Goal: Task Accomplishment & Management: Manage account settings

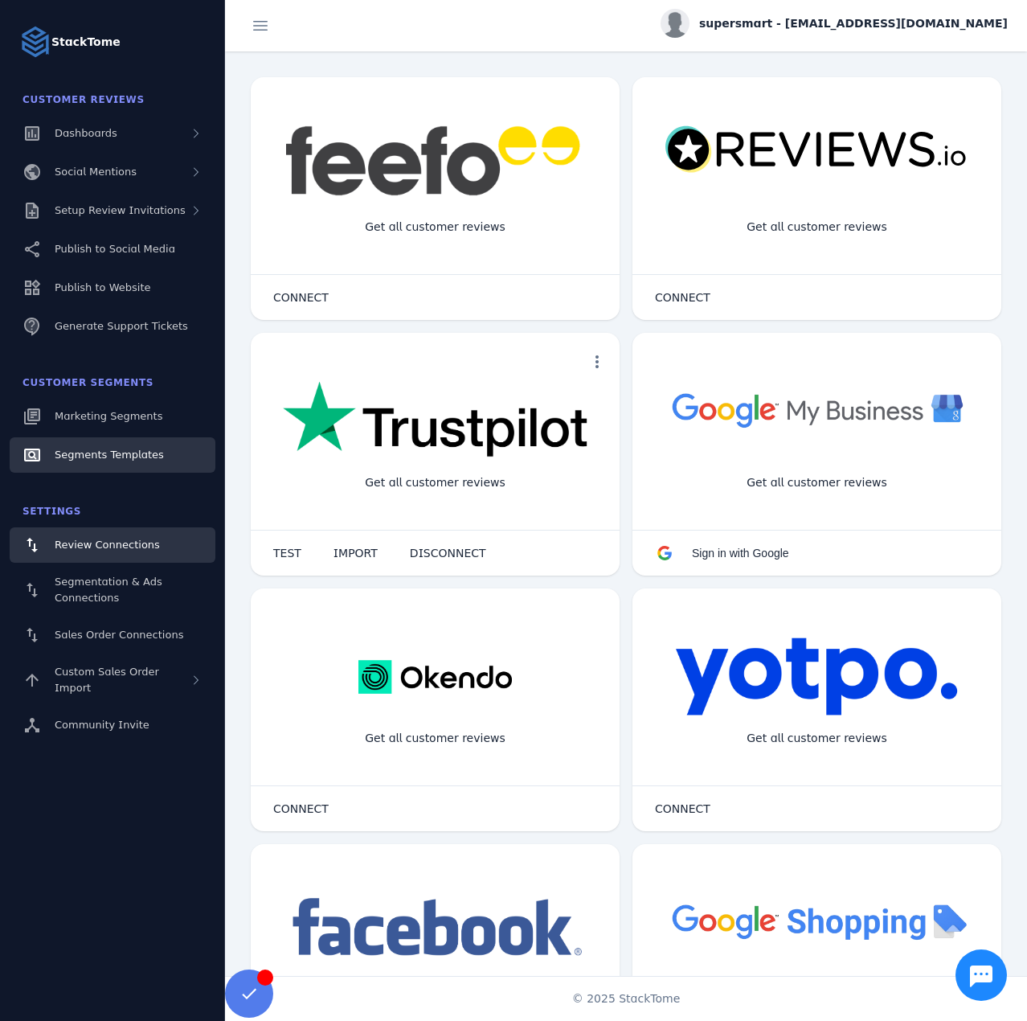
click at [96, 453] on span "Segments Templates" at bounding box center [109, 454] width 109 height 12
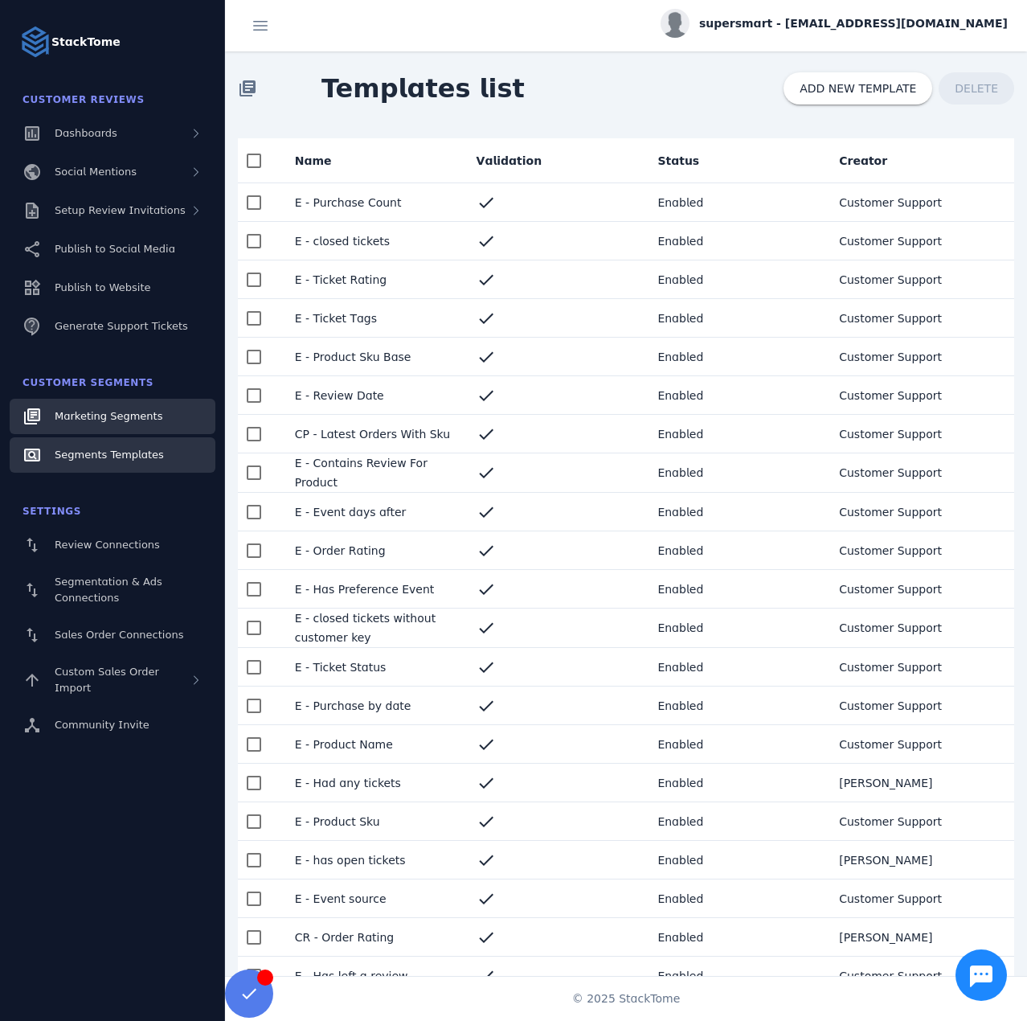
click at [118, 412] on span "Marketing Segments" at bounding box center [109, 416] width 108 height 12
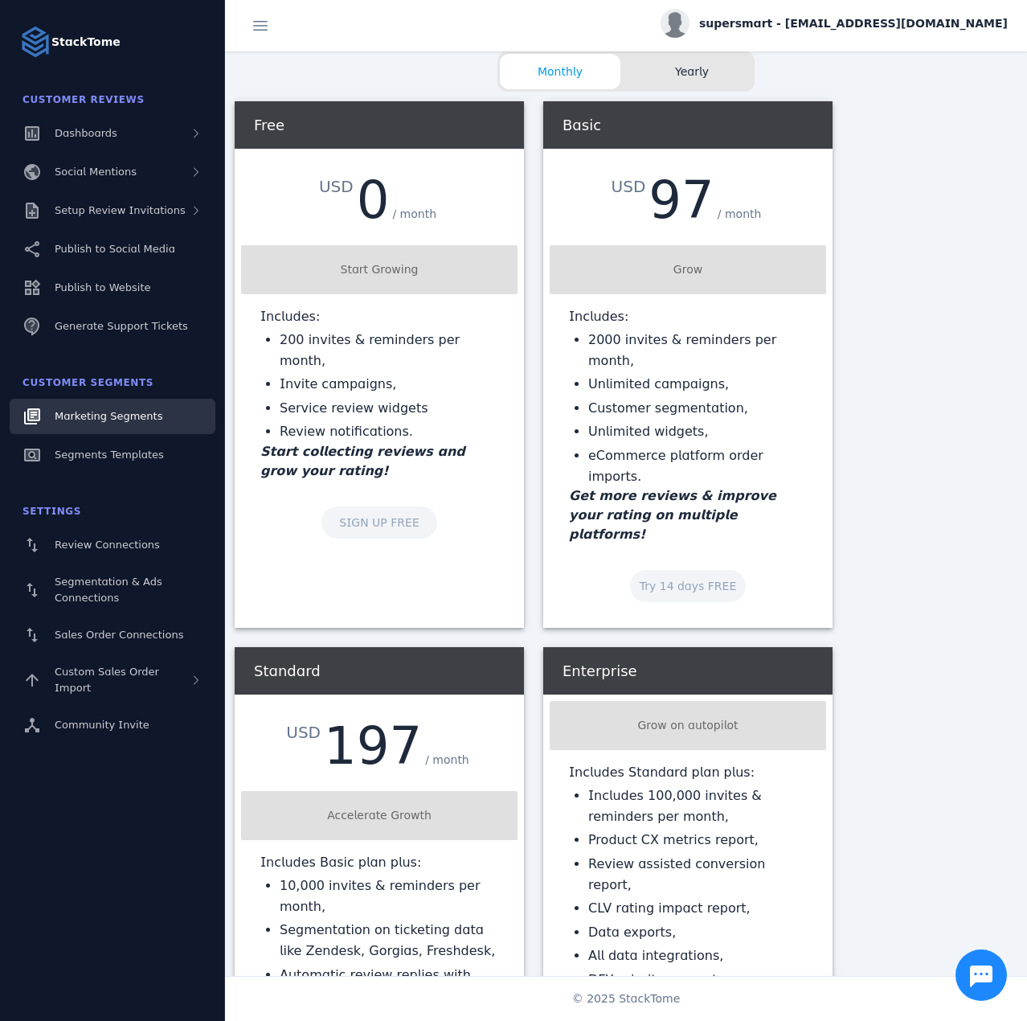
click at [142, 417] on span "Marketing Segments" at bounding box center [109, 416] width 108 height 12
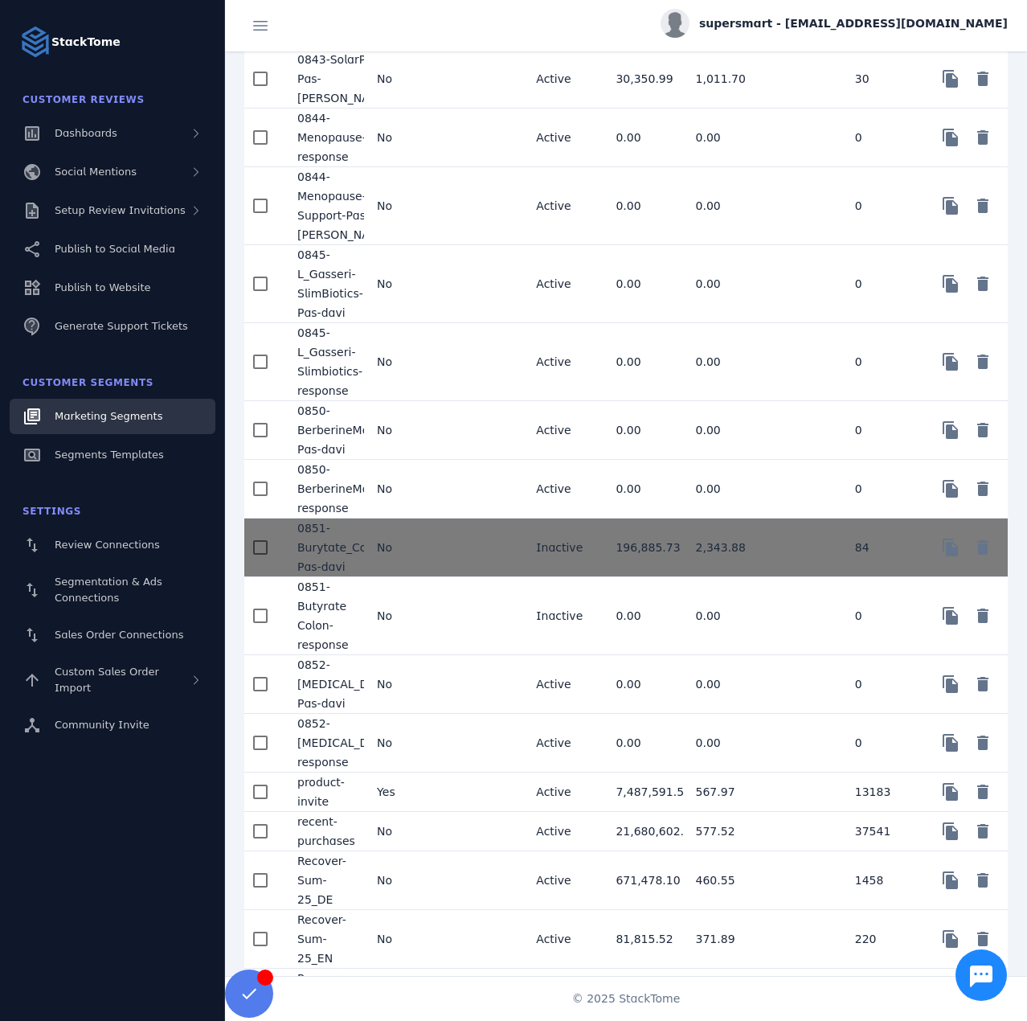
scroll to position [2412, 0]
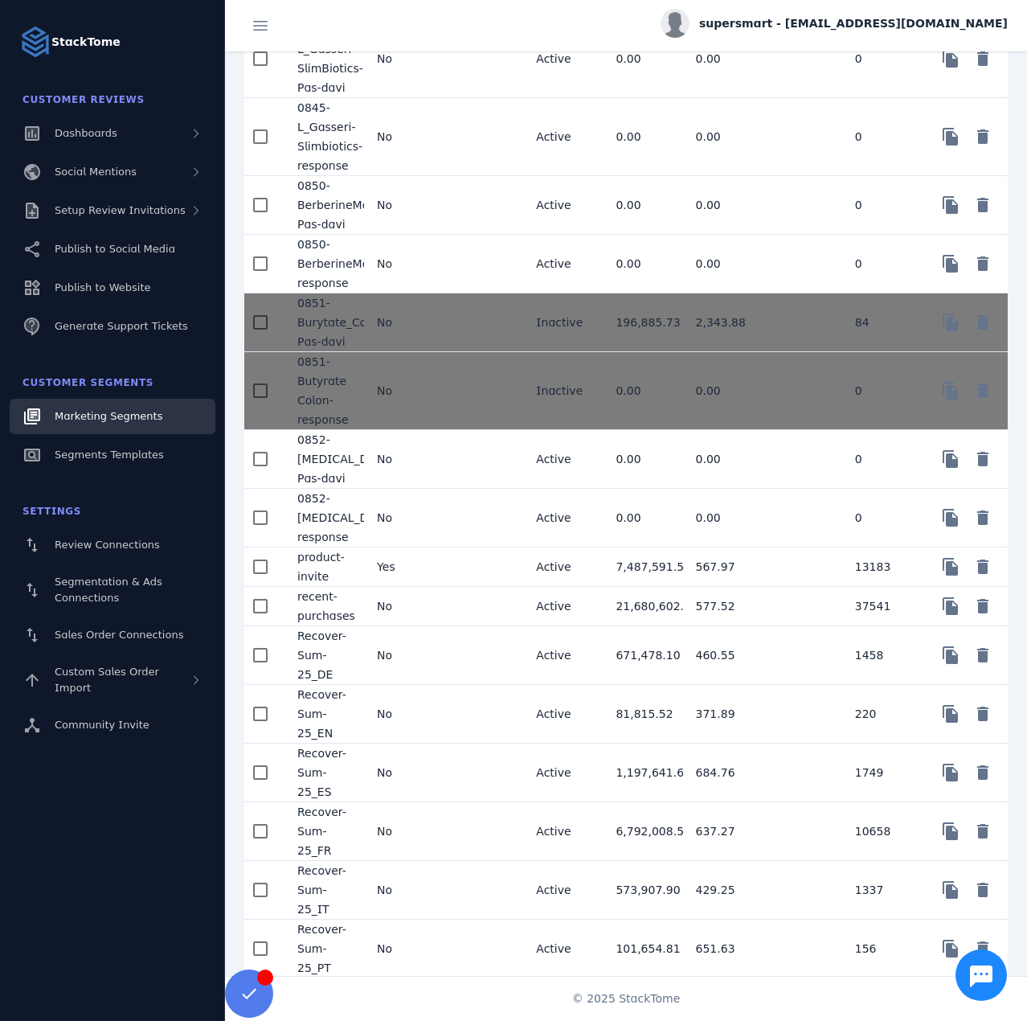
click at [460, 787] on mat-cell at bounding box center [484, 772] width 80 height 59
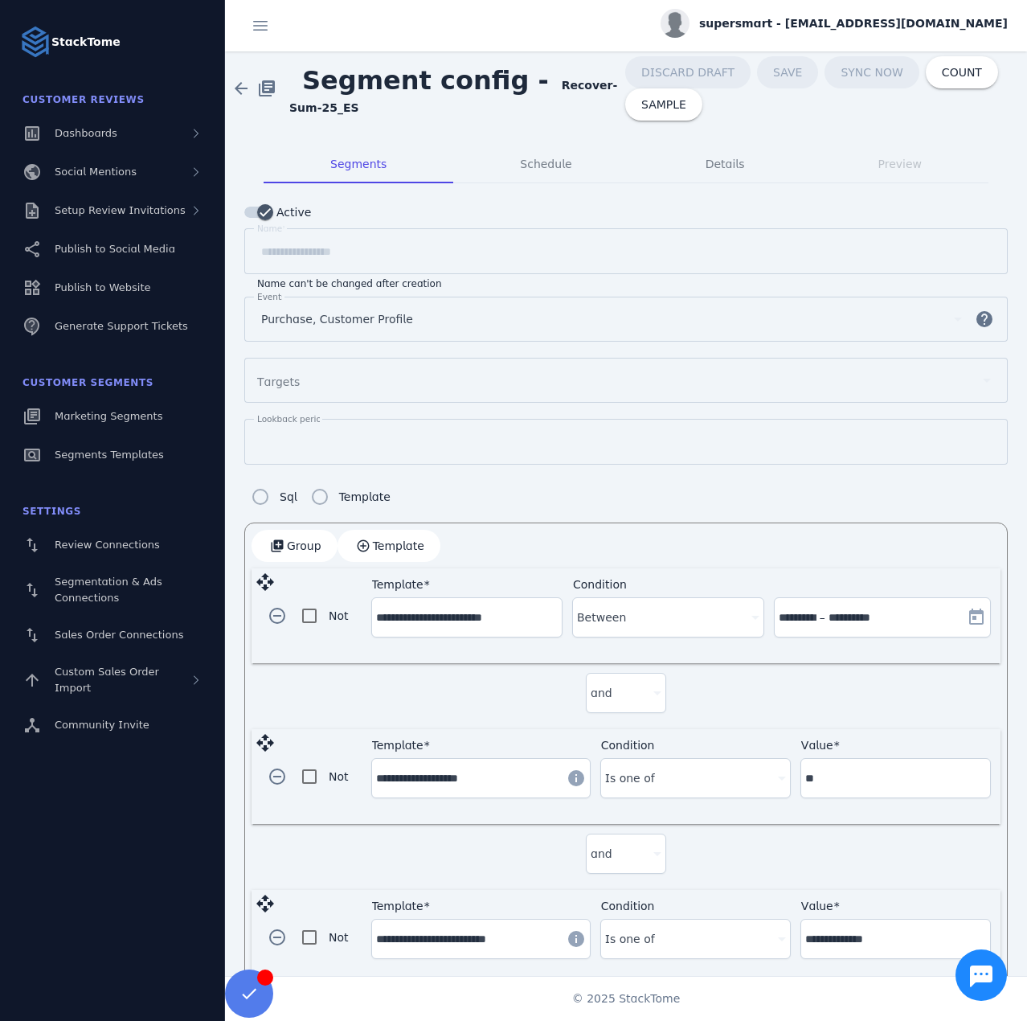
click at [623, 610] on div "Between" at bounding box center [660, 617] width 167 height 19
click at [623, 610] on div at bounding box center [513, 510] width 1027 height 1021
click at [444, 620] on input "**********" at bounding box center [467, 617] width 182 height 19
click at [505, 560] on div "**********" at bounding box center [625, 756] width 763 height 469
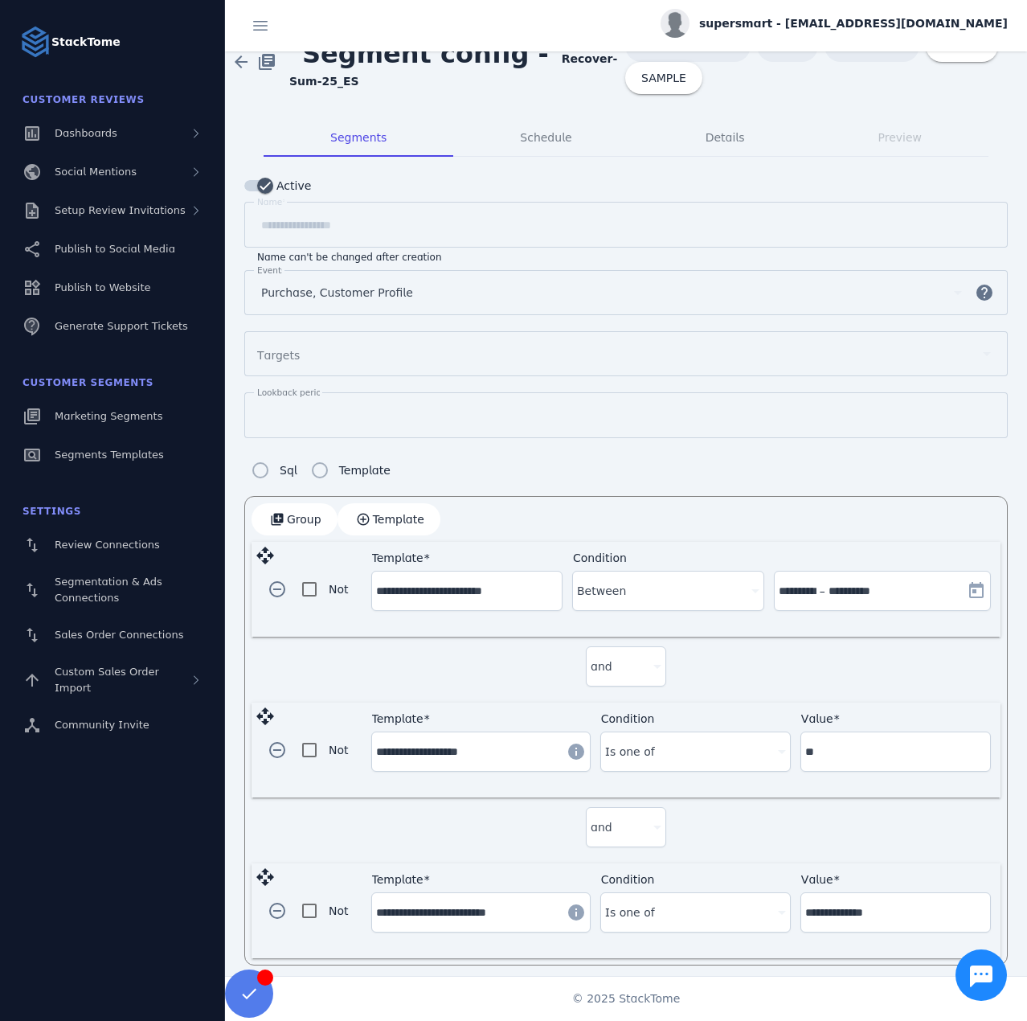
scroll to position [27, 0]
click at [384, 522] on span "button" at bounding box center [389, 518] width 103 height 39
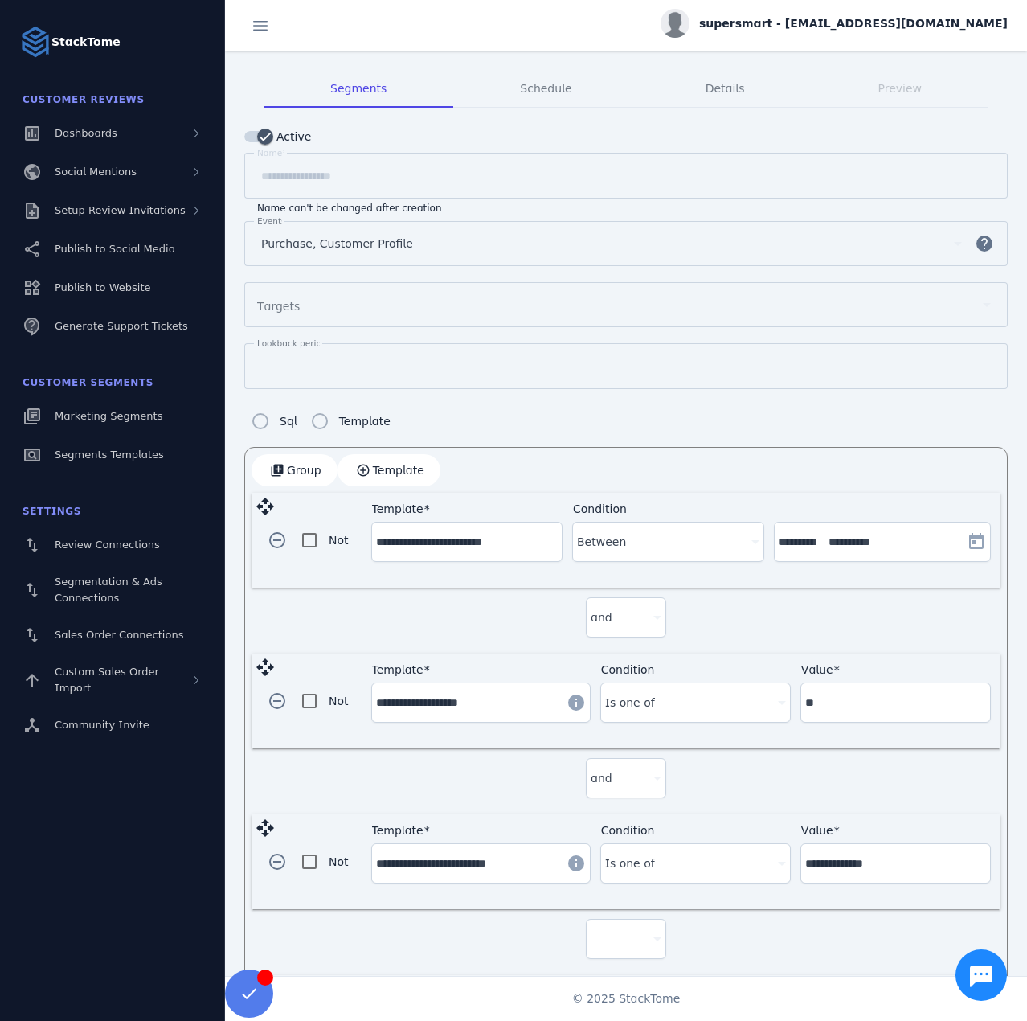
scroll to position [186, 0]
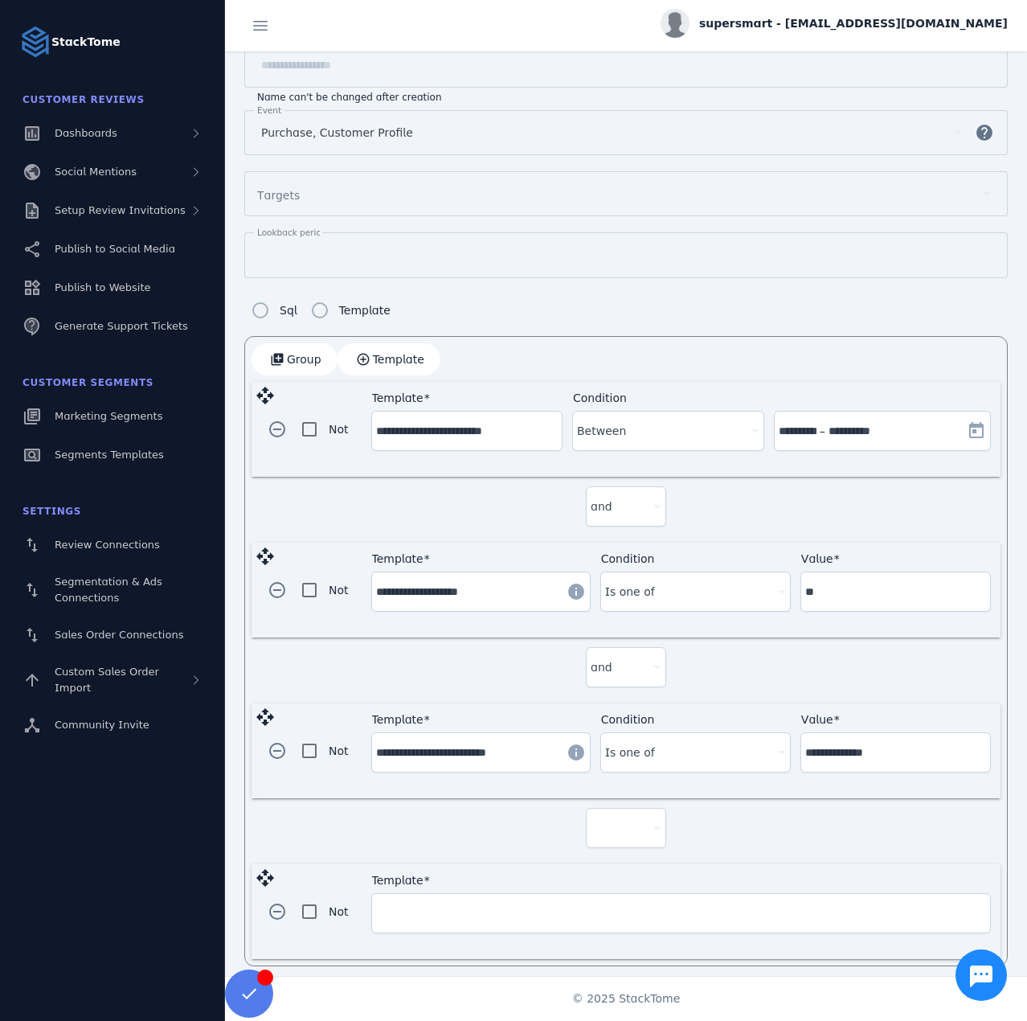
click at [458, 903] on input "Template" at bounding box center [681, 912] width 610 height 19
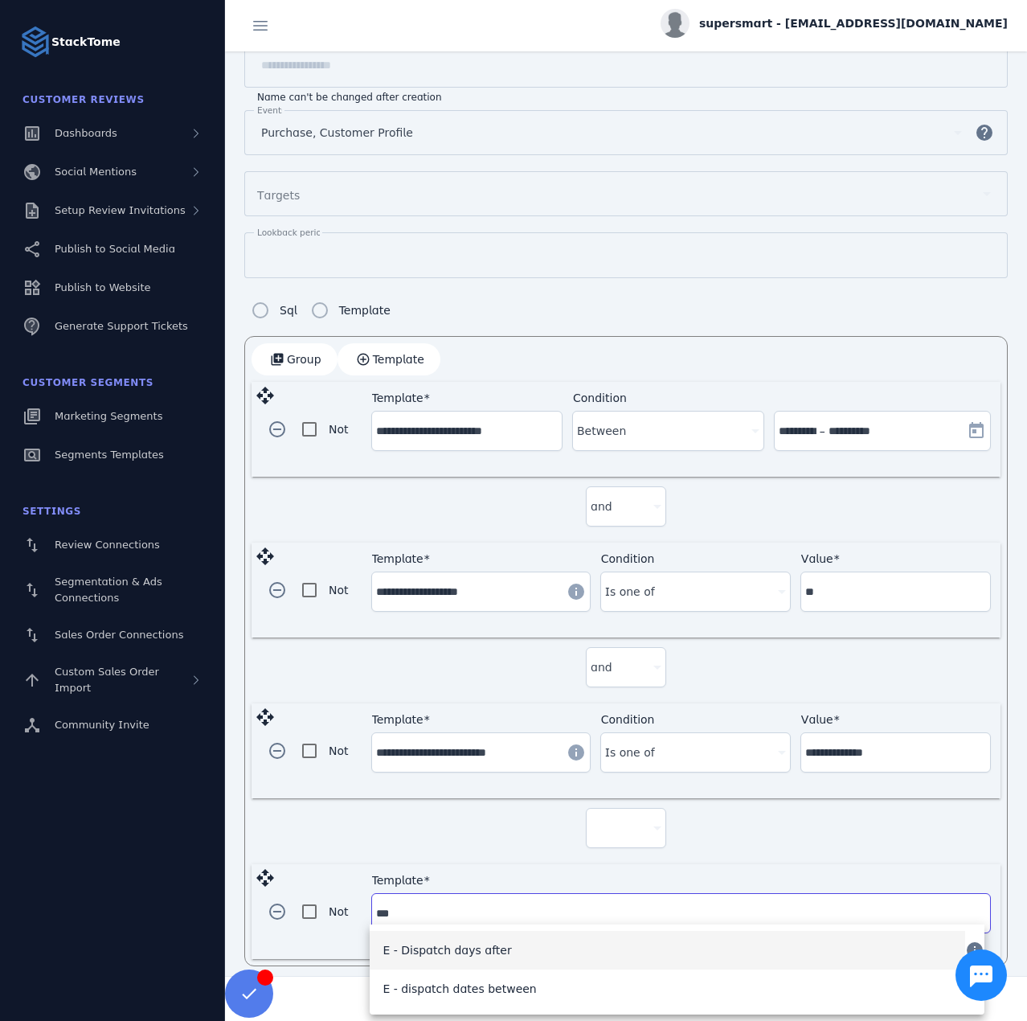
click at [480, 949] on span "E - Dispatch days after" at bounding box center [447, 949] width 129 height 19
type input "**********"
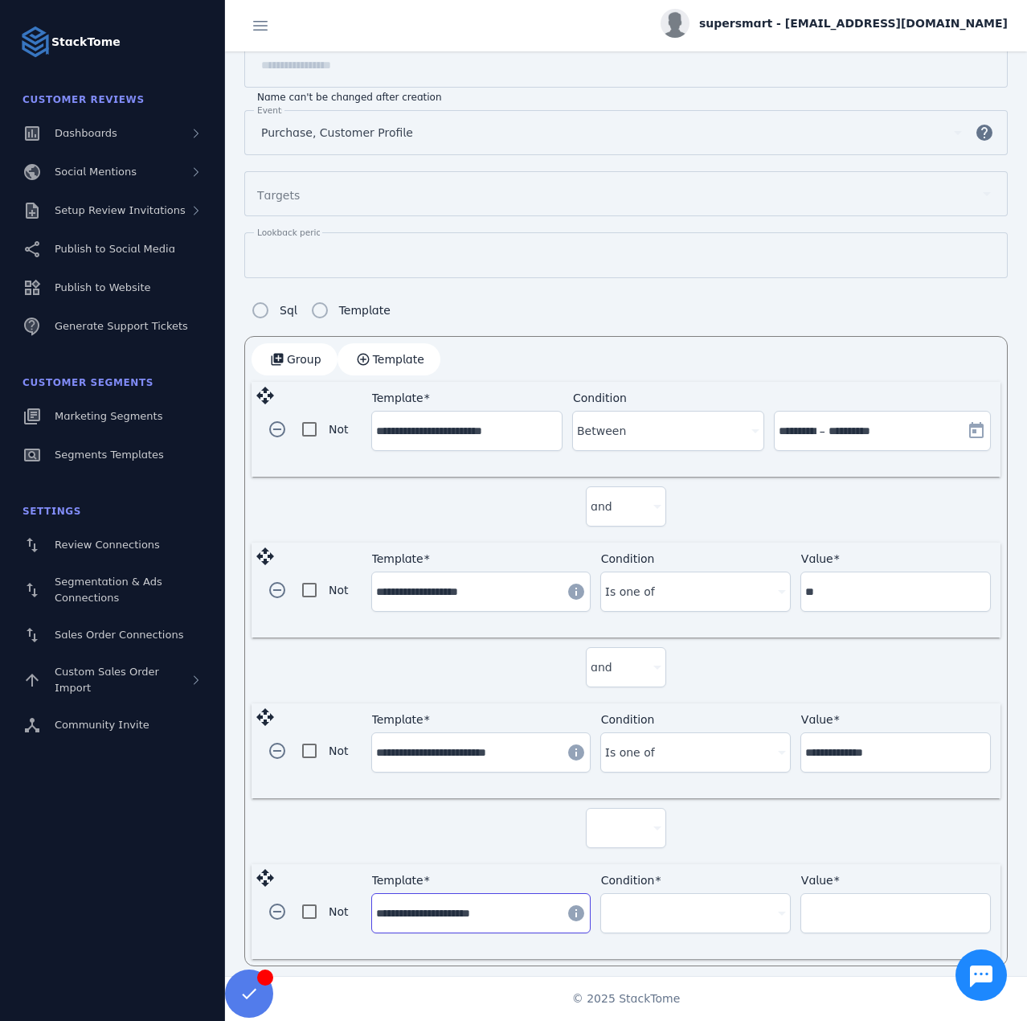
click at [656, 914] on div "Condition" at bounding box center [695, 913] width 181 height 39
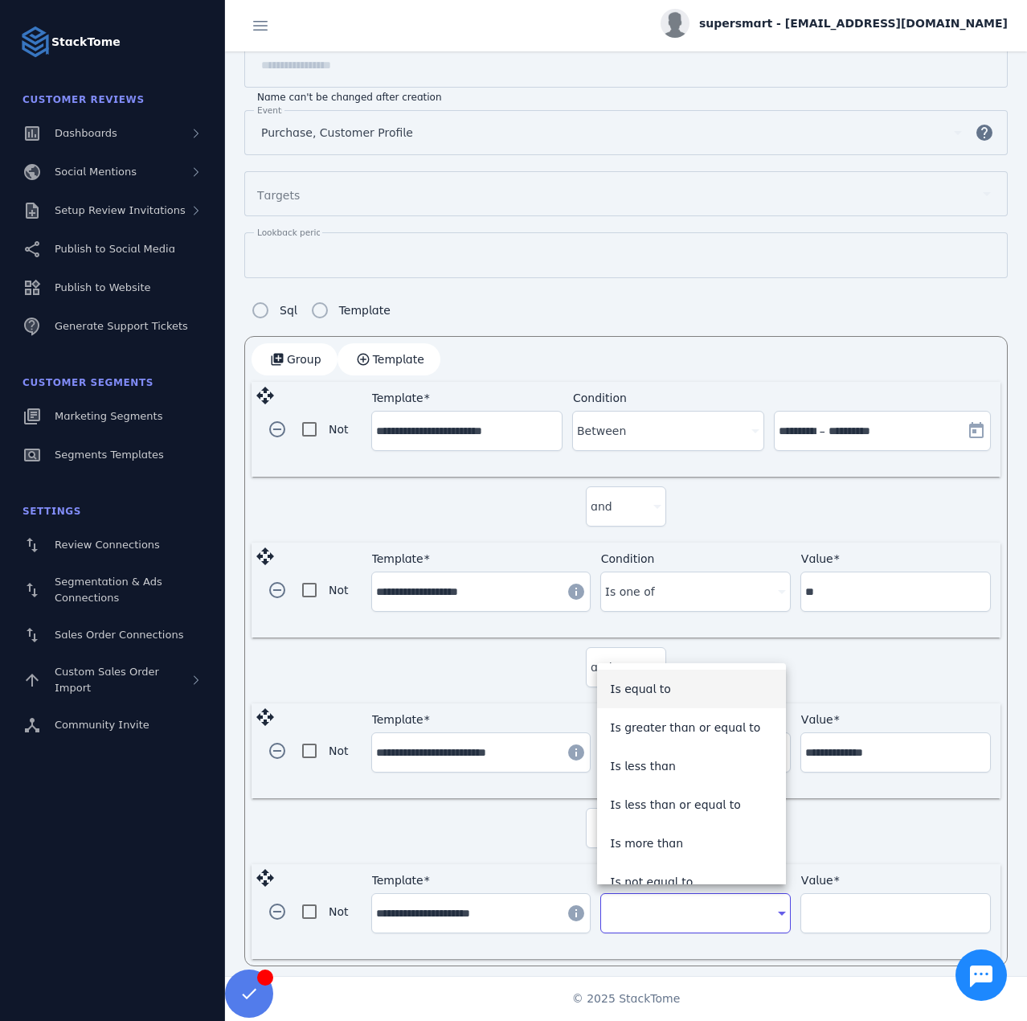
click at [496, 908] on div at bounding box center [513, 510] width 1027 height 1021
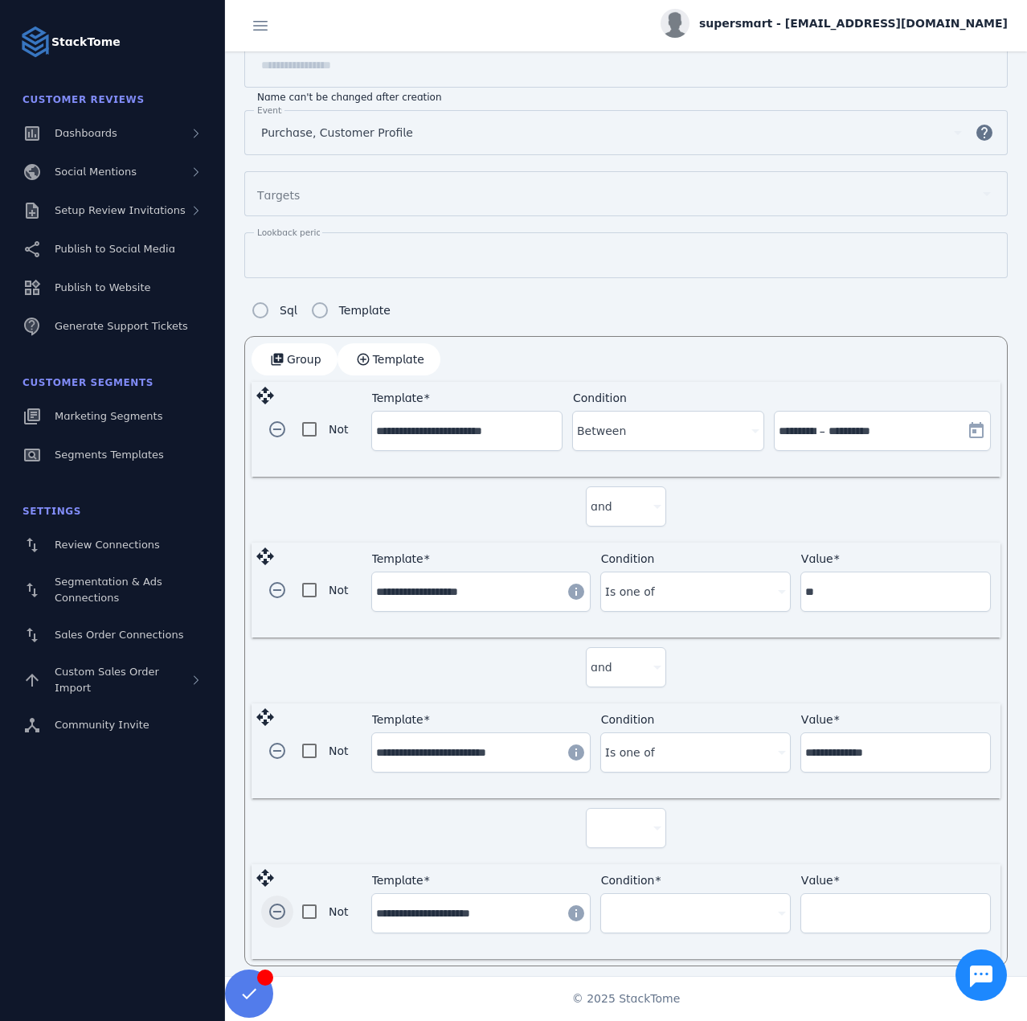
click at [274, 908] on span "button" at bounding box center [277, 911] width 39 height 39
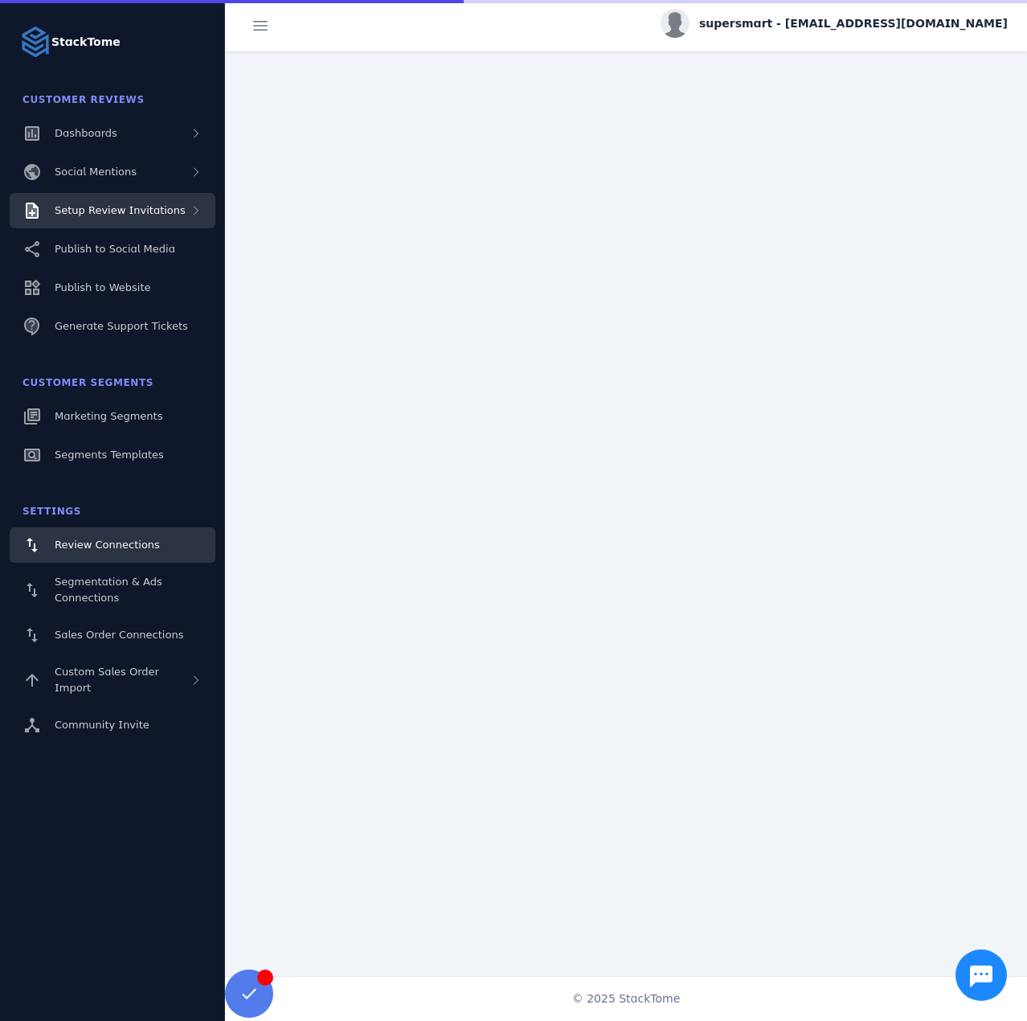
click at [138, 214] on span "Setup Review Invitations" at bounding box center [120, 210] width 131 height 12
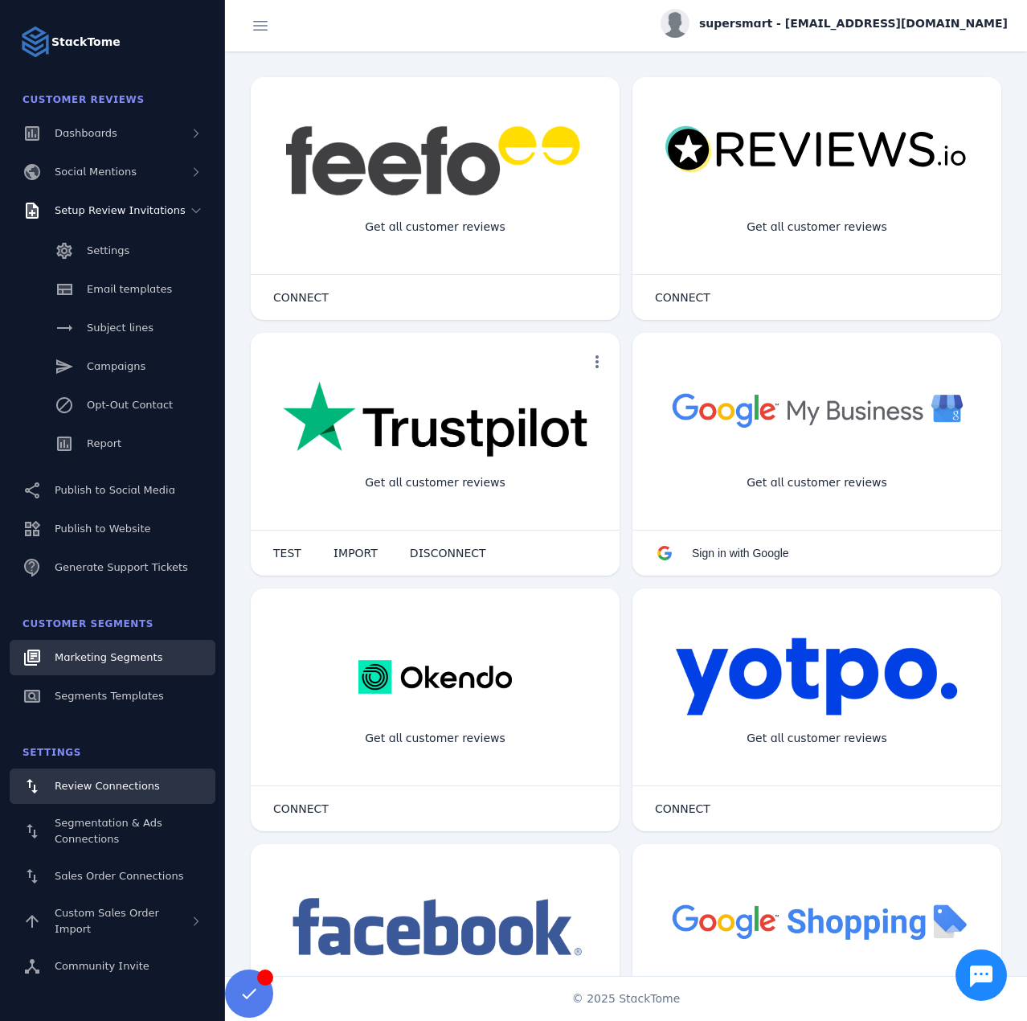
click at [108, 661] on span "Marketing Segments" at bounding box center [109, 657] width 108 height 12
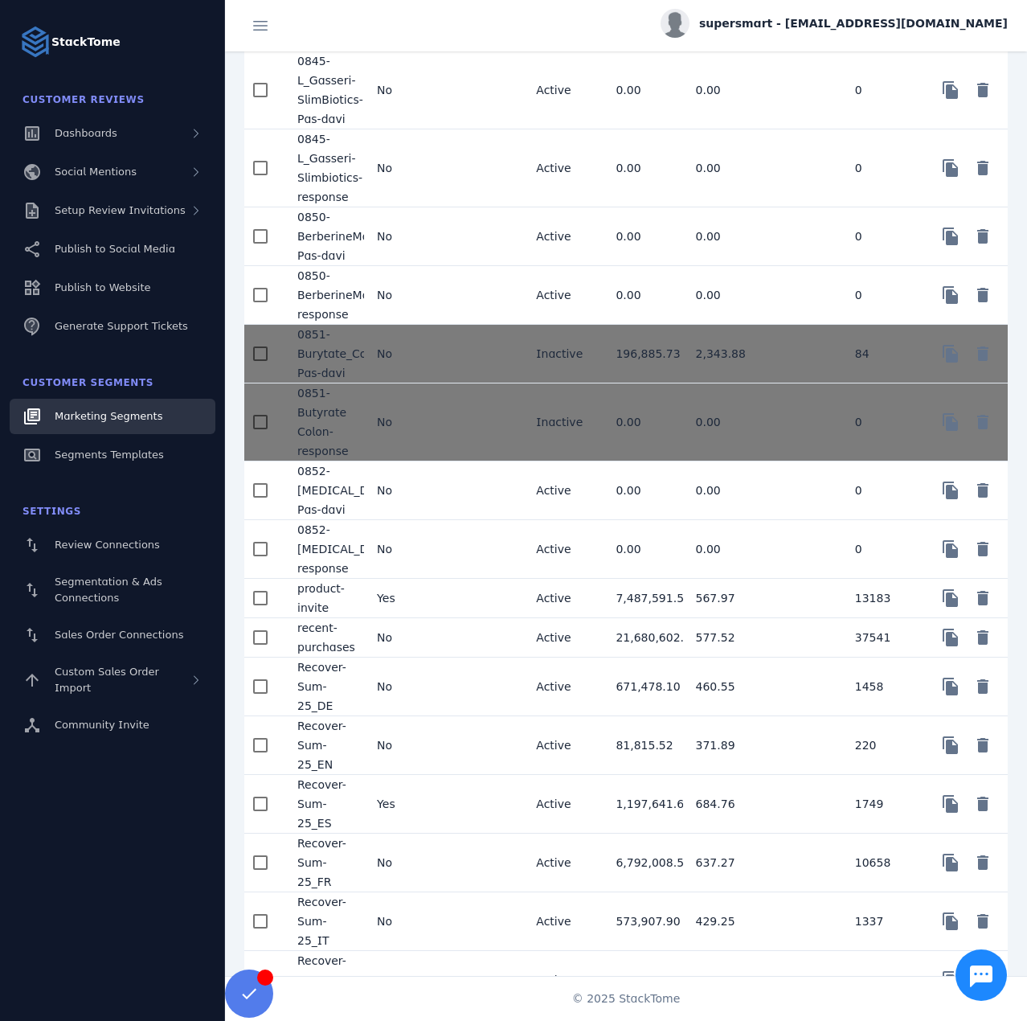
scroll to position [2412, 0]
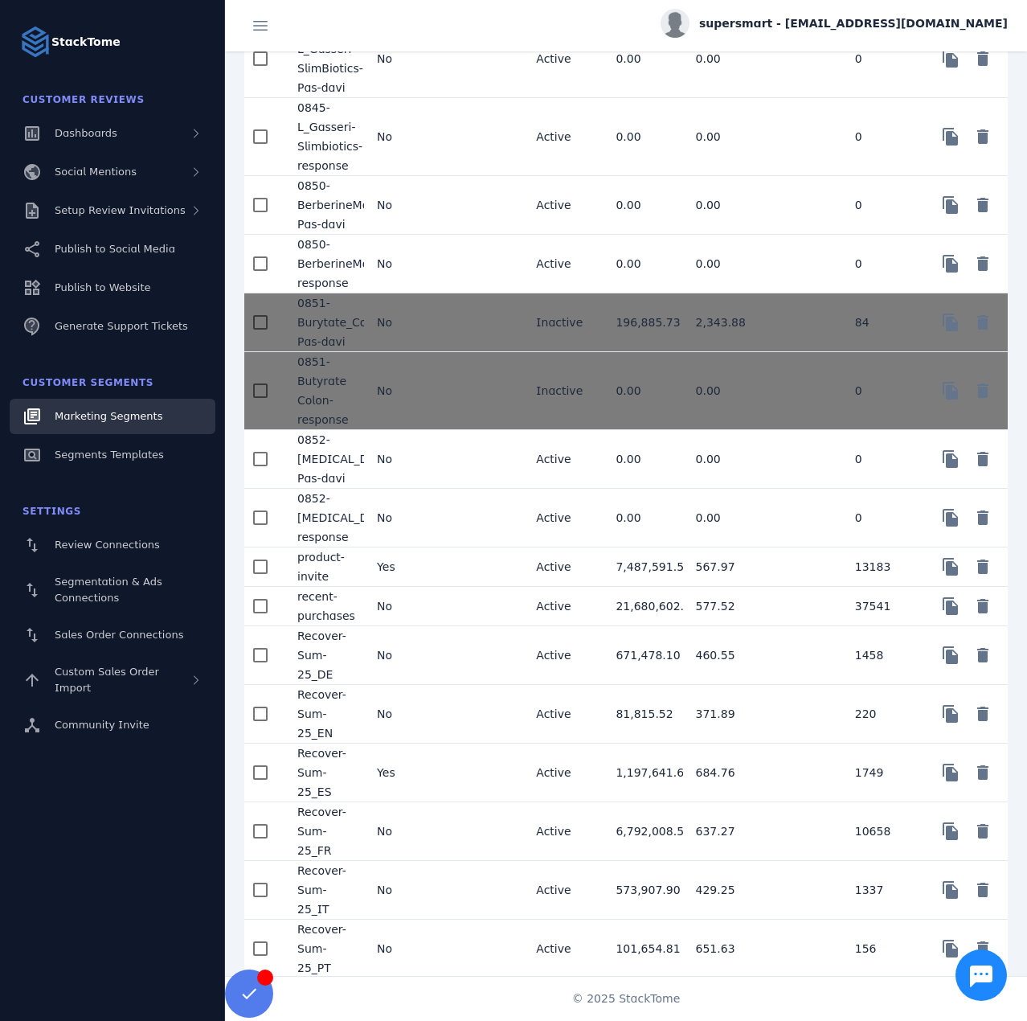
click at [425, 855] on mat-cell "No" at bounding box center [404, 831] width 80 height 59
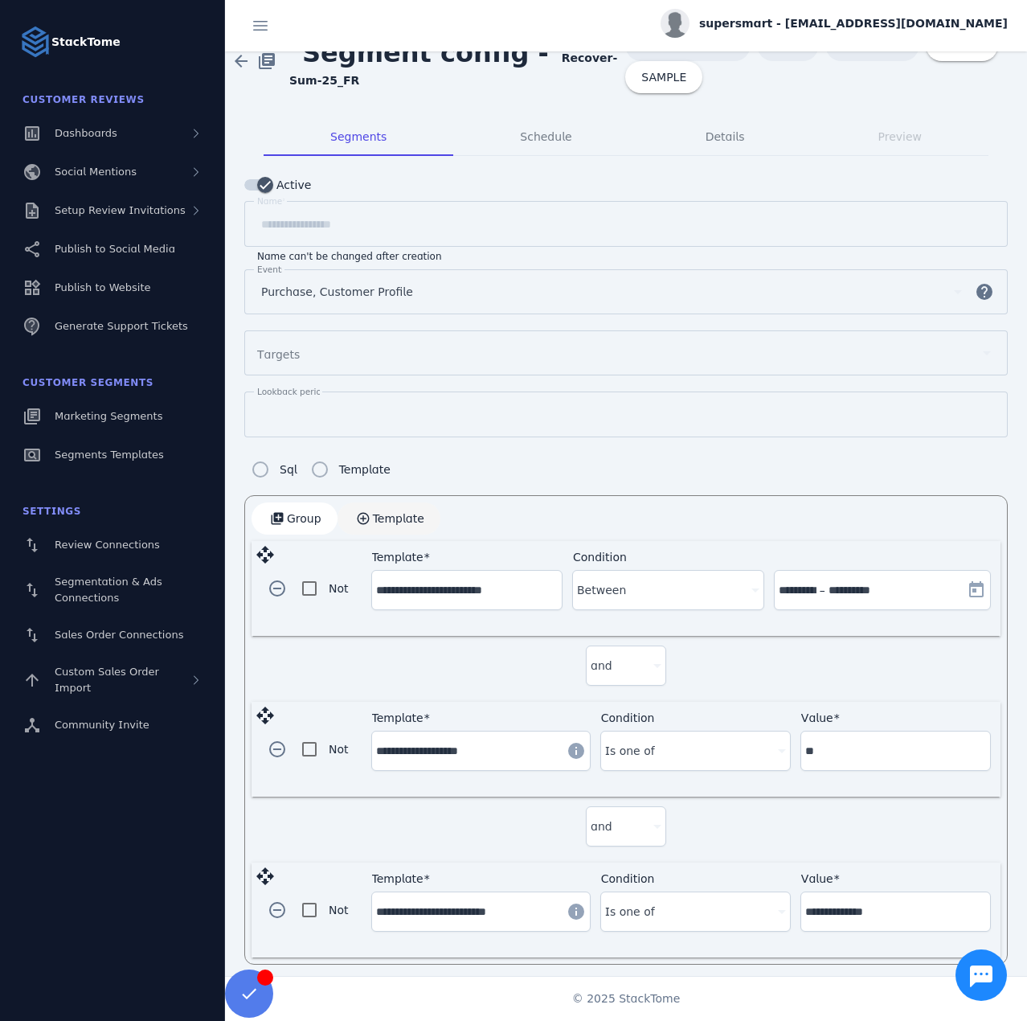
click at [395, 518] on span "Template" at bounding box center [398, 518] width 51 height 11
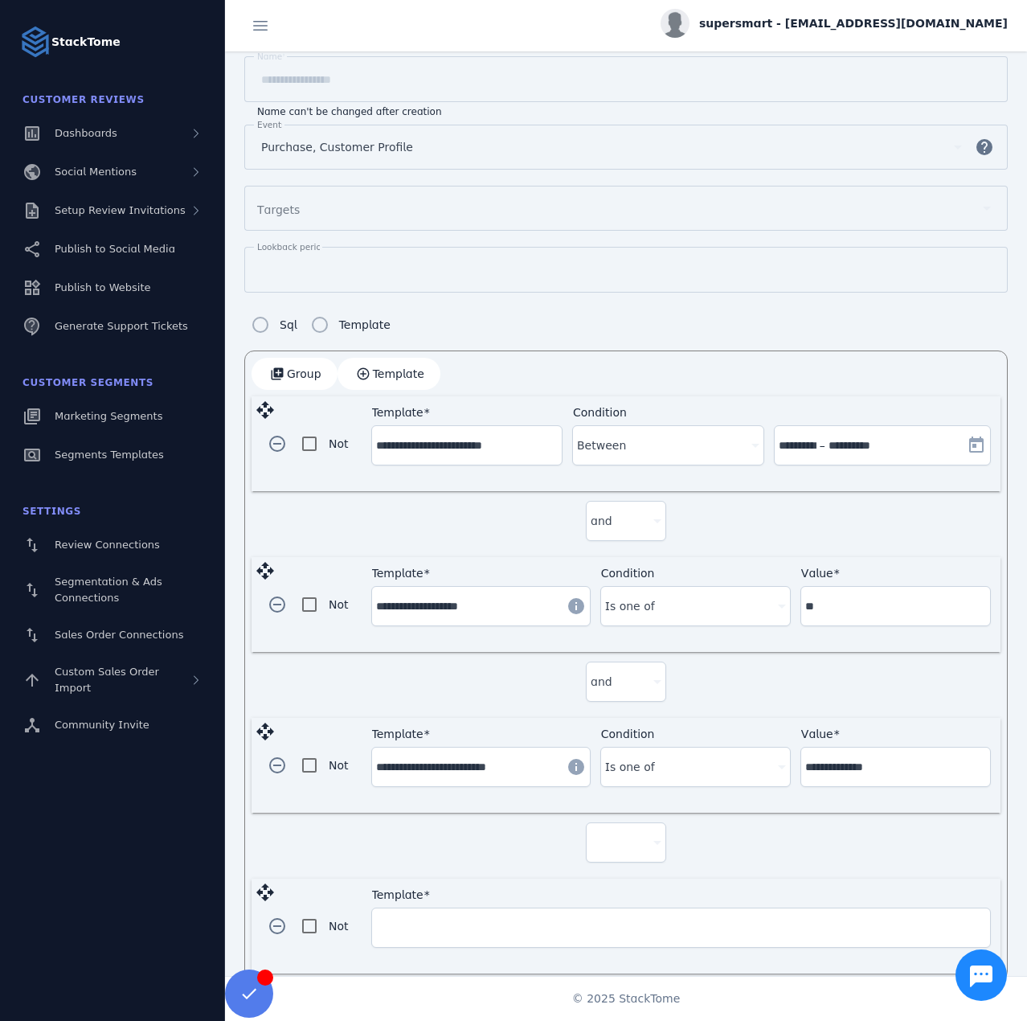
scroll to position [186, 0]
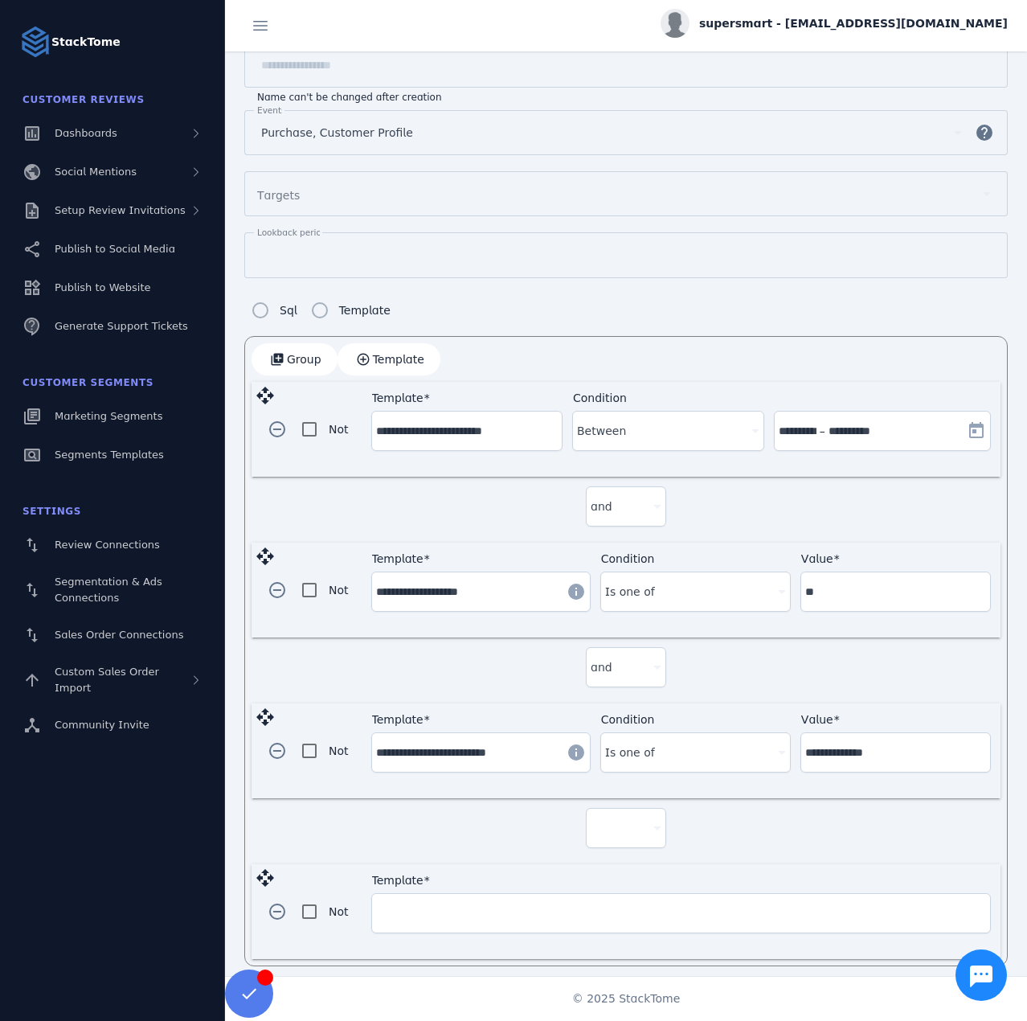
click at [629, 818] on div at bounding box center [619, 827] width 56 height 19
click at [613, 849] on mat-option "and" at bounding box center [623, 865] width 80 height 39
click at [522, 903] on input "Template" at bounding box center [681, 912] width 610 height 19
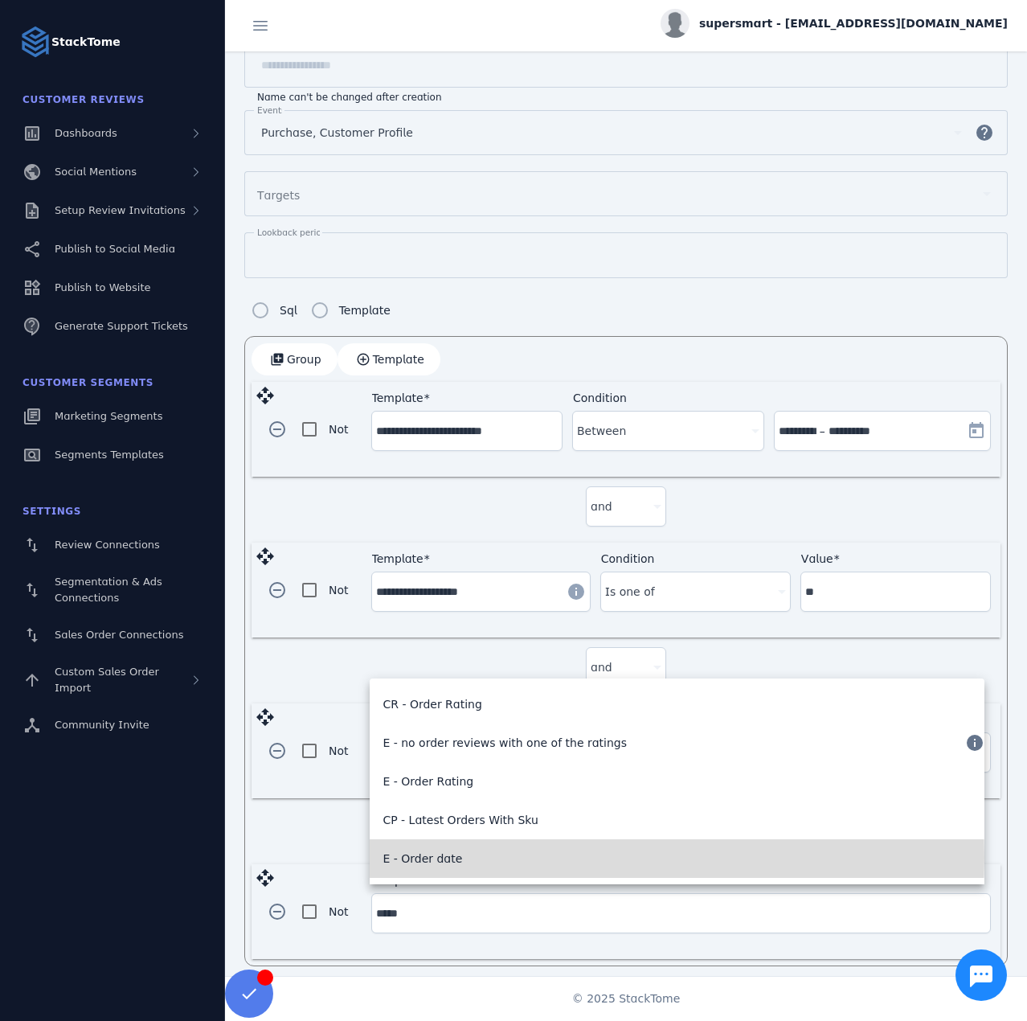
click at [491, 857] on mat-option "E - Order date" at bounding box center [677, 858] width 615 height 39
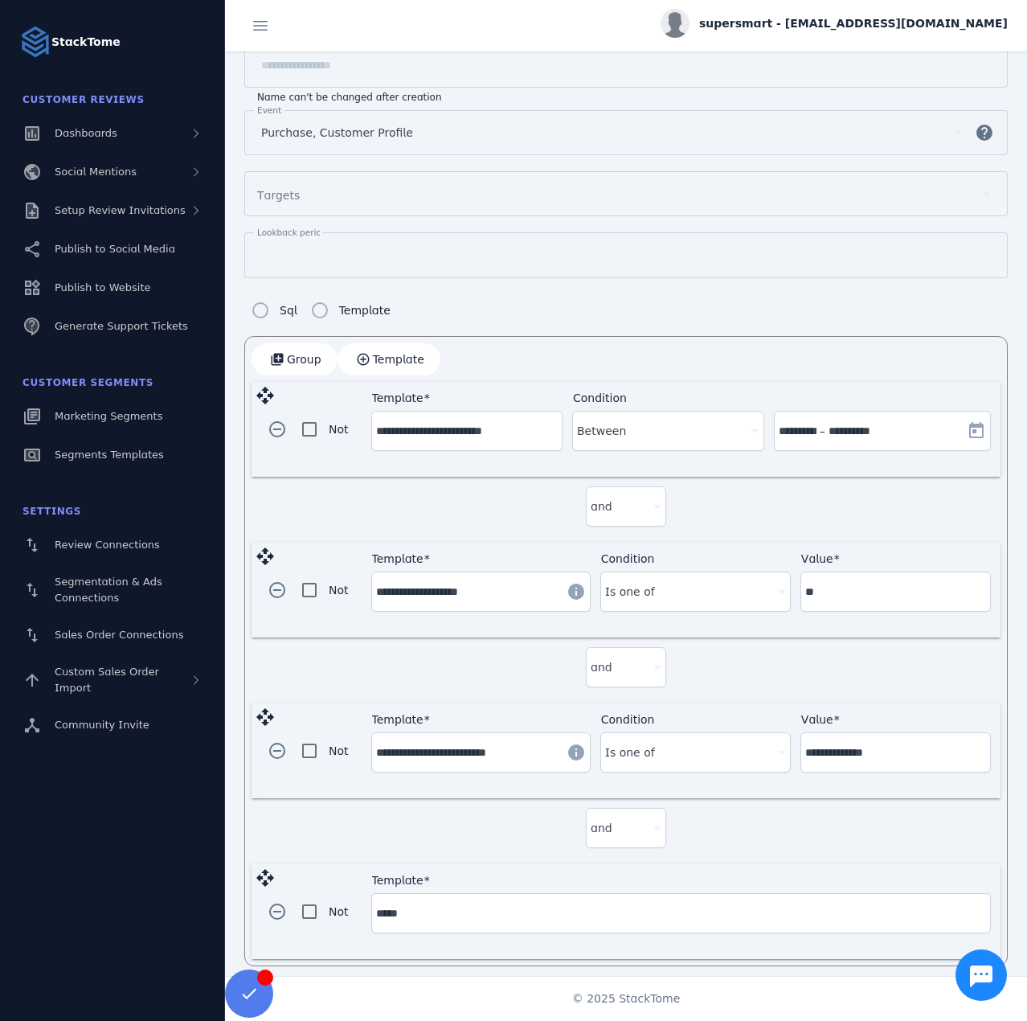
type input "**********"
click at [679, 903] on div at bounding box center [660, 912] width 167 height 19
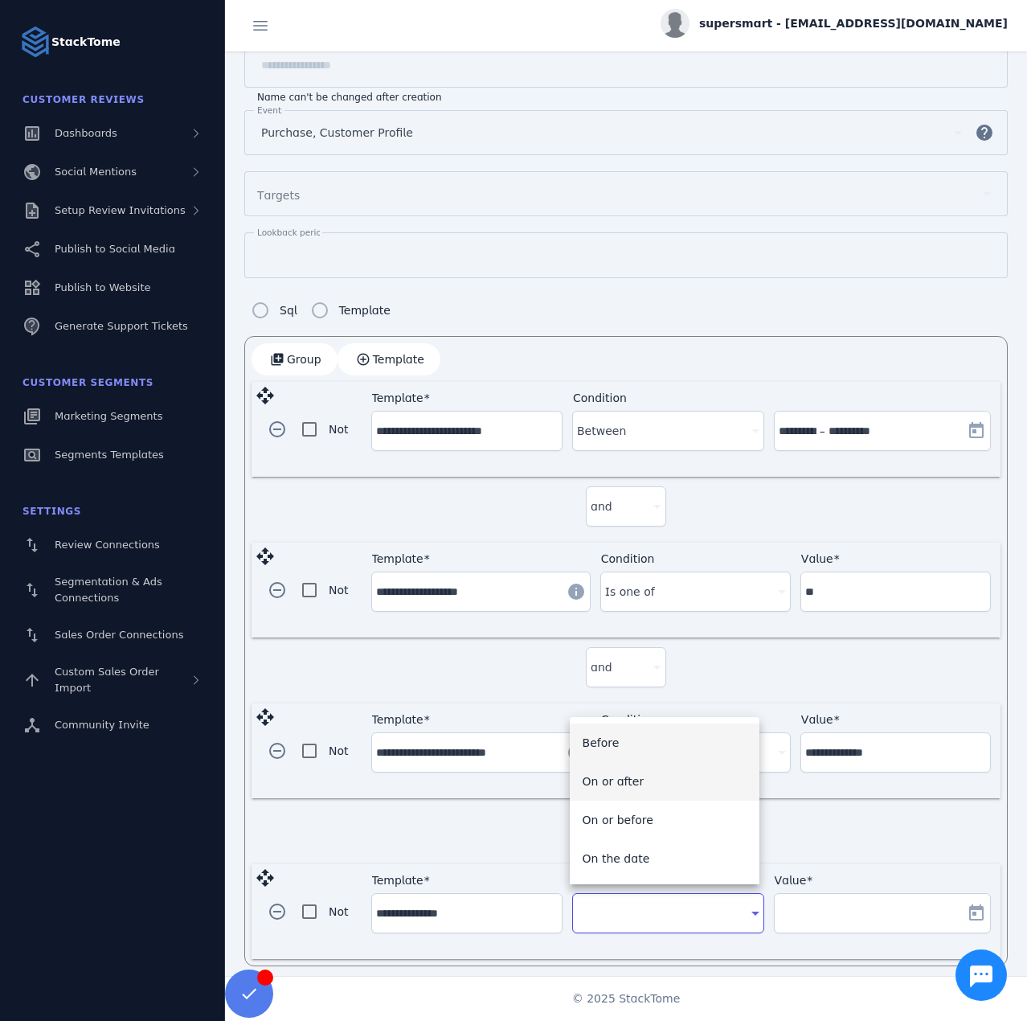
click at [629, 783] on span "On or after" at bounding box center [614, 780] width 62 height 19
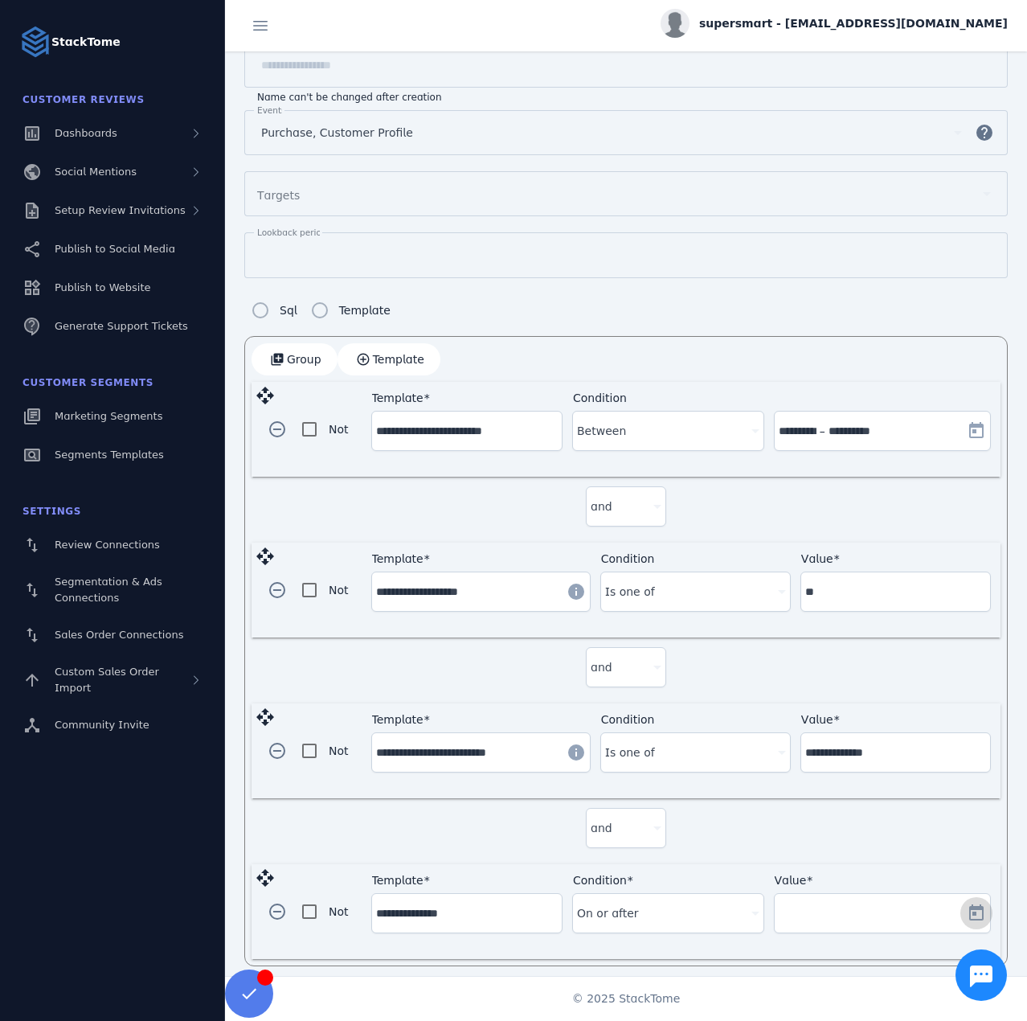
click at [974, 897] on span "Open calendar" at bounding box center [976, 913] width 39 height 39
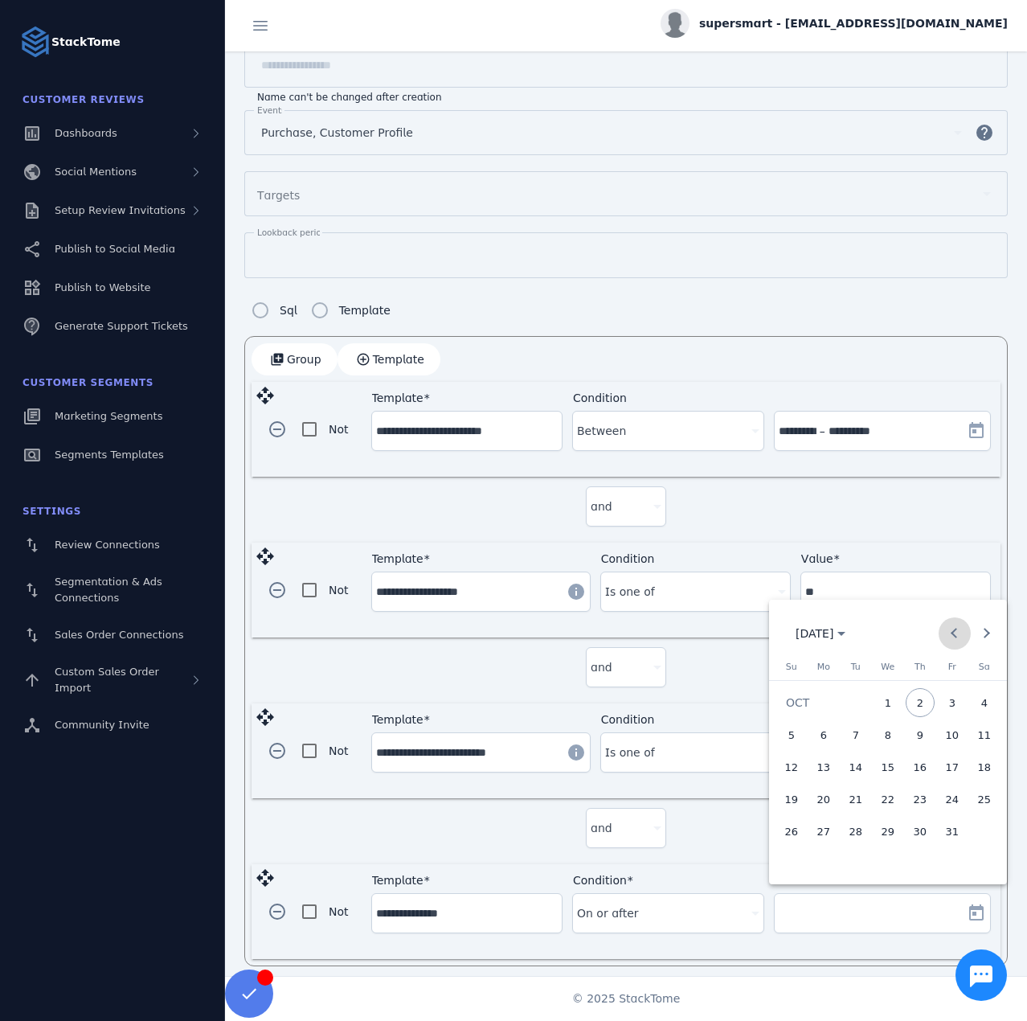
click at [965, 640] on span "Previous month" at bounding box center [955, 633] width 32 height 32
click at [800, 833] on span "24" at bounding box center [791, 830] width 29 height 29
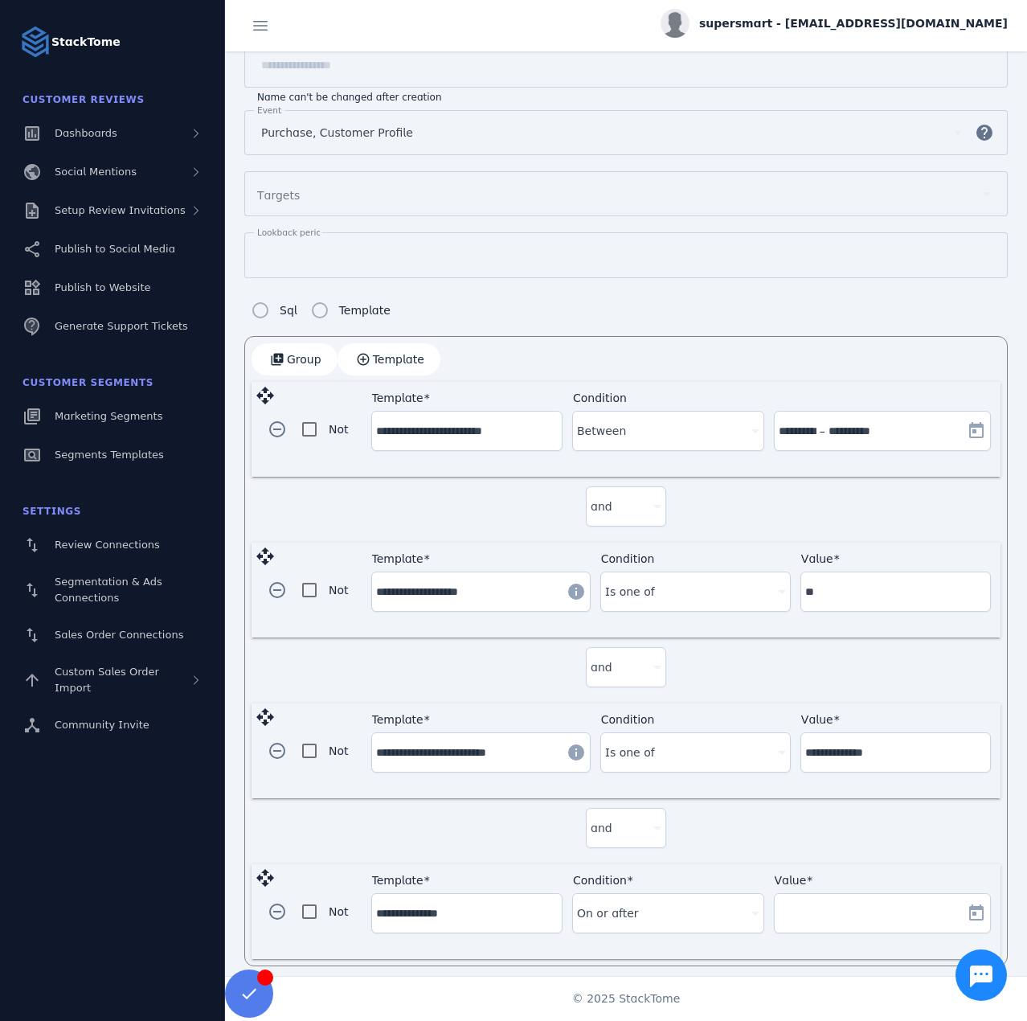
type input "**********"
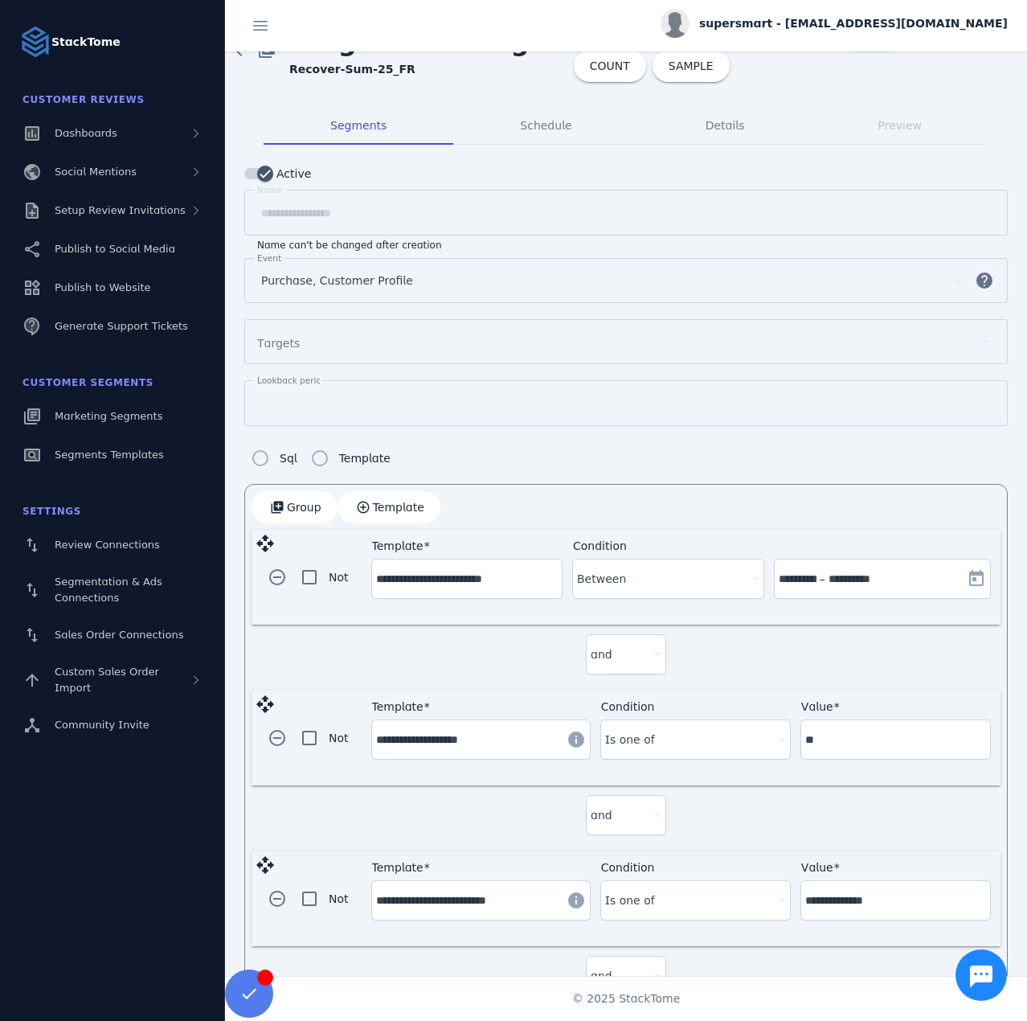
scroll to position [0, 0]
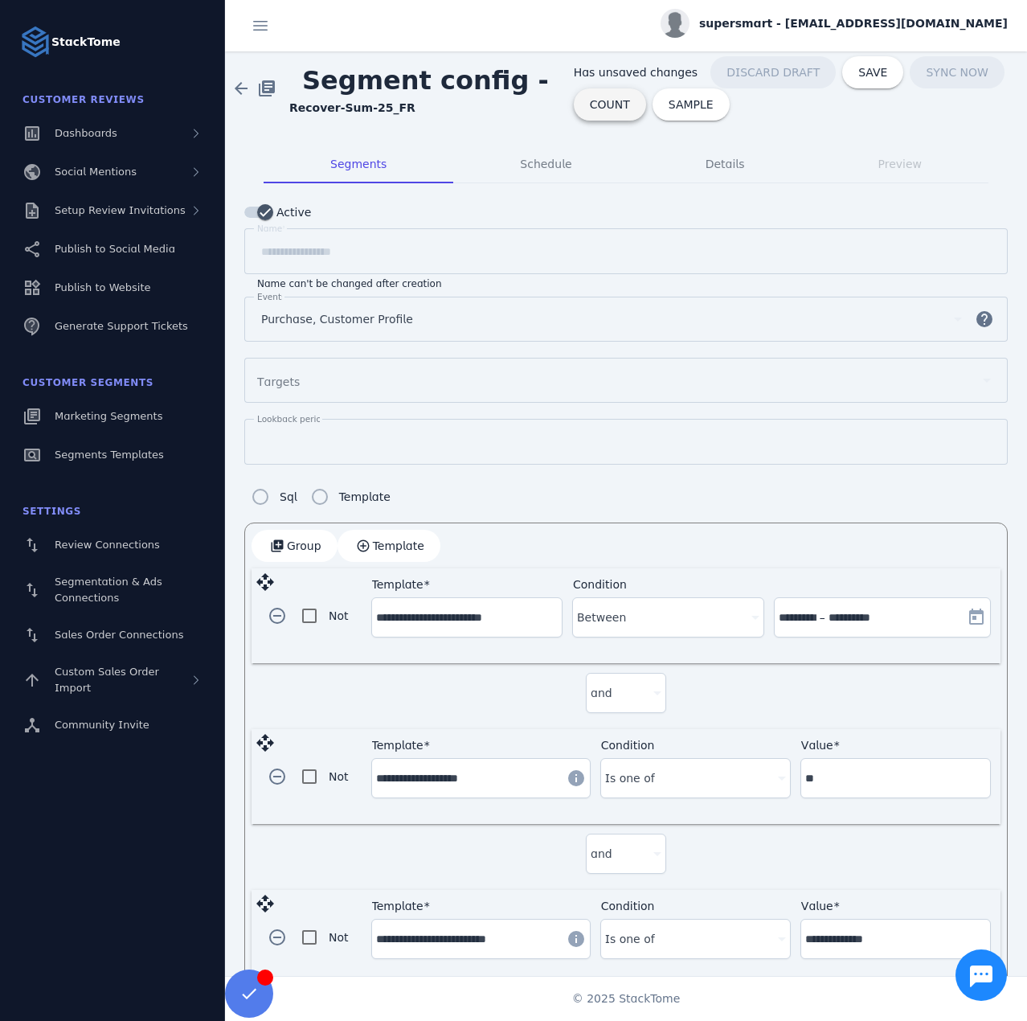
click at [590, 108] on span "COUNT" at bounding box center [610, 104] width 40 height 11
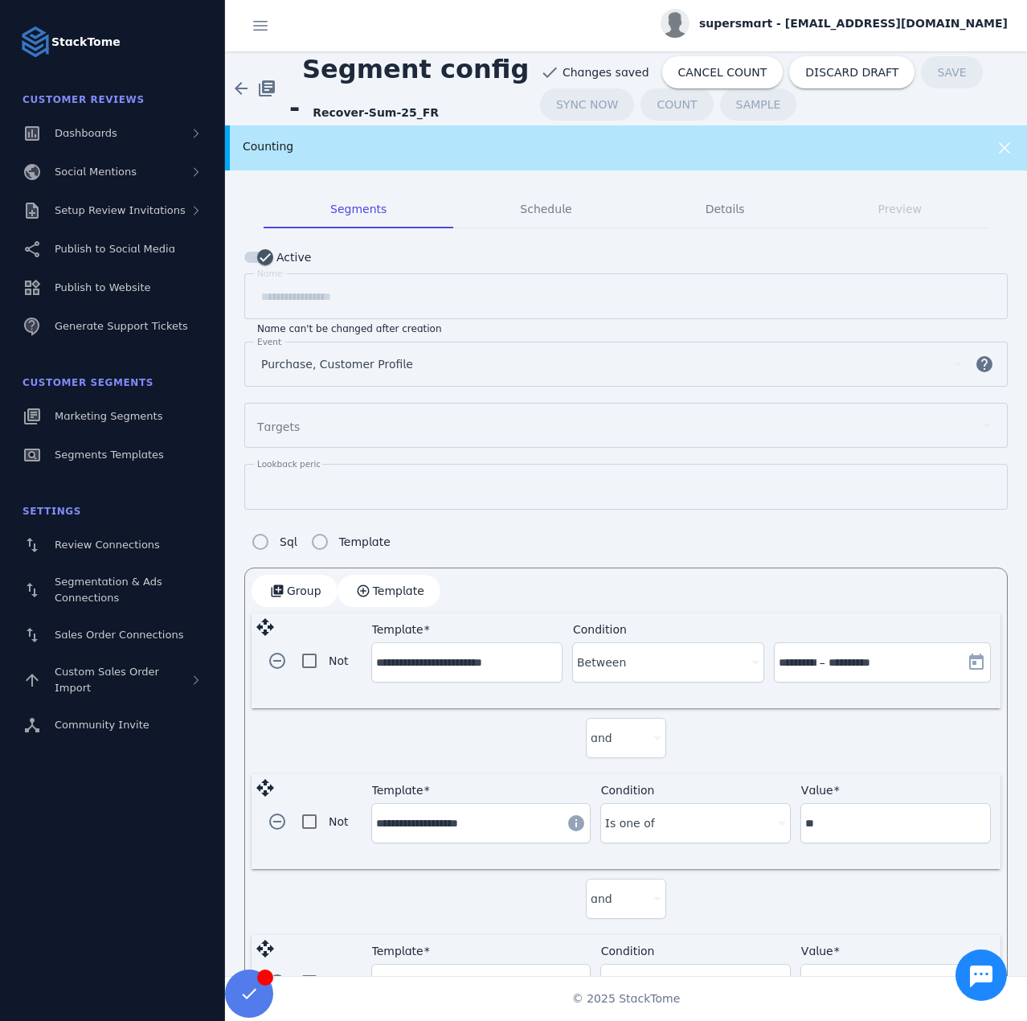
drag, startPoint x: 104, startPoint y: 417, endPoint x: 143, endPoint y: 379, distance: 54.6
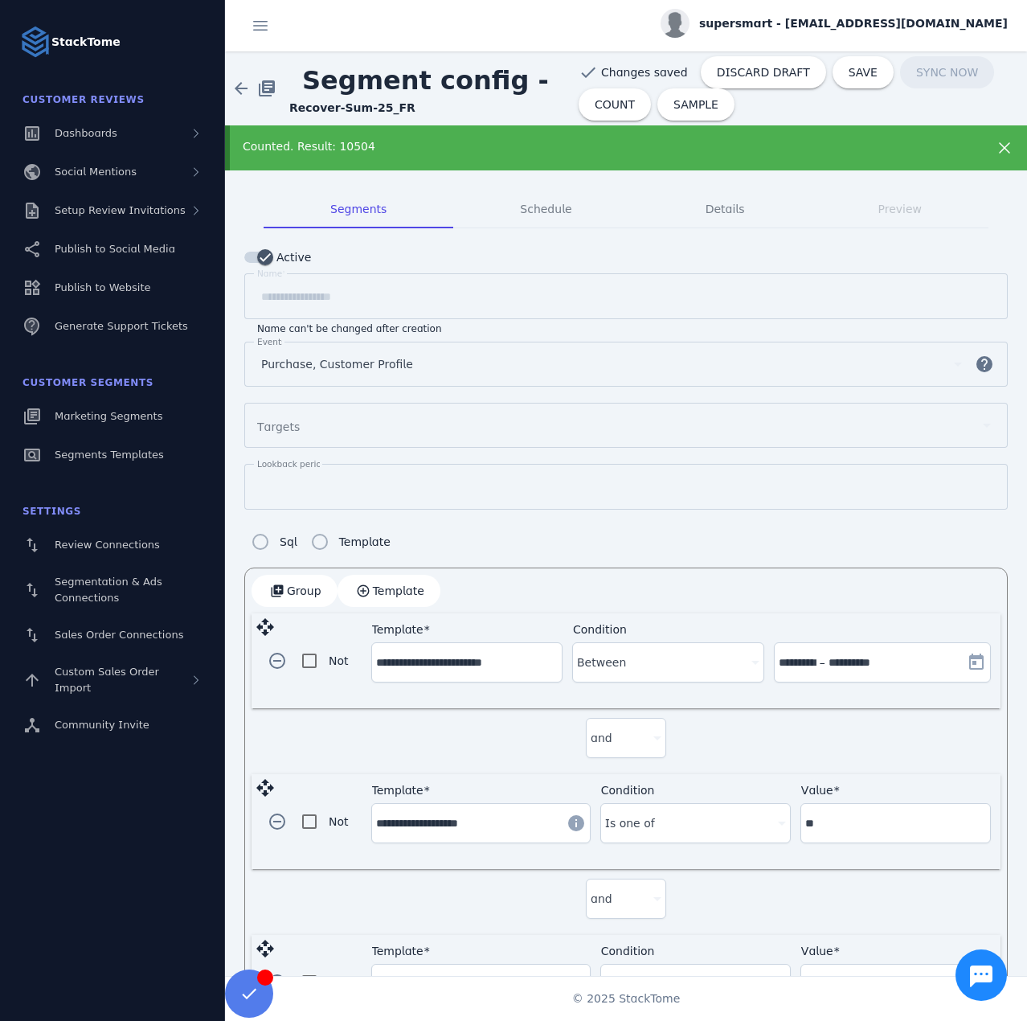
click at [329, 108] on strong "Recover-Sum-25_FR" at bounding box center [352, 107] width 126 height 13
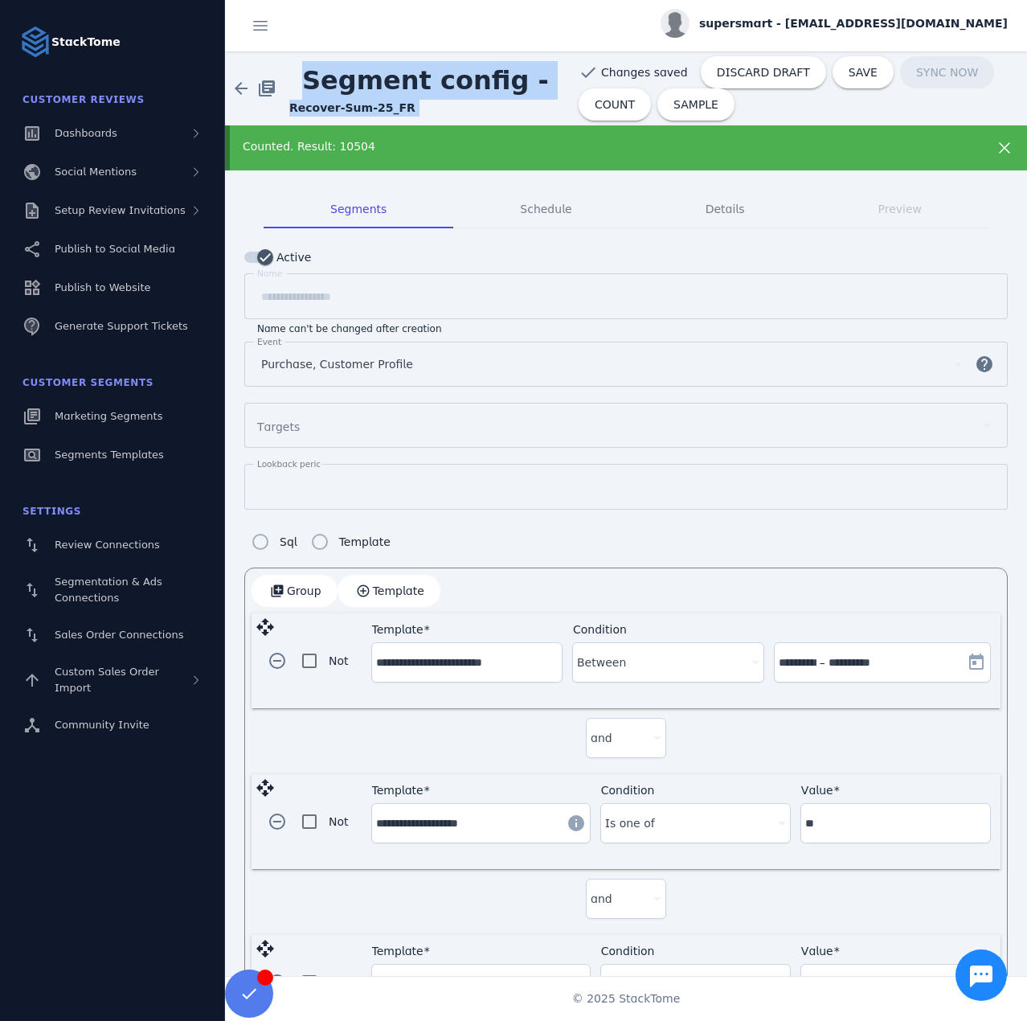
click at [329, 108] on strong "Recover-Sum-25_FR" at bounding box center [352, 107] width 126 height 13
click at [330, 108] on strong "Recover-Sum-25_FR" at bounding box center [352, 107] width 126 height 13
click at [291, 114] on strong "Recover-Sum-25_FR" at bounding box center [352, 107] width 126 height 13
drag, startPoint x: 288, startPoint y: 113, endPoint x: 375, endPoint y: 112, distance: 86.8
click at [375, 112] on div "arrow_back library_books Segment config - Recover-Sum-25_FR" at bounding box center [402, 88] width 354 height 55
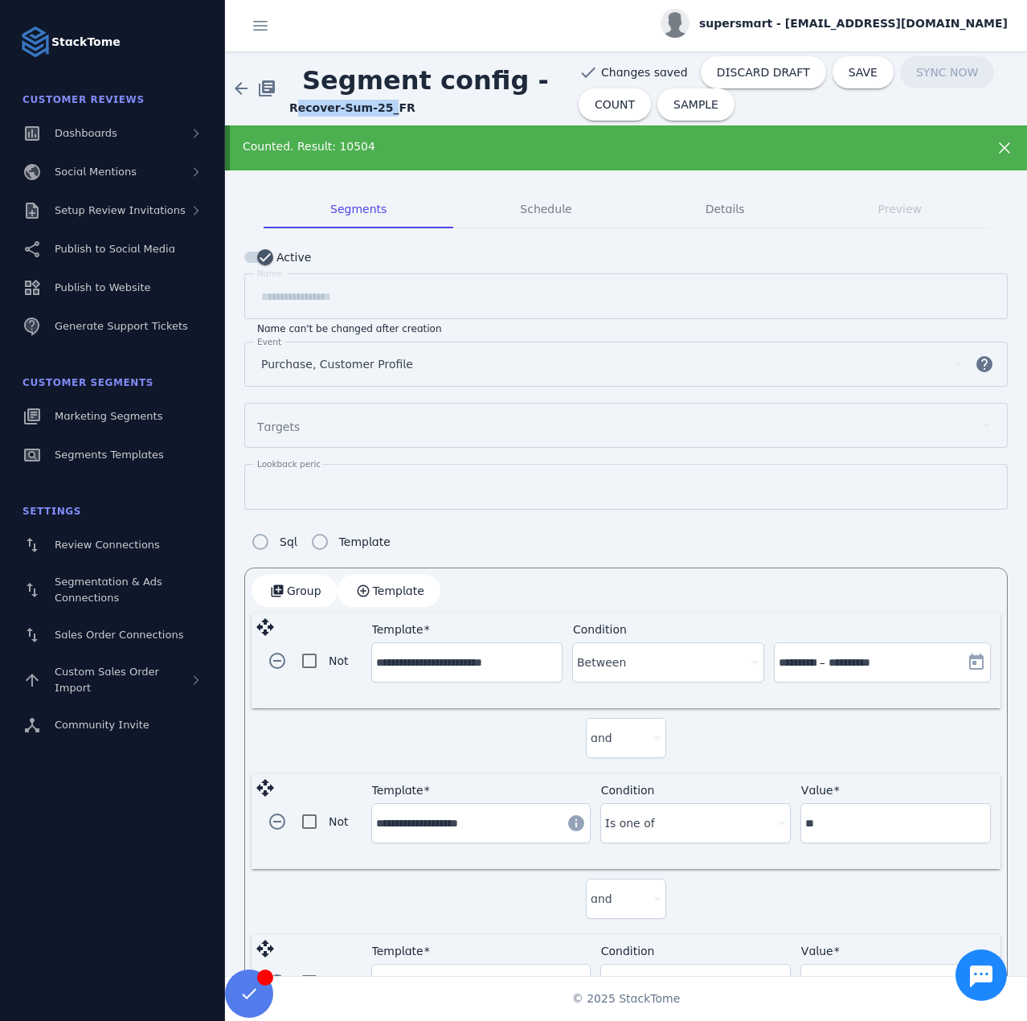
copy strong "Recover-Sum-25"
click at [849, 74] on span "SAVE" at bounding box center [863, 72] width 29 height 11
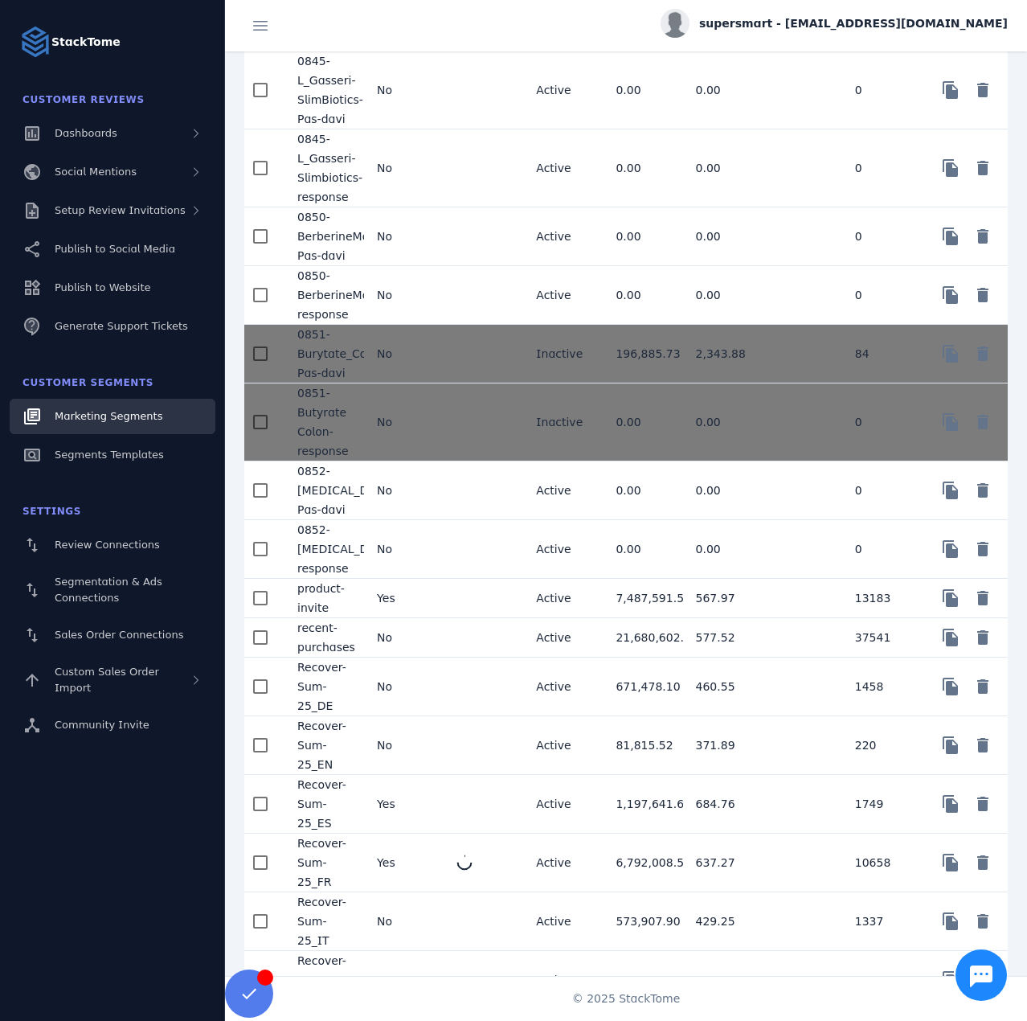
scroll to position [2412, 0]
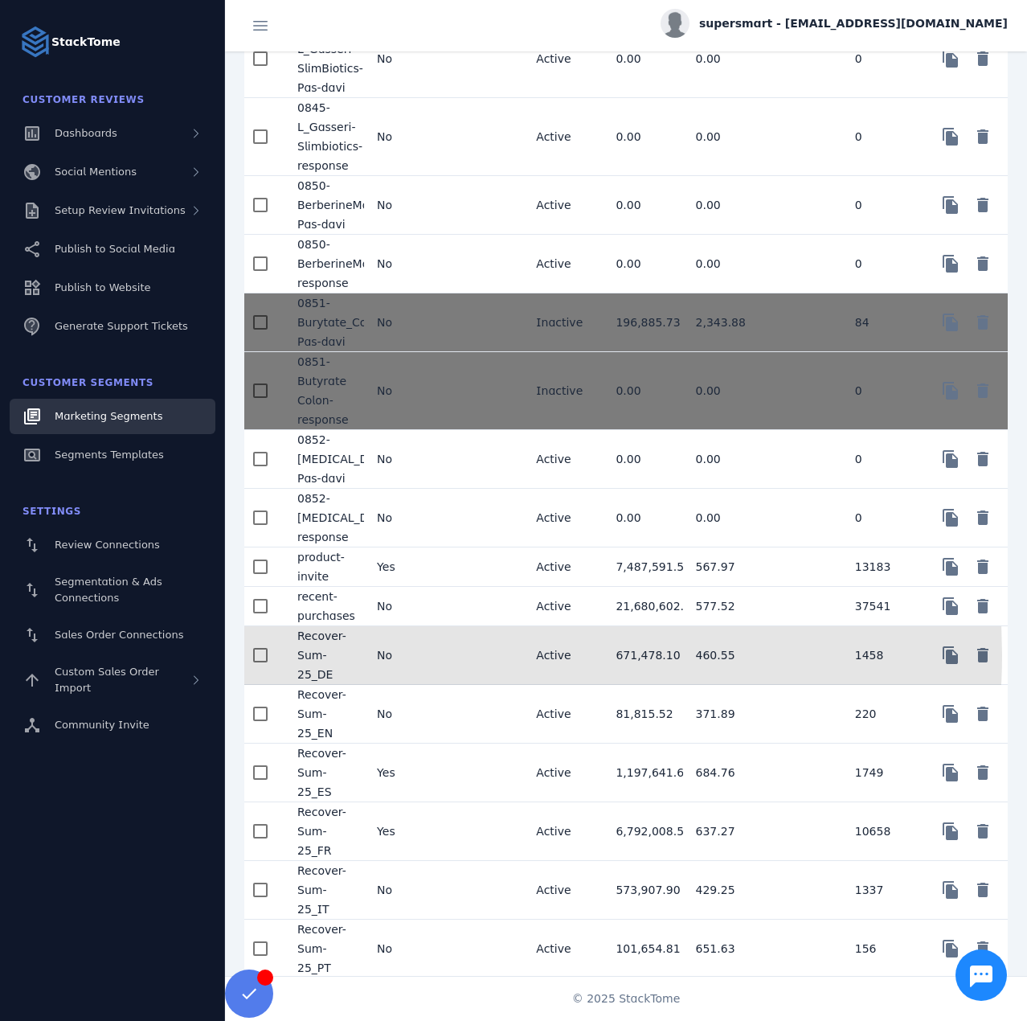
click at [415, 672] on mat-cell "No" at bounding box center [404, 655] width 80 height 59
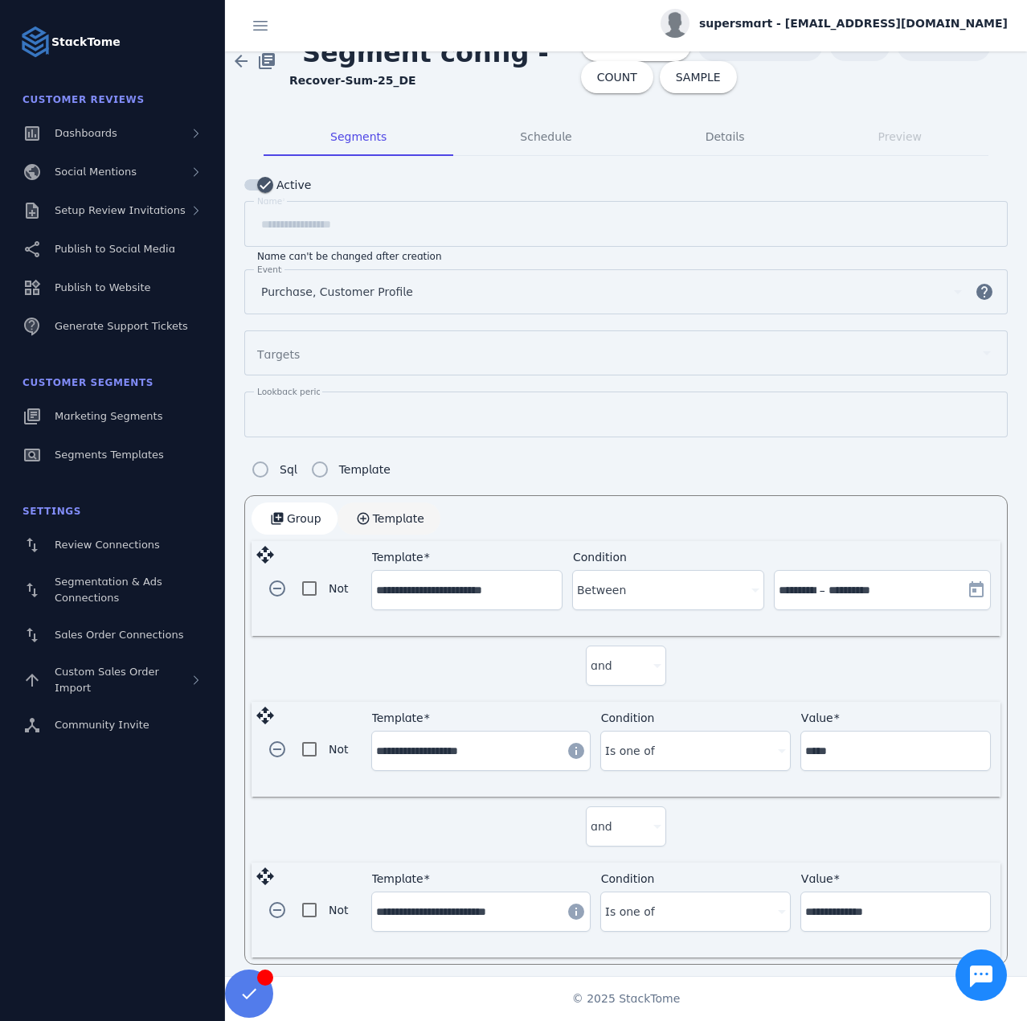
click at [381, 513] on span "Template" at bounding box center [398, 518] width 51 height 11
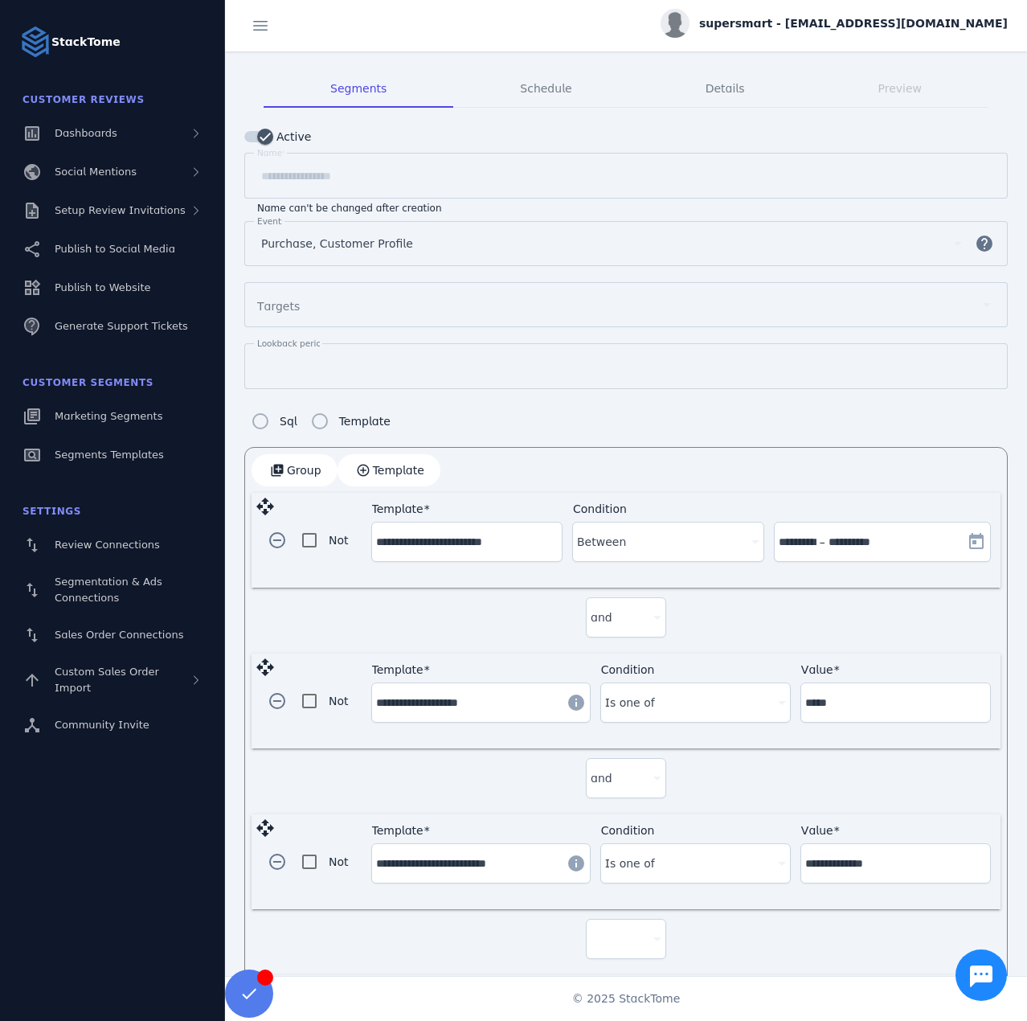
scroll to position [186, 0]
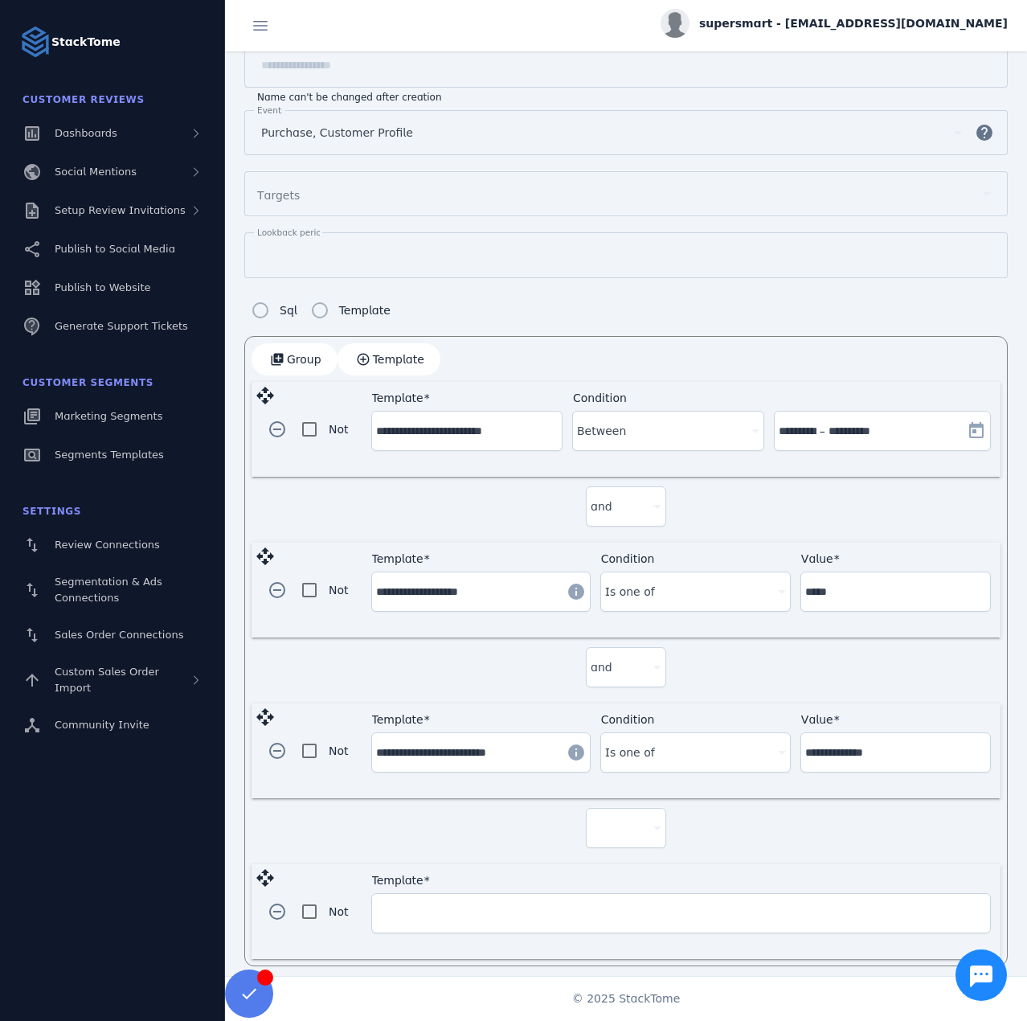
click at [605, 819] on div at bounding box center [619, 827] width 56 height 19
drag, startPoint x: 614, startPoint y: 860, endPoint x: 509, endPoint y: 885, distance: 107.4
click at [614, 861] on span "and" at bounding box center [606, 865] width 22 height 19
click at [436, 907] on input "Template" at bounding box center [681, 912] width 610 height 19
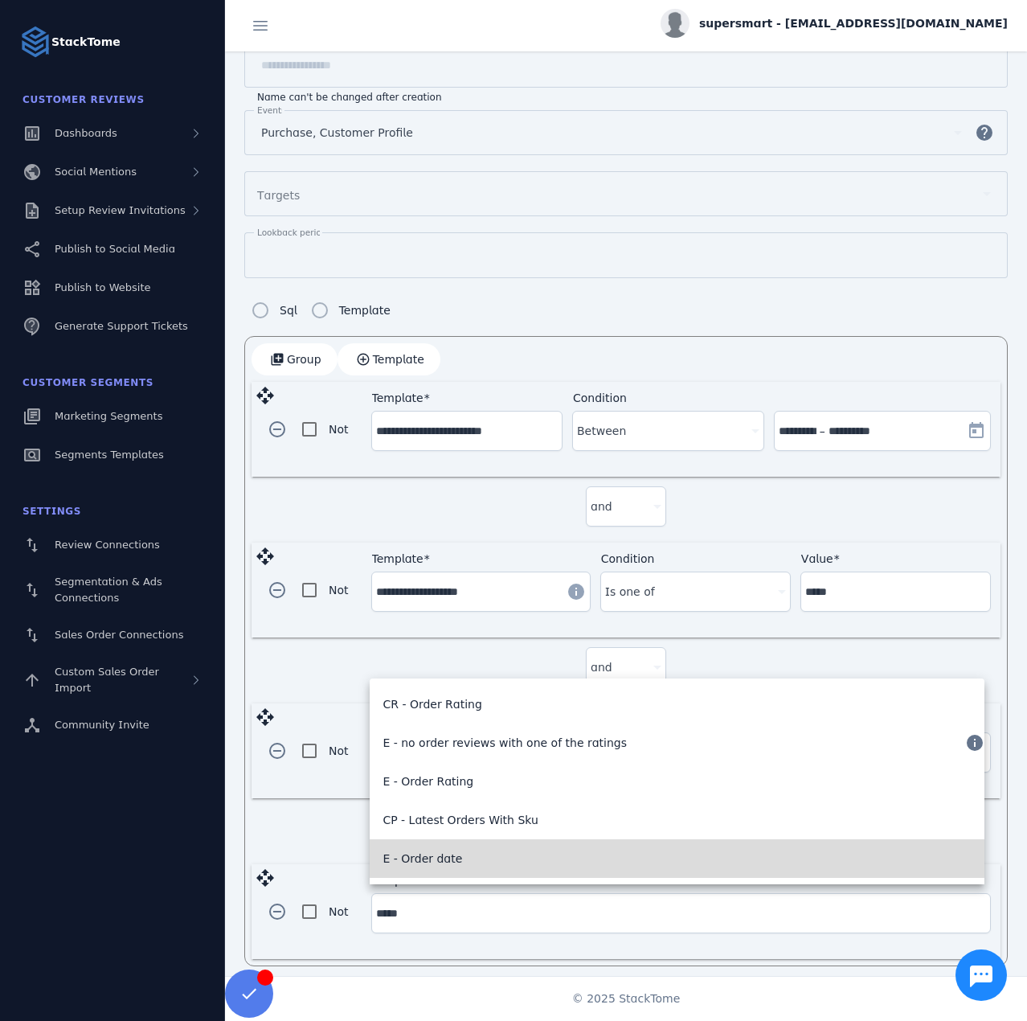
click at [440, 862] on span "E - Order date" at bounding box center [423, 858] width 80 height 19
type input "**********"
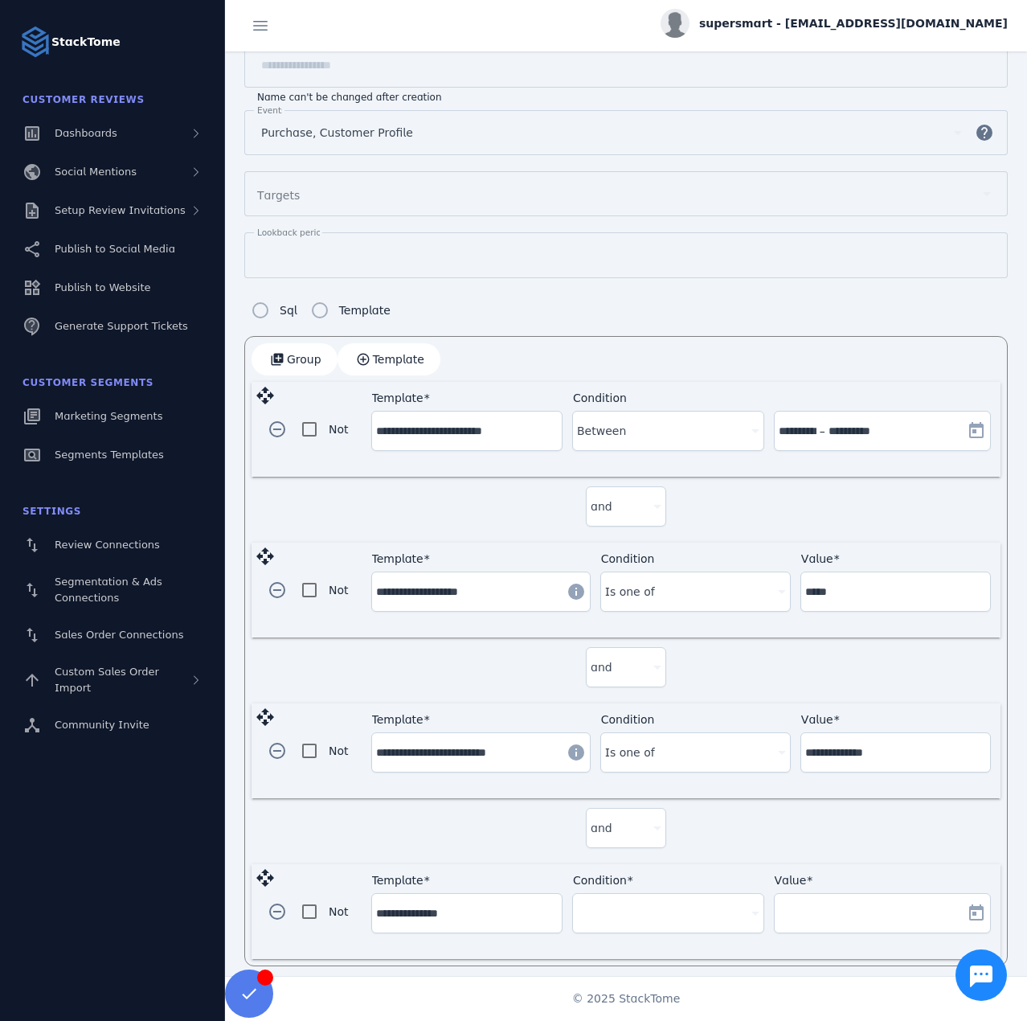
click at [694, 907] on div at bounding box center [660, 912] width 167 height 19
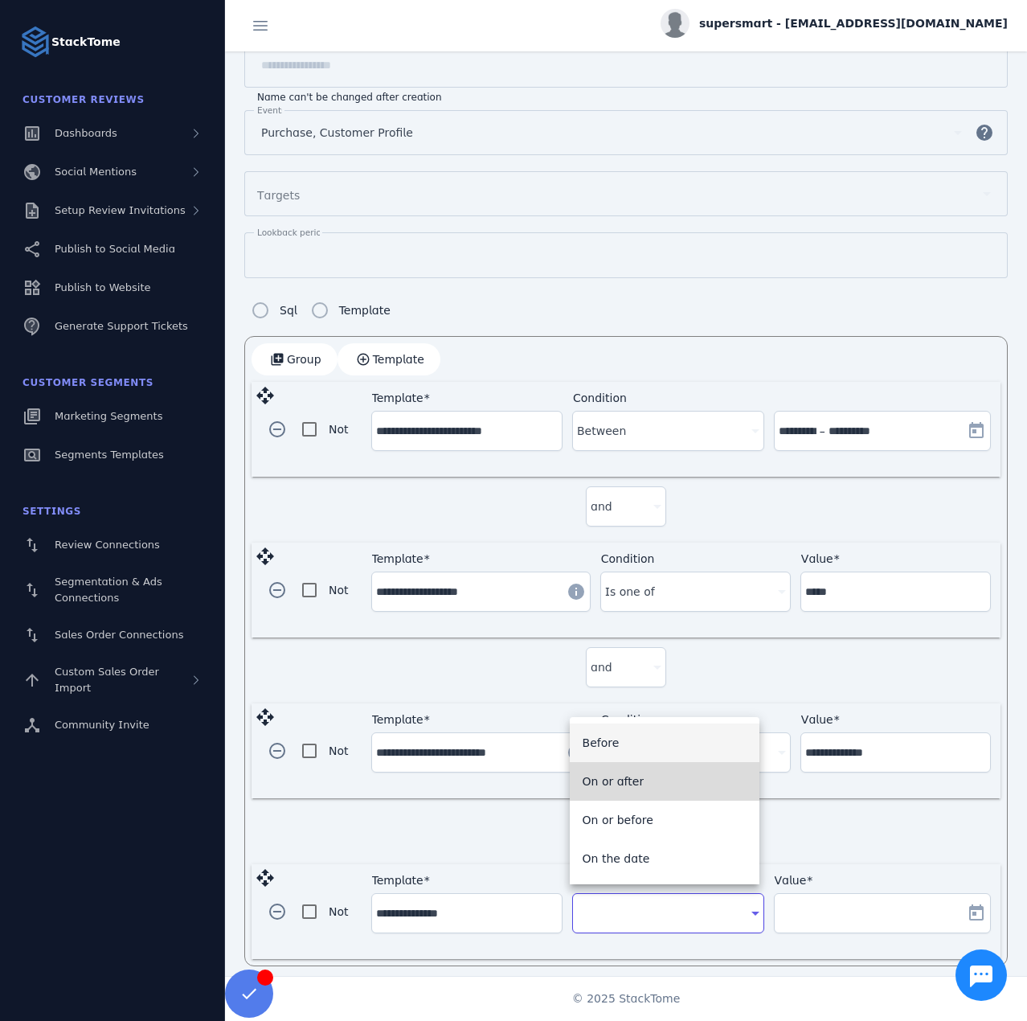
click at [644, 792] on mat-option "On or after" at bounding box center [665, 781] width 190 height 39
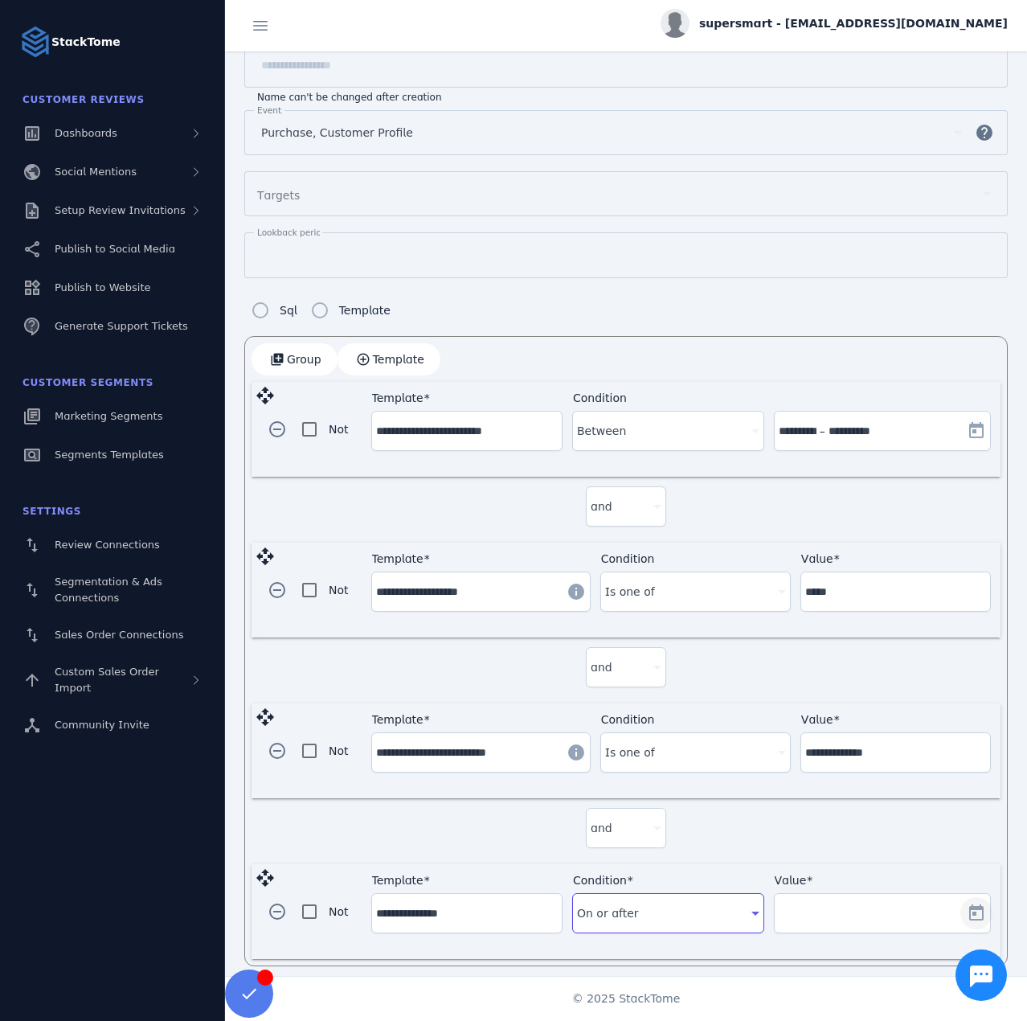
click at [963, 902] on span "Open calendar" at bounding box center [976, 913] width 39 height 39
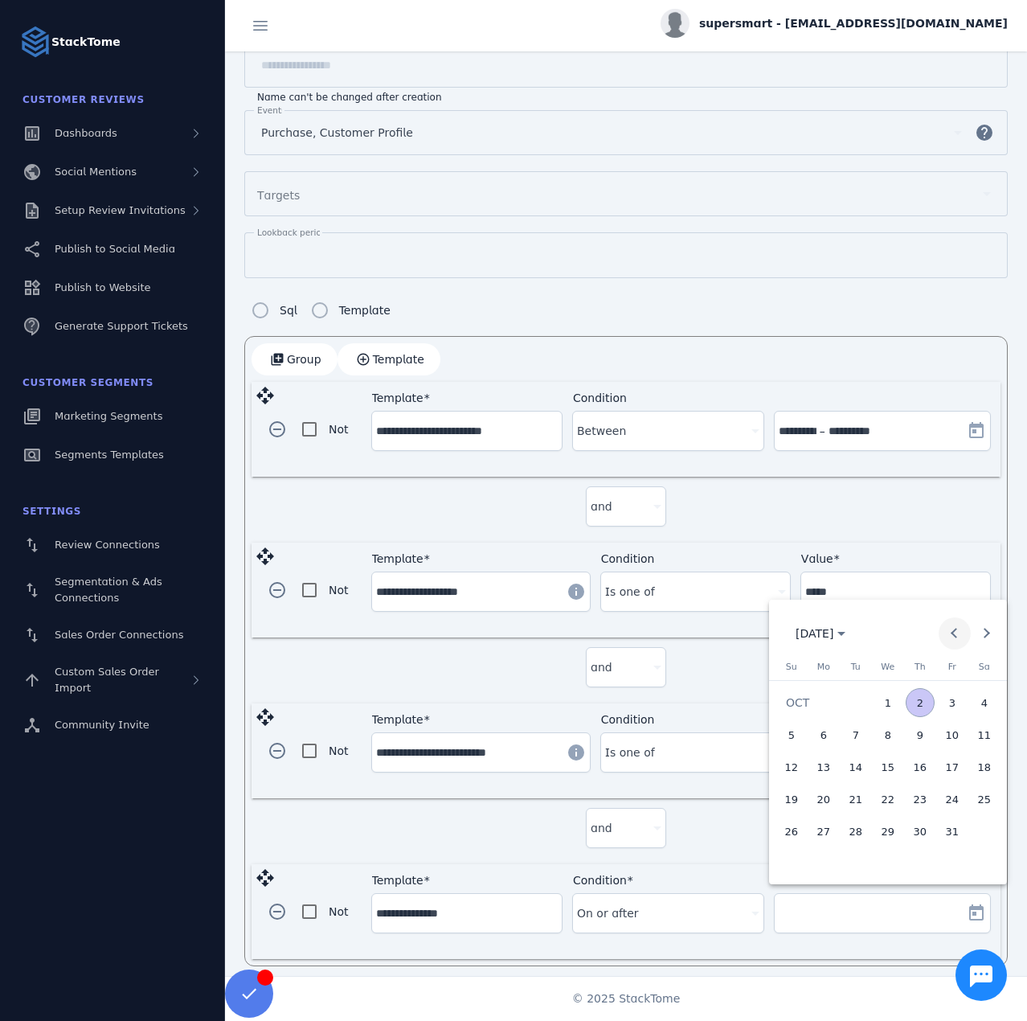
click at [962, 630] on span "Previous month" at bounding box center [955, 633] width 32 height 32
click at [829, 830] on span "25" at bounding box center [823, 830] width 29 height 29
type input "**********"
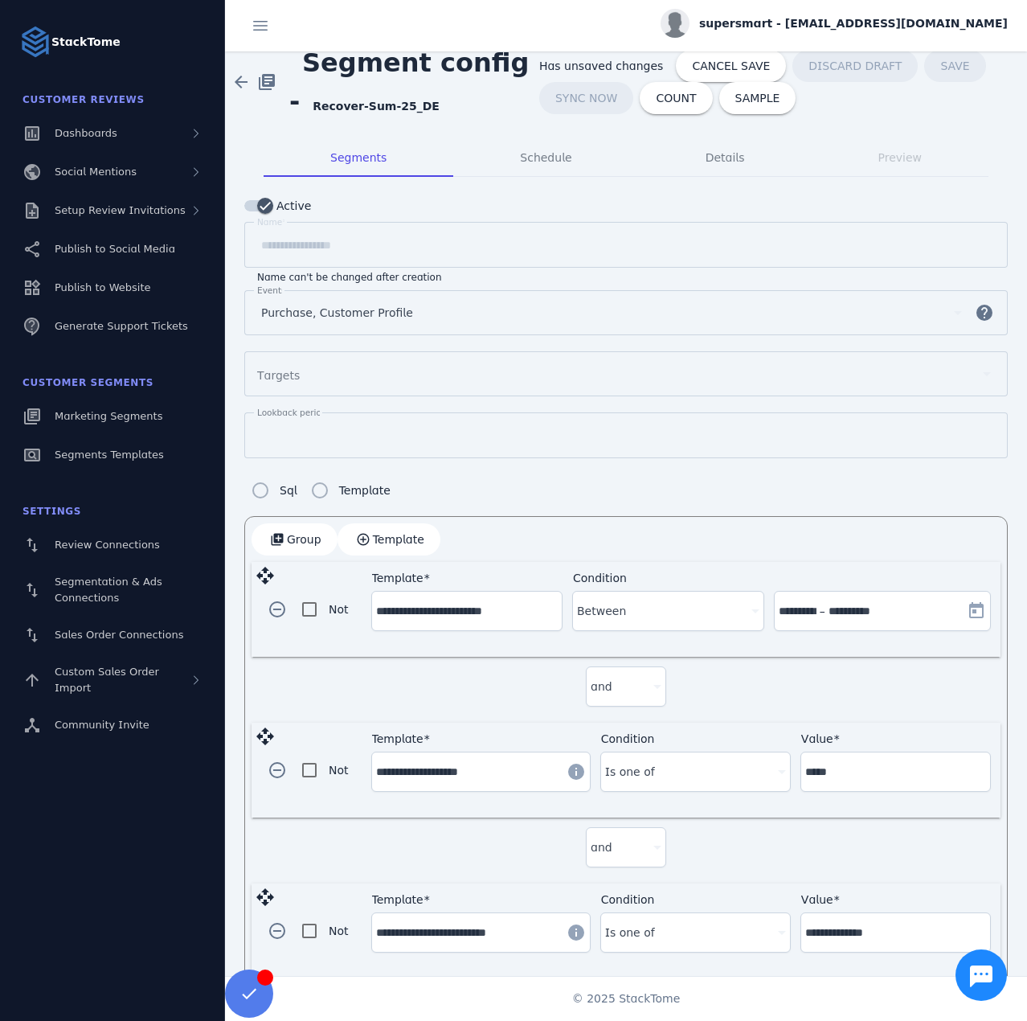
scroll to position [0, 0]
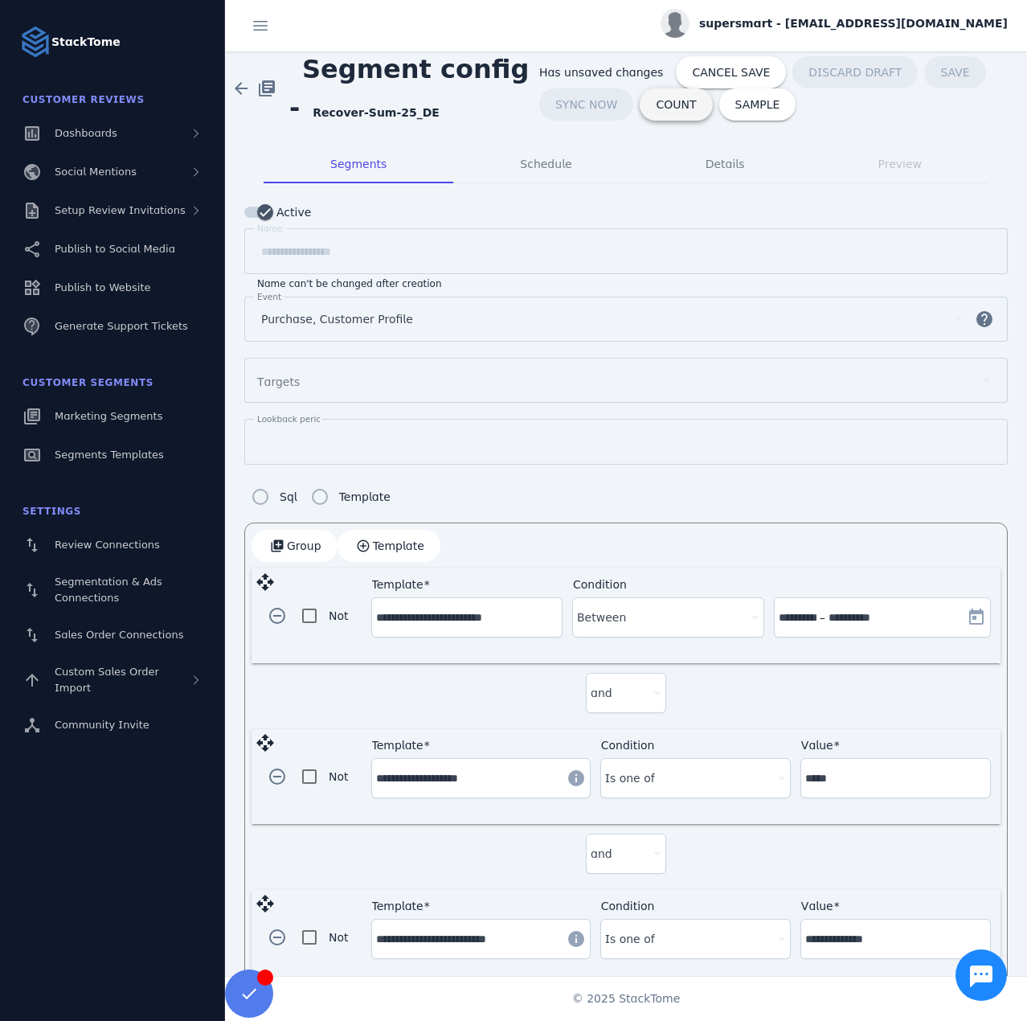
click at [647, 113] on span at bounding box center [676, 104] width 72 height 39
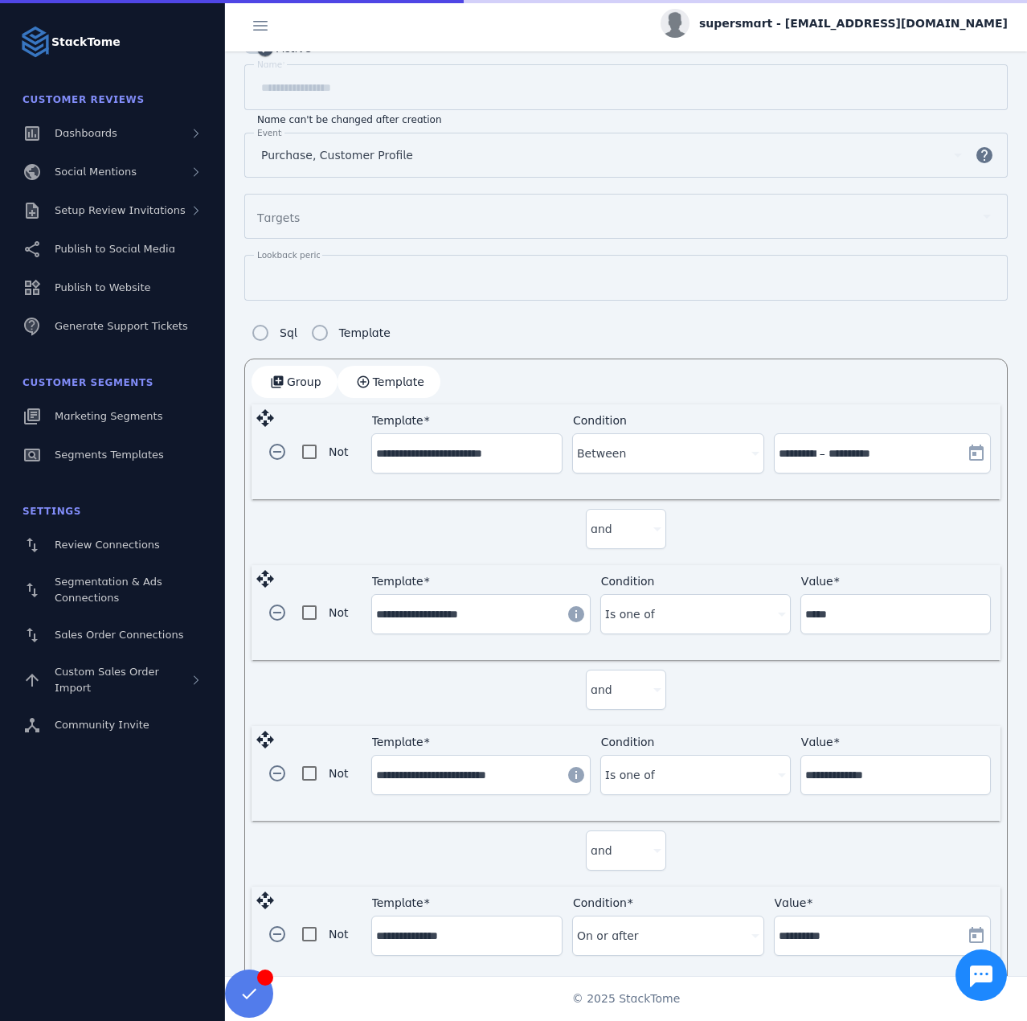
scroll to position [231, 0]
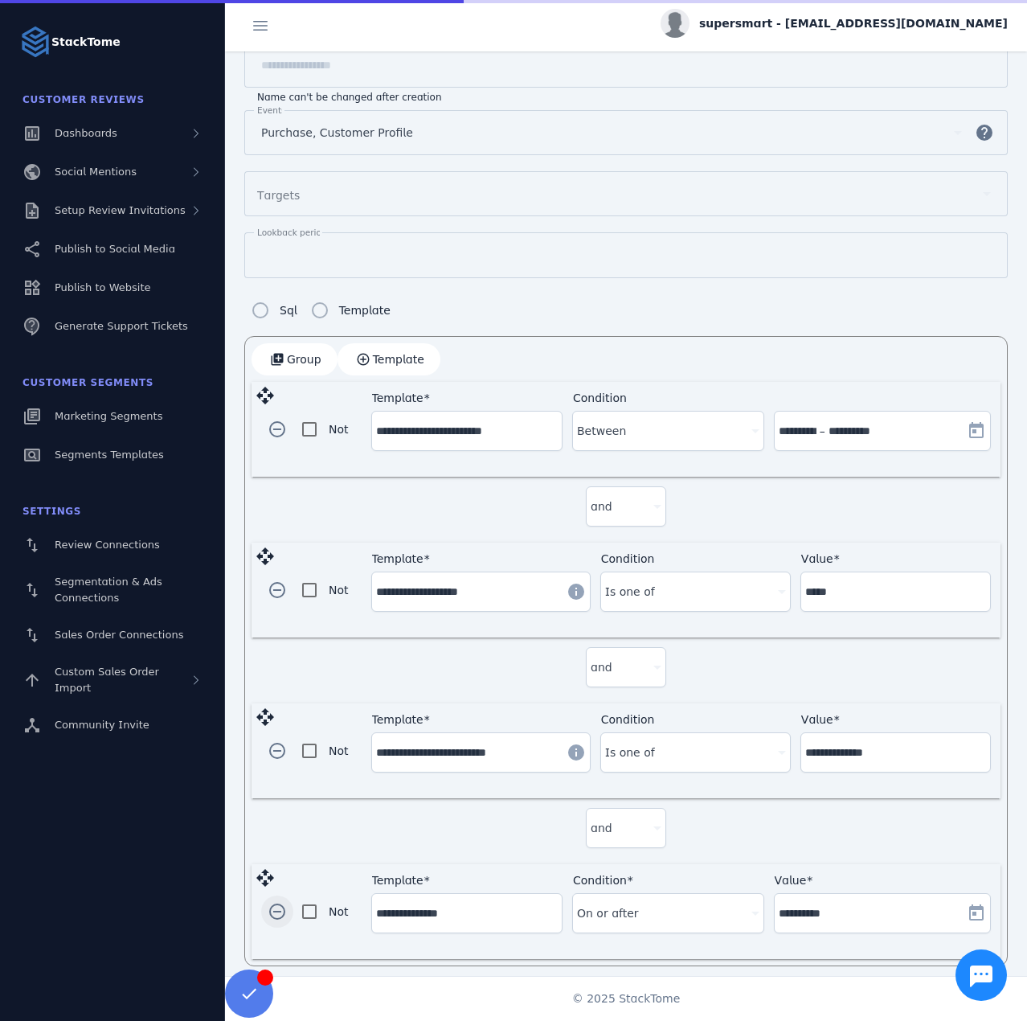
click at [273, 906] on span "button" at bounding box center [277, 911] width 39 height 39
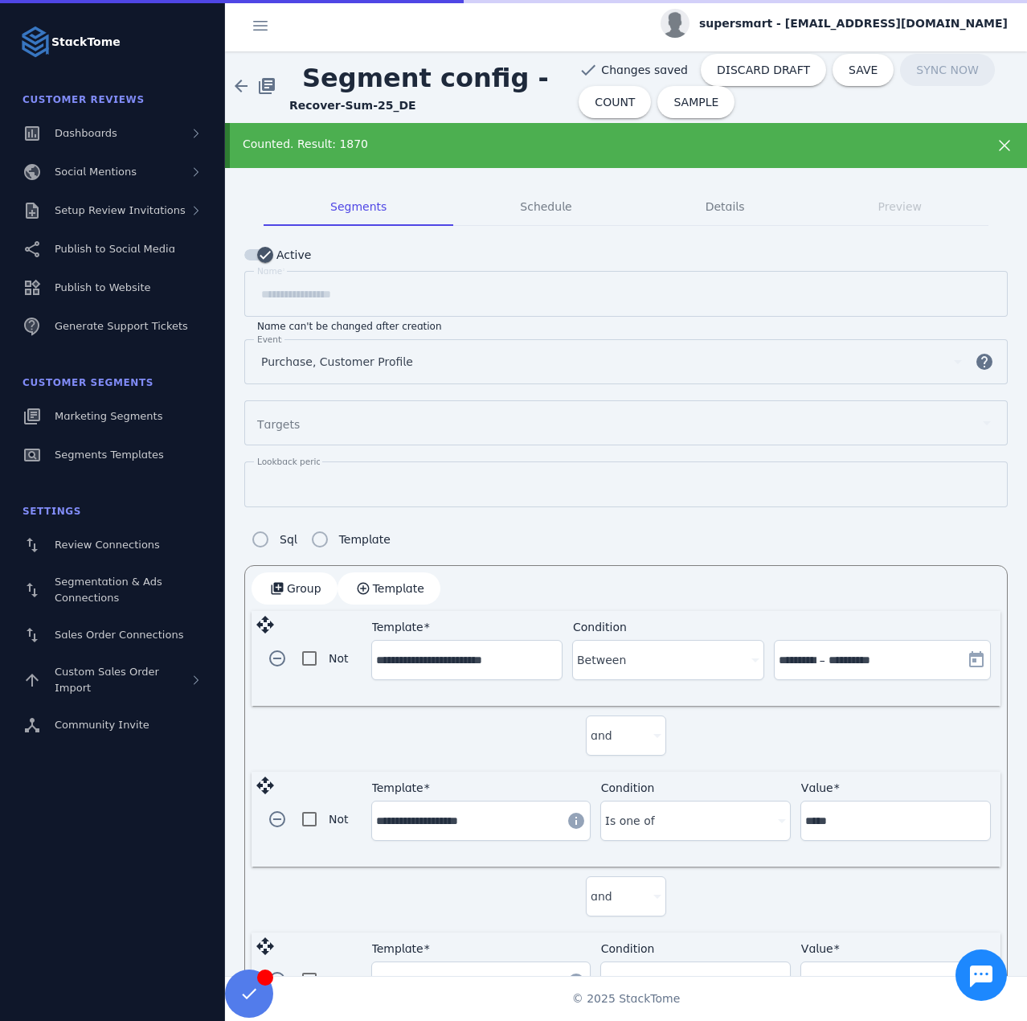
scroll to position [0, 0]
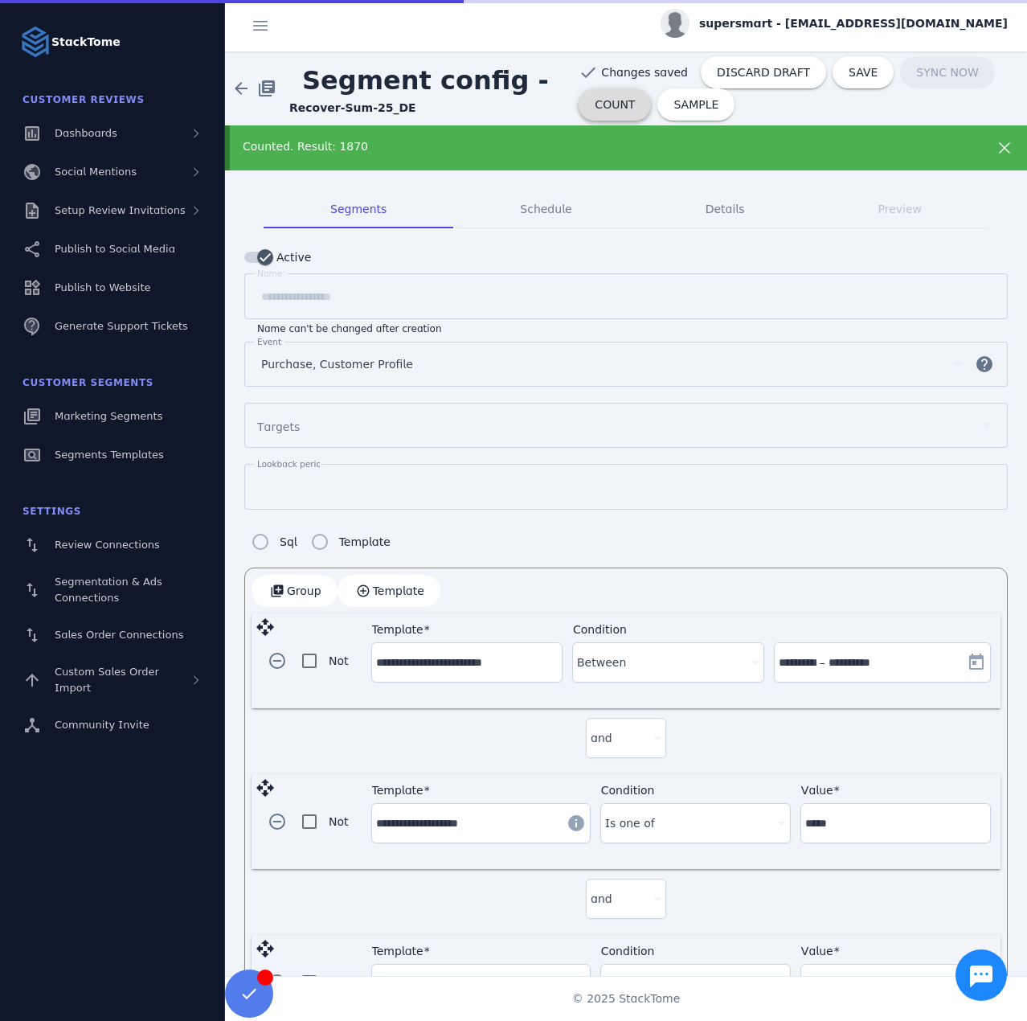
click at [613, 110] on span "COUNT" at bounding box center [615, 104] width 40 height 11
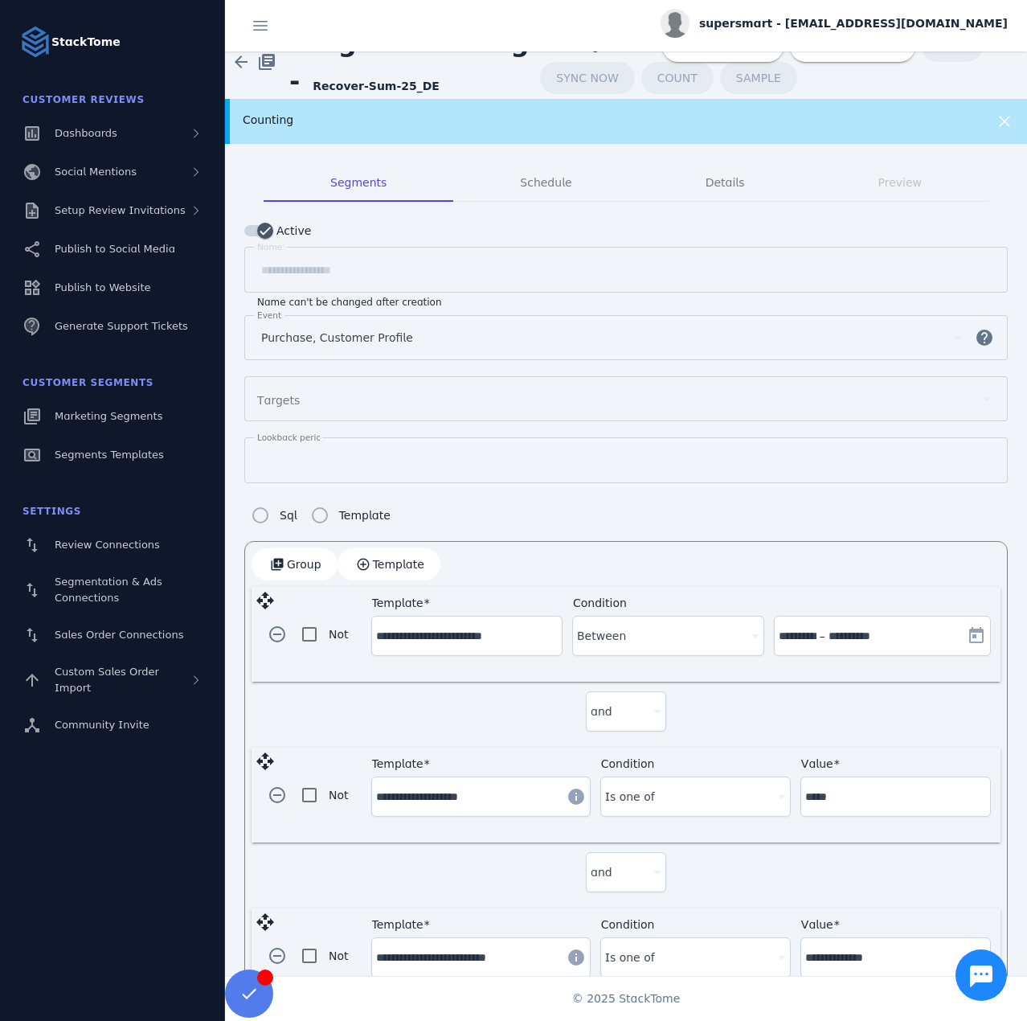
scroll to position [72, 0]
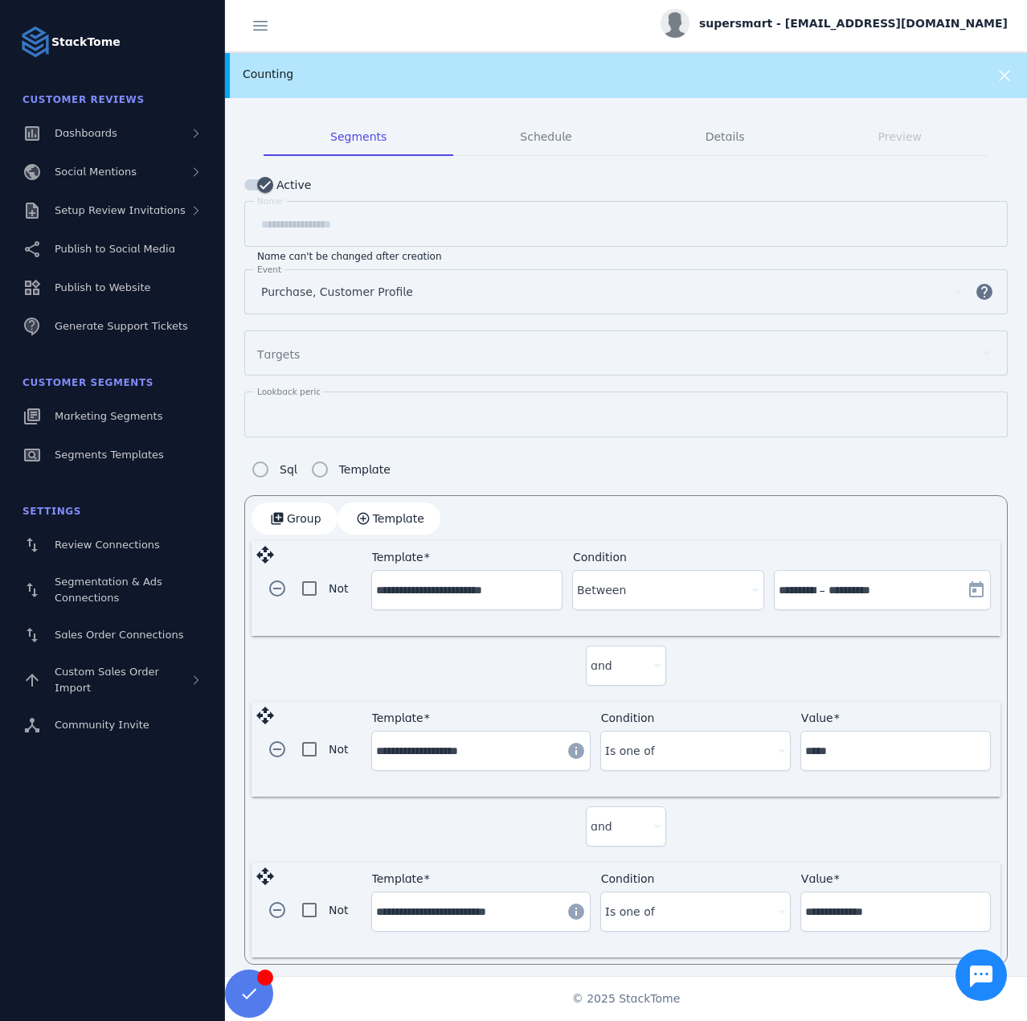
click at [362, 461] on label "Template" at bounding box center [363, 469] width 55 height 19
click at [403, 514] on span "Template" at bounding box center [398, 518] width 51 height 11
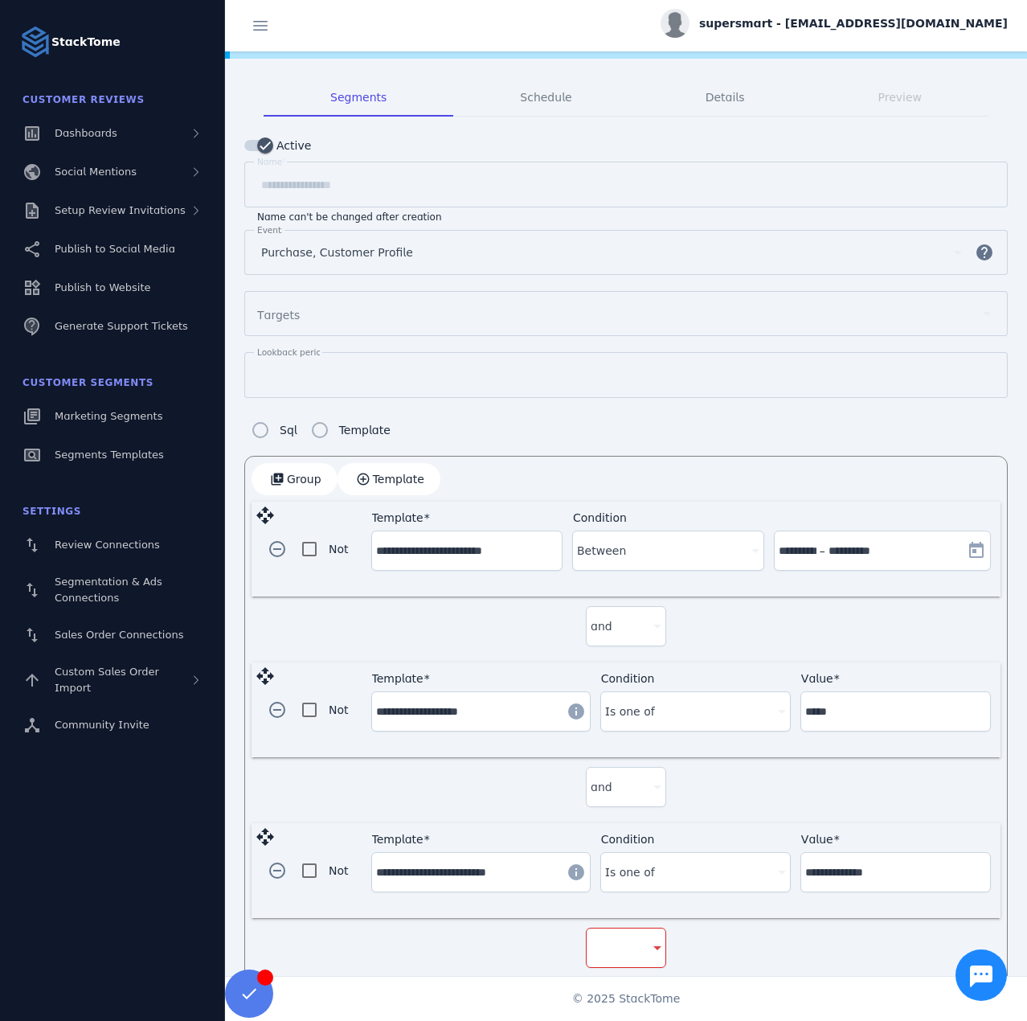
scroll to position [231, 0]
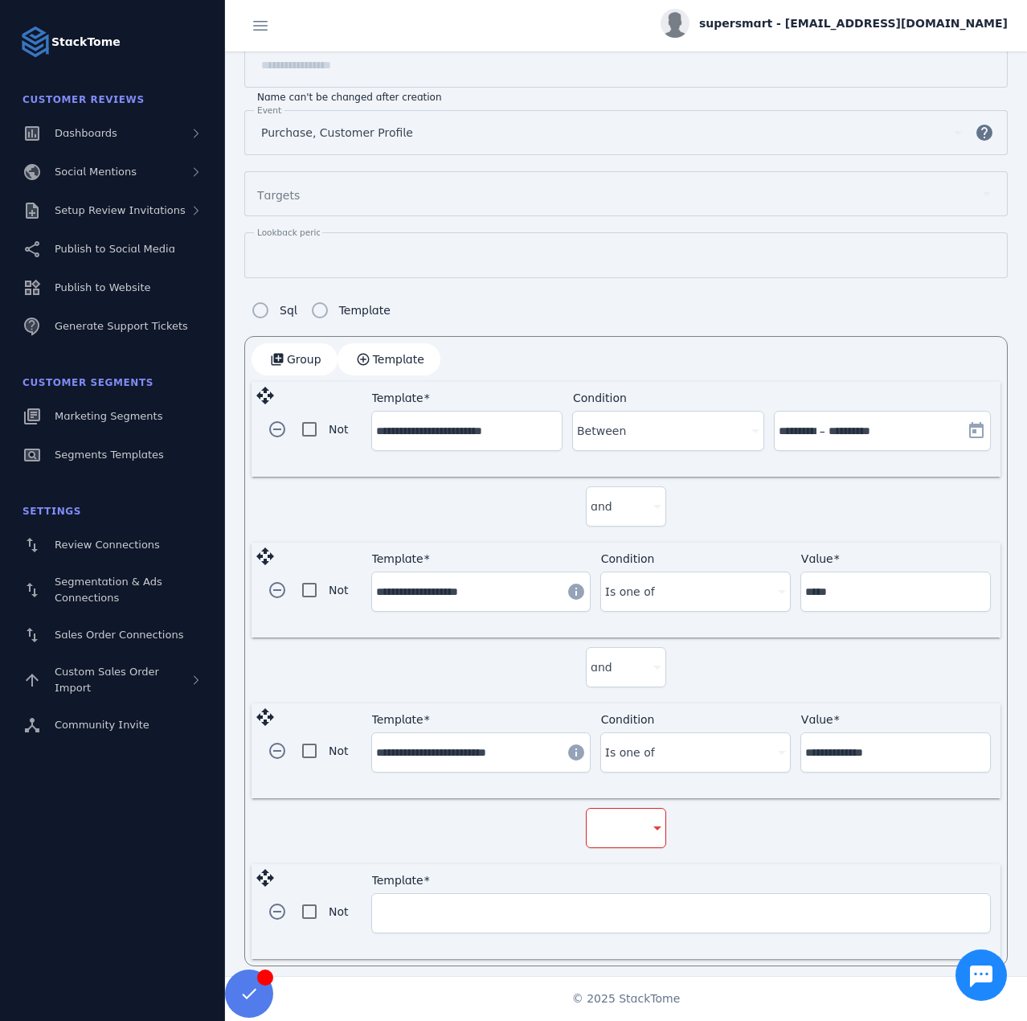
click at [622, 826] on mat-form-field at bounding box center [626, 836] width 80 height 56
click at [622, 826] on div at bounding box center [619, 827] width 56 height 19
click at [600, 879] on mat-option "and" at bounding box center [623, 865] width 80 height 39
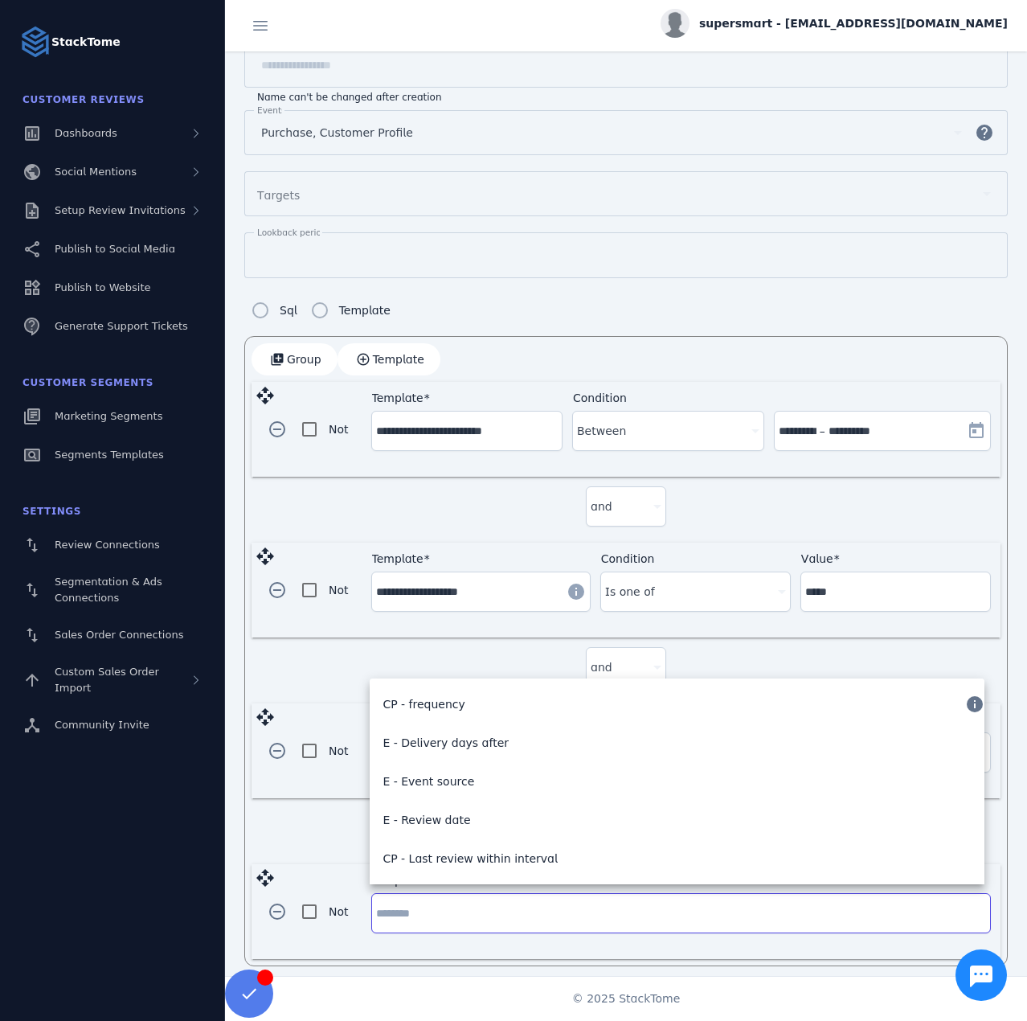
click at [457, 906] on input "Template" at bounding box center [681, 912] width 610 height 19
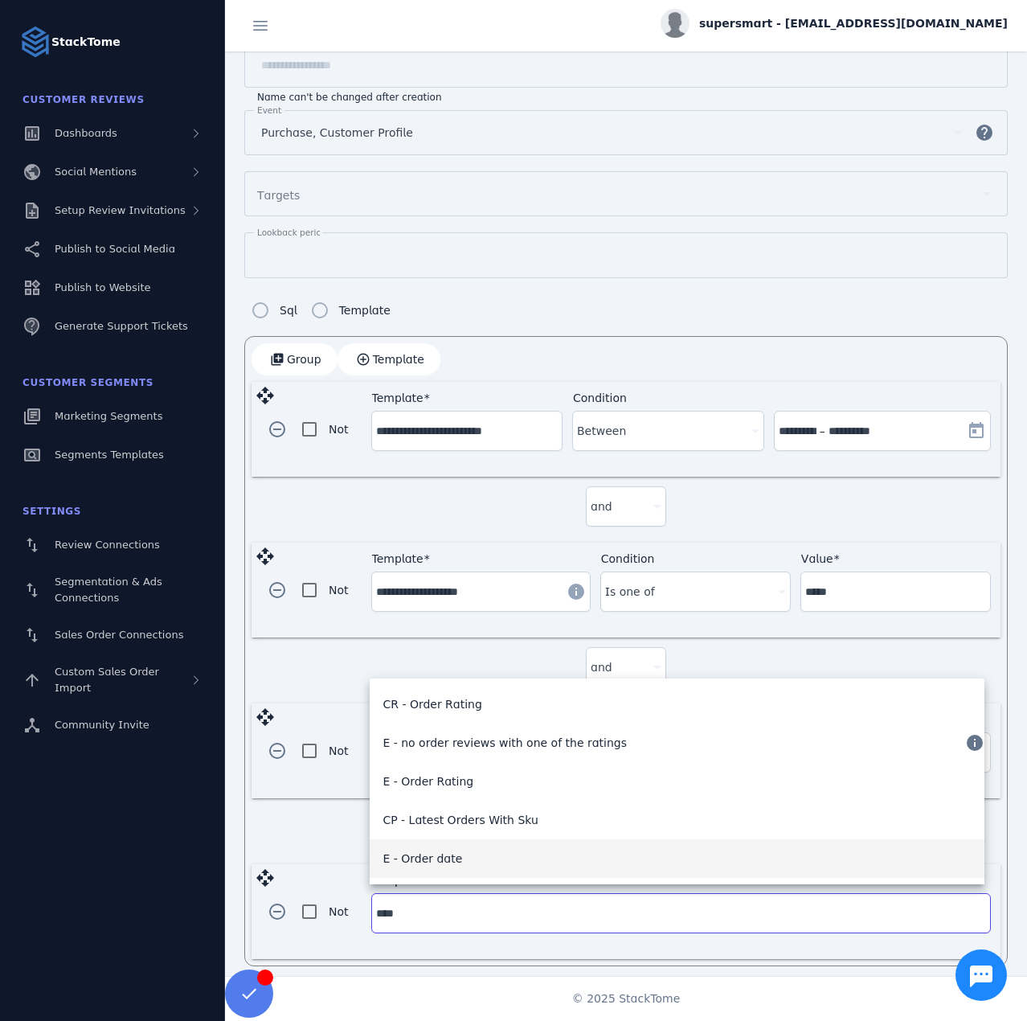
click at [457, 852] on mat-option "E - Order date" at bounding box center [677, 858] width 615 height 39
type input "**********"
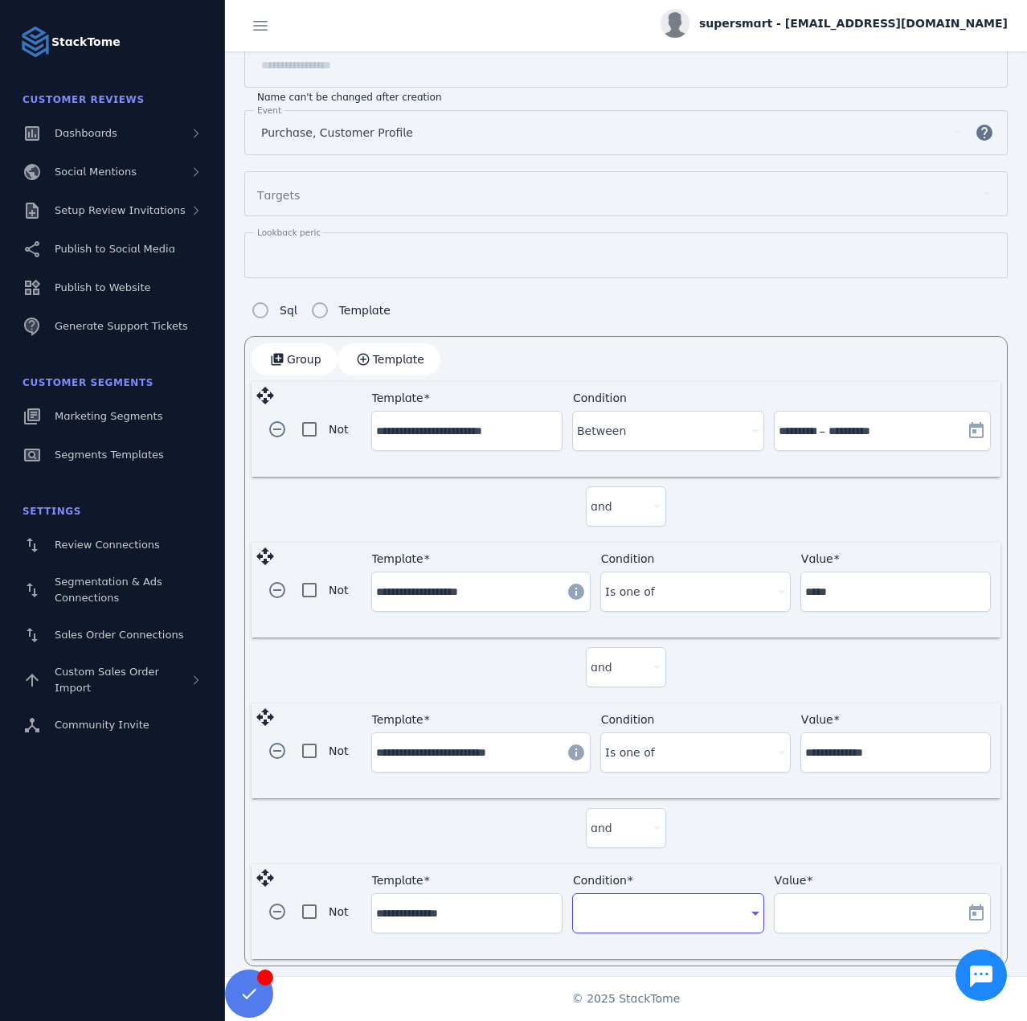
click at [661, 906] on div at bounding box center [660, 912] width 167 height 19
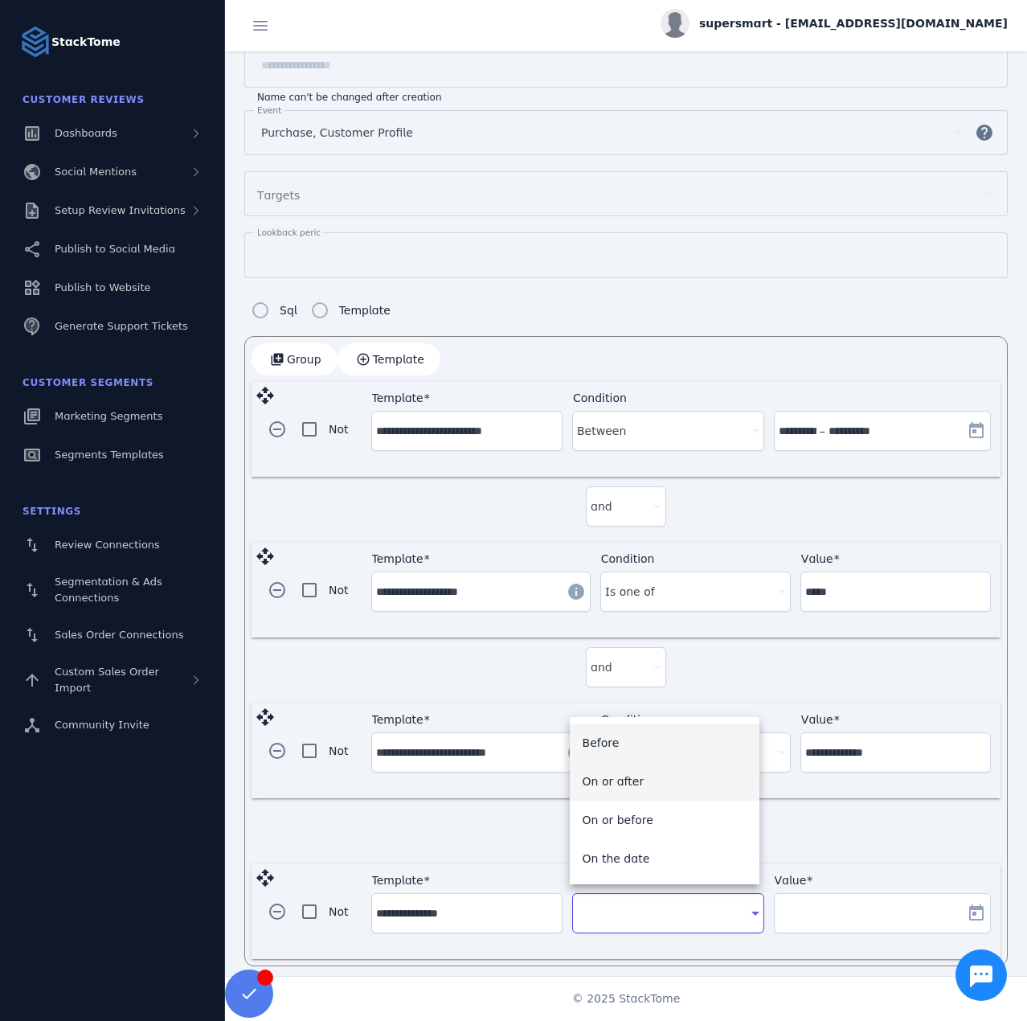
click at [640, 790] on mat-option "On or after" at bounding box center [665, 781] width 190 height 39
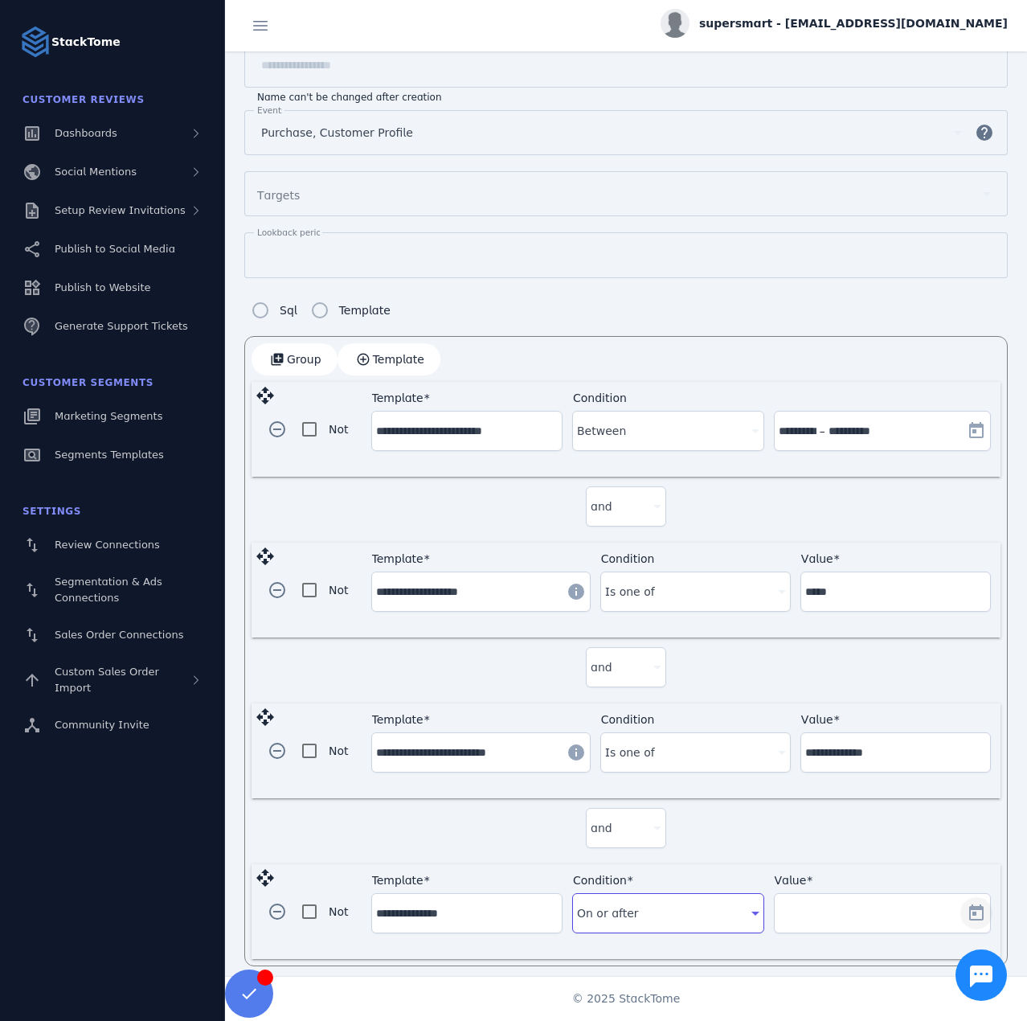
click at [972, 902] on span "Open calendar" at bounding box center [976, 913] width 39 height 39
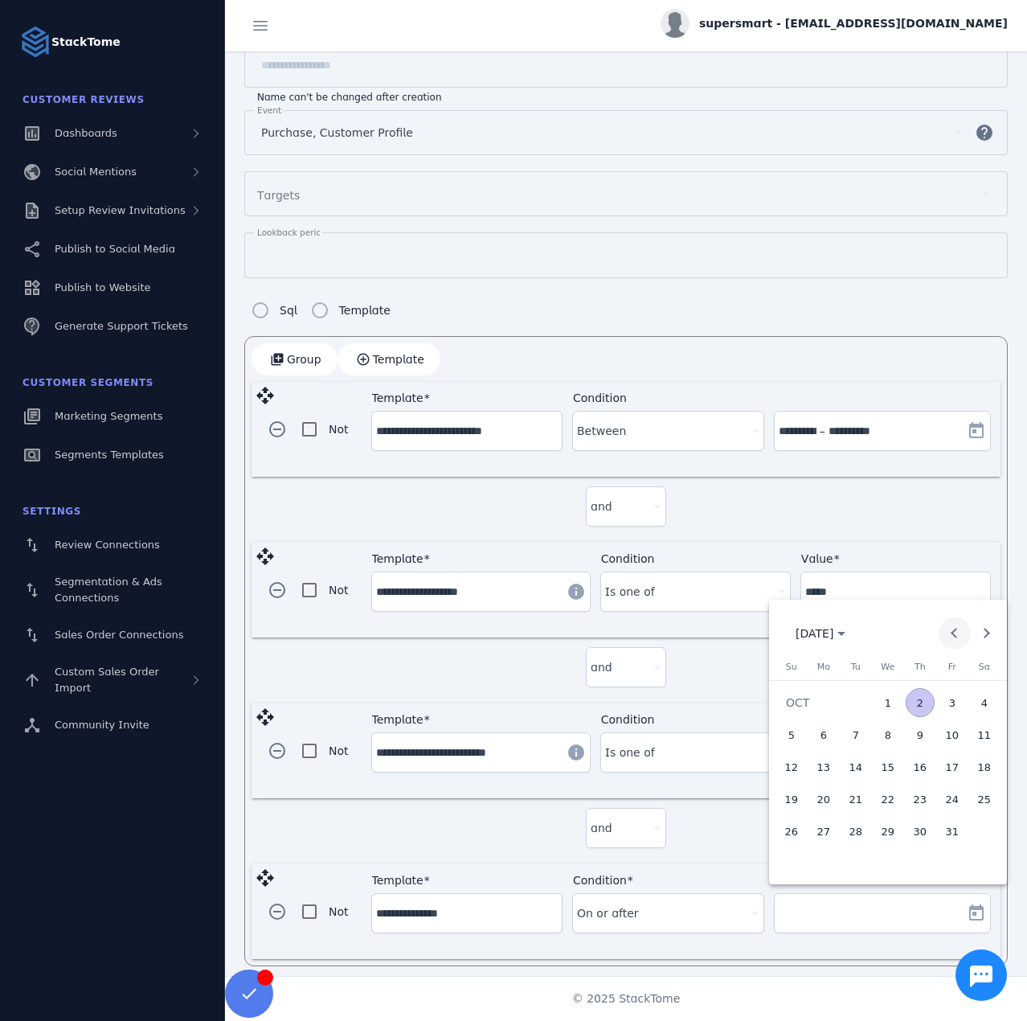
click at [950, 627] on span "Previous month" at bounding box center [955, 633] width 32 height 32
click at [832, 843] on button "25" at bounding box center [824, 831] width 32 height 32
type input "**********"
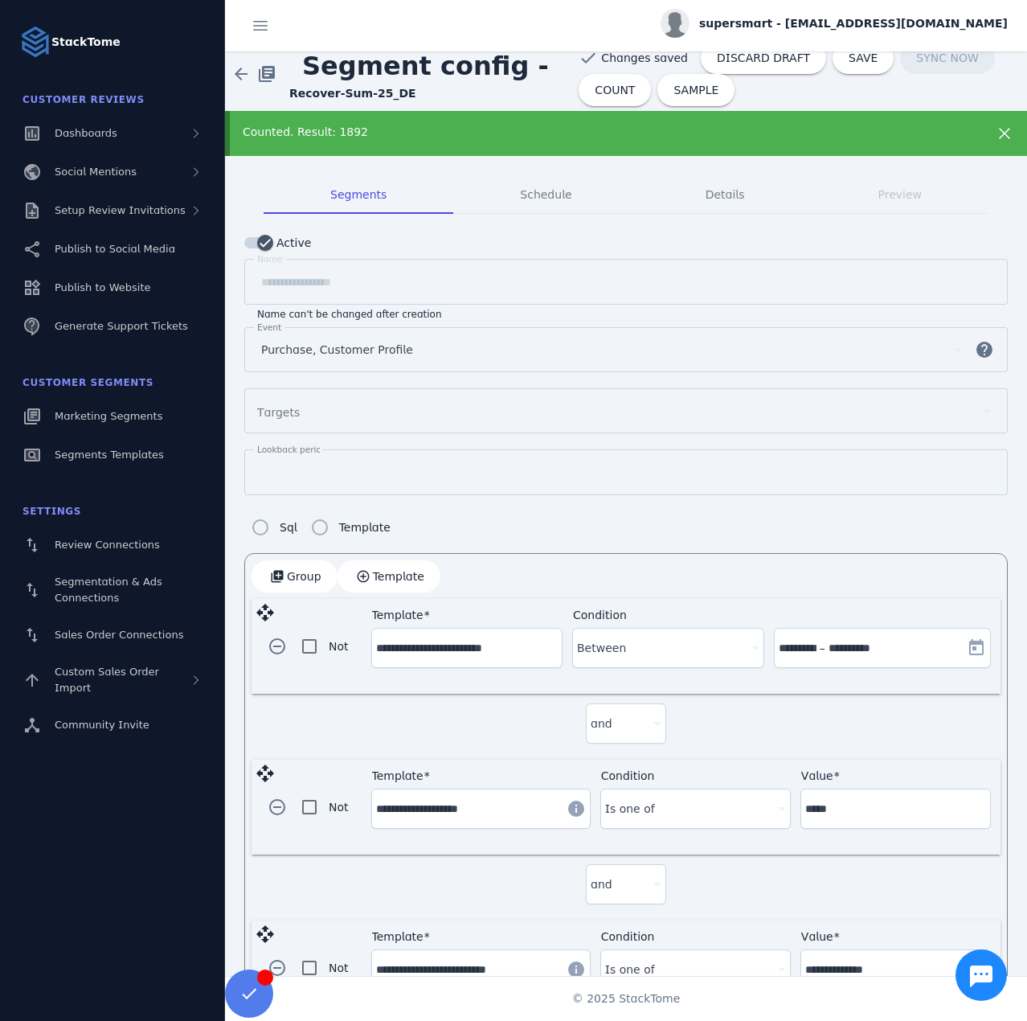
scroll to position [0, 0]
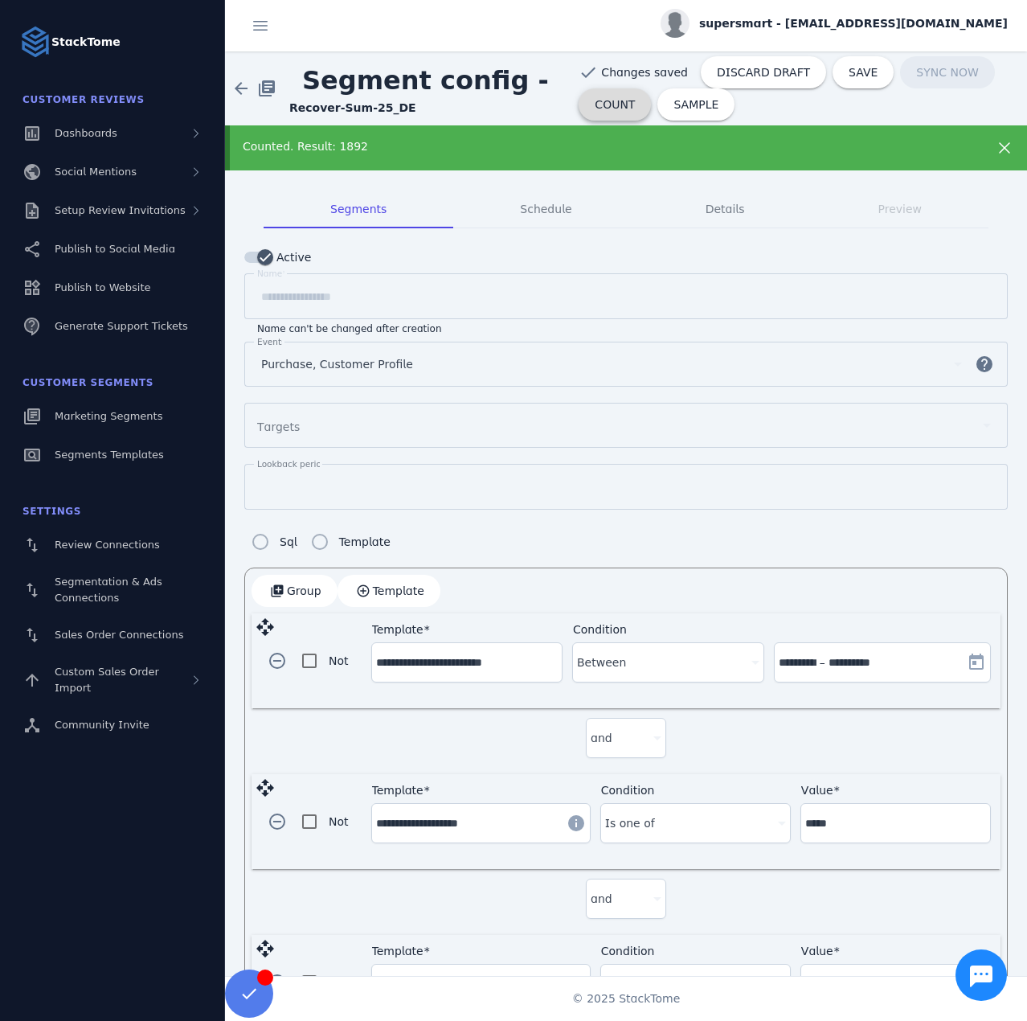
click at [603, 107] on span "COUNT" at bounding box center [615, 104] width 40 height 11
click at [833, 81] on span at bounding box center [863, 72] width 61 height 39
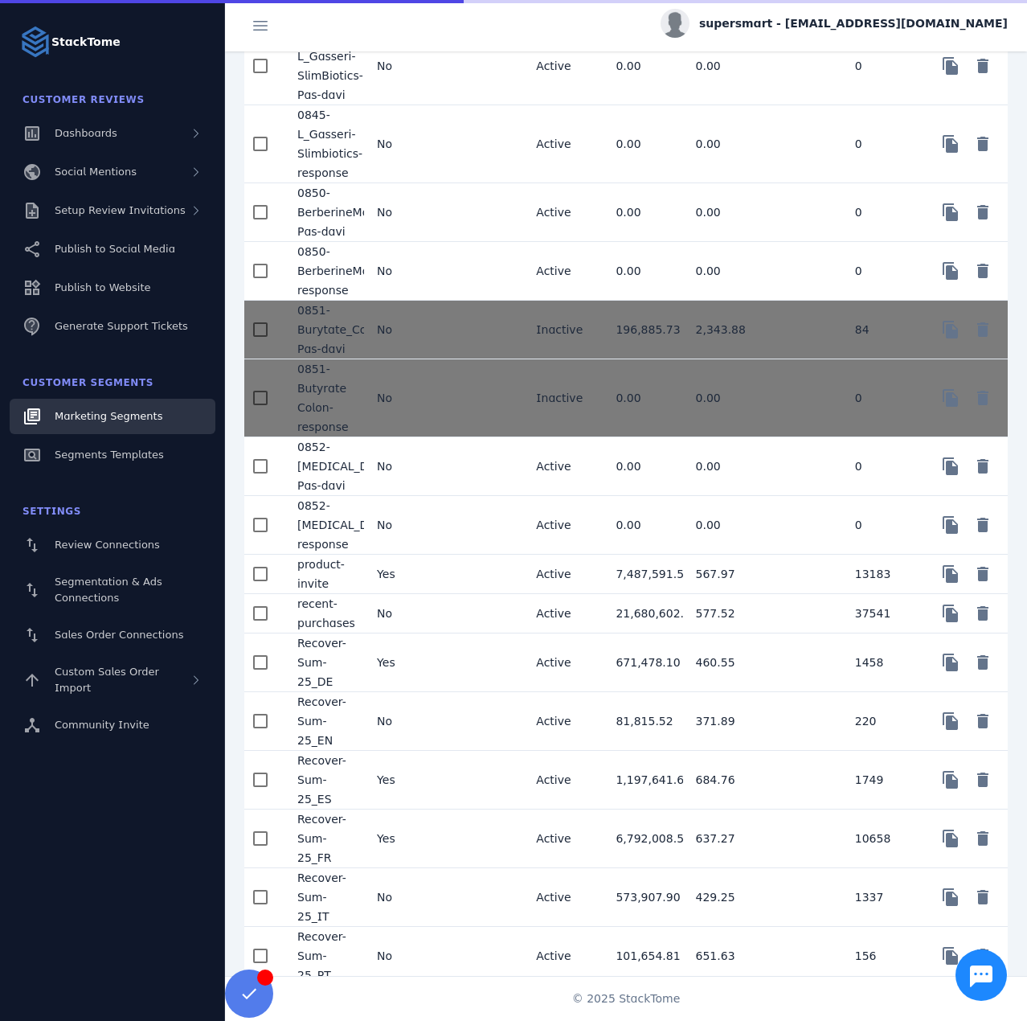
scroll to position [2412, 0]
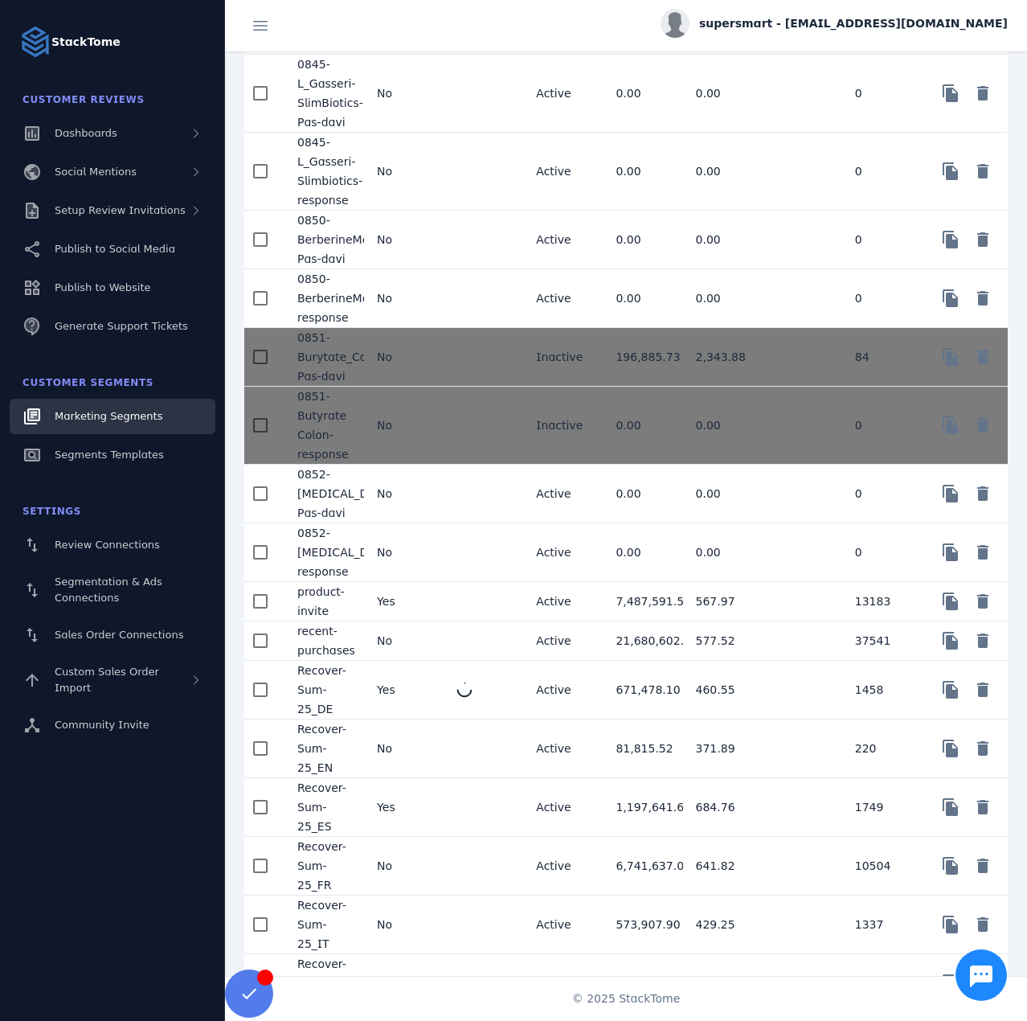
scroll to position [2412, 0]
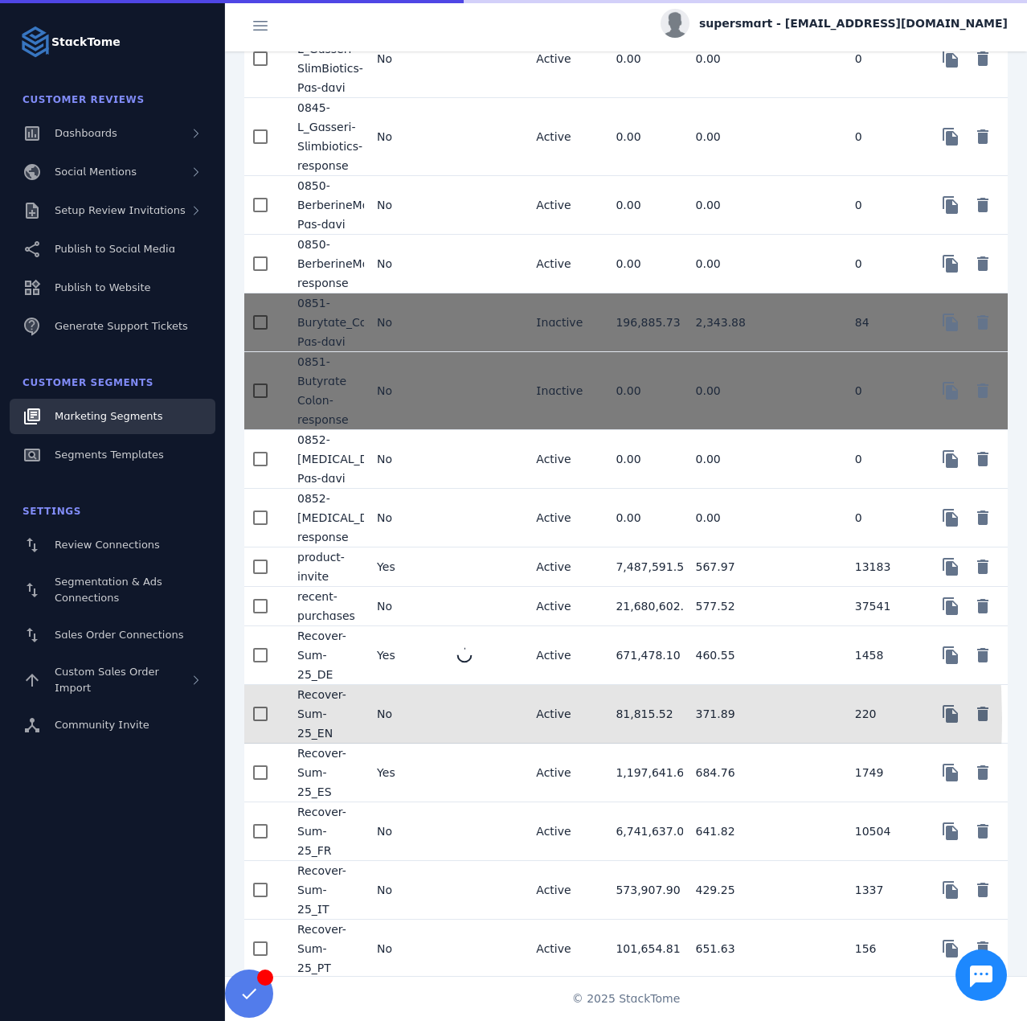
click at [419, 736] on mat-cell "No" at bounding box center [404, 714] width 80 height 59
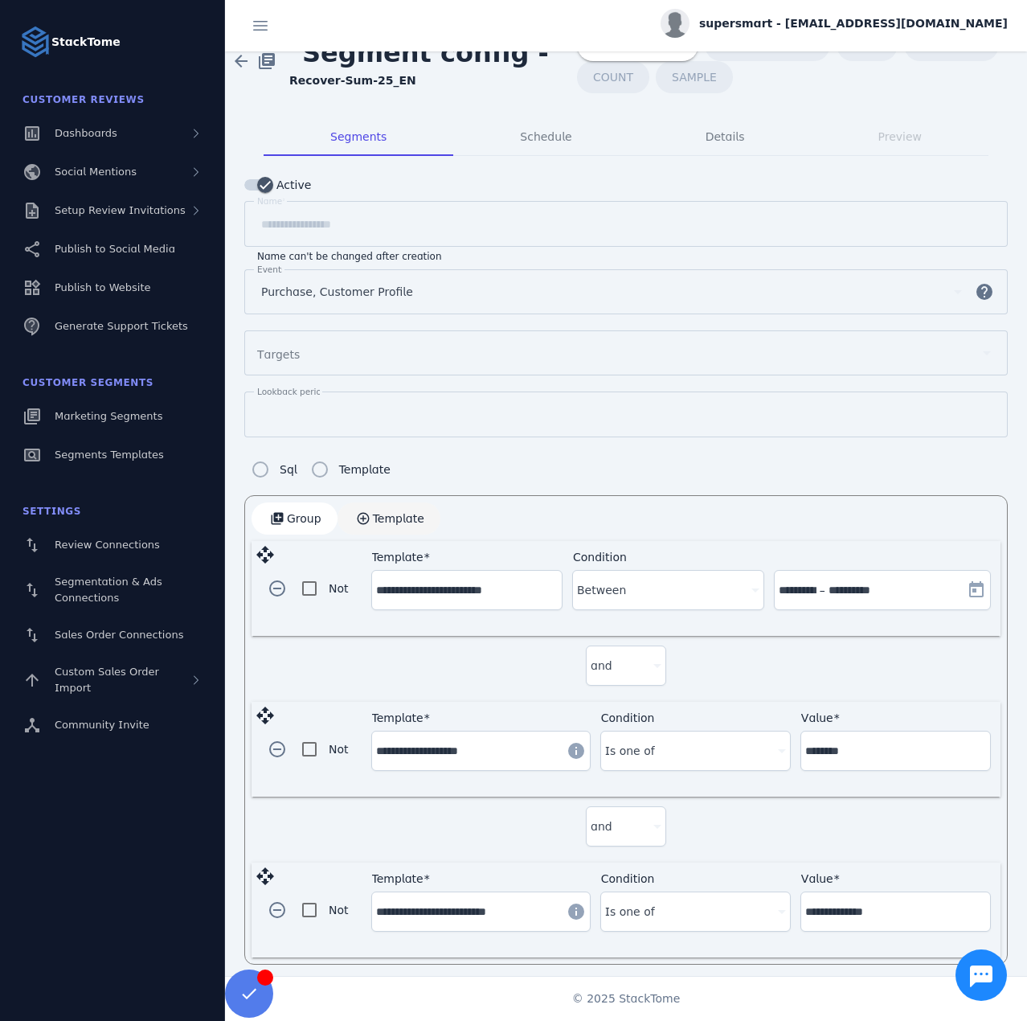
click at [395, 514] on span "Template" at bounding box center [398, 518] width 51 height 11
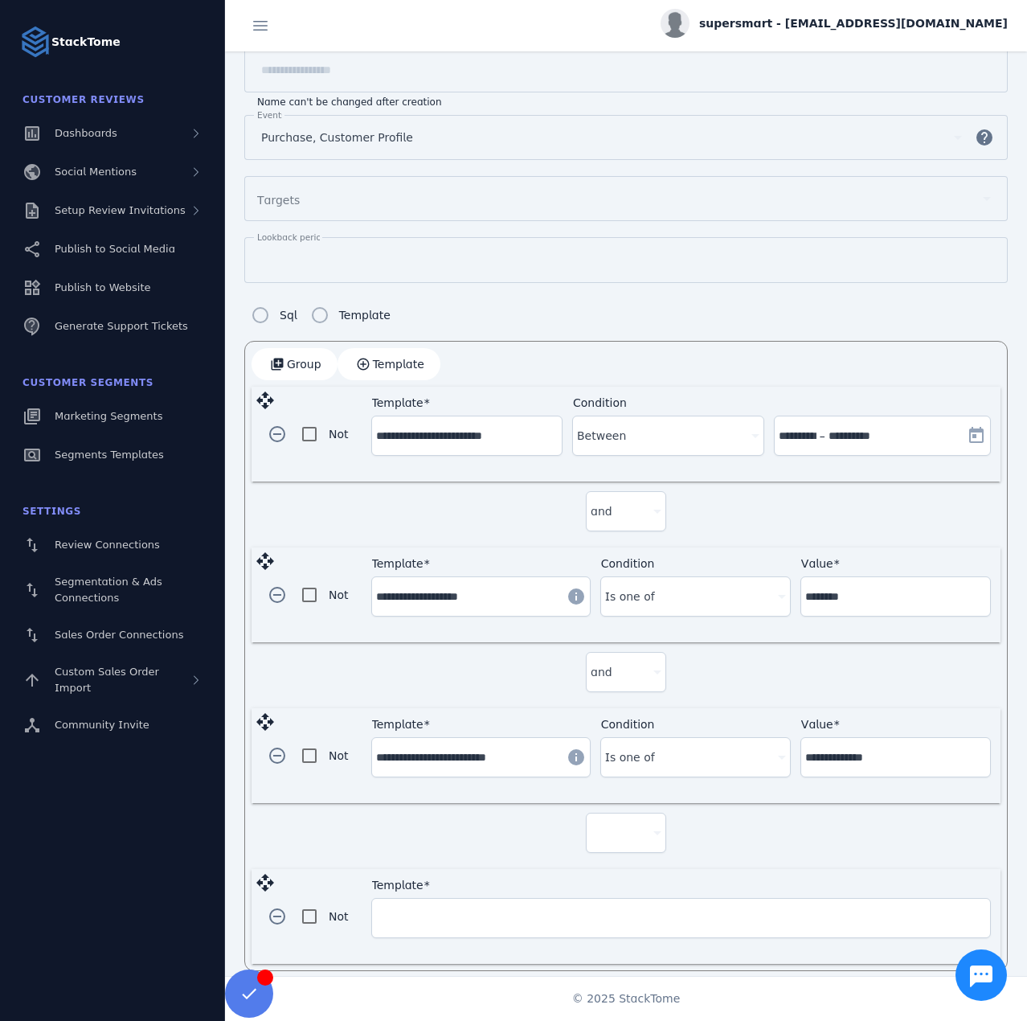
scroll to position [186, 0]
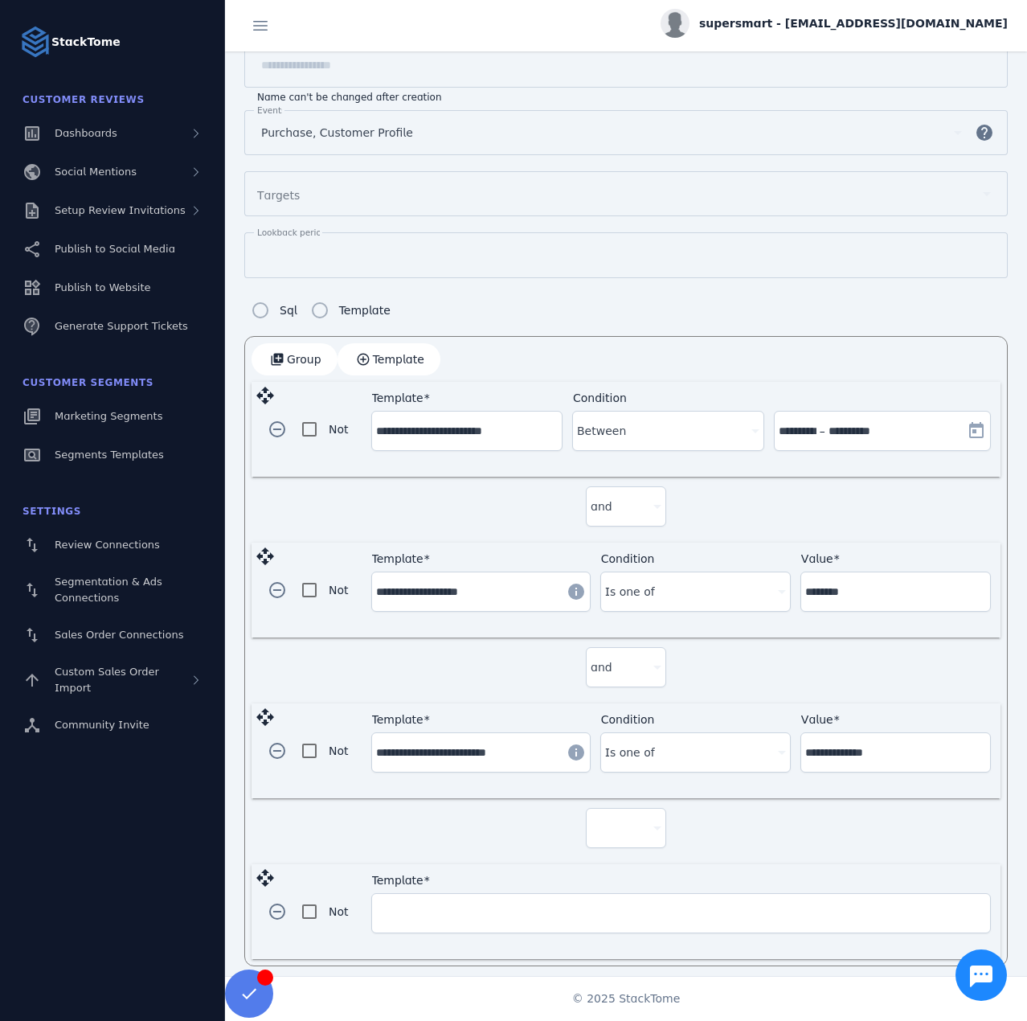
click at [611, 808] on div at bounding box center [626, 827] width 71 height 39
click at [602, 852] on mat-option "and" at bounding box center [623, 865] width 80 height 39
click at [508, 914] on div "Template" at bounding box center [681, 913] width 610 height 39
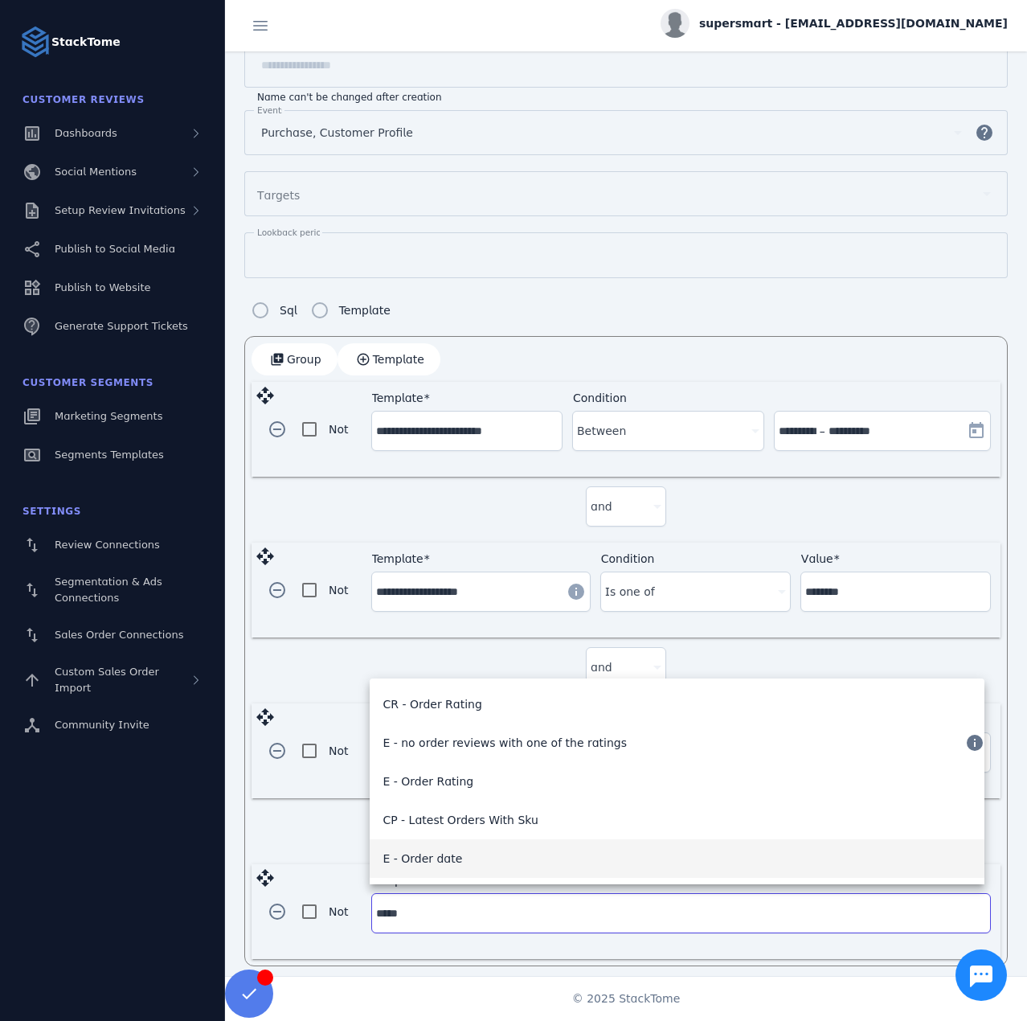
click at [444, 857] on span "E - Order date" at bounding box center [423, 858] width 80 height 19
type input "**********"
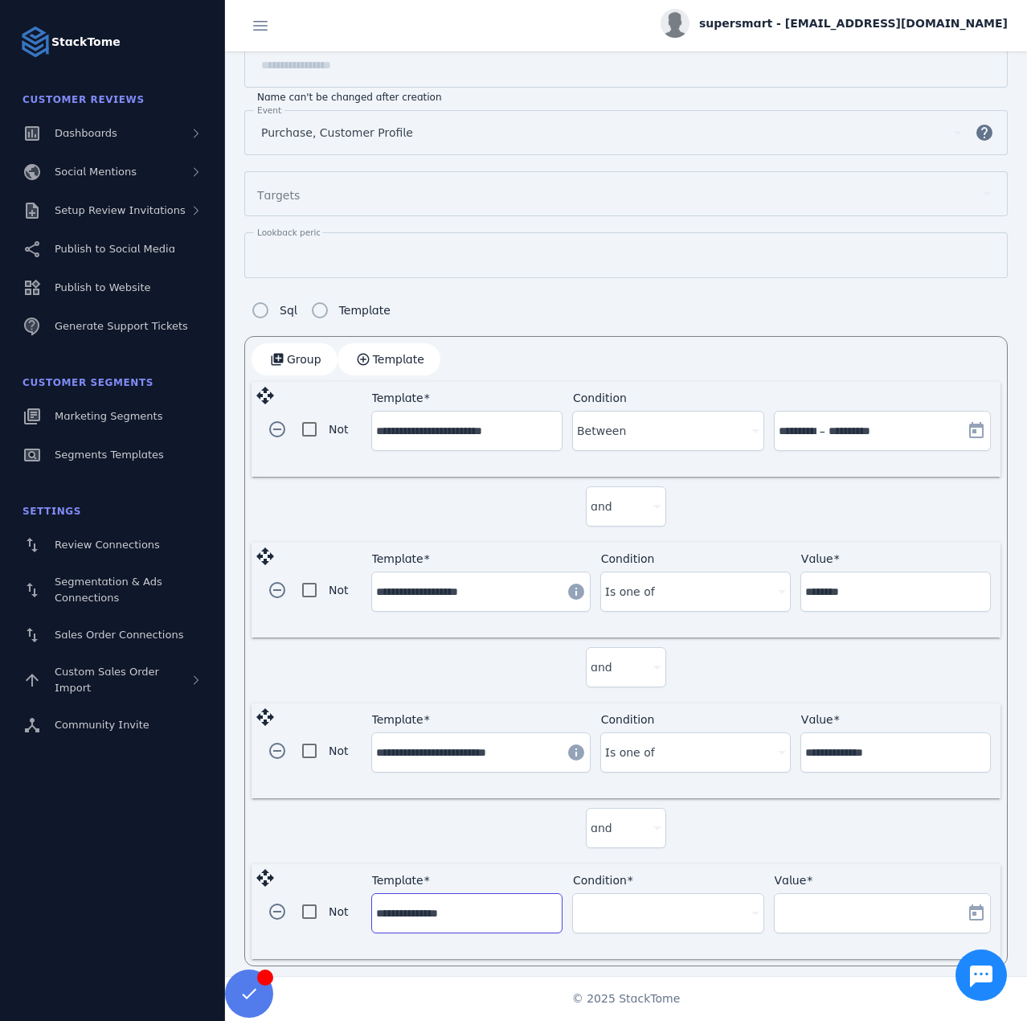
click at [680, 907] on div at bounding box center [660, 912] width 167 height 19
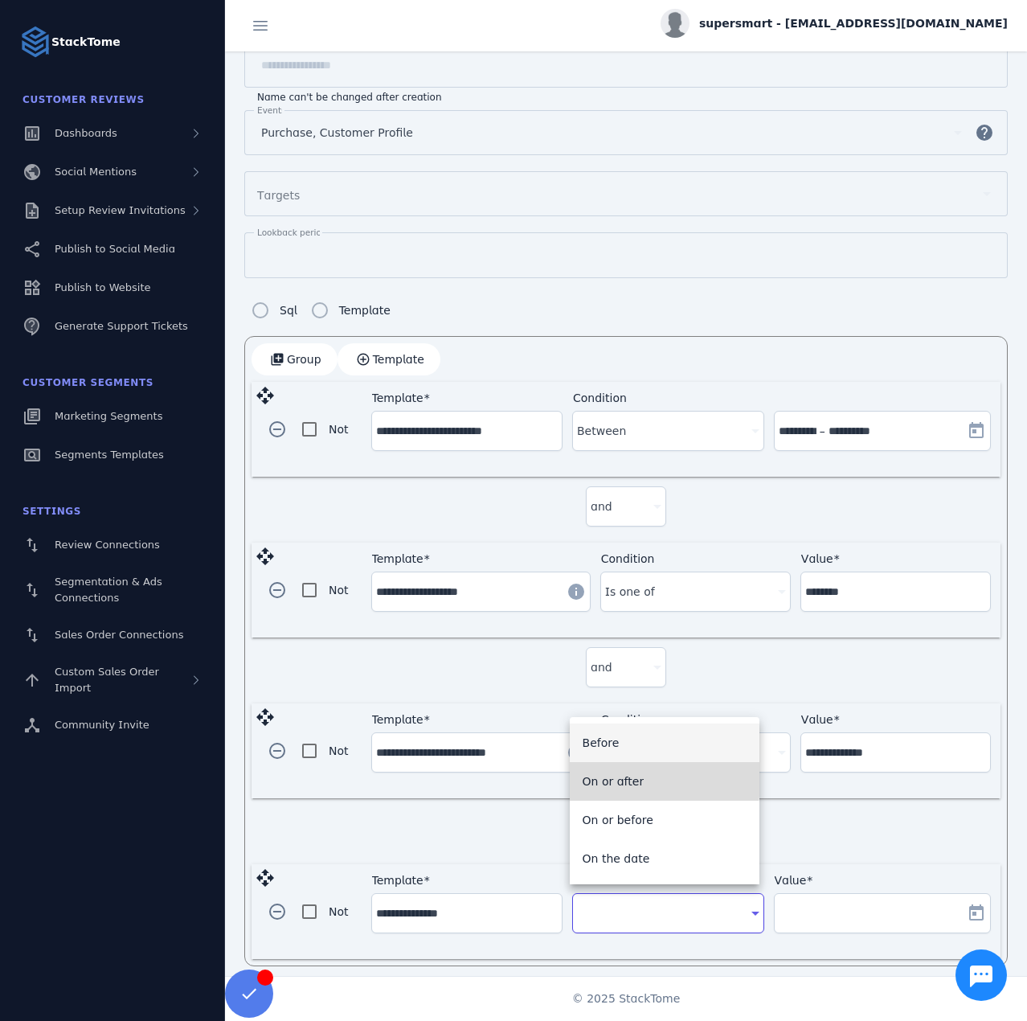
click at [637, 777] on mat-option "On or after" at bounding box center [665, 781] width 190 height 39
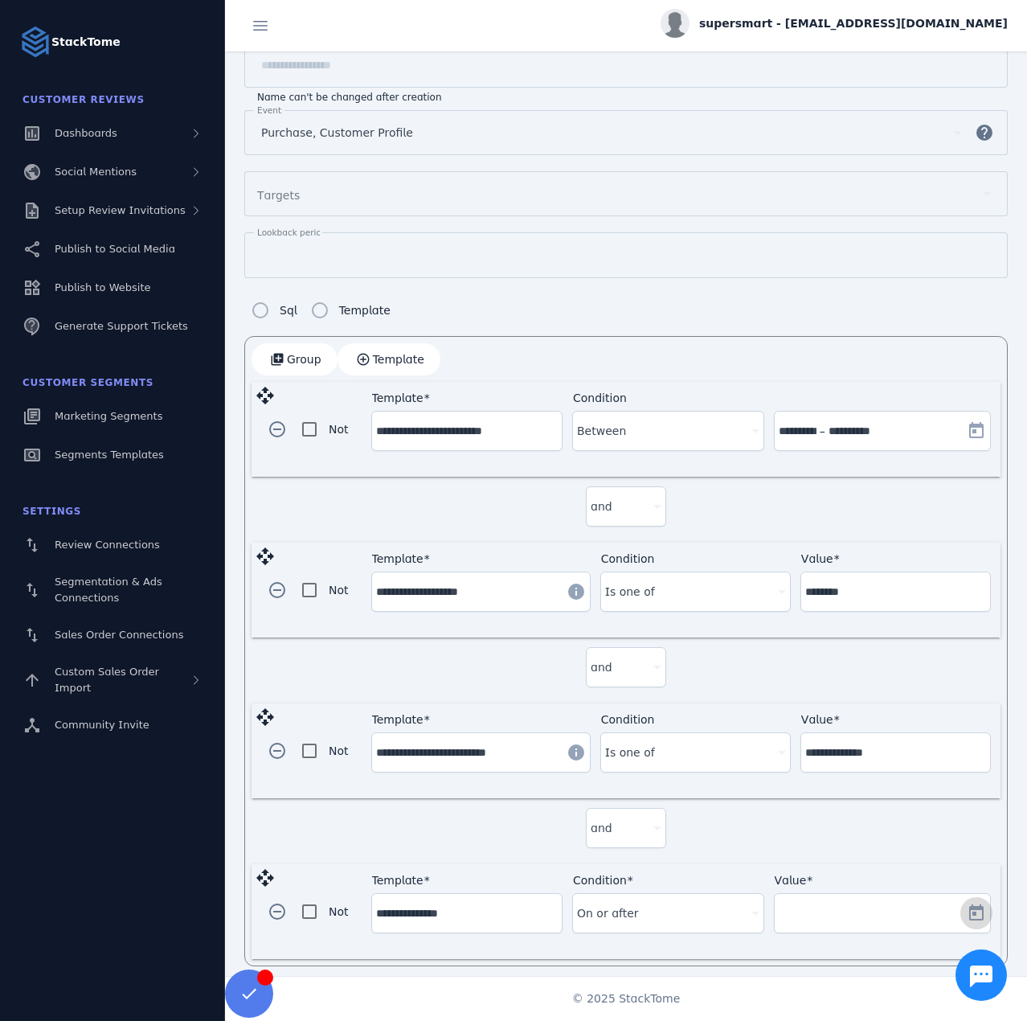
click at [963, 899] on span "Open calendar" at bounding box center [976, 913] width 39 height 39
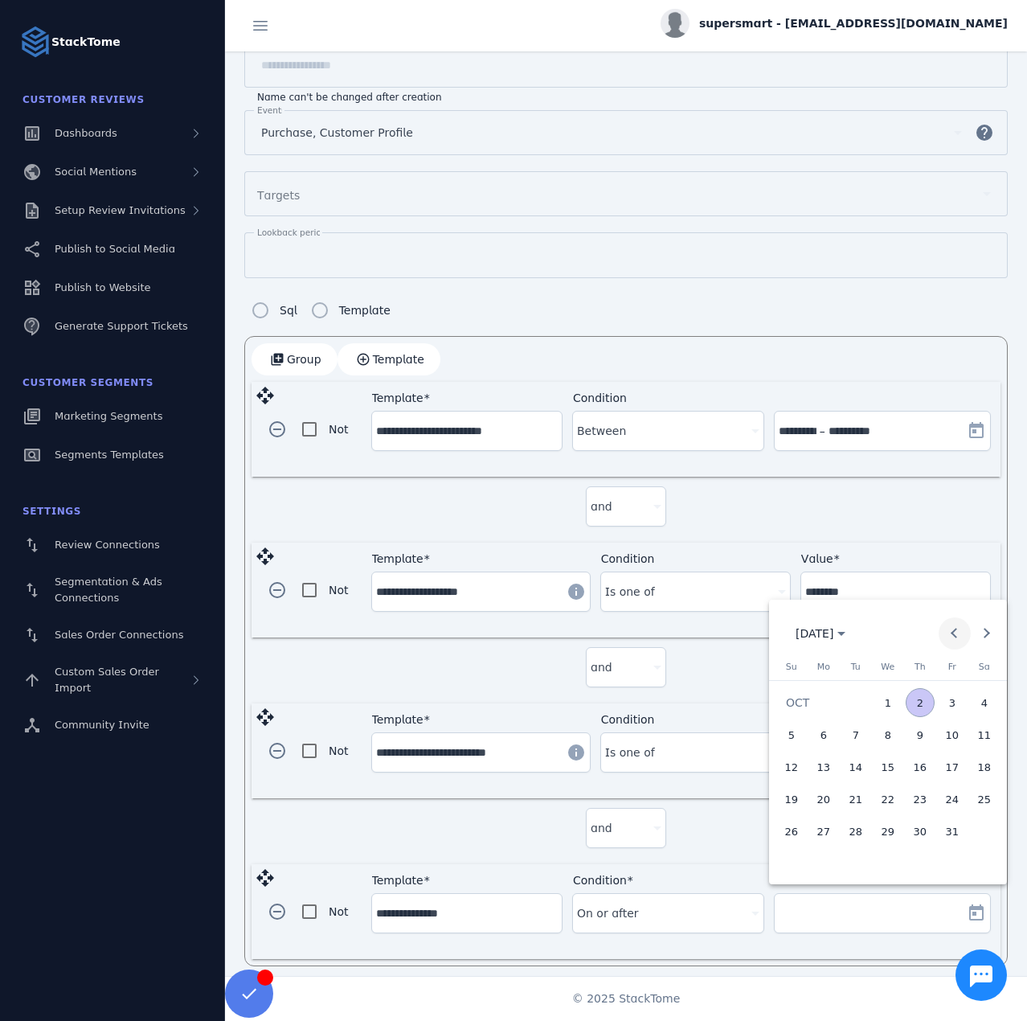
click at [961, 630] on span "Previous month" at bounding box center [955, 633] width 32 height 32
click at [816, 833] on span "25" at bounding box center [823, 830] width 29 height 29
type input "**********"
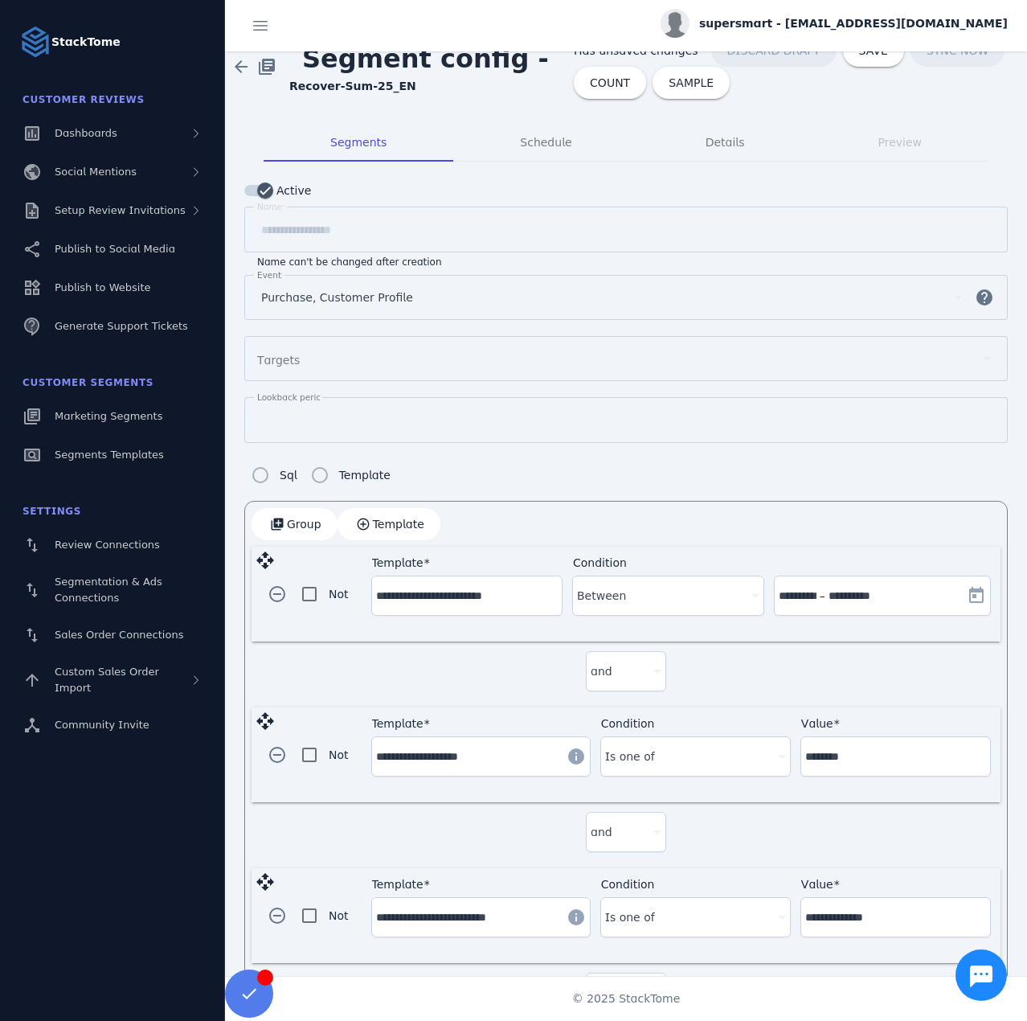
scroll to position [0, 0]
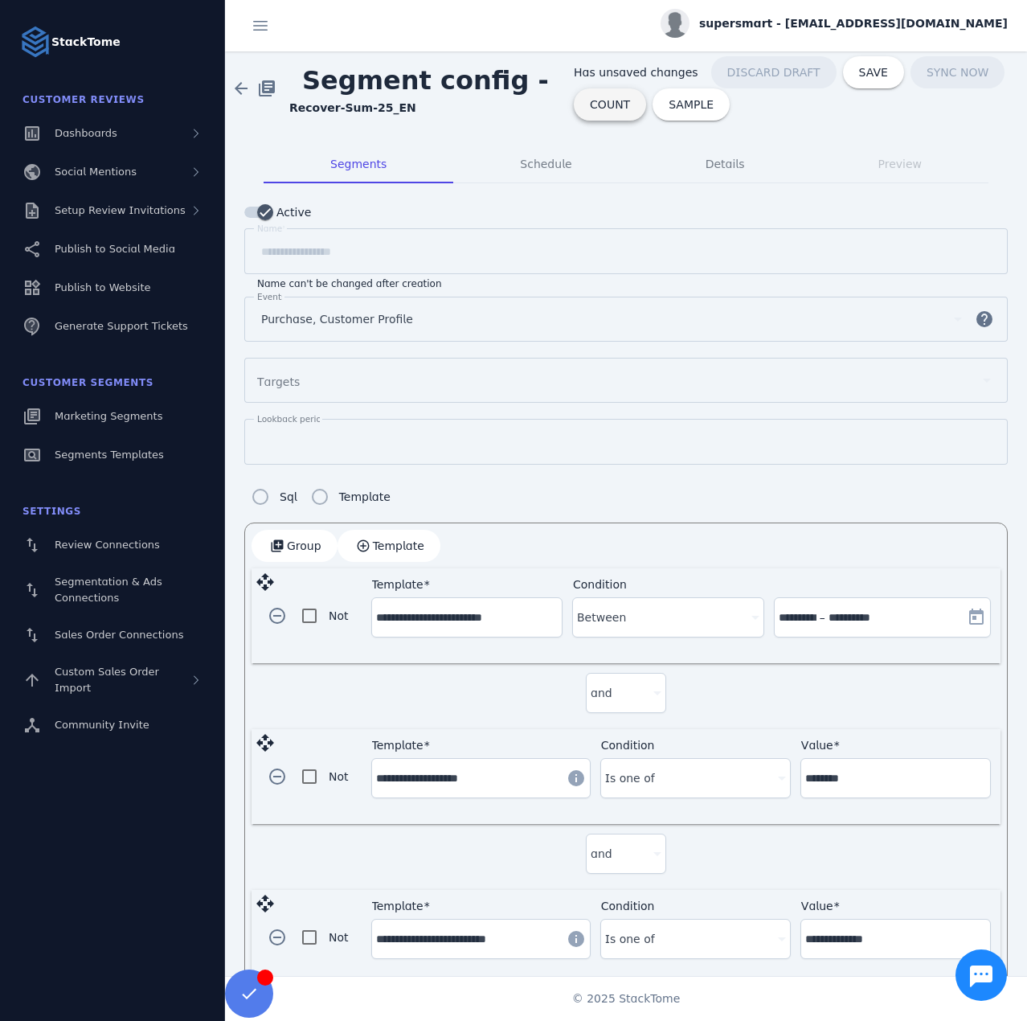
click at [590, 103] on span "COUNT" at bounding box center [610, 104] width 40 height 11
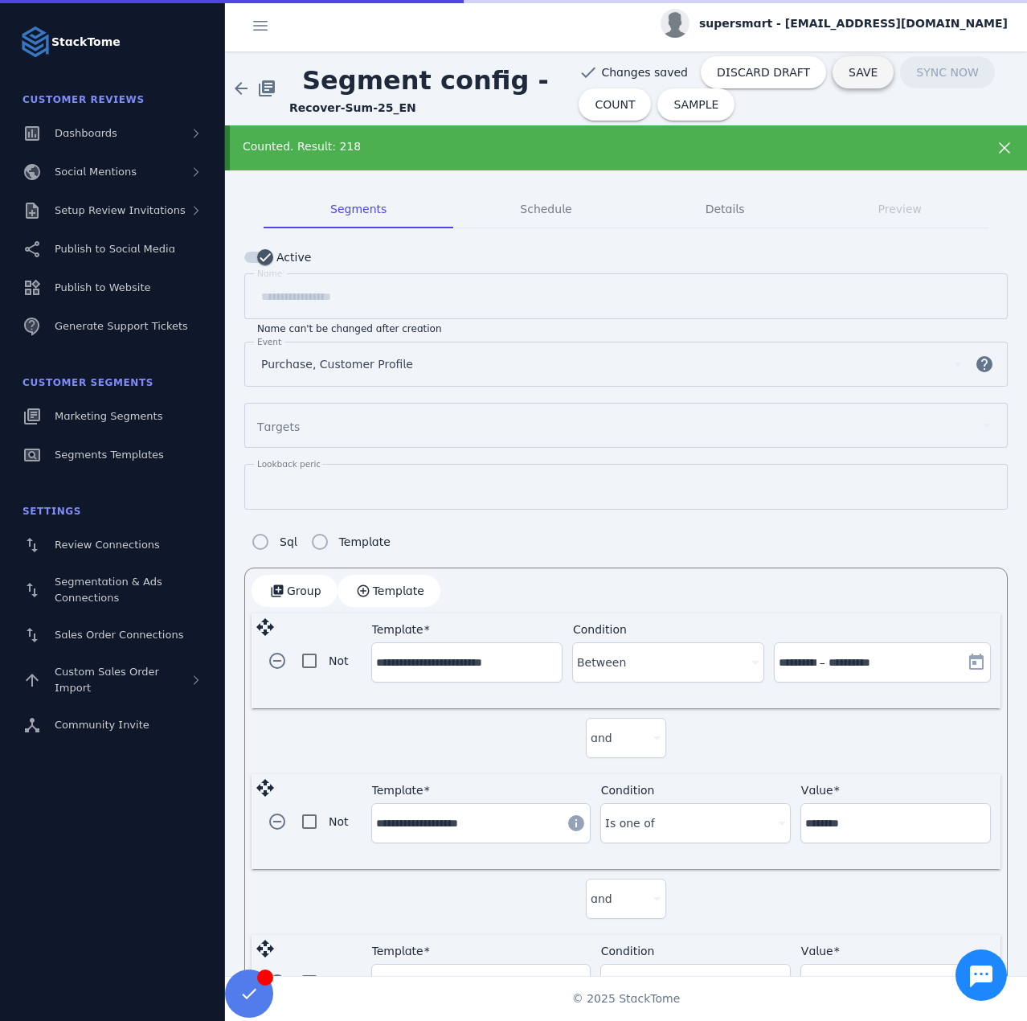
click at [849, 78] on span "SAVE" at bounding box center [863, 72] width 29 height 11
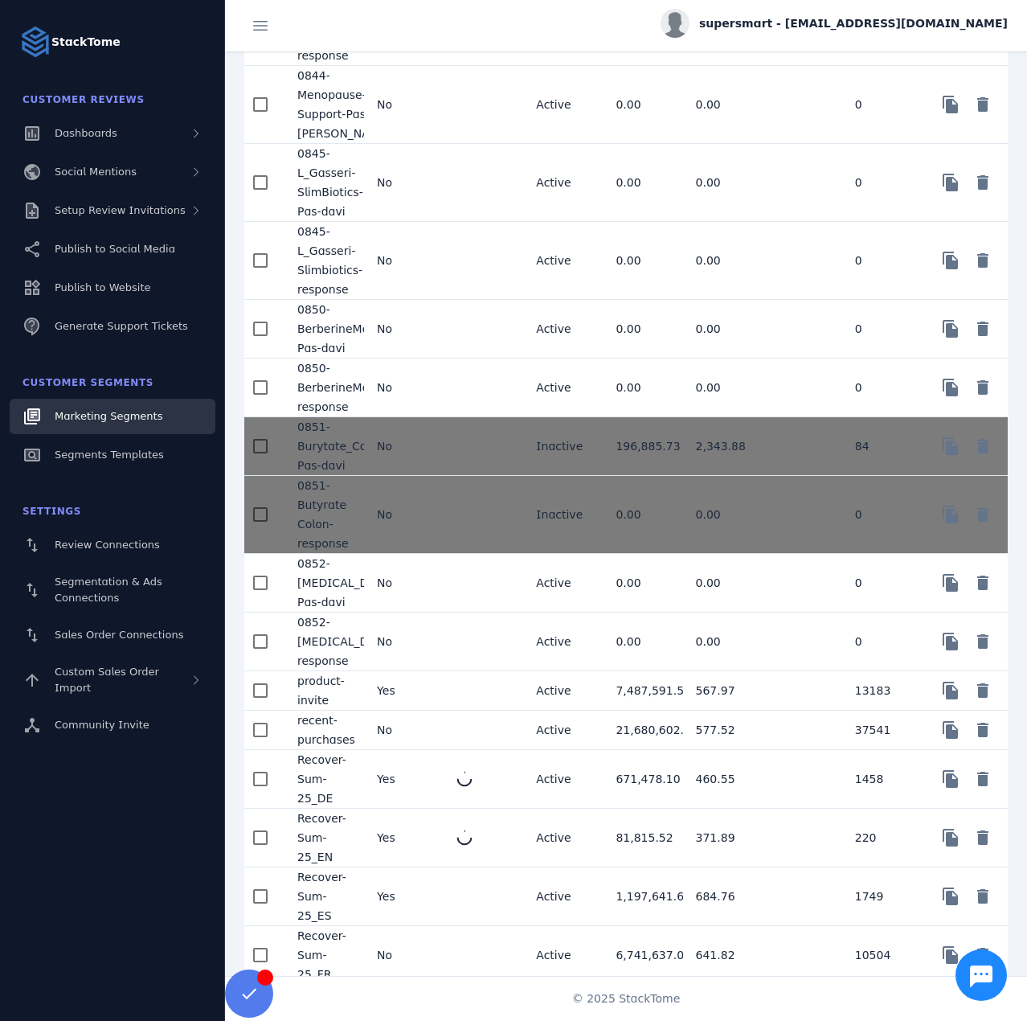
scroll to position [2412, 0]
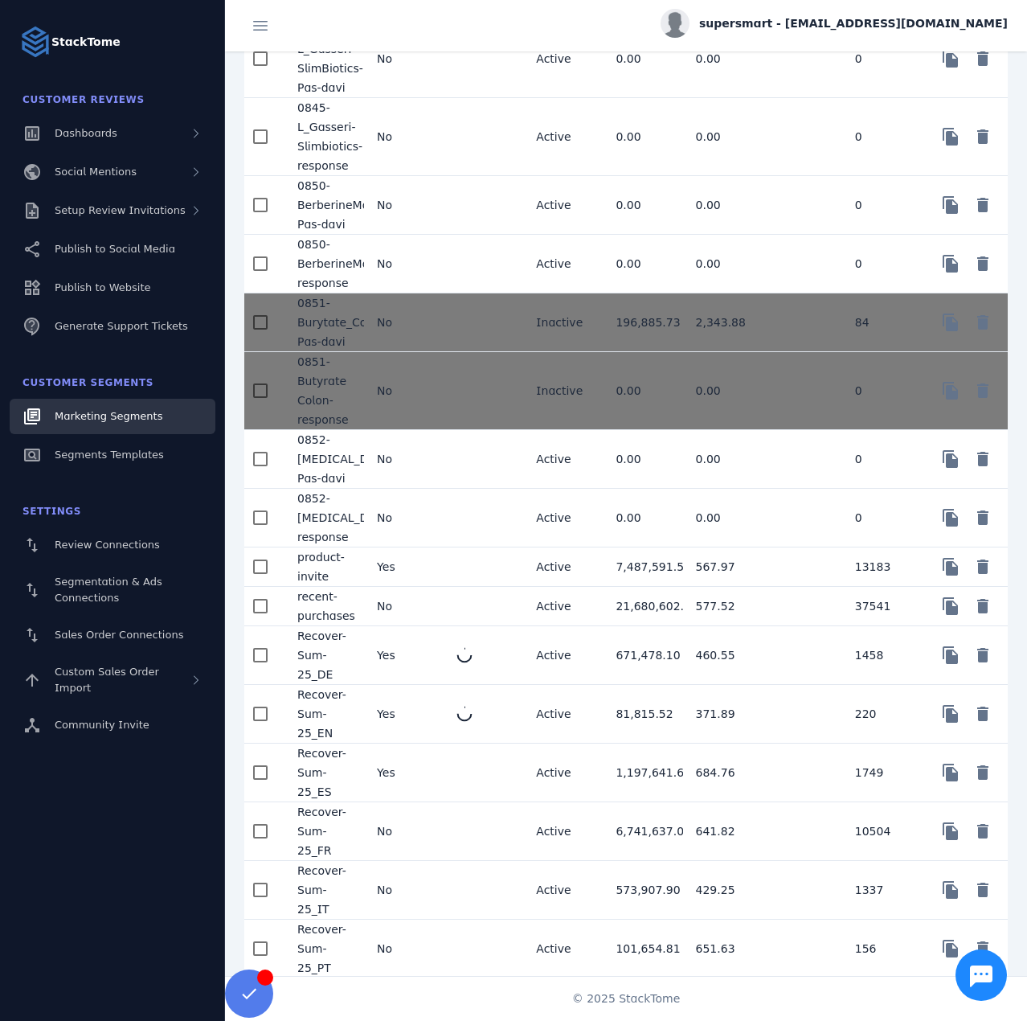
click at [437, 792] on mat-cell "Yes" at bounding box center [404, 772] width 80 height 59
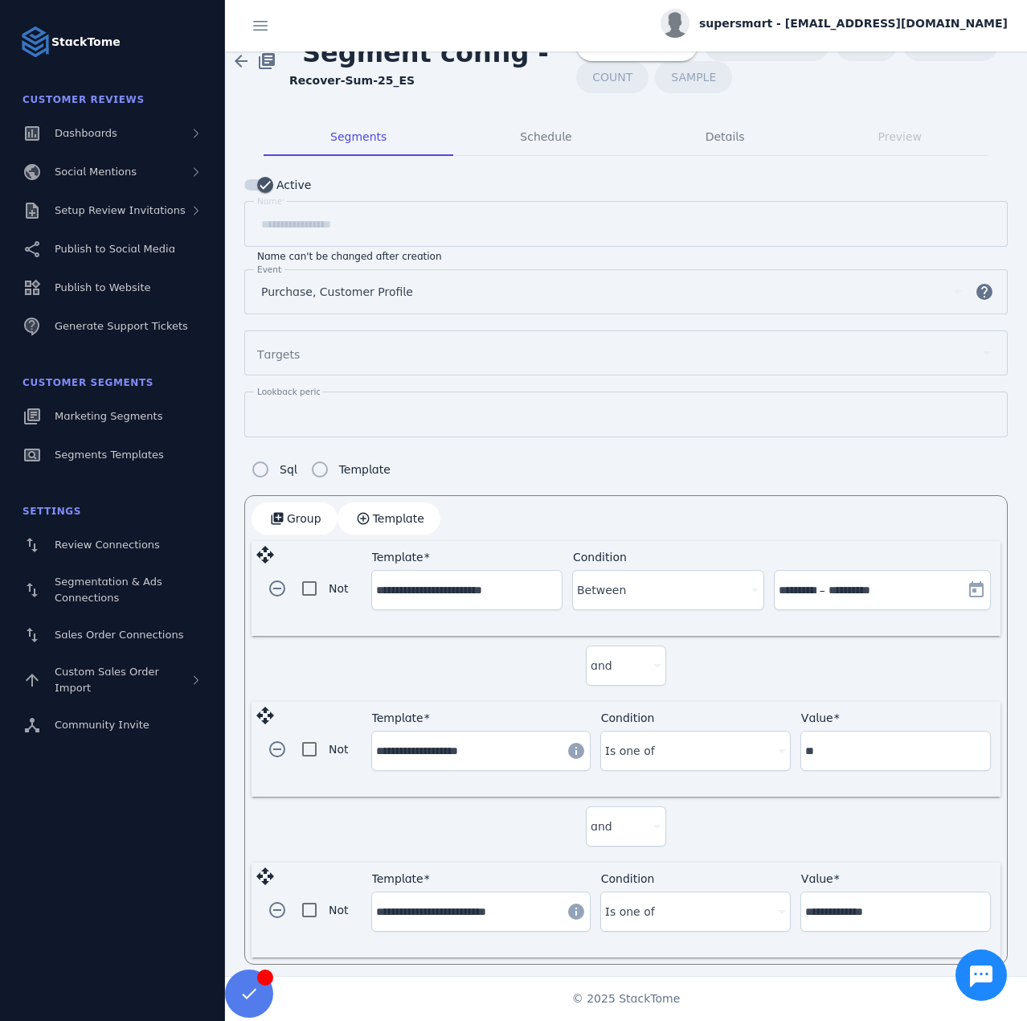
drag, startPoint x: 402, startPoint y: 508, endPoint x: 441, endPoint y: 571, distance: 74.0
click at [402, 513] on span "Template" at bounding box center [398, 518] width 51 height 11
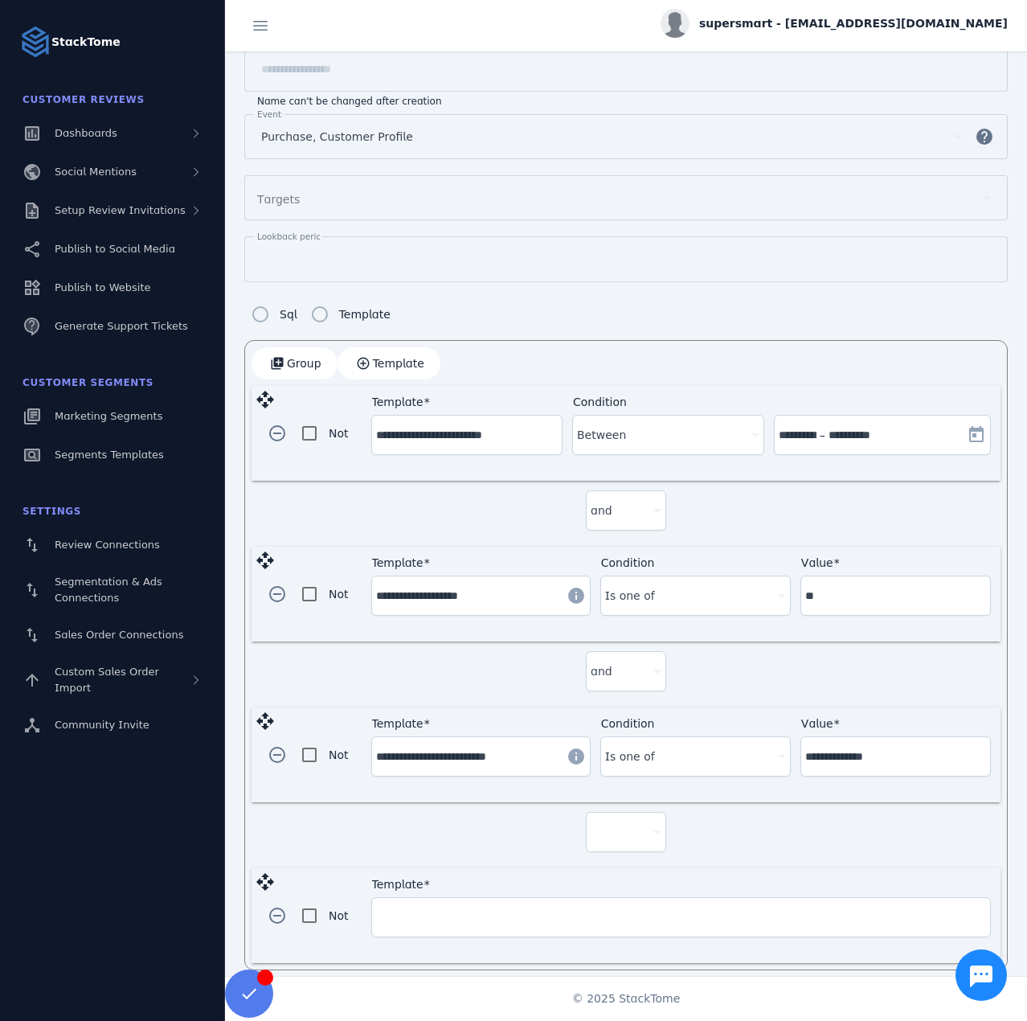
scroll to position [186, 0]
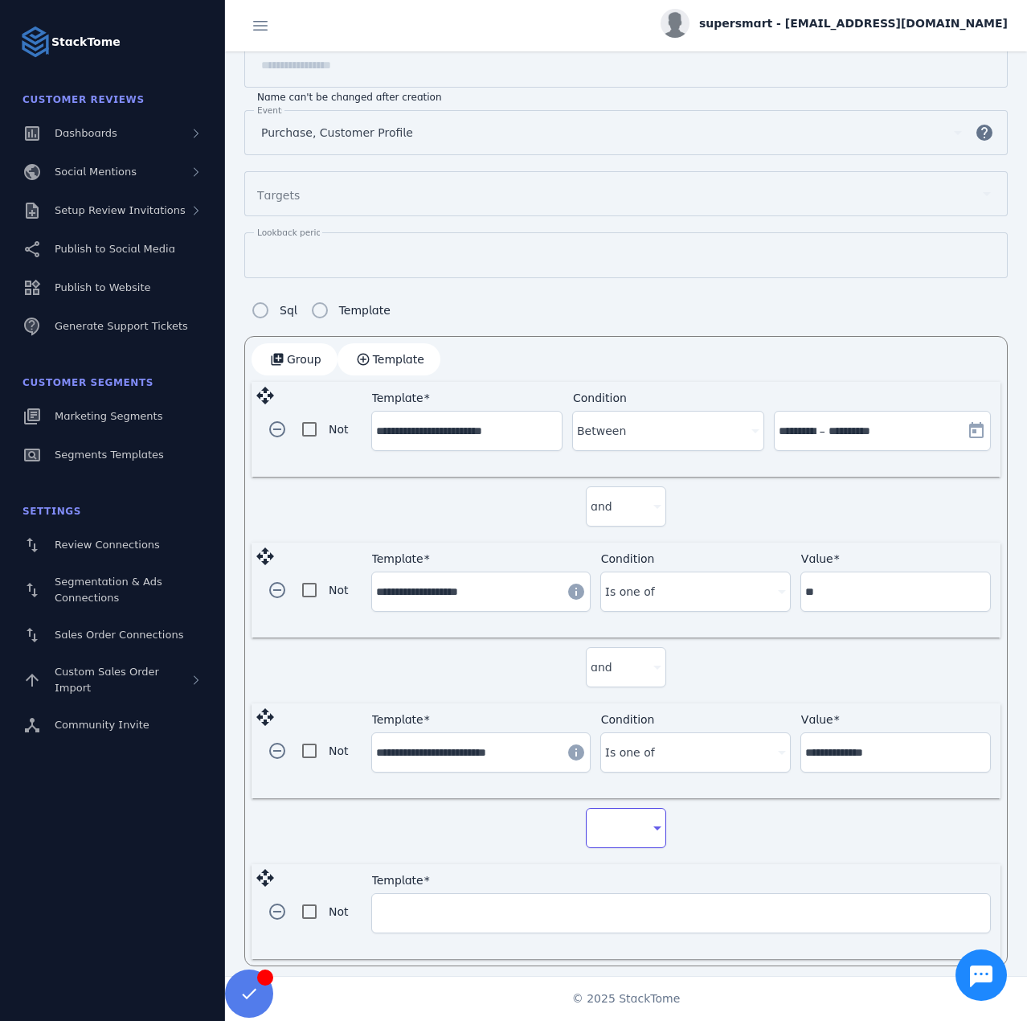
click at [623, 822] on div at bounding box center [619, 827] width 56 height 19
click at [599, 863] on span "and" at bounding box center [606, 865] width 22 height 19
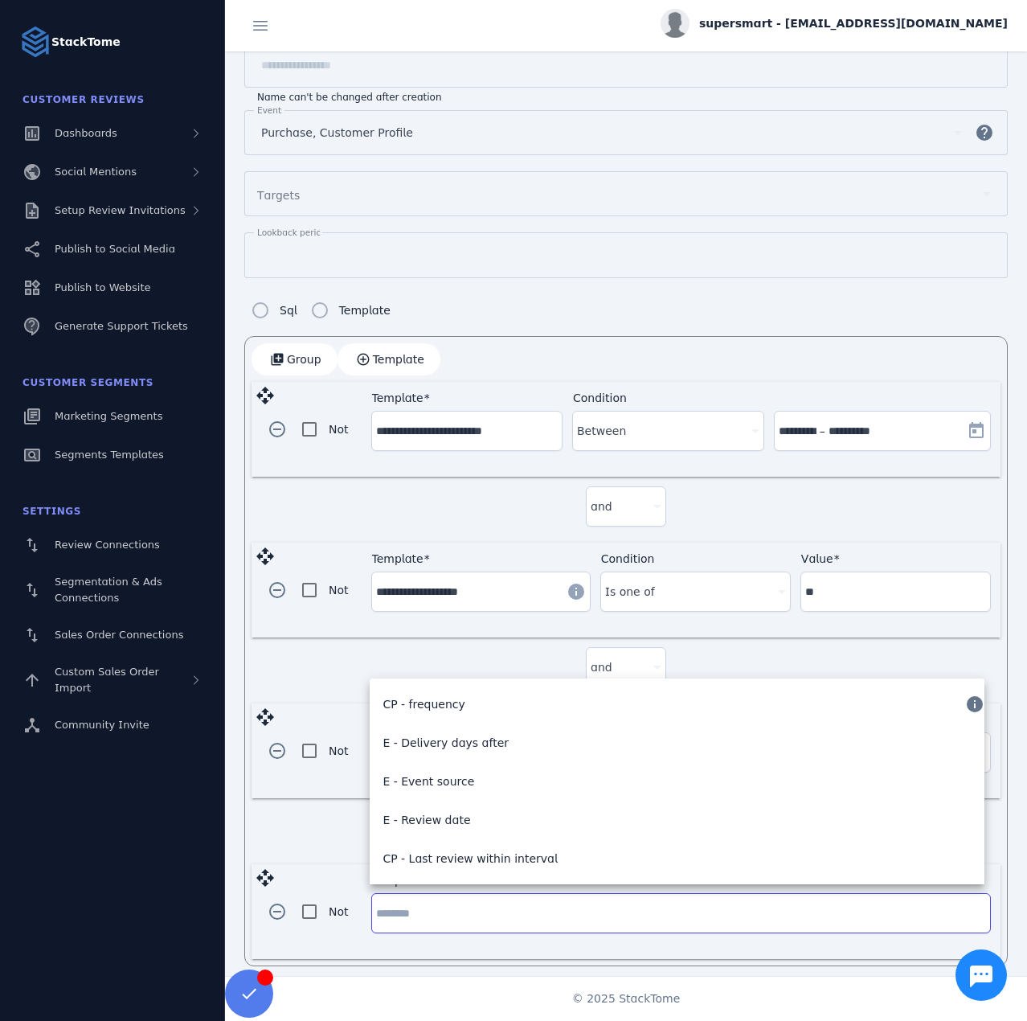
click at [483, 907] on input "Template" at bounding box center [681, 912] width 610 height 19
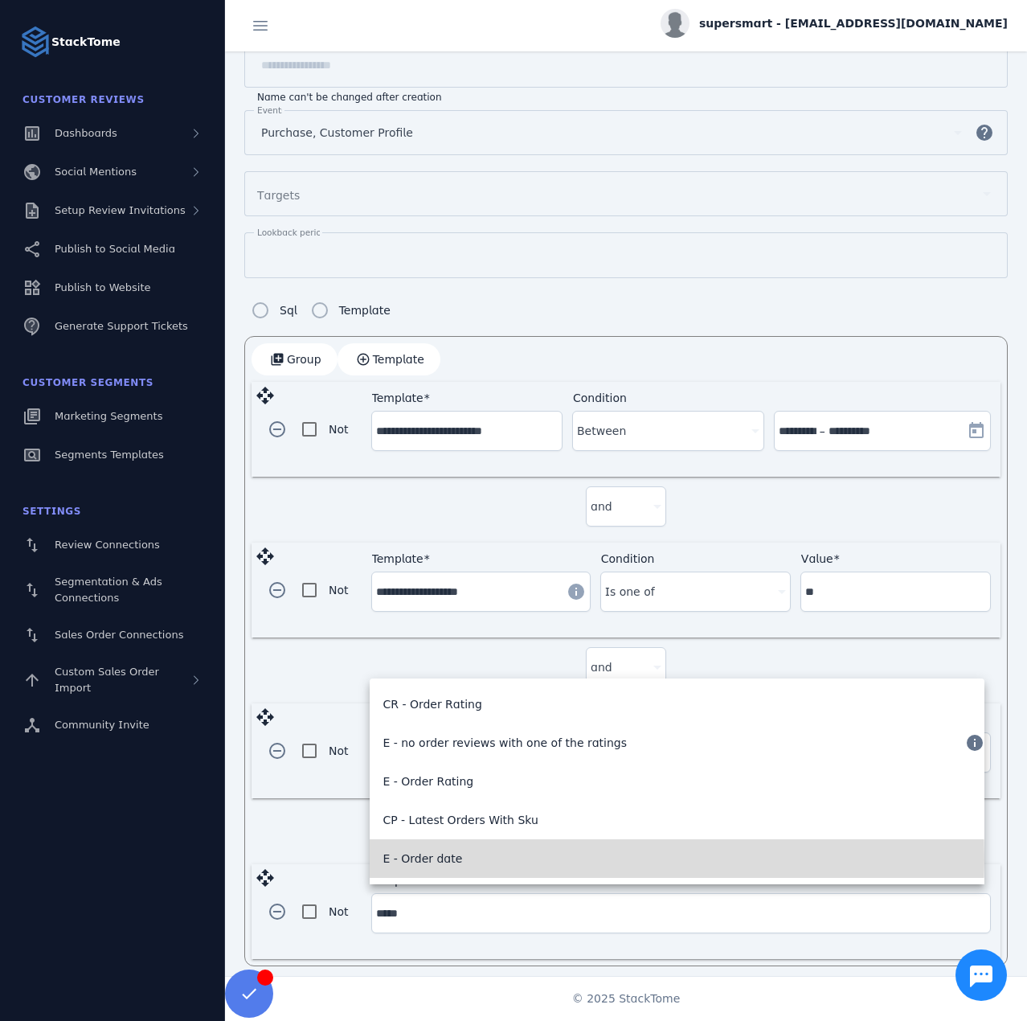
click at [448, 859] on span "E - Order date" at bounding box center [423, 858] width 80 height 19
type input "**********"
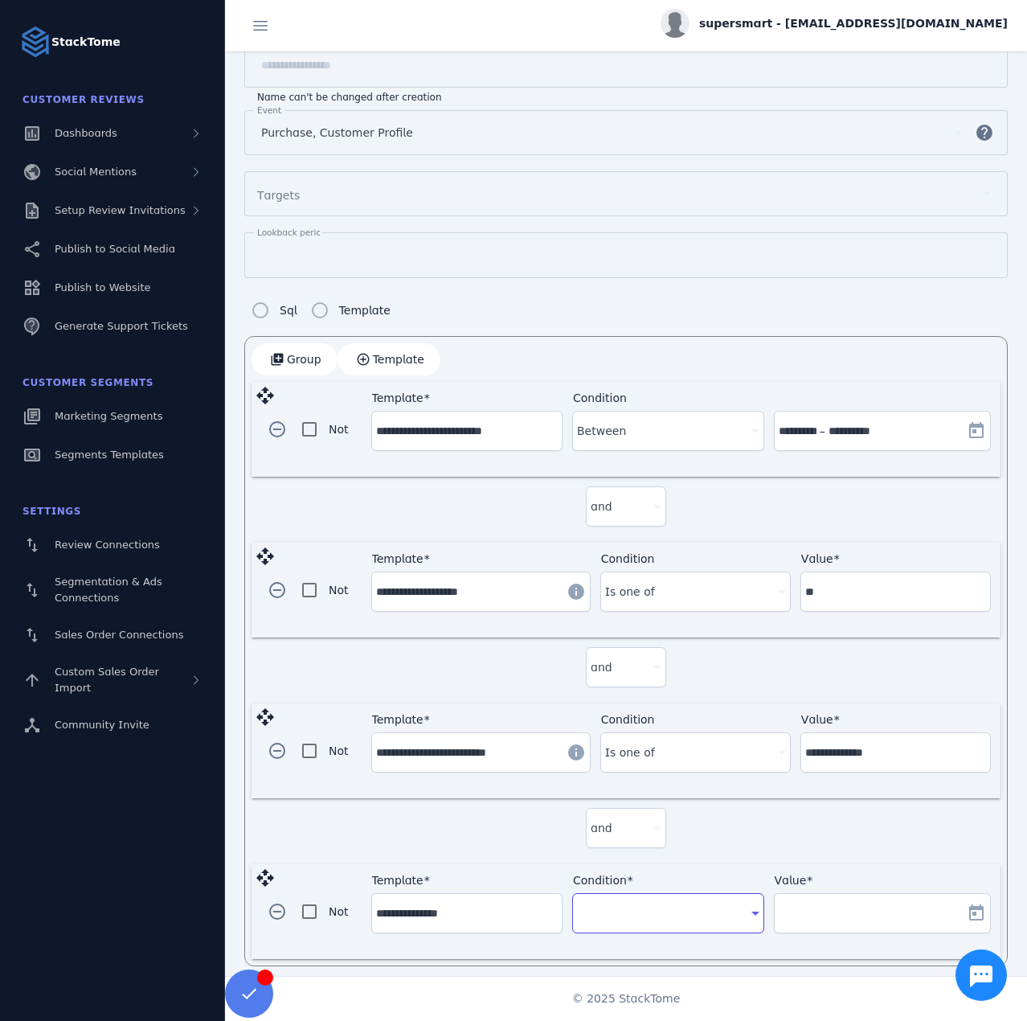
click at [698, 903] on div at bounding box center [660, 912] width 167 height 19
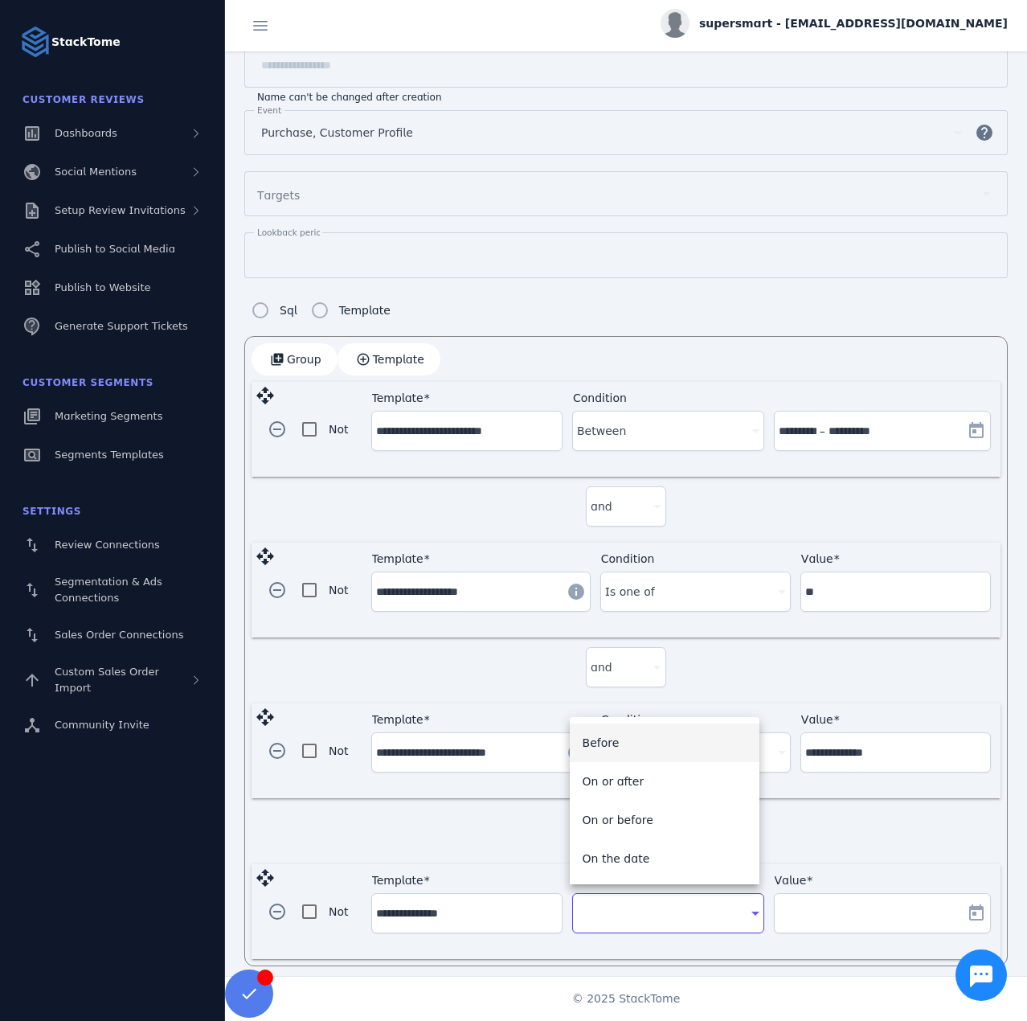
click at [653, 785] on mat-option "On or after" at bounding box center [665, 781] width 190 height 39
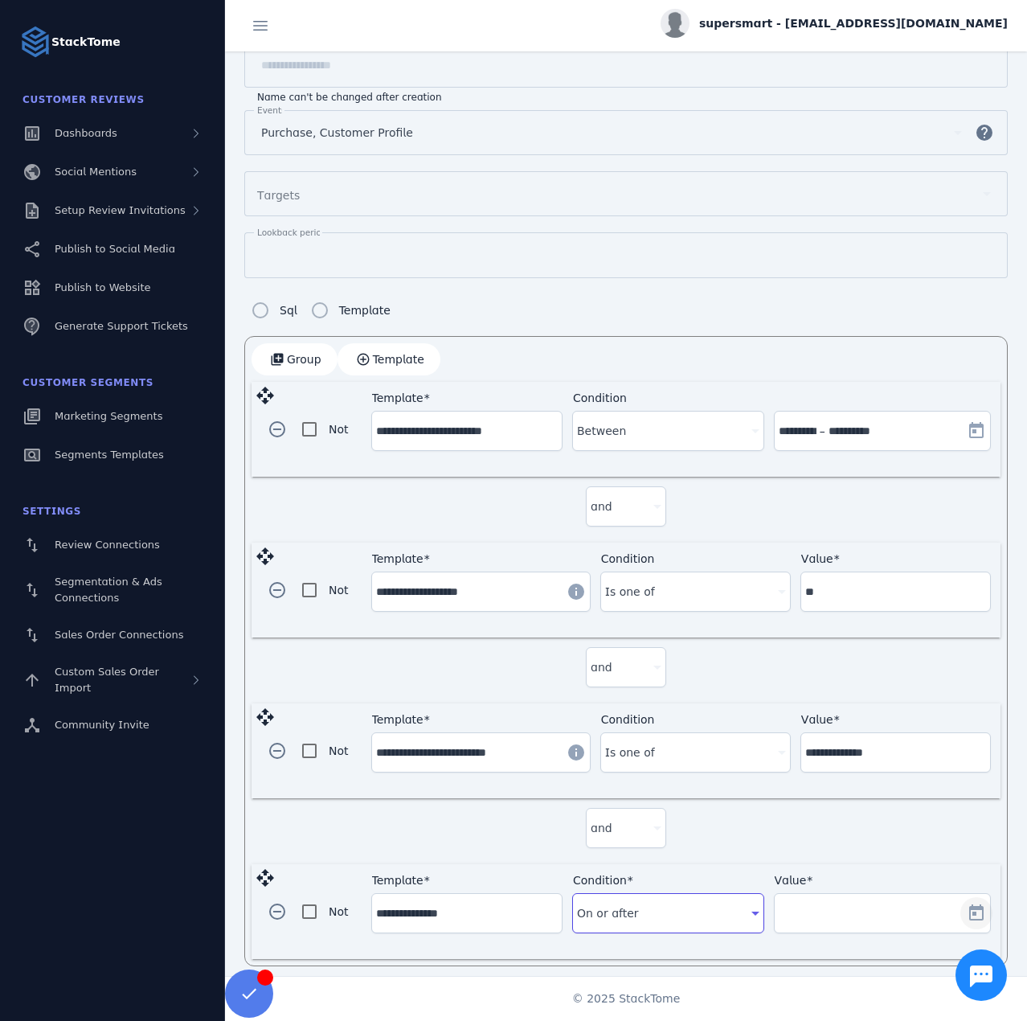
click at [965, 915] on div "Value" at bounding box center [882, 913] width 215 height 39
click at [965, 915] on span "Open calendar" at bounding box center [976, 913] width 39 height 39
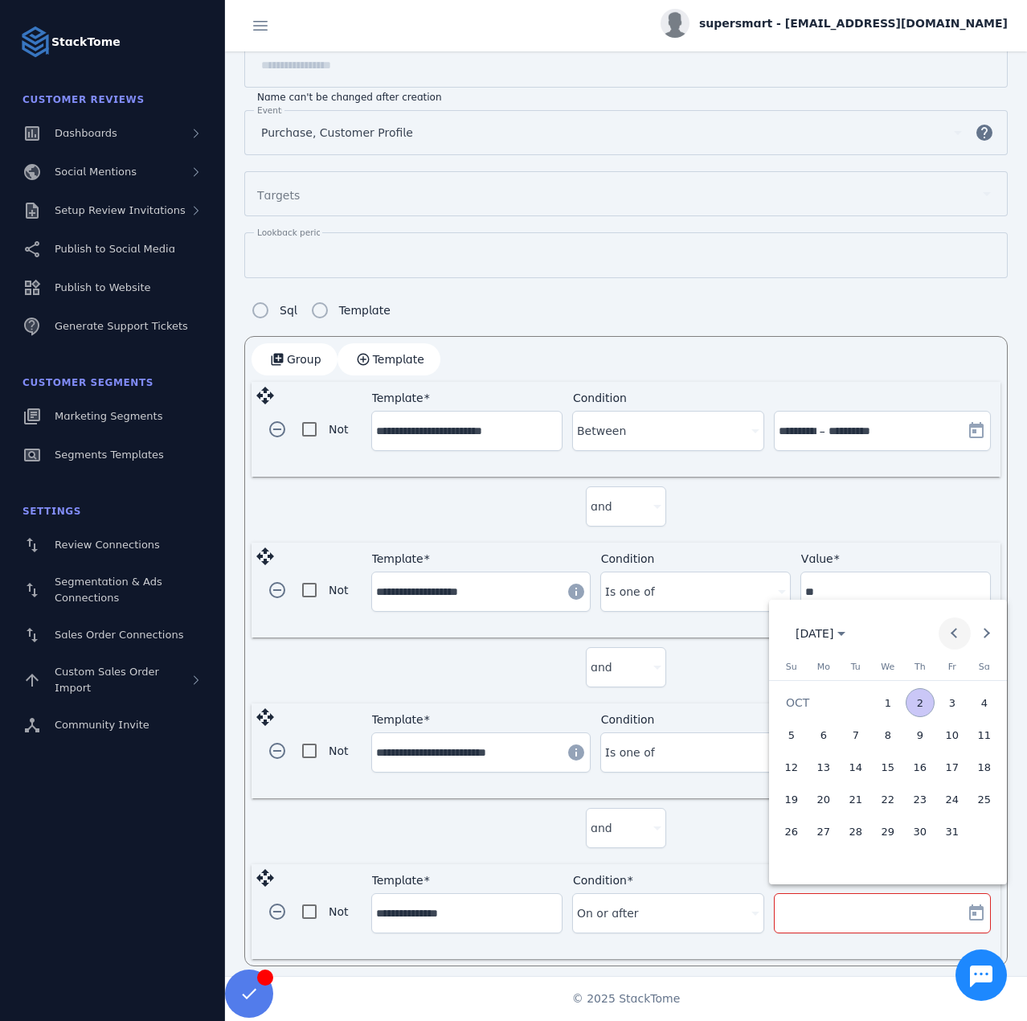
click at [954, 639] on span "Previous month" at bounding box center [955, 633] width 32 height 32
click at [830, 838] on span "25" at bounding box center [823, 830] width 29 height 29
type input "**********"
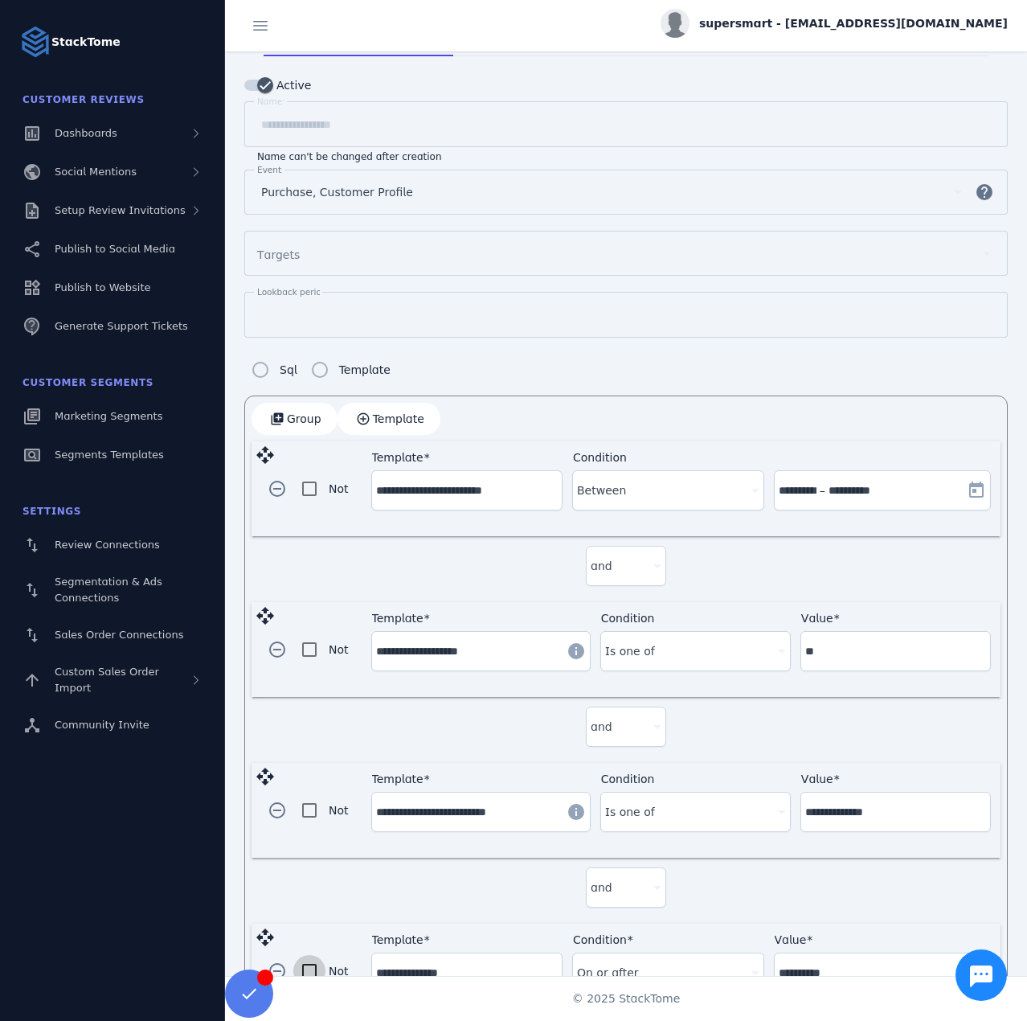
scroll to position [0, 0]
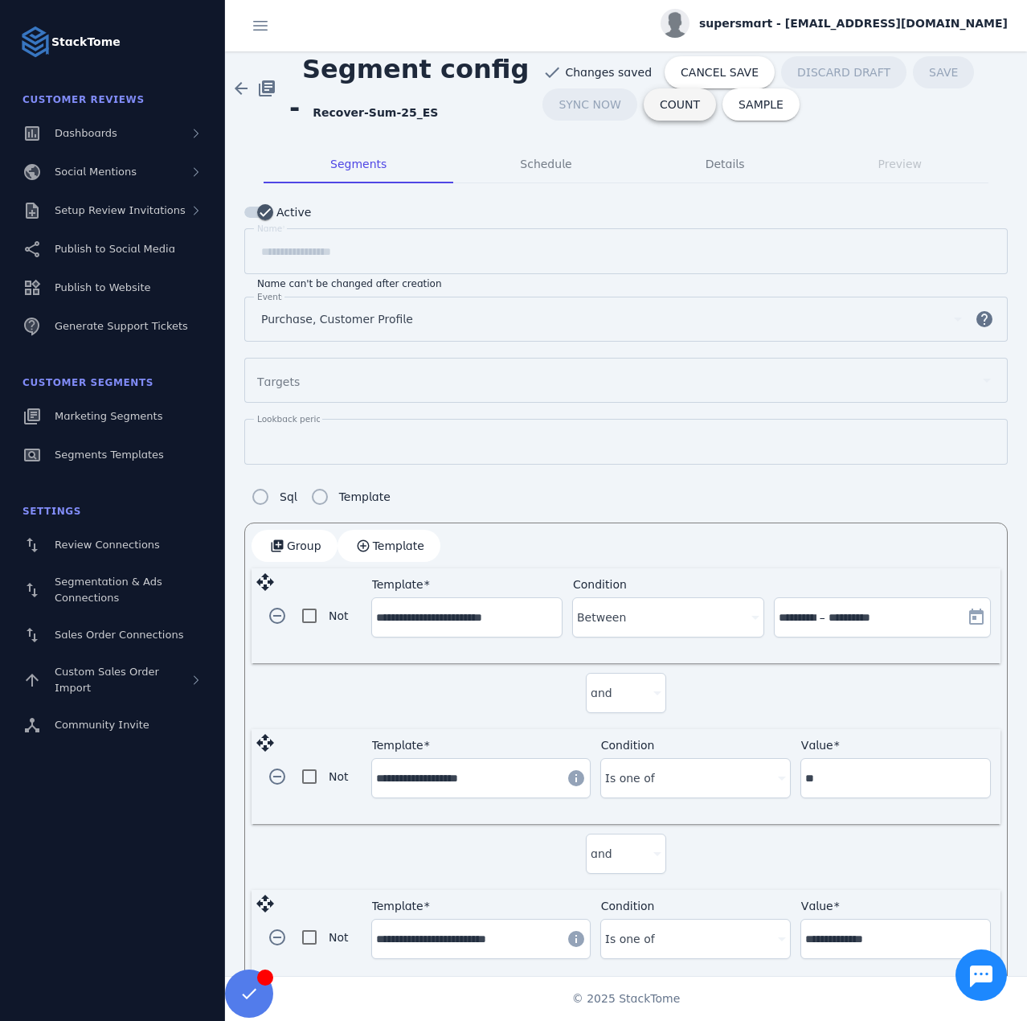
click at [664, 112] on span at bounding box center [680, 104] width 72 height 39
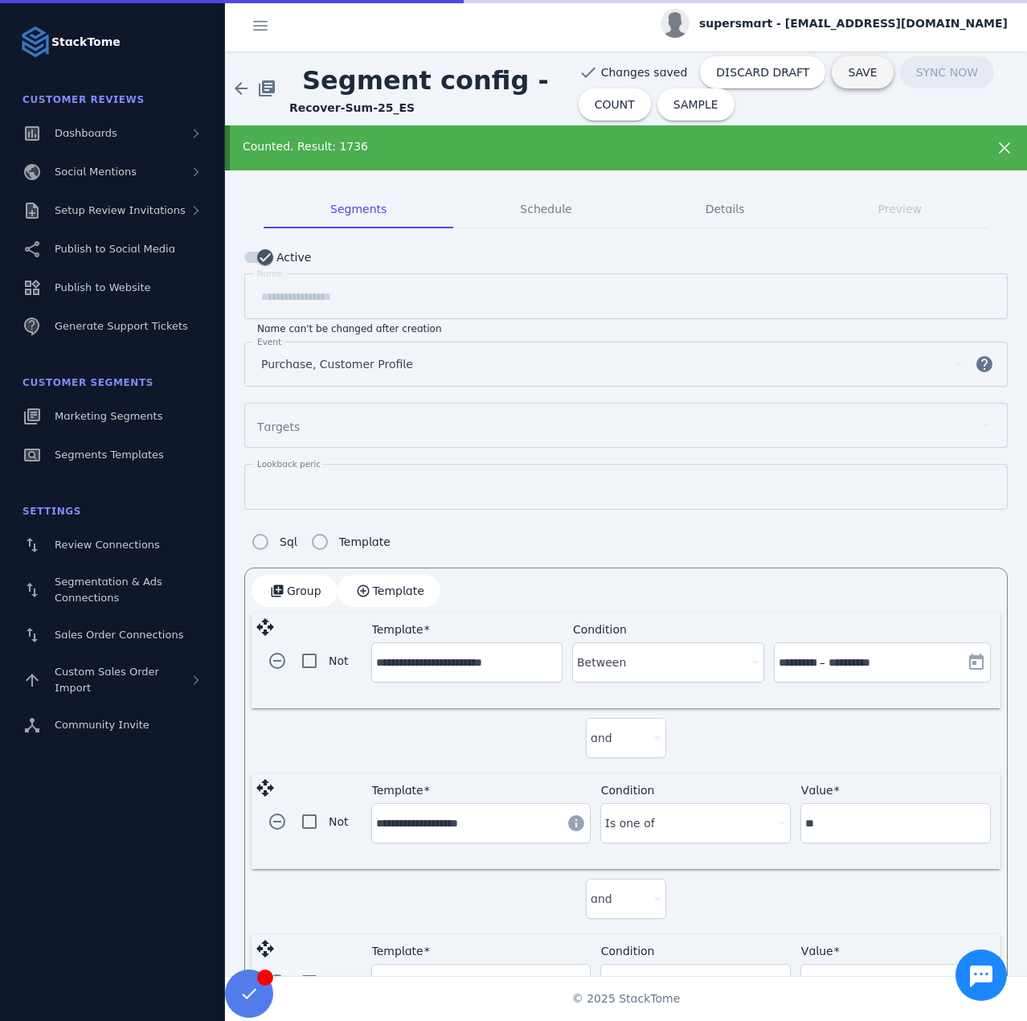
click at [848, 78] on span "SAVE" at bounding box center [862, 72] width 29 height 11
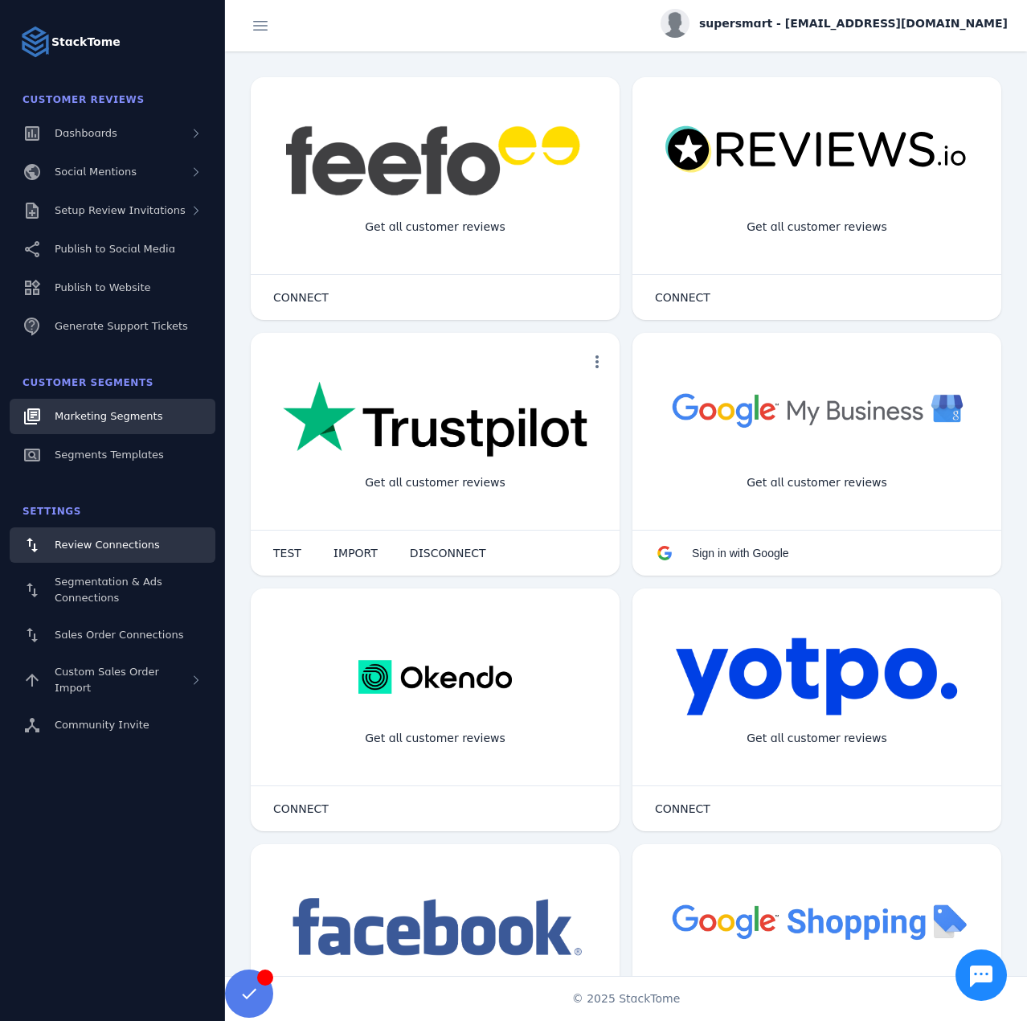
click at [138, 418] on span "Marketing Segments" at bounding box center [109, 416] width 108 height 12
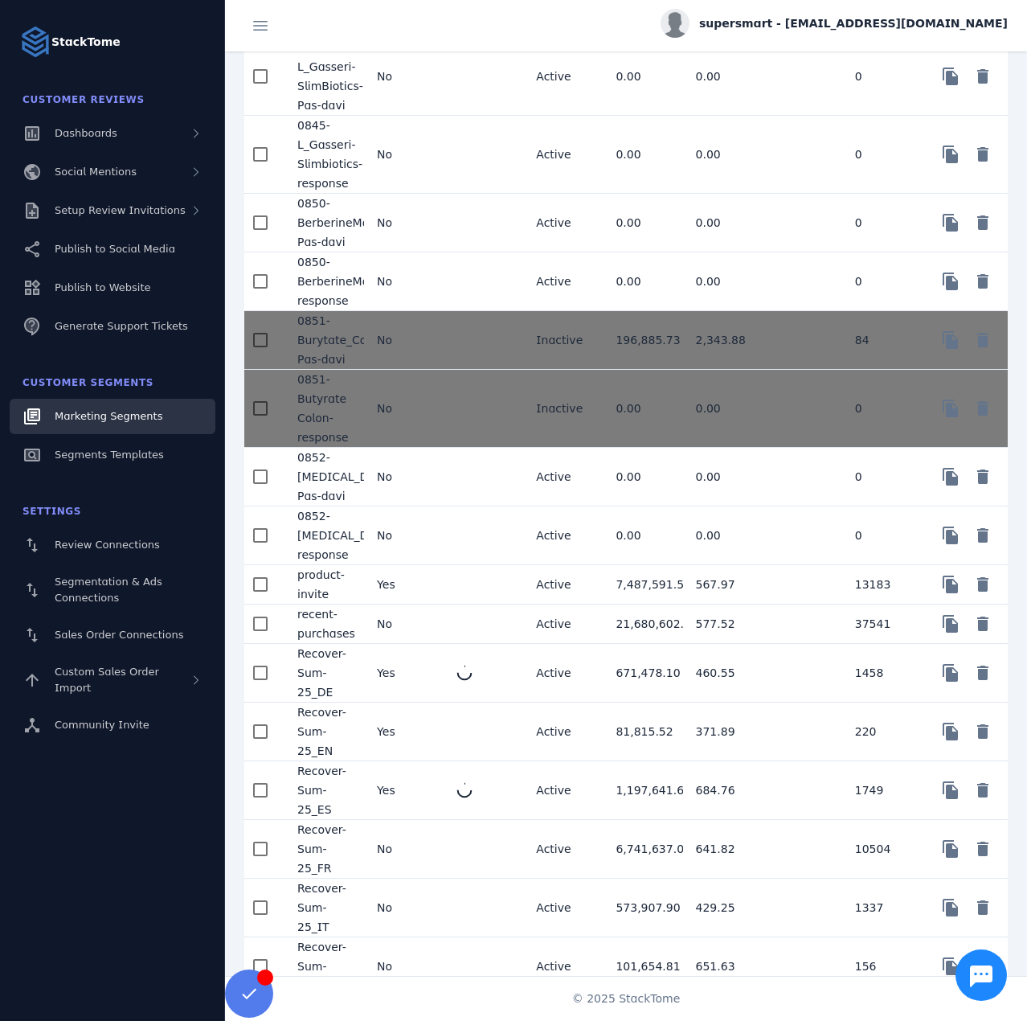
scroll to position [2412, 0]
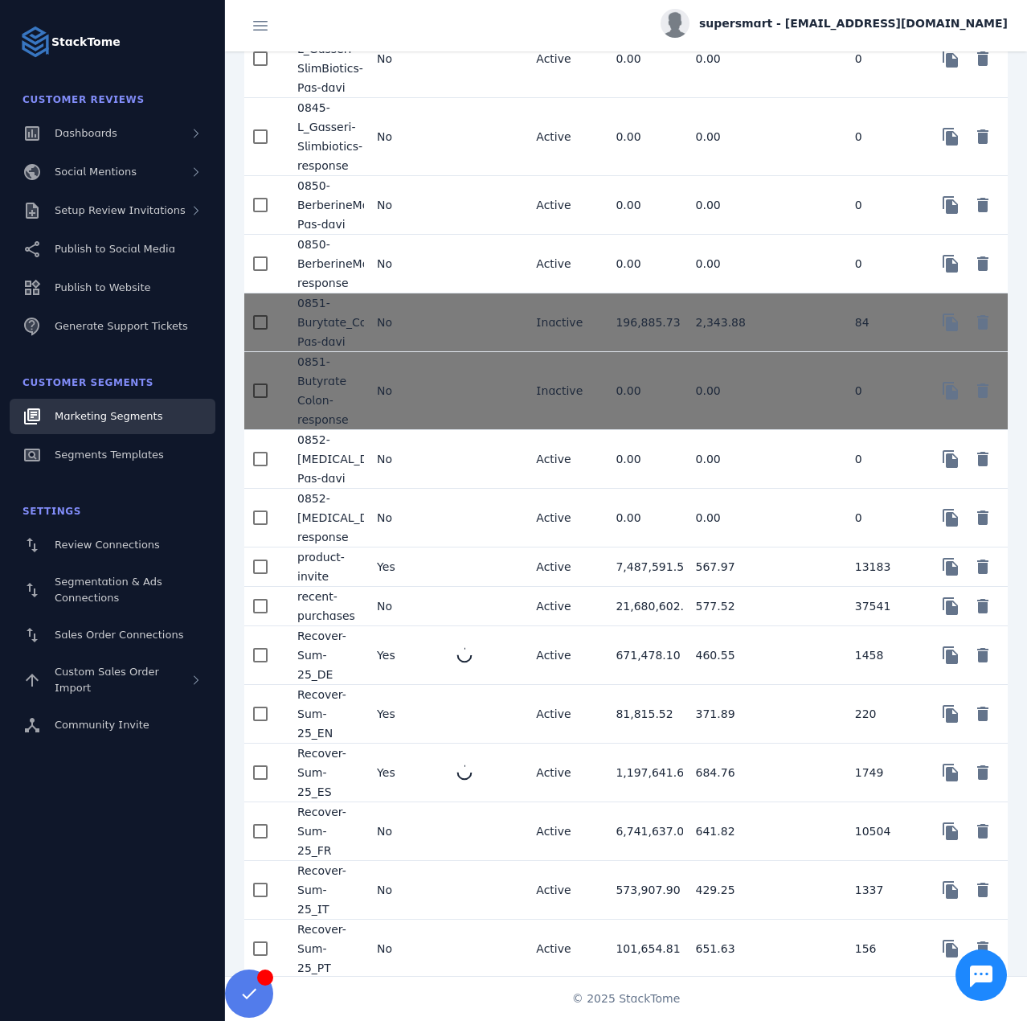
click at [426, 900] on mat-cell "No" at bounding box center [404, 890] width 80 height 59
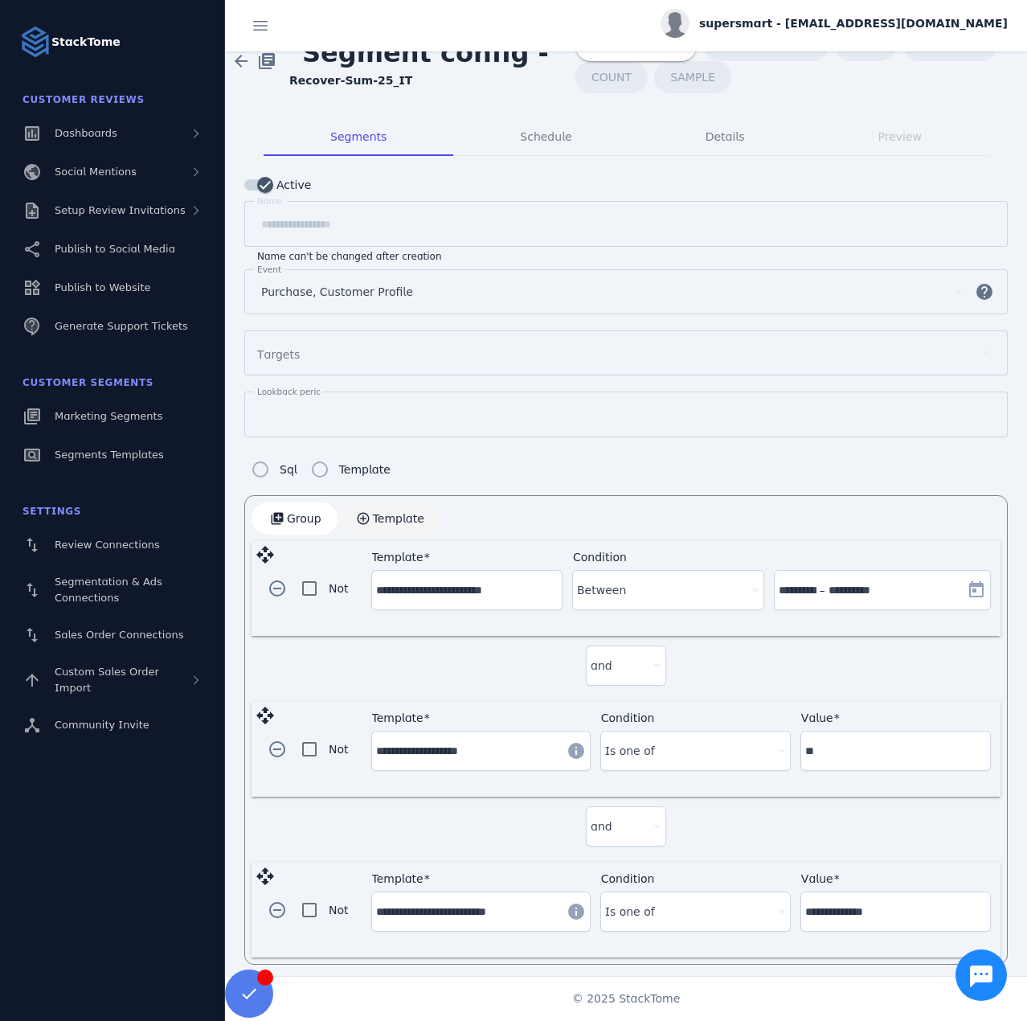
click at [373, 513] on span "Template" at bounding box center [398, 518] width 51 height 11
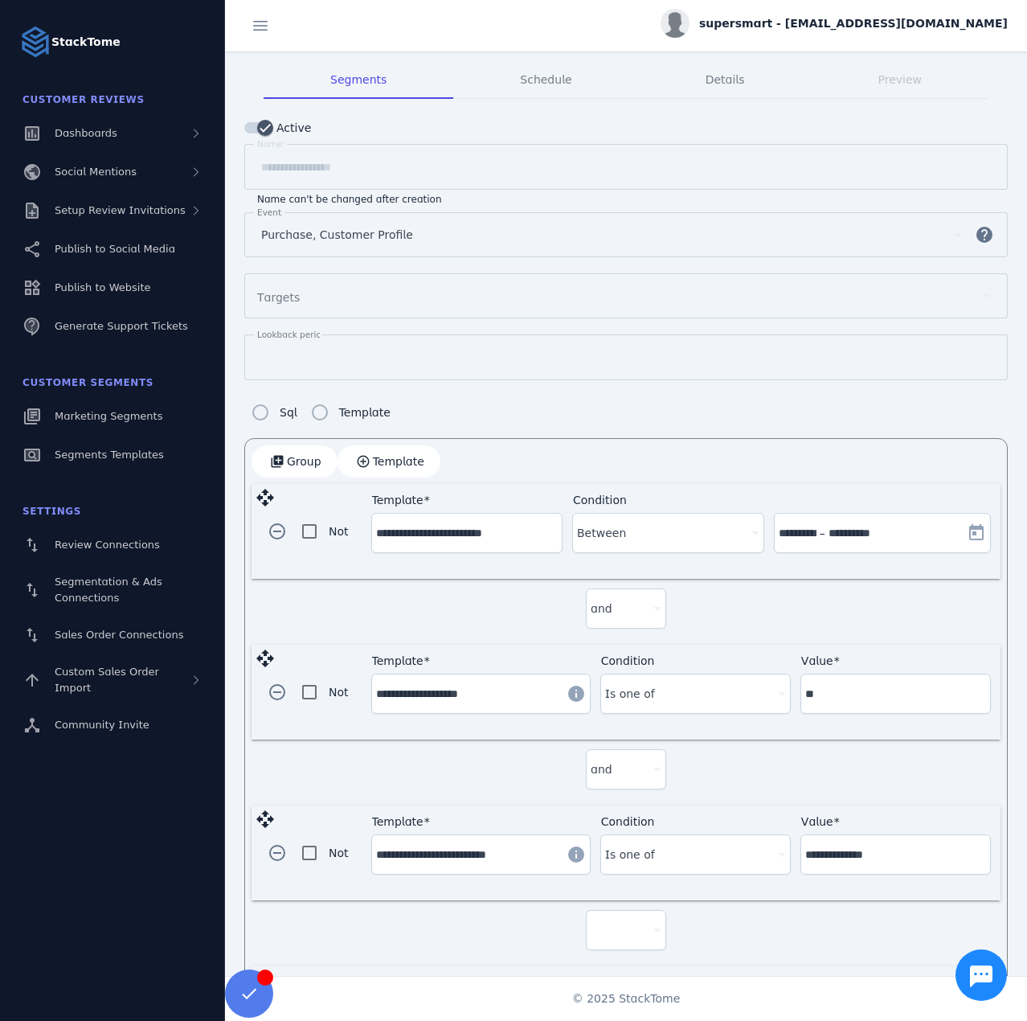
scroll to position [186, 0]
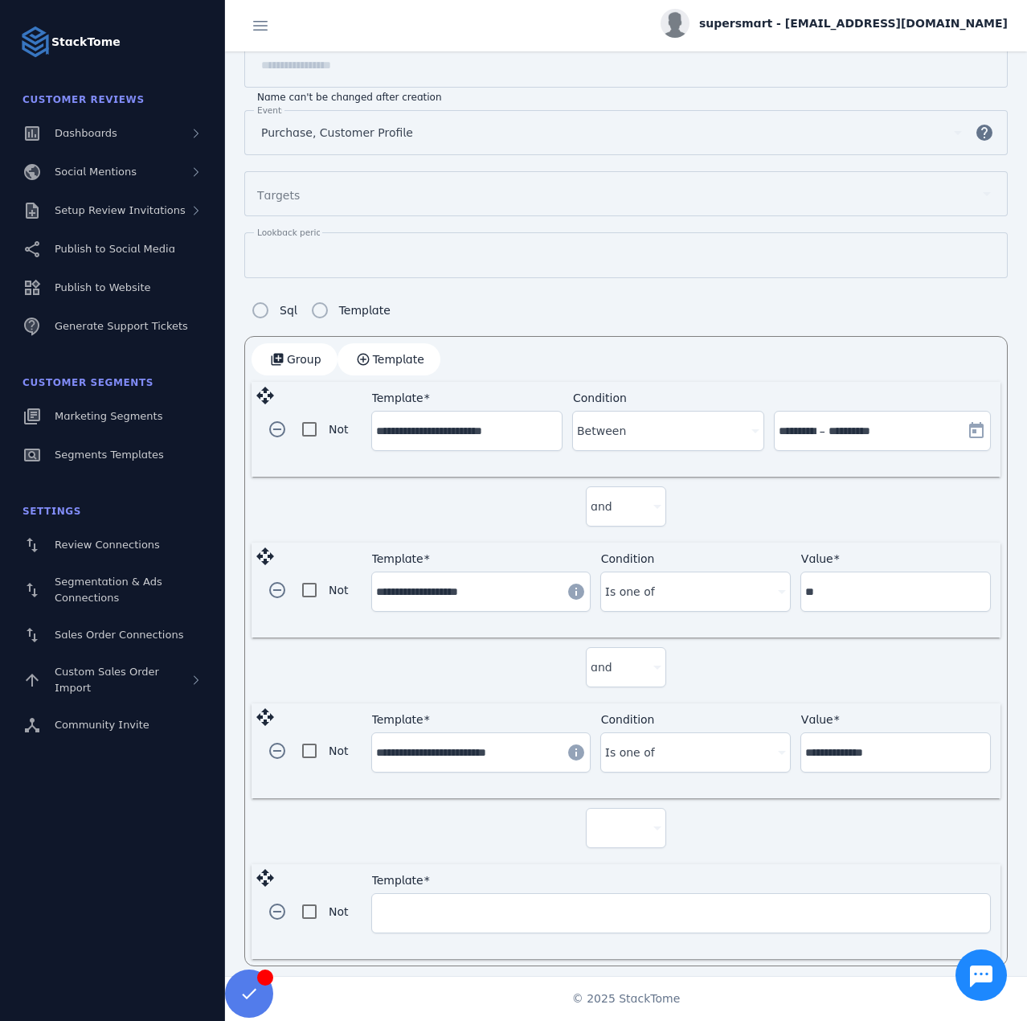
click at [641, 818] on div at bounding box center [619, 827] width 56 height 19
click at [611, 862] on span "and" at bounding box center [606, 865] width 22 height 19
click at [492, 908] on input "Template" at bounding box center [681, 912] width 610 height 19
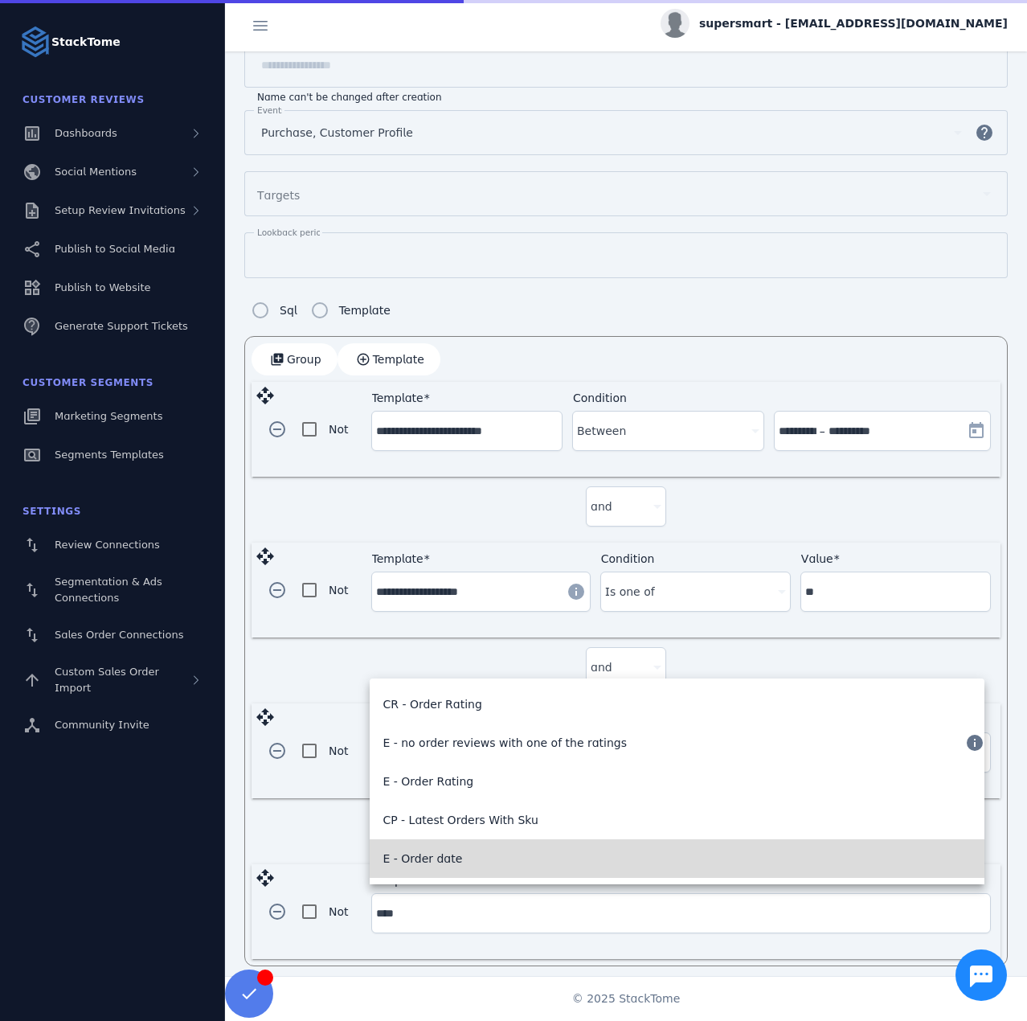
click at [490, 854] on mat-option "E - Order date" at bounding box center [677, 858] width 615 height 39
type input "**********"
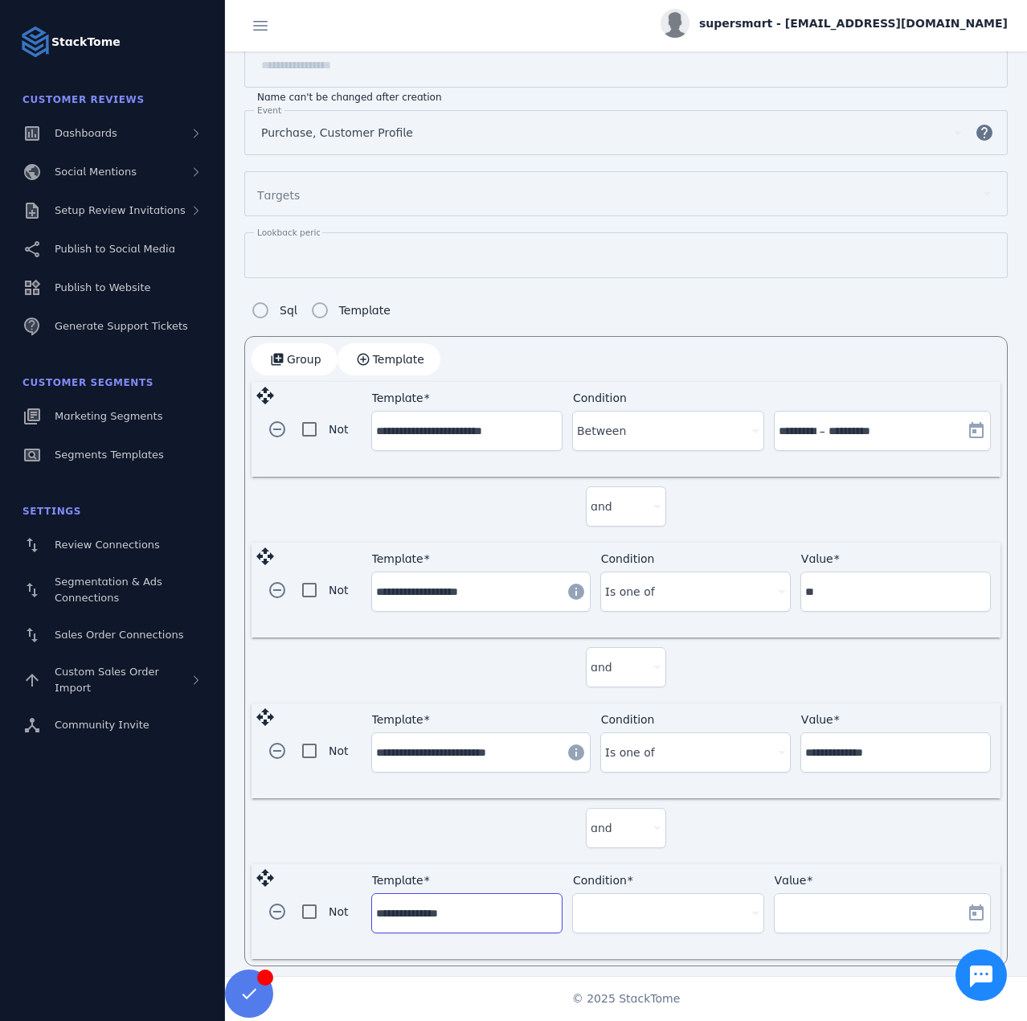
click at [722, 903] on div at bounding box center [660, 912] width 167 height 19
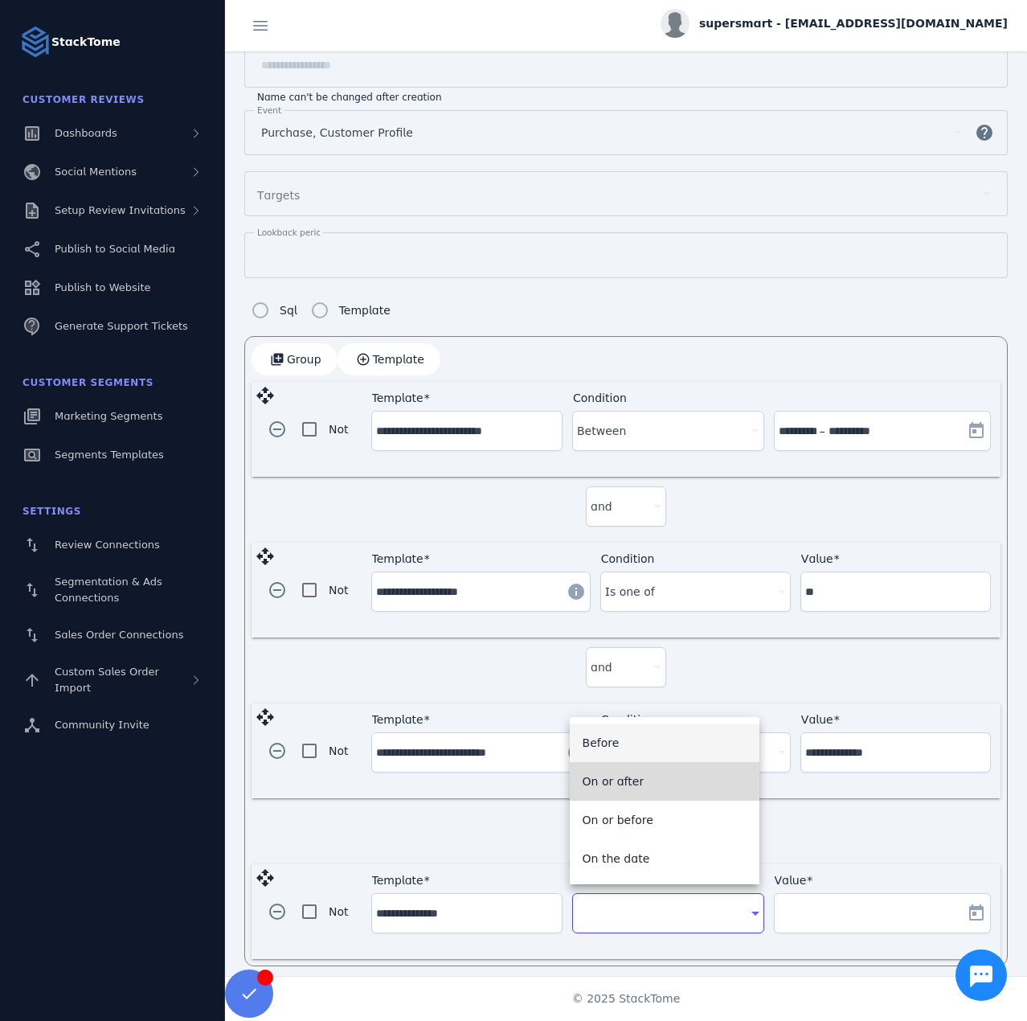
click at [648, 785] on mat-option "On or after" at bounding box center [665, 781] width 190 height 39
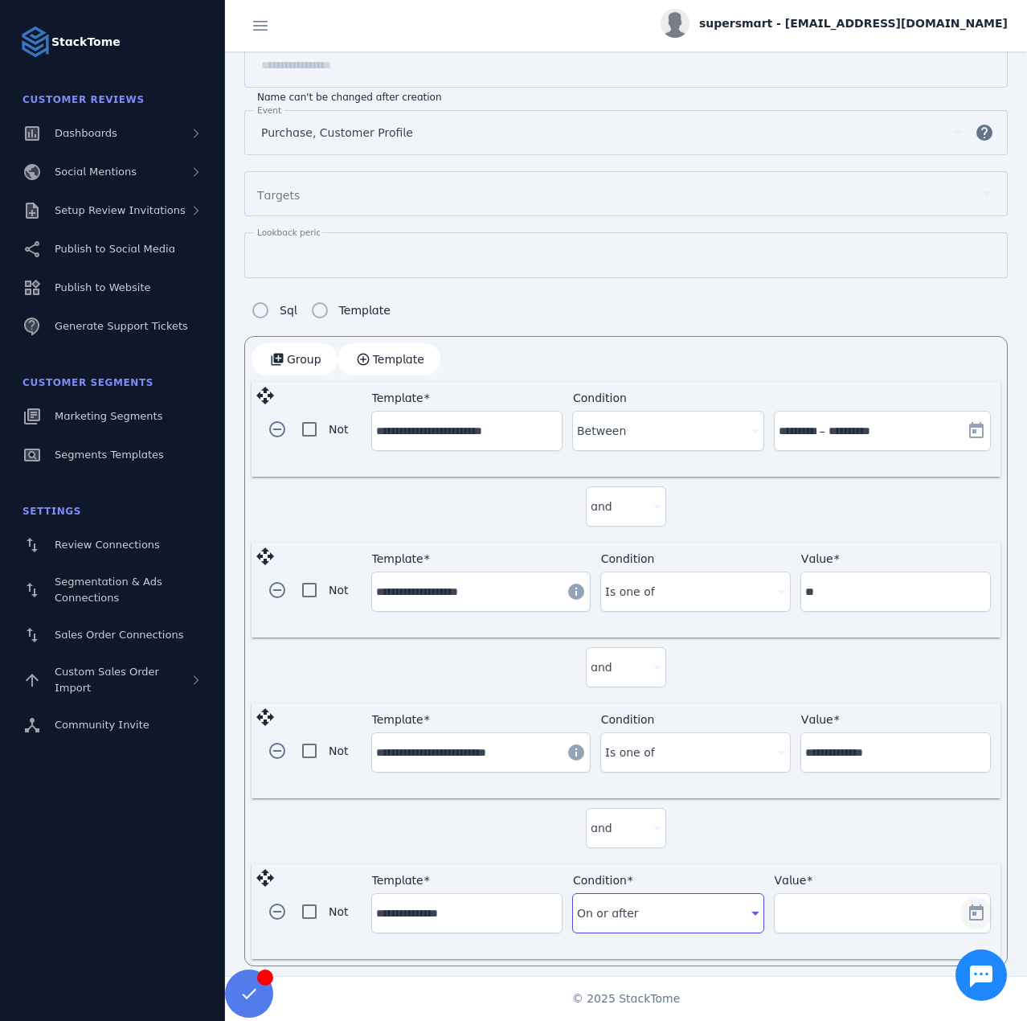
click at [962, 900] on span "Open calendar" at bounding box center [976, 913] width 39 height 39
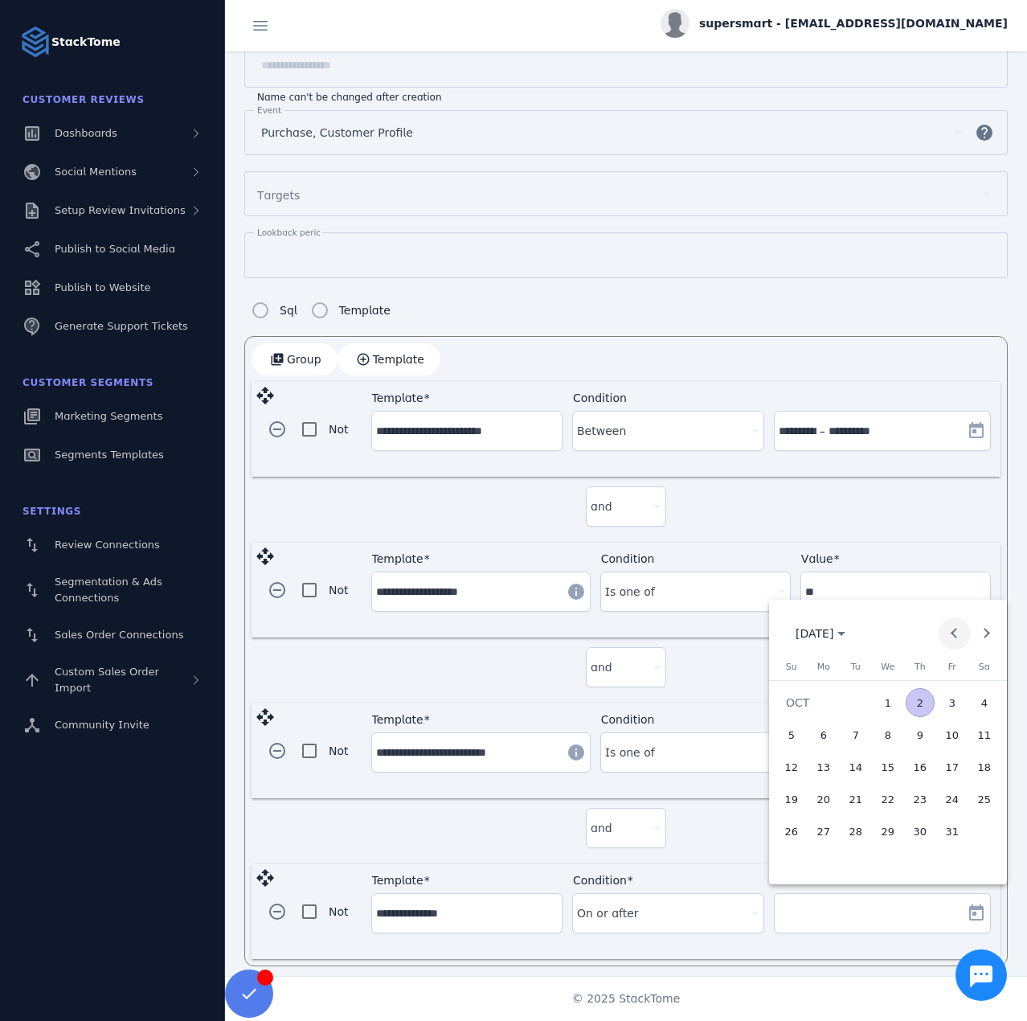
click at [953, 635] on button "Previous month" at bounding box center [955, 633] width 32 height 32
click at [834, 835] on span "25" at bounding box center [823, 830] width 29 height 29
type input "**********"
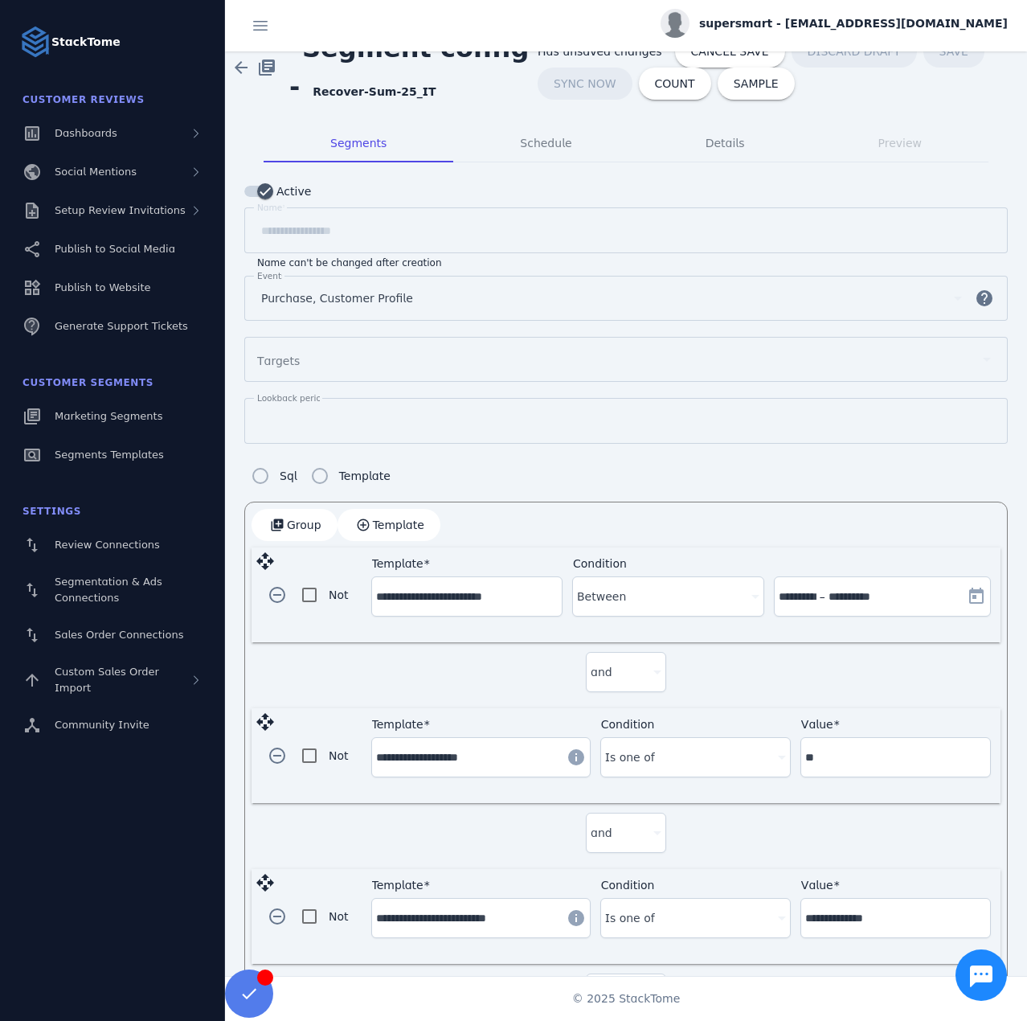
scroll to position [0, 0]
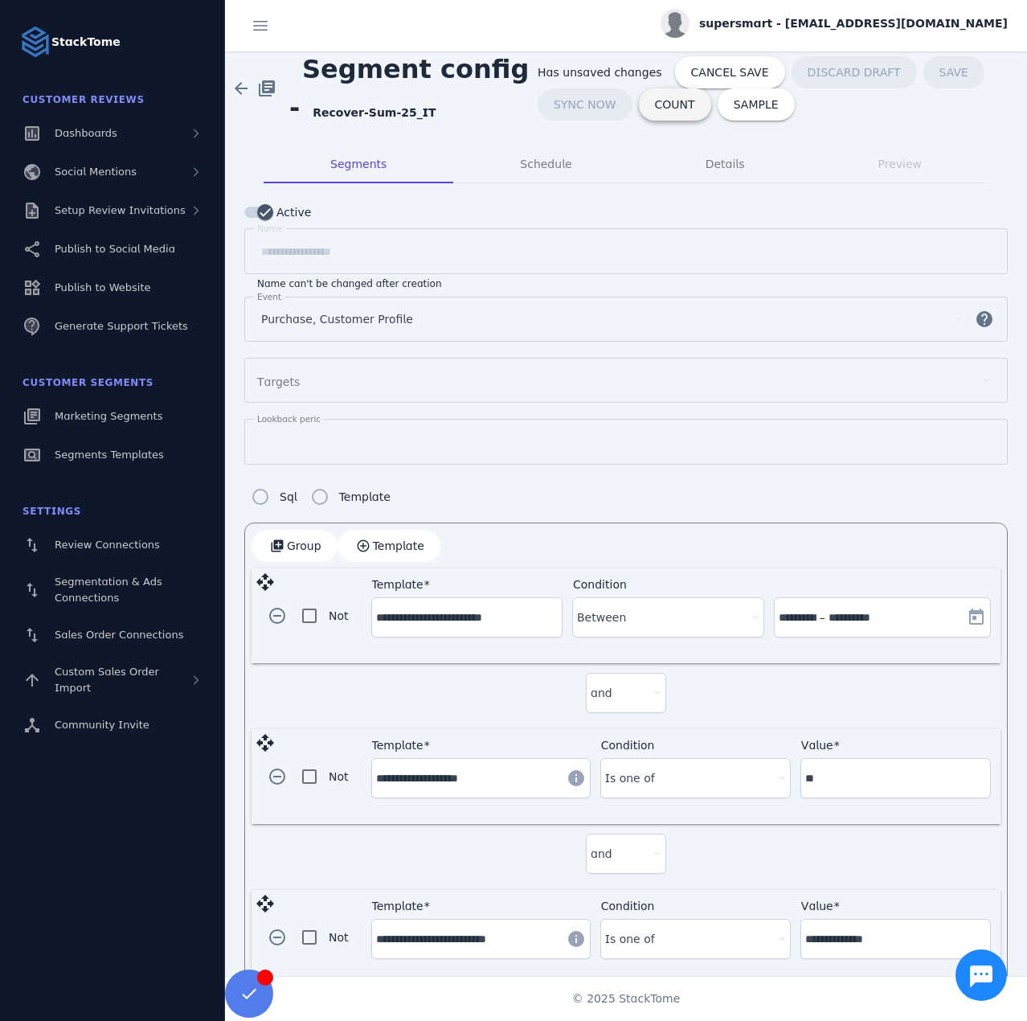
click at [656, 106] on span "COUNT" at bounding box center [675, 104] width 40 height 11
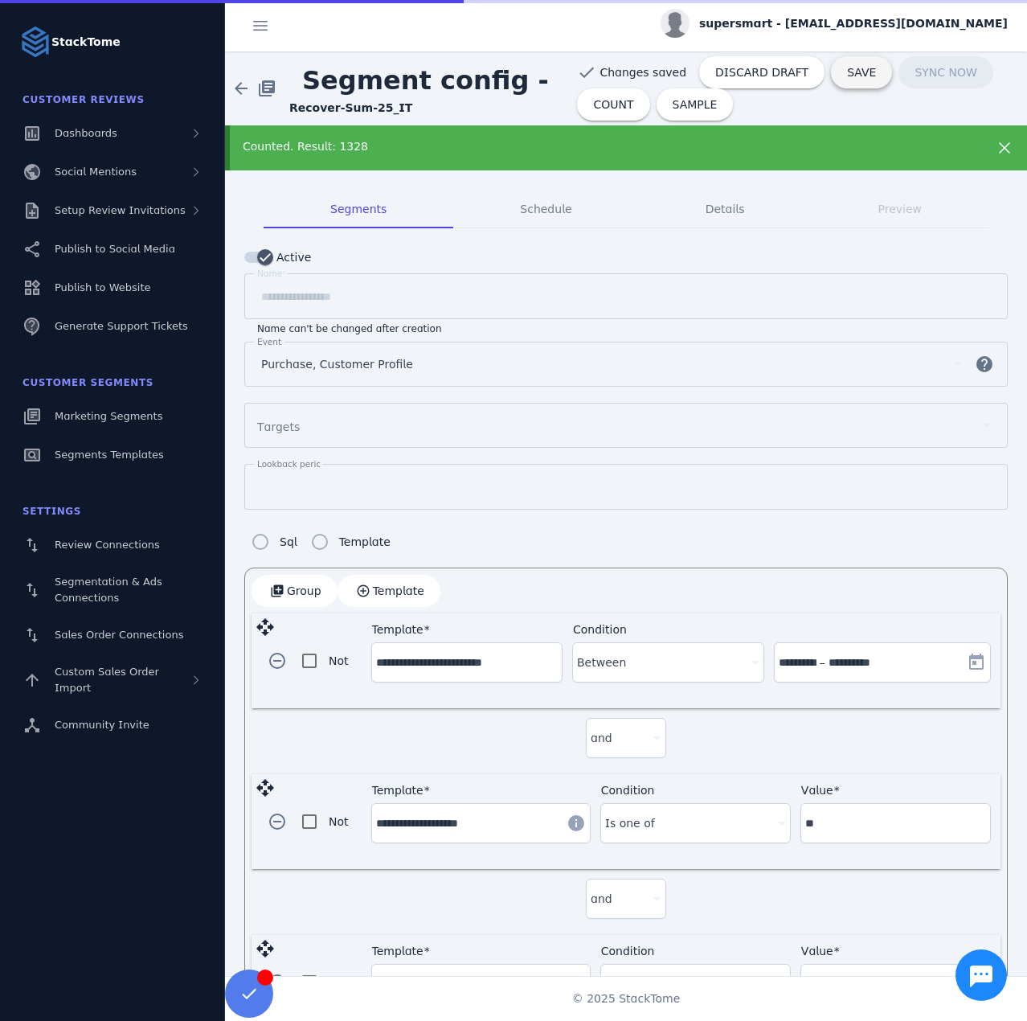
click at [847, 70] on span "SAVE" at bounding box center [861, 72] width 29 height 11
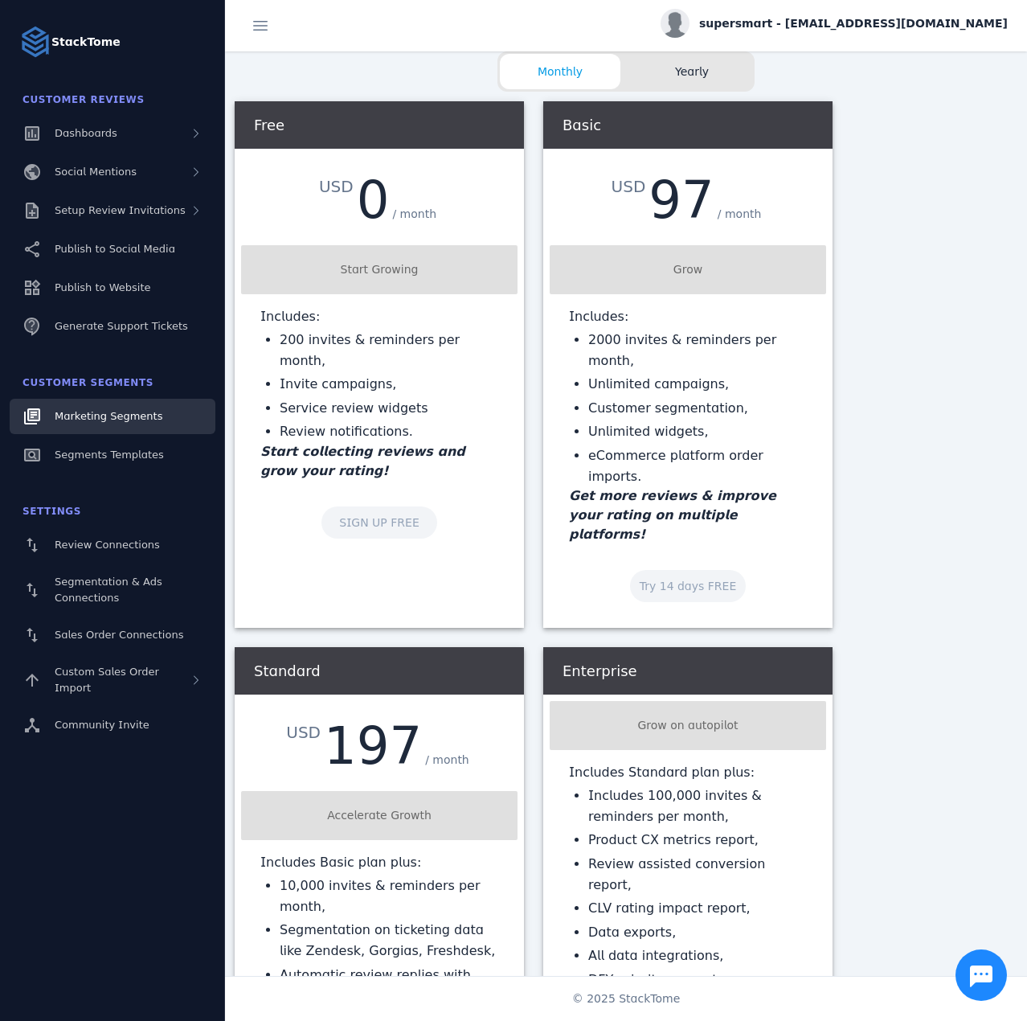
click at [111, 419] on span "Marketing Segments" at bounding box center [109, 416] width 108 height 12
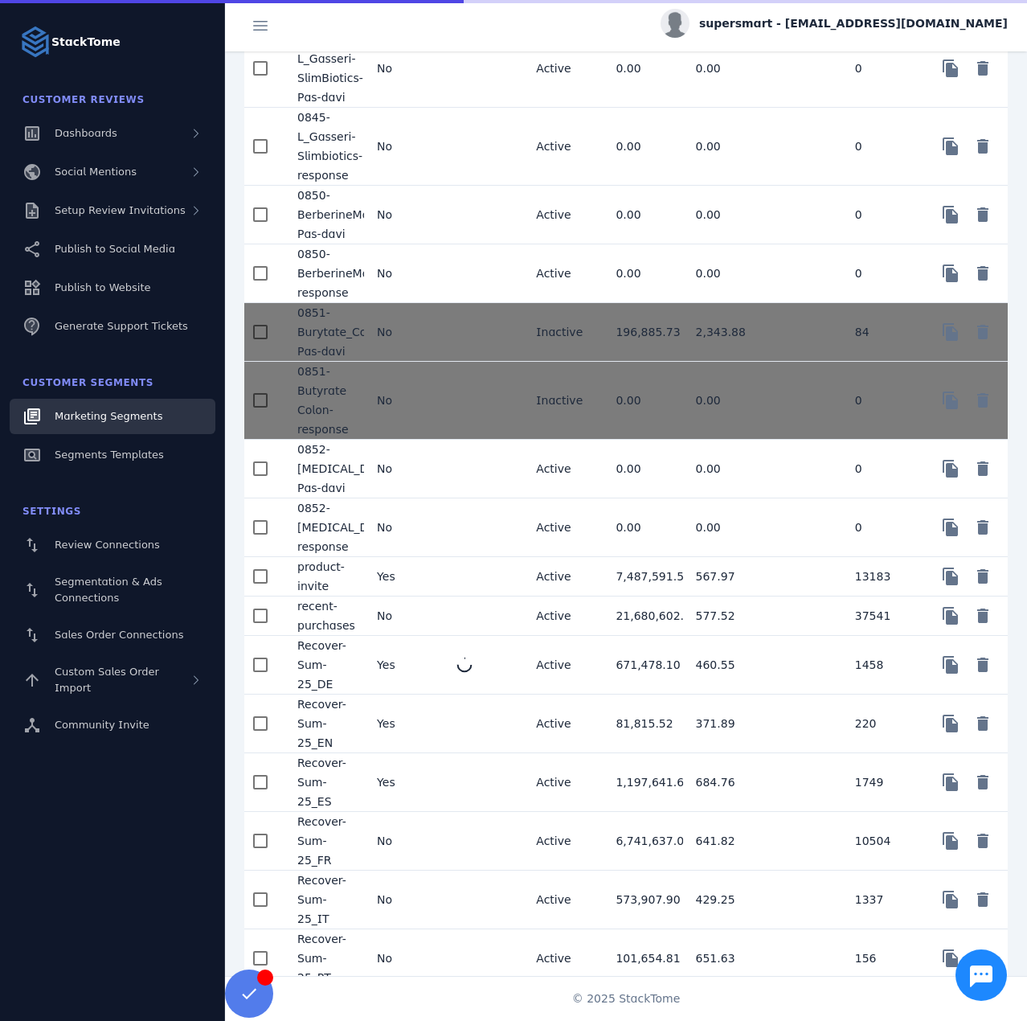
scroll to position [2412, 0]
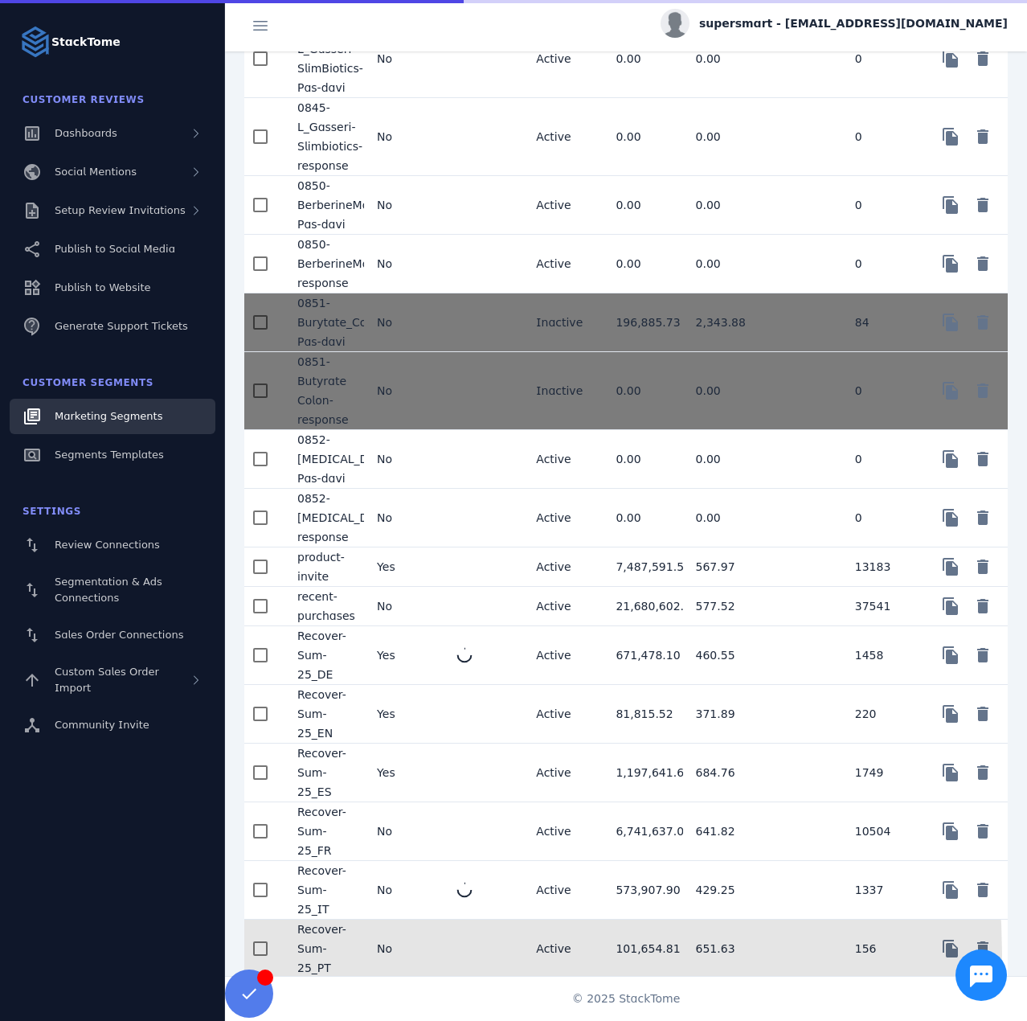
click at [420, 951] on mat-cell "No" at bounding box center [404, 948] width 80 height 58
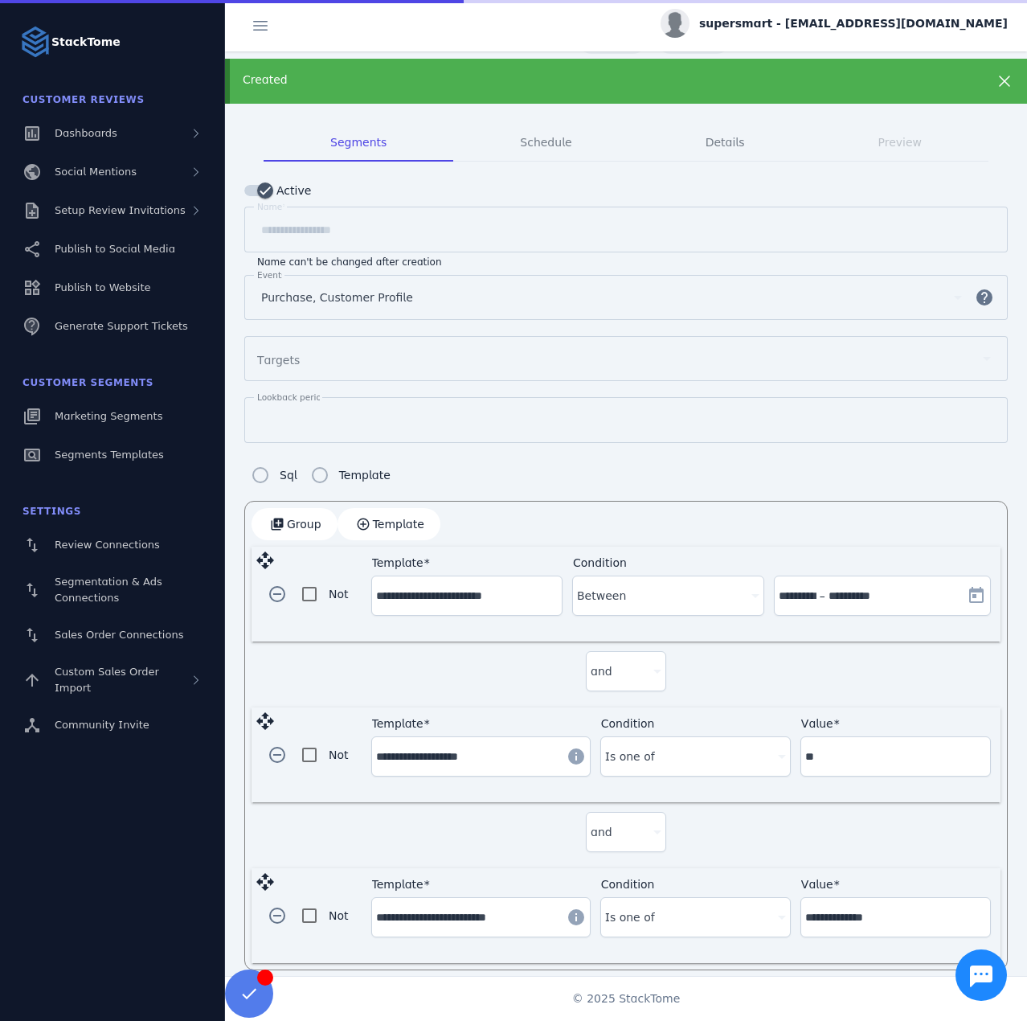
scroll to position [72, 0]
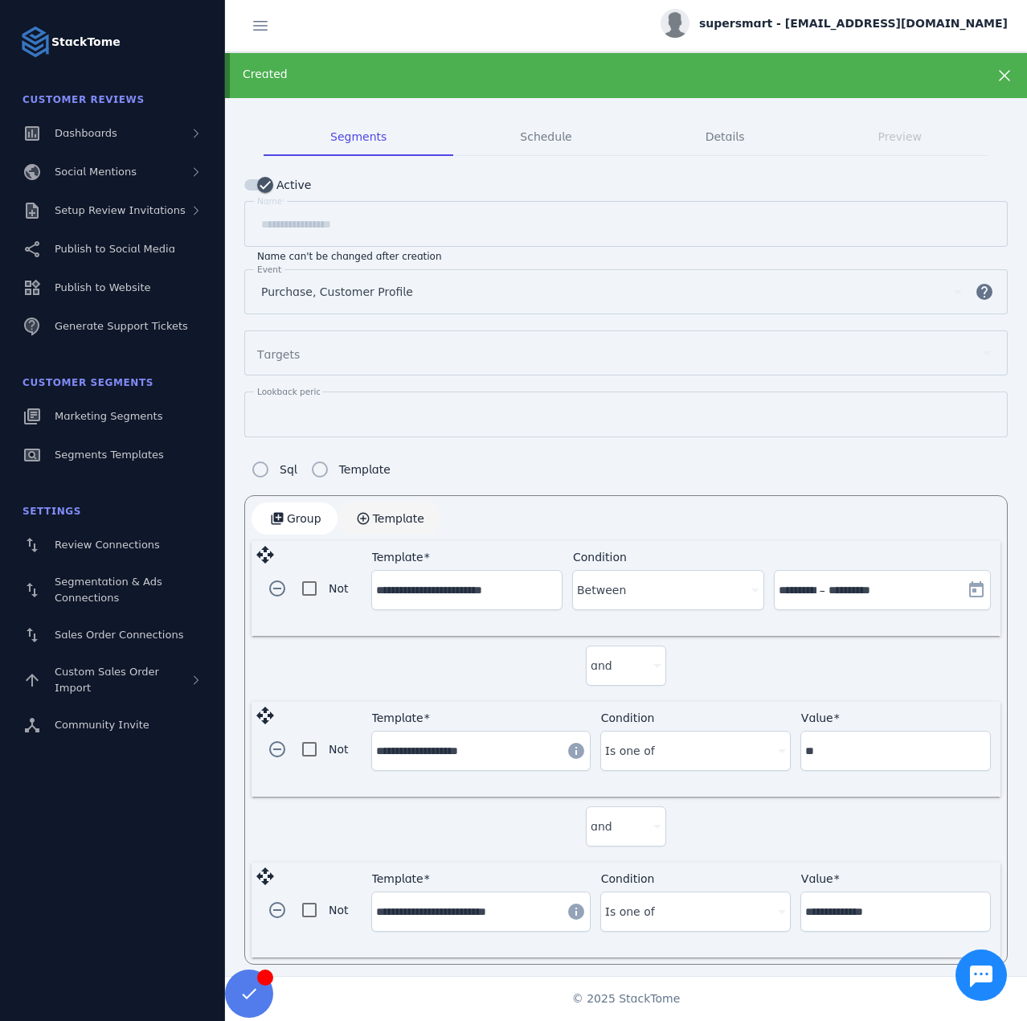
click at [407, 515] on span "Template" at bounding box center [398, 518] width 51 height 11
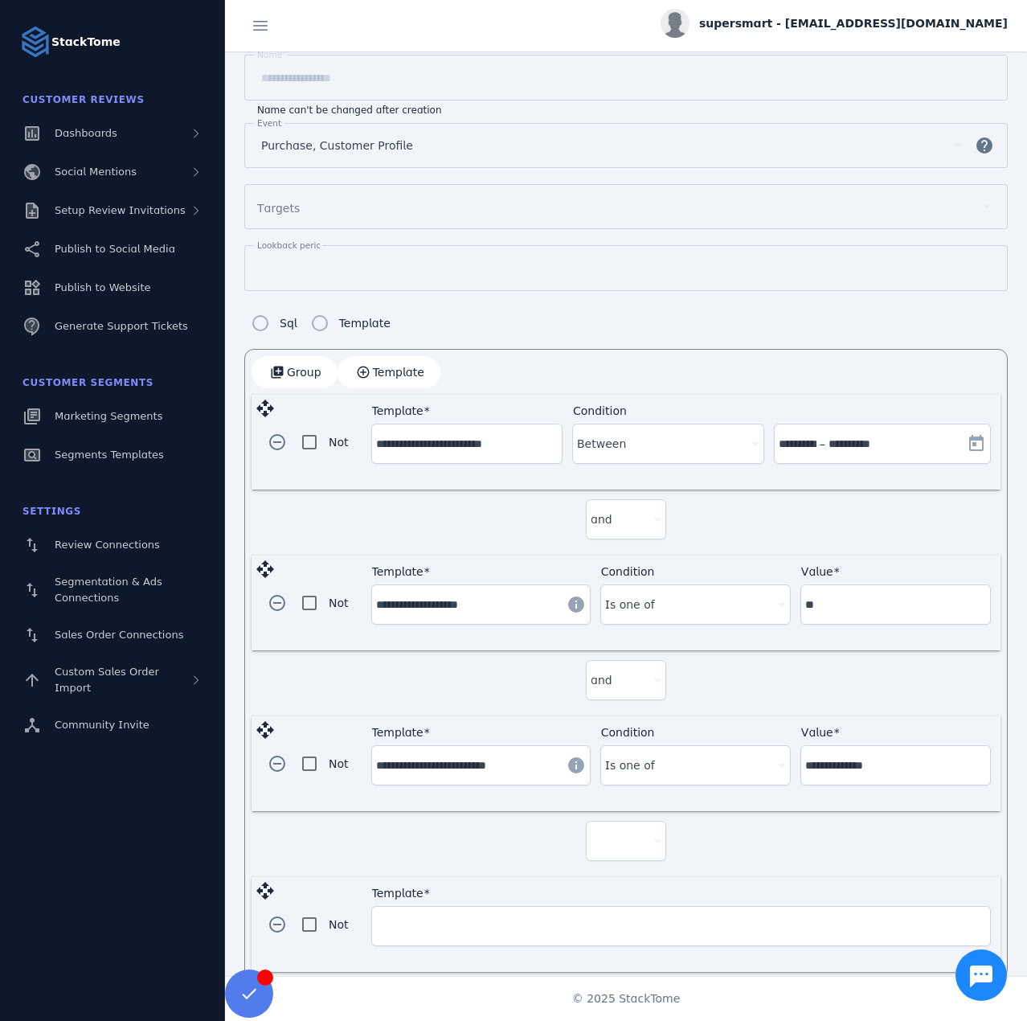
scroll to position [231, 0]
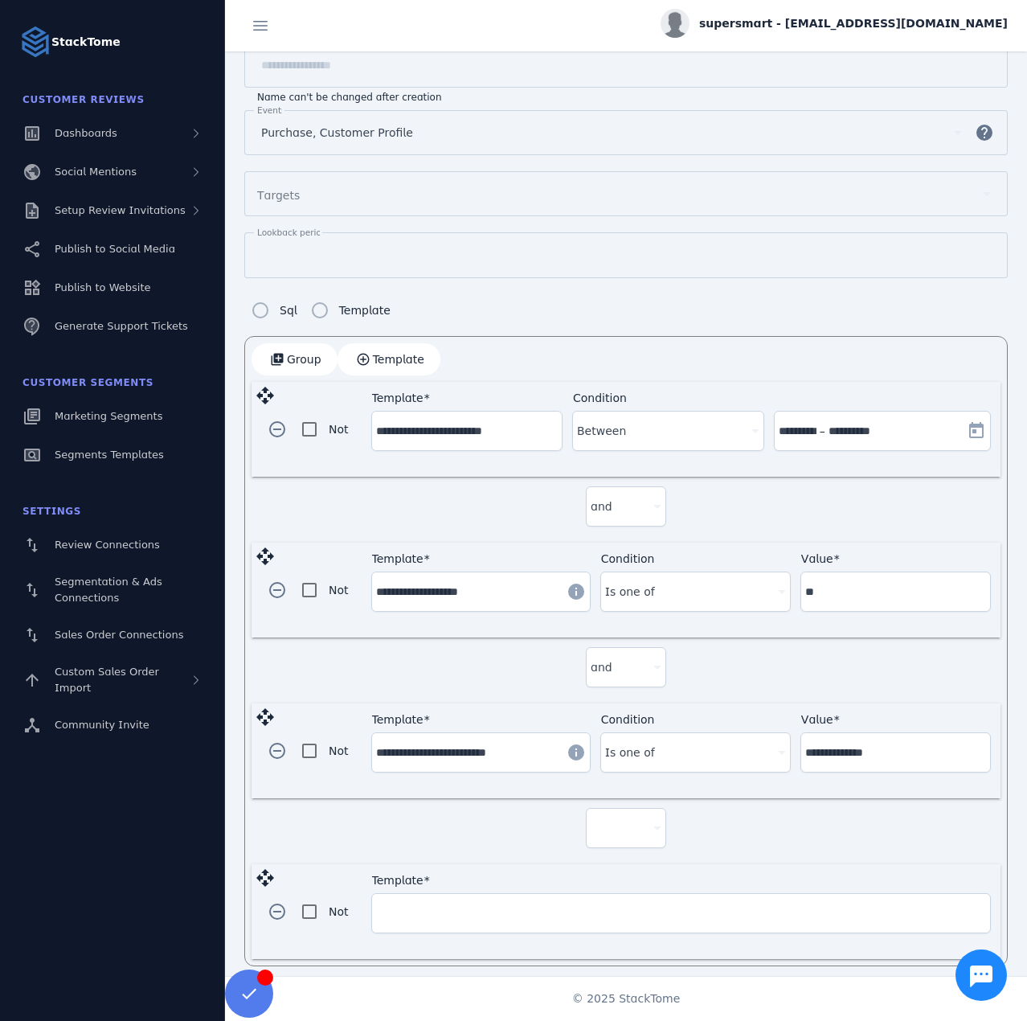
click at [634, 818] on div at bounding box center [619, 827] width 56 height 19
click at [614, 865] on span "and" at bounding box center [606, 865] width 22 height 19
click at [492, 914] on div "Template" at bounding box center [681, 913] width 610 height 39
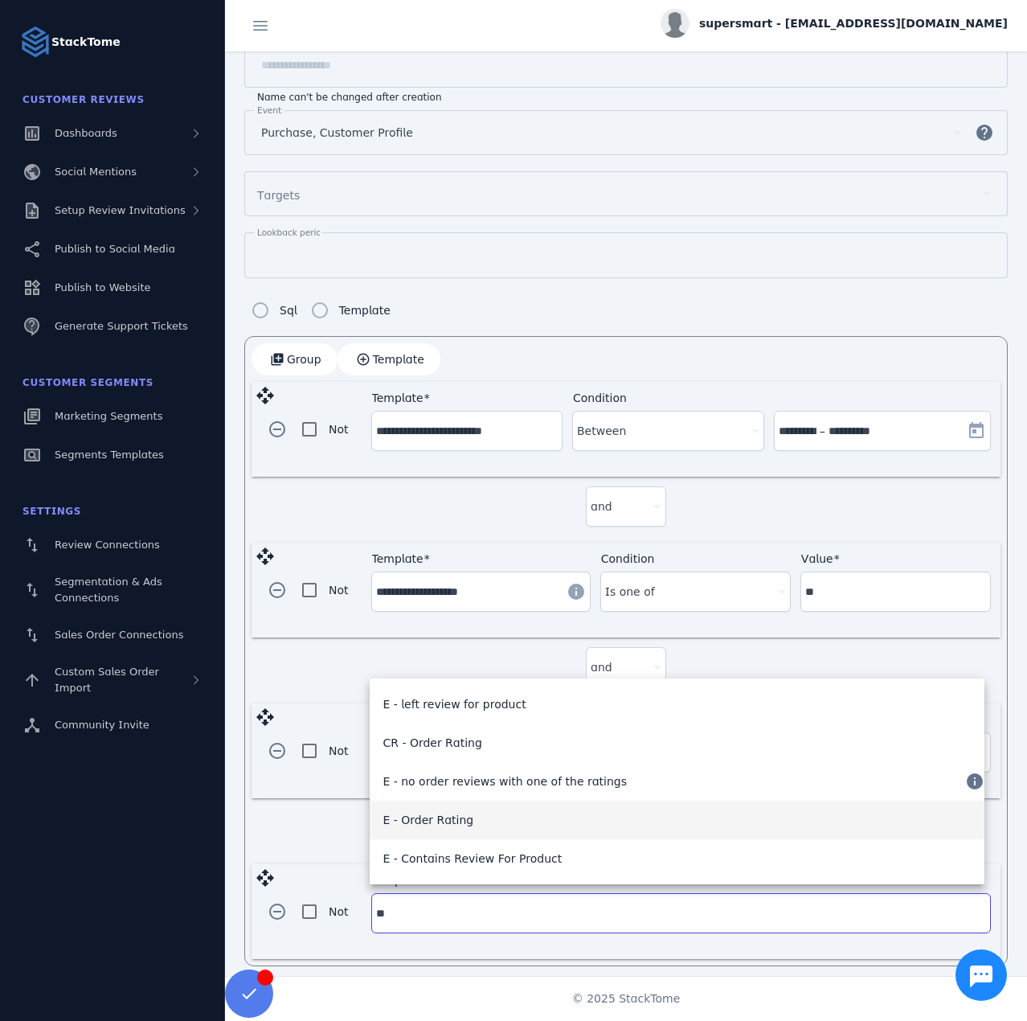
click at [448, 824] on span "E - Order Rating" at bounding box center [428, 819] width 91 height 19
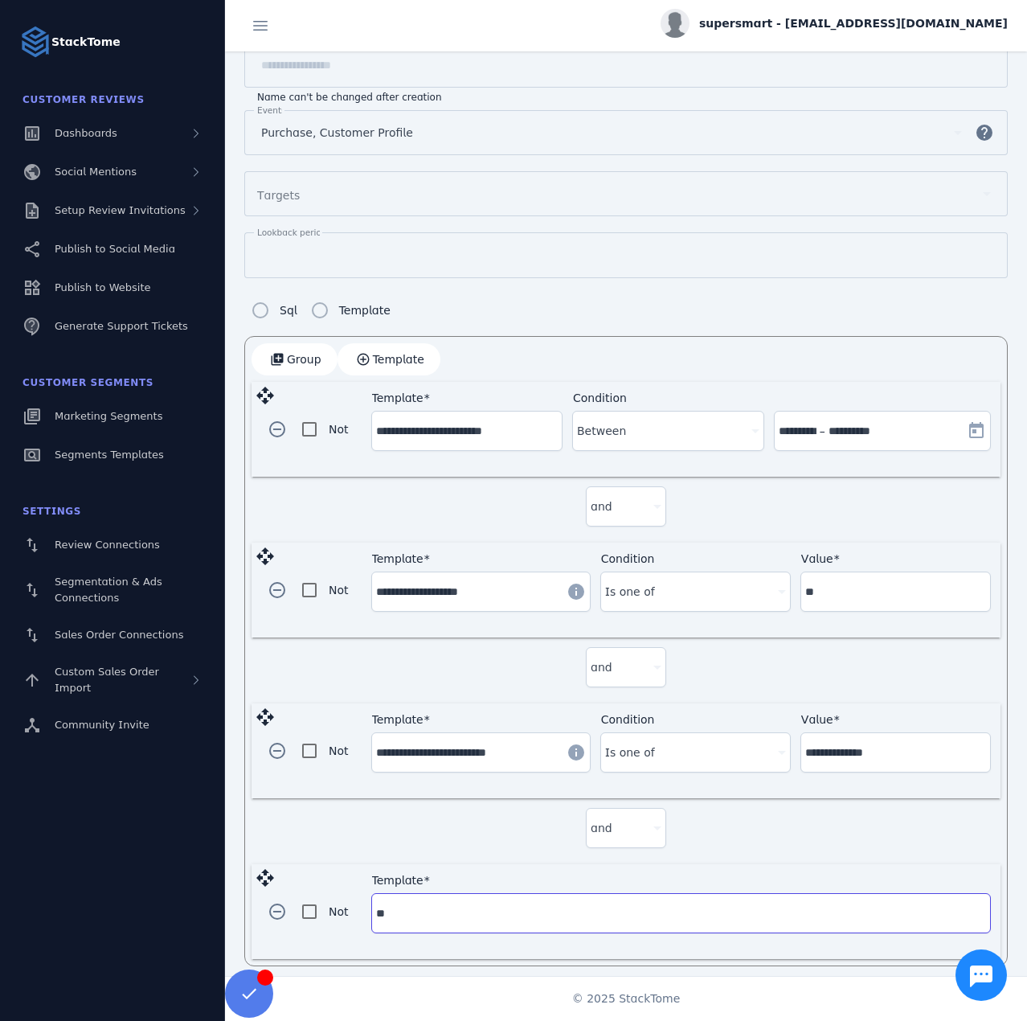
type input "**********"
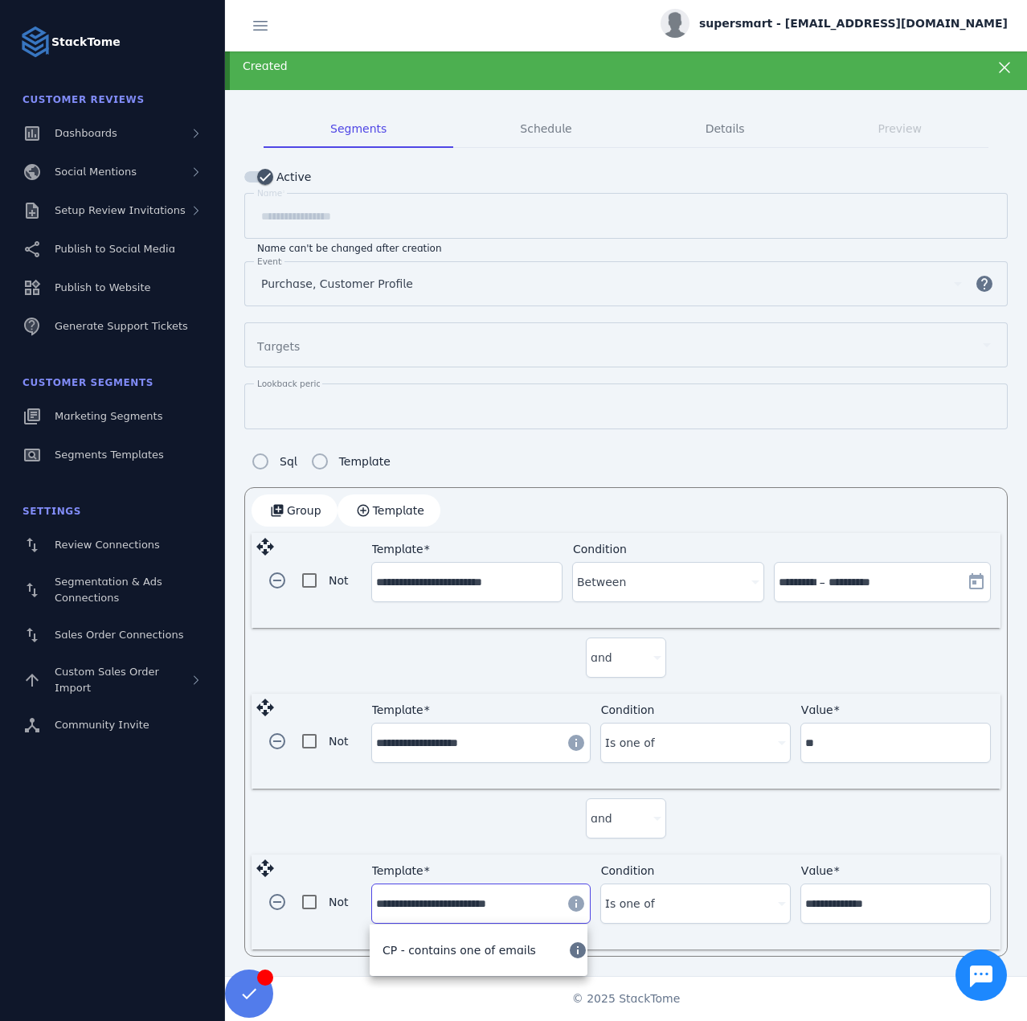
scroll to position [72, 0]
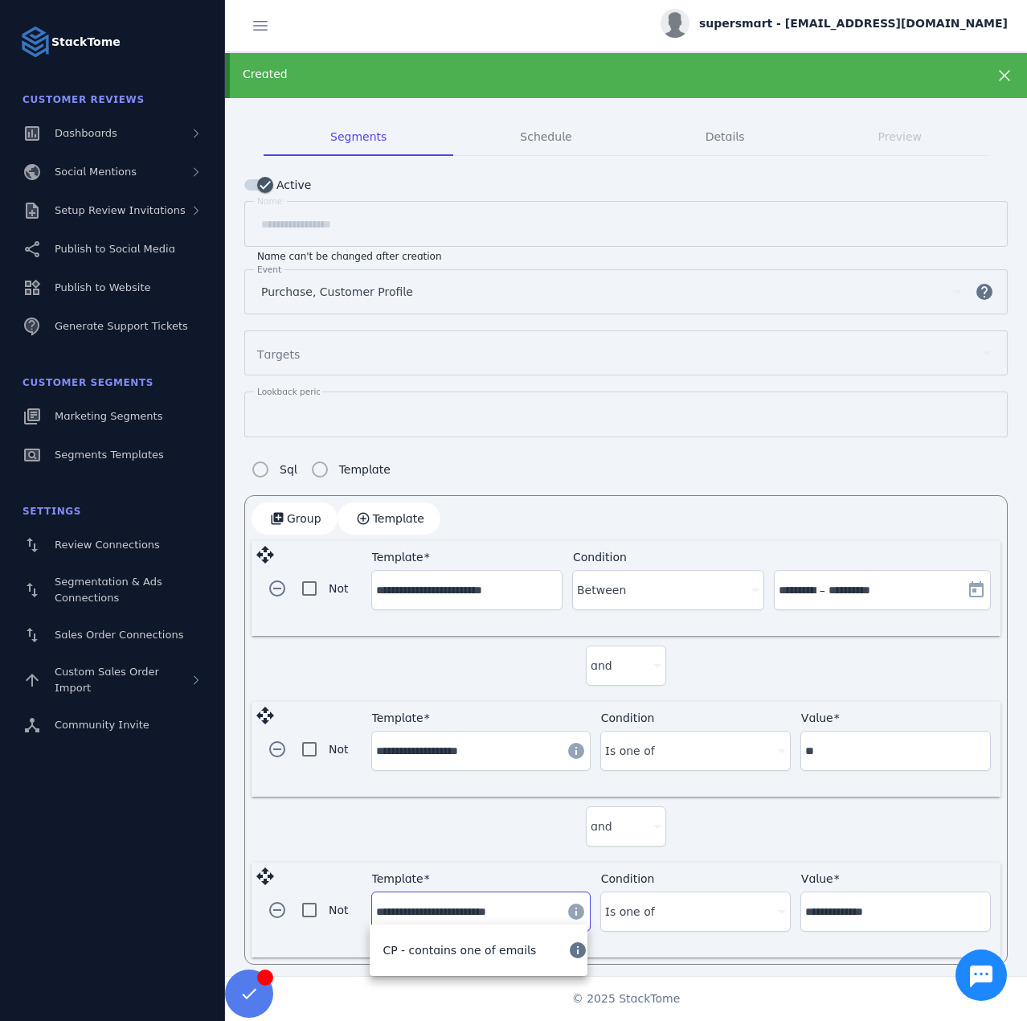
click at [481, 904] on input "**********" at bounding box center [466, 911] width 181 height 19
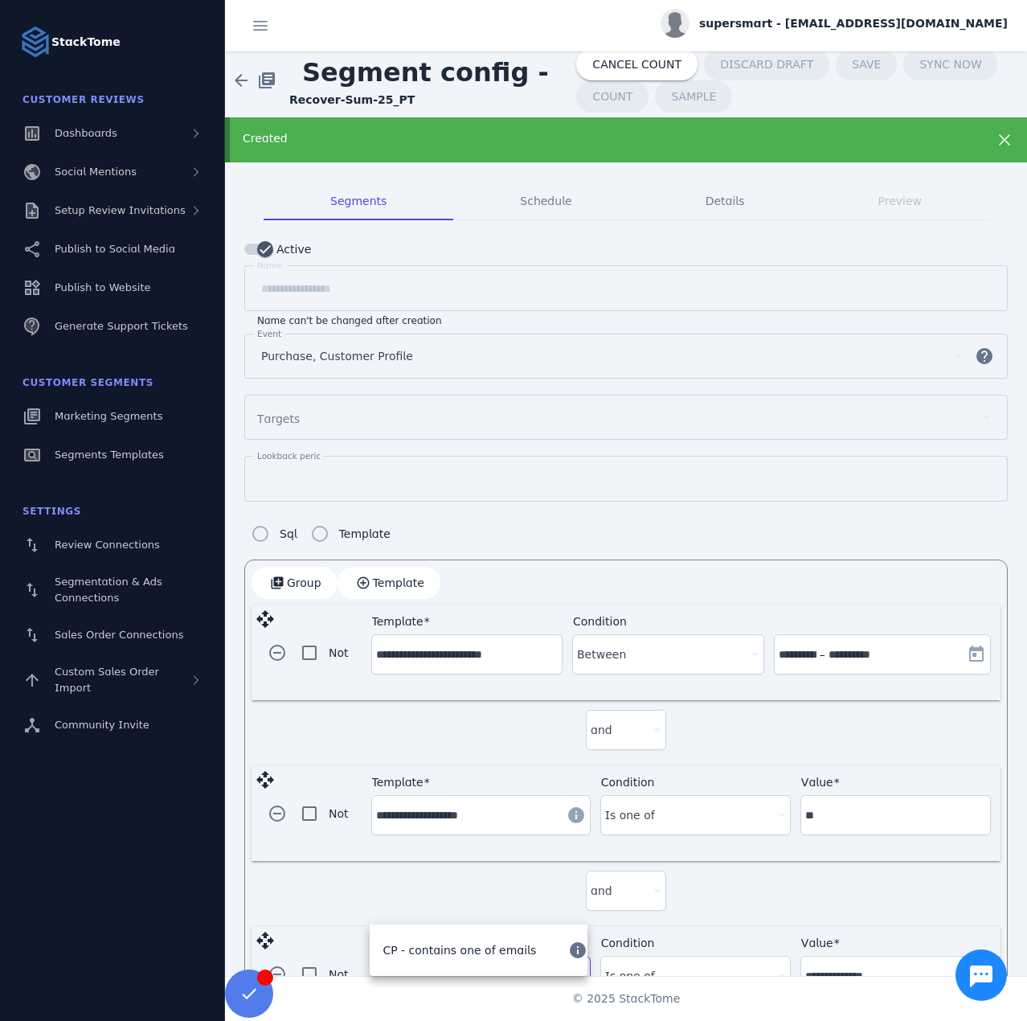
scroll to position [0, 0]
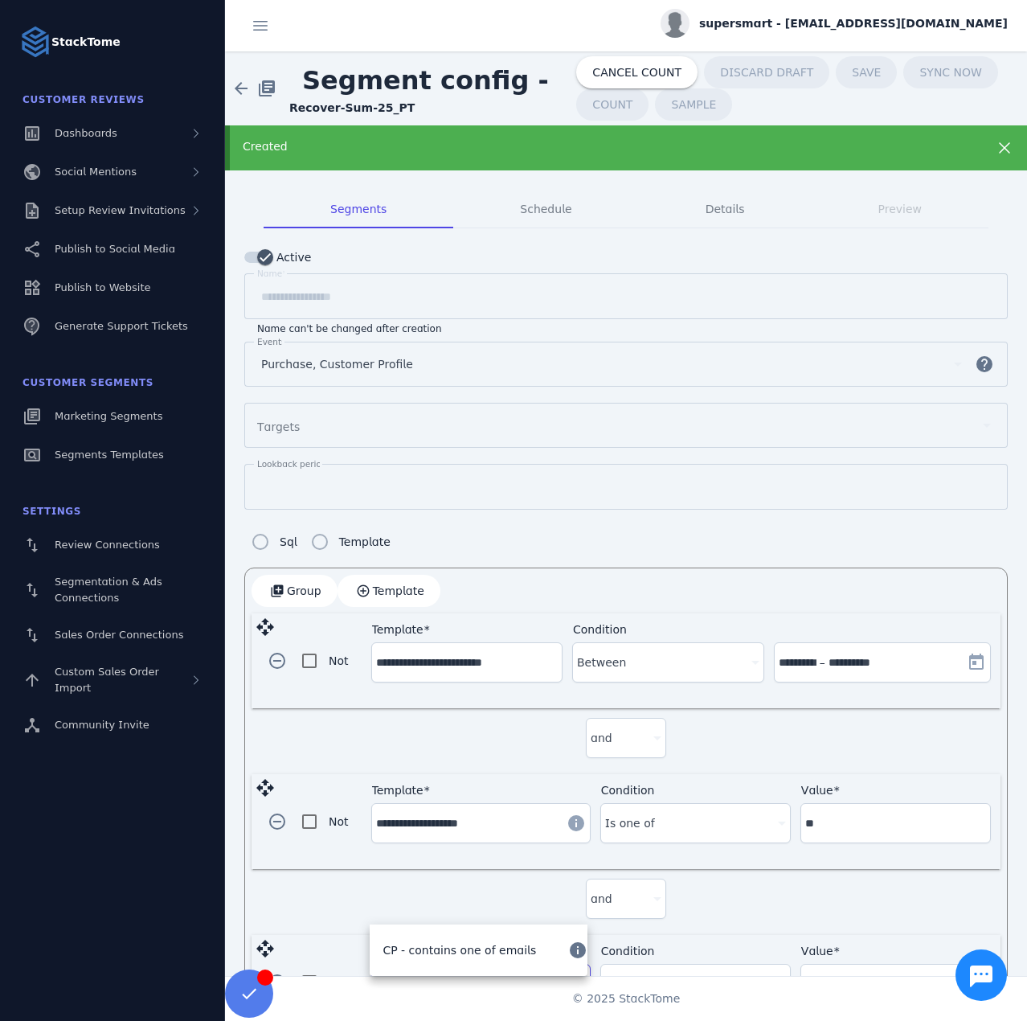
click at [426, 154] on div "Created" at bounding box center [590, 146] width 694 height 17
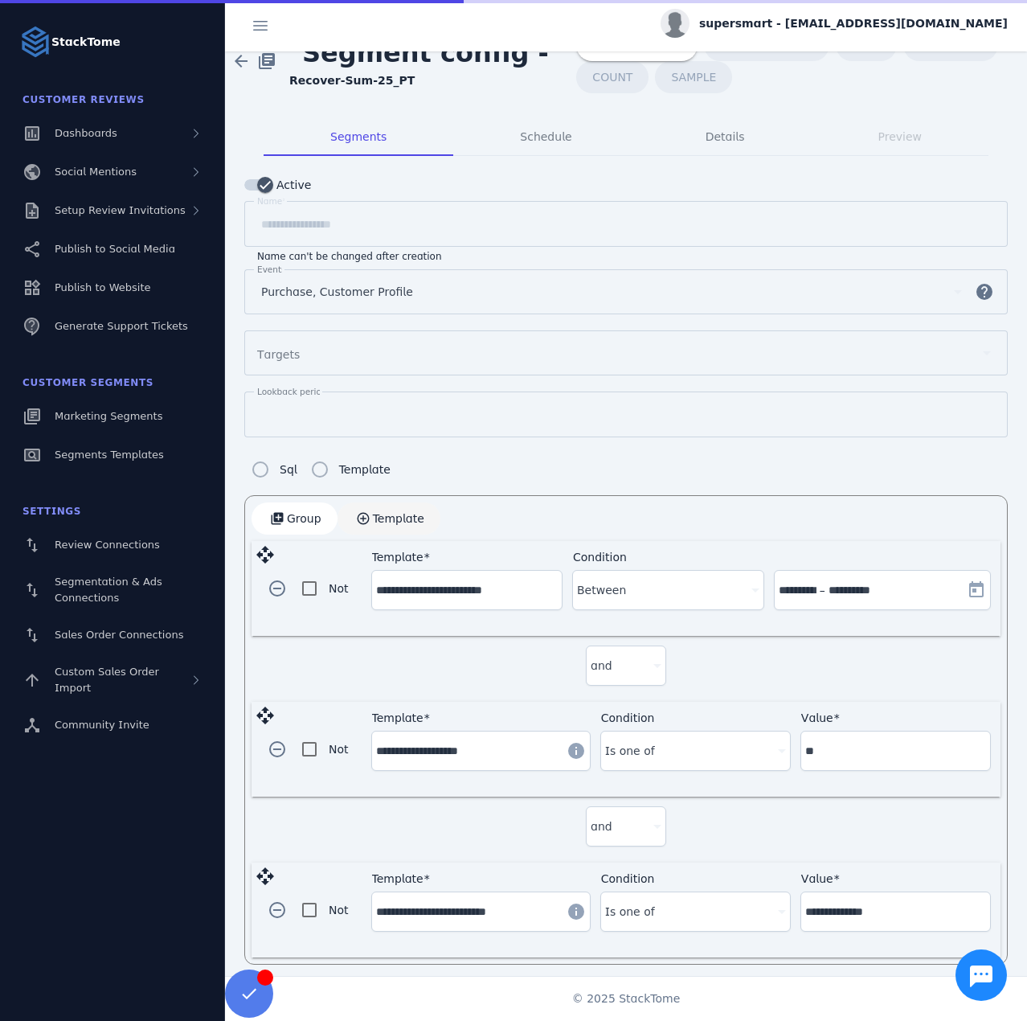
click at [401, 531] on span "button" at bounding box center [389, 518] width 103 height 39
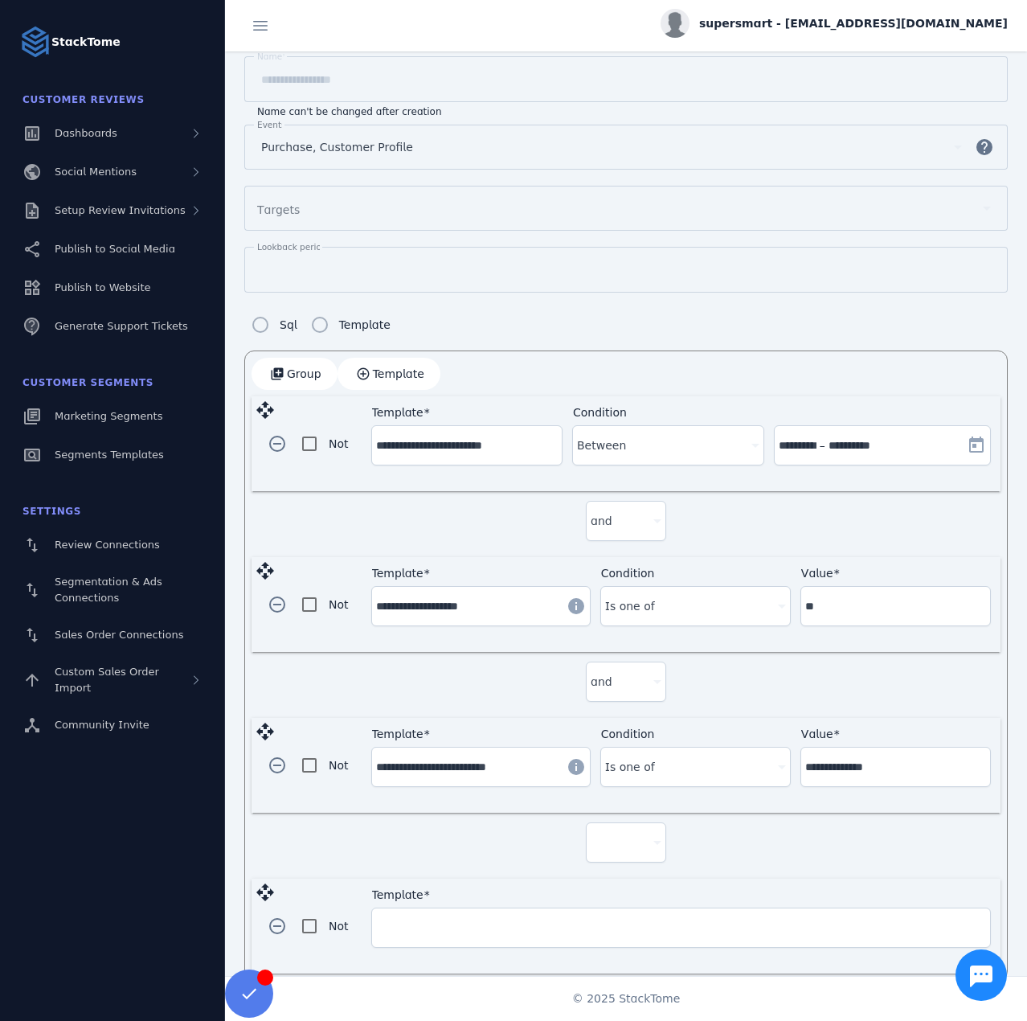
scroll to position [186, 0]
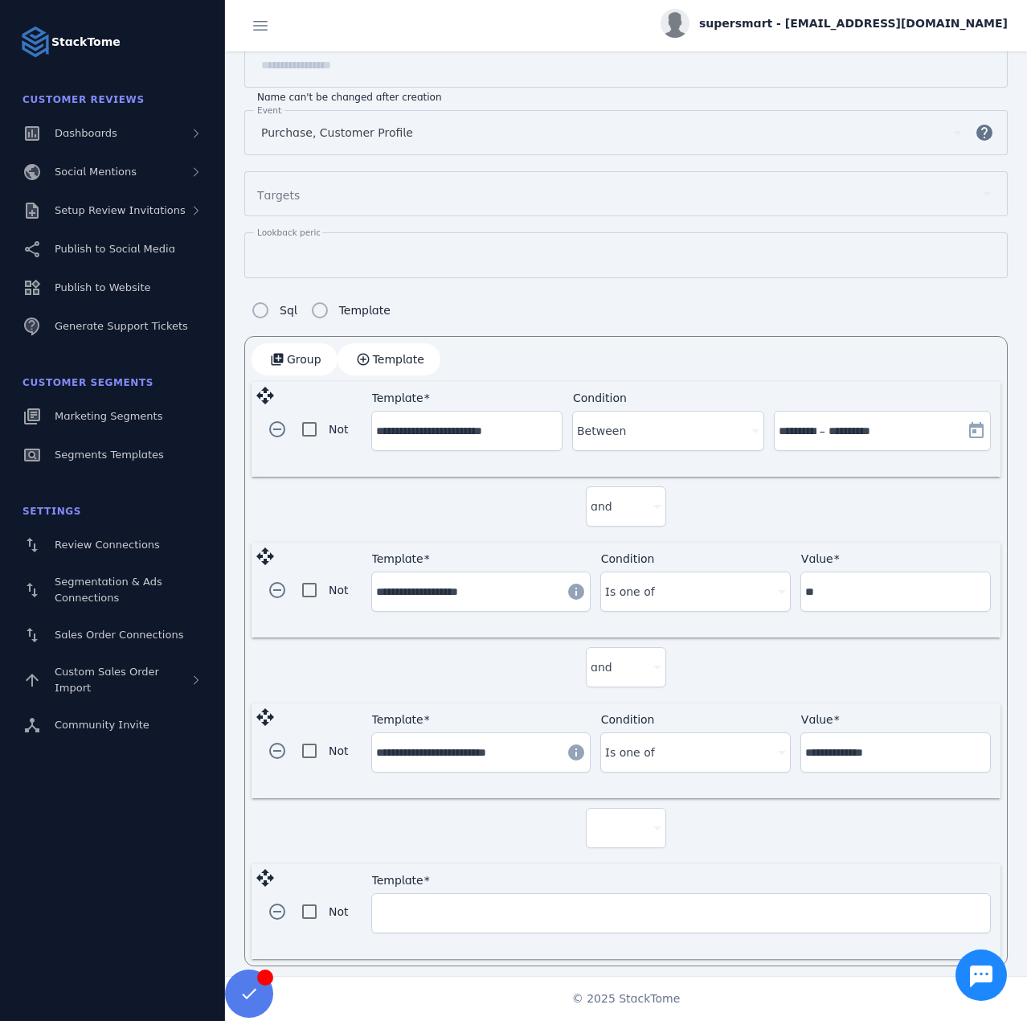
click at [622, 824] on div at bounding box center [619, 827] width 56 height 19
click at [603, 861] on span "and" at bounding box center [606, 865] width 22 height 19
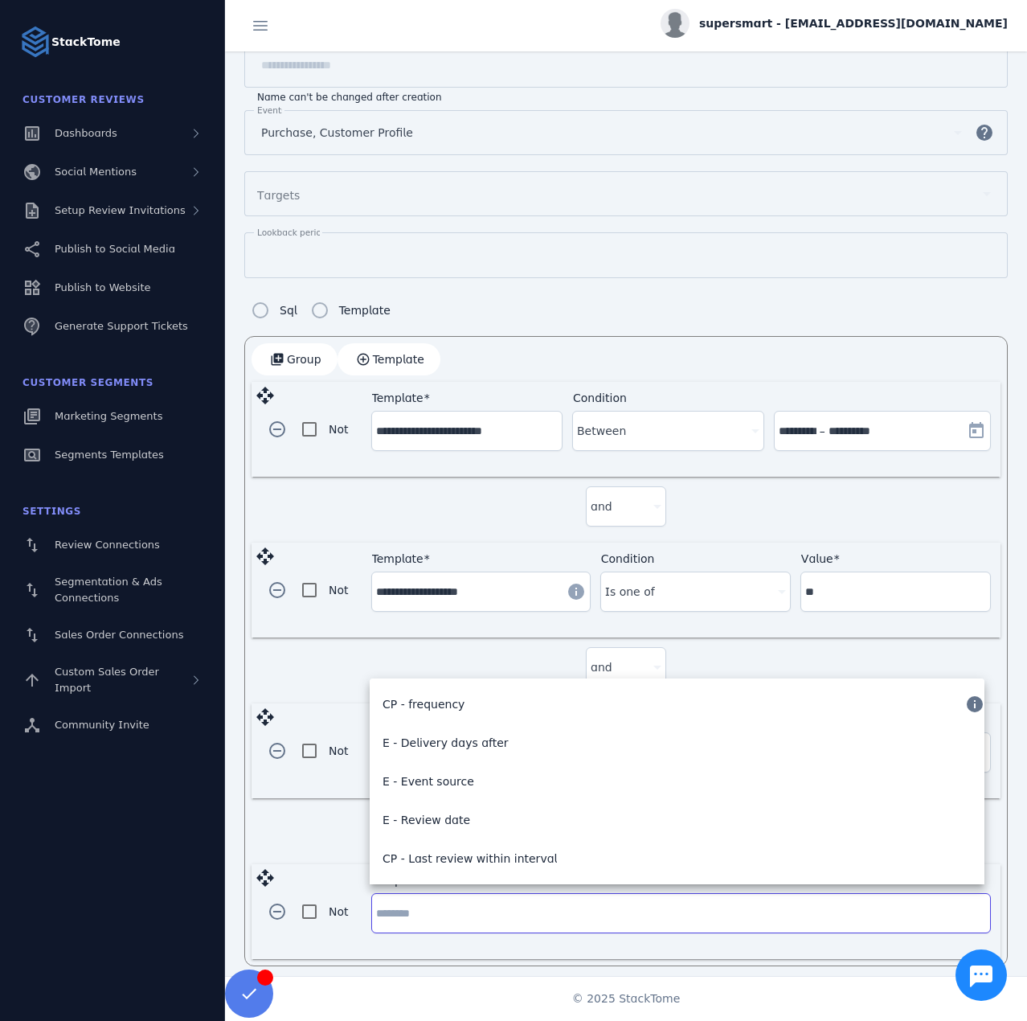
click at [394, 903] on input "Template" at bounding box center [681, 912] width 610 height 19
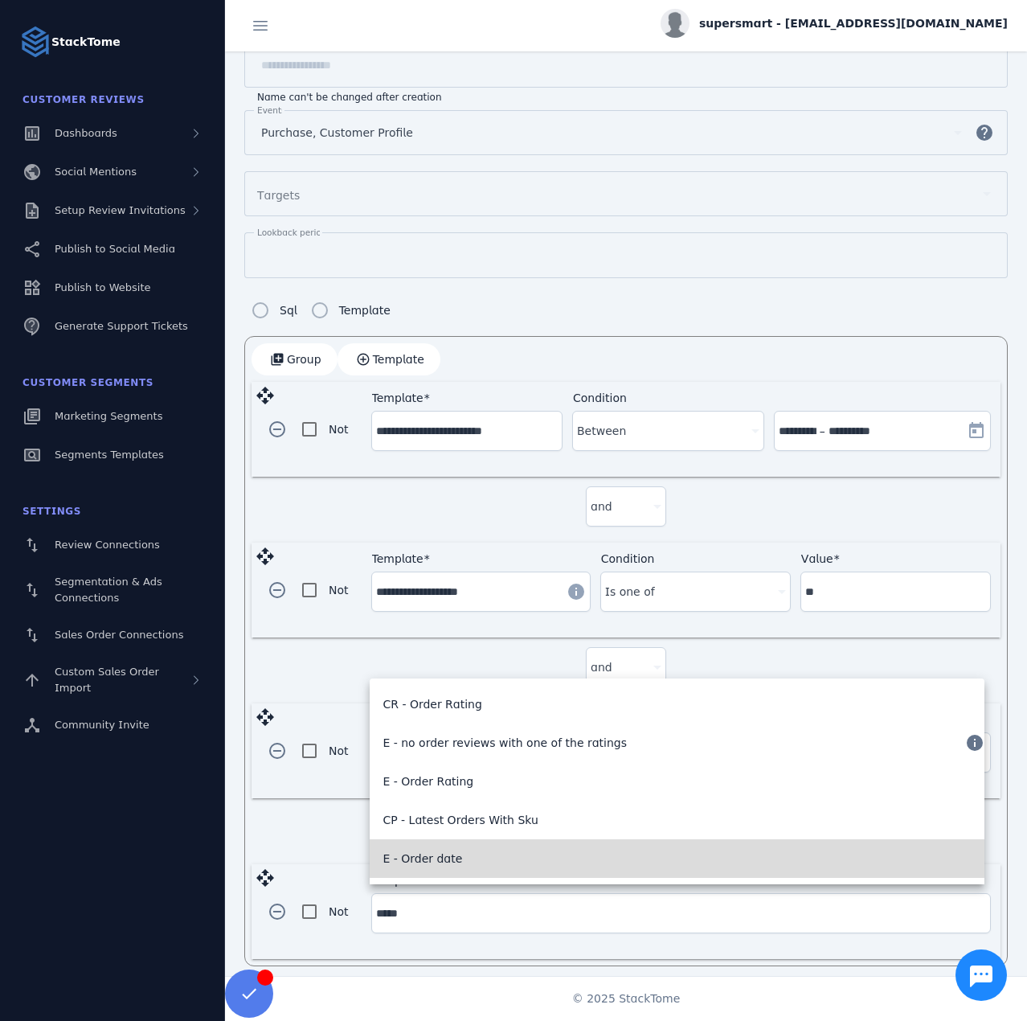
click at [424, 853] on span "E - Order date" at bounding box center [423, 858] width 80 height 19
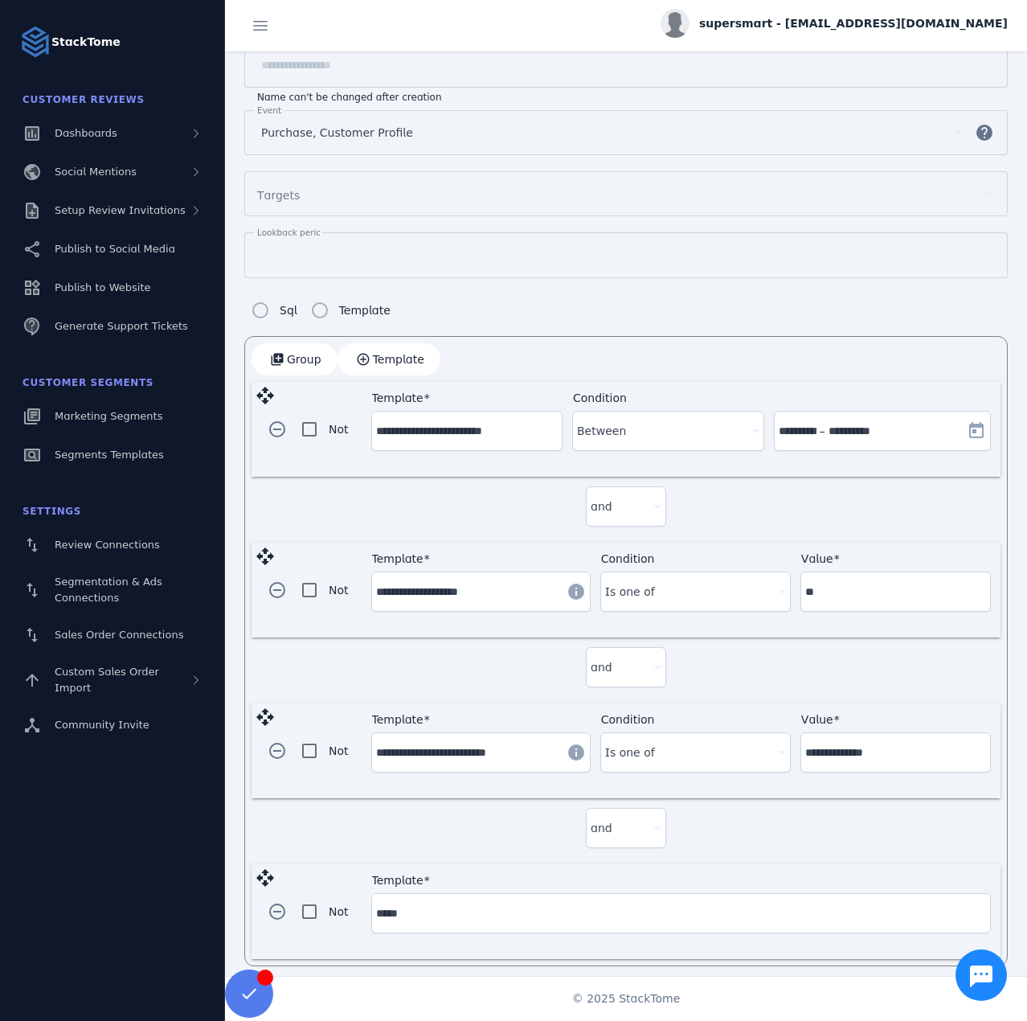
type input "**********"
click at [632, 914] on div "Condition" at bounding box center [668, 913] width 182 height 39
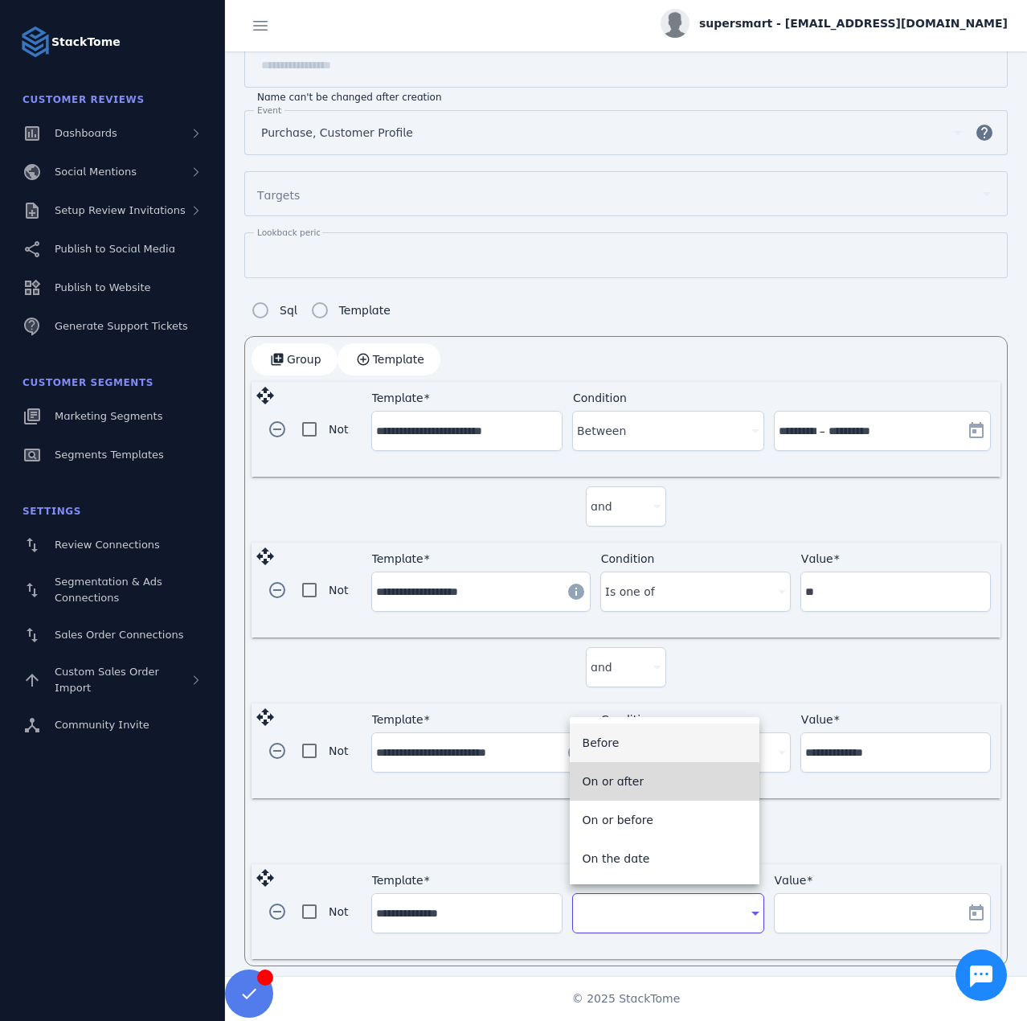
click at [641, 784] on mat-option "On or after" at bounding box center [665, 781] width 190 height 39
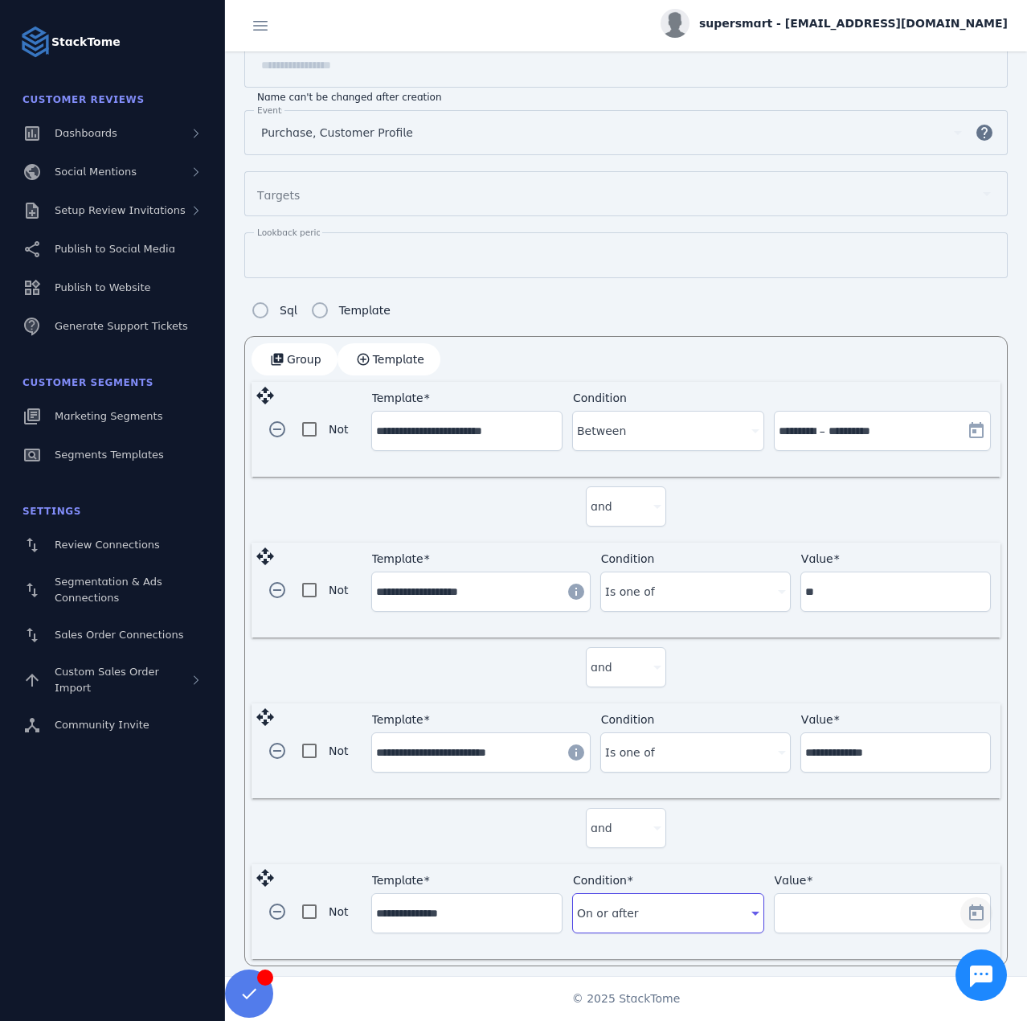
click at [971, 914] on span "Open calendar" at bounding box center [976, 913] width 39 height 39
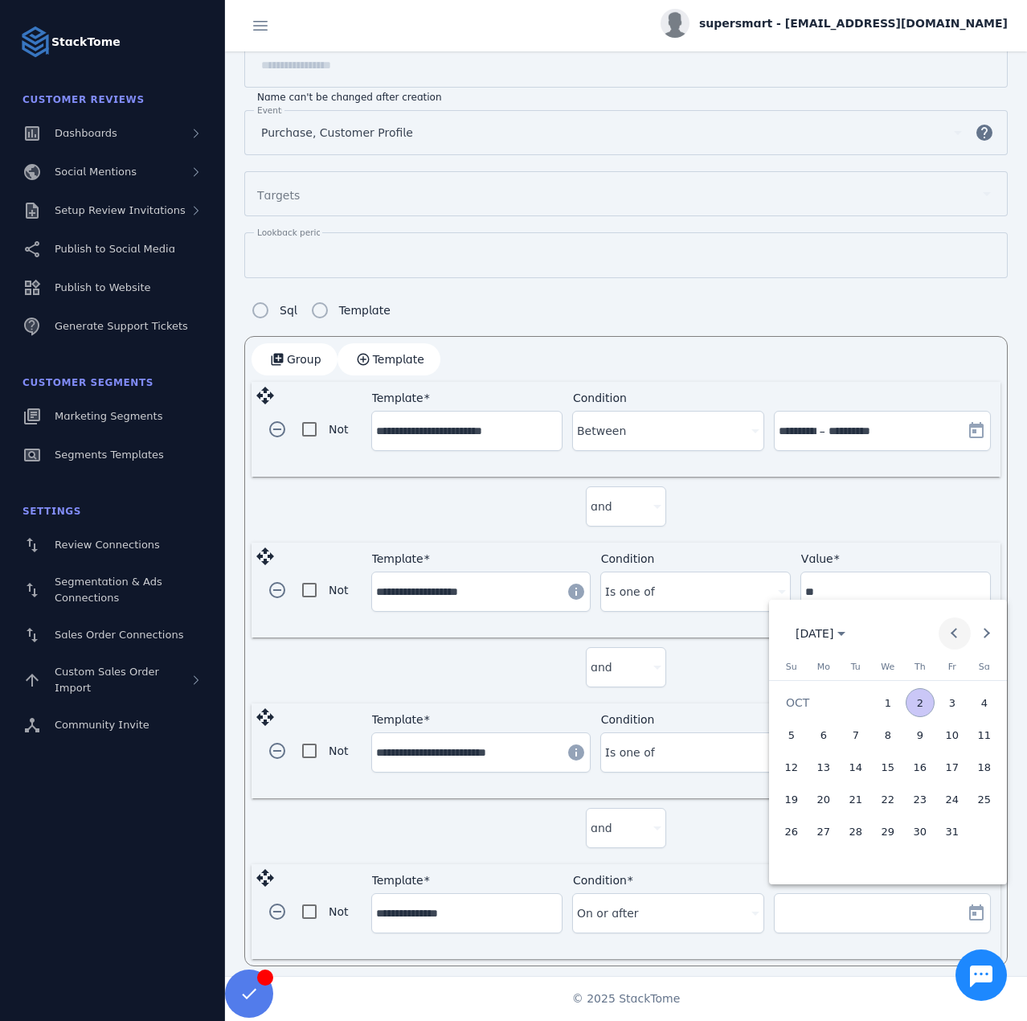
click at [969, 630] on span "Previous month" at bounding box center [955, 633] width 32 height 32
click at [829, 845] on button "25" at bounding box center [824, 831] width 32 height 32
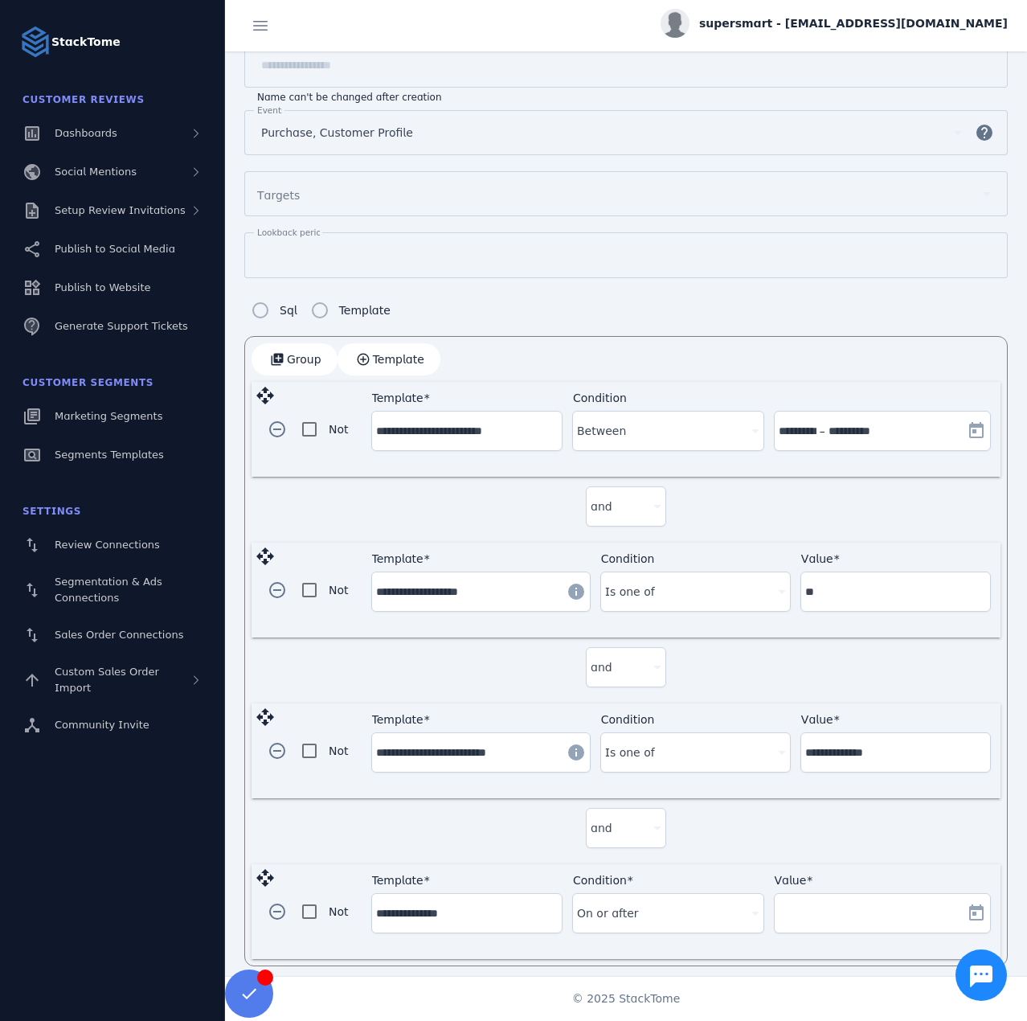
type input "**********"
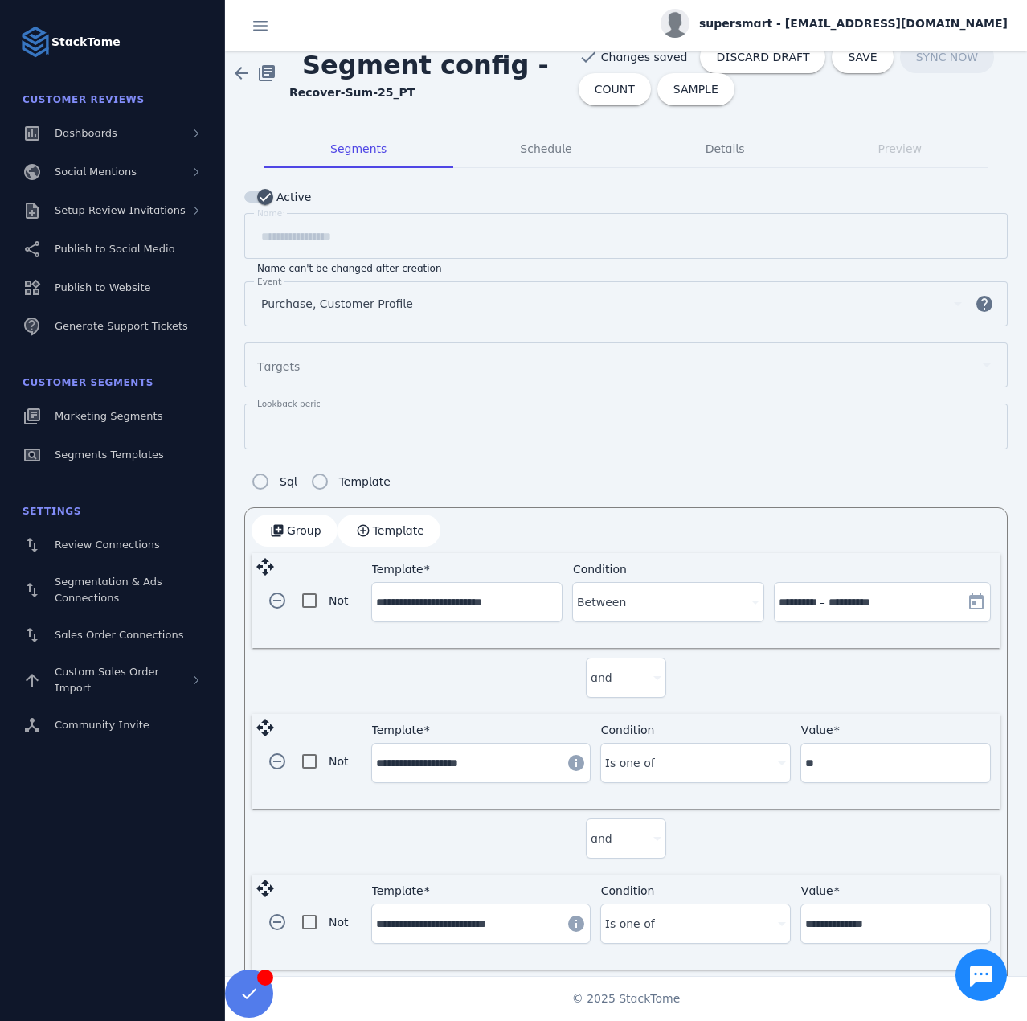
scroll to position [0, 0]
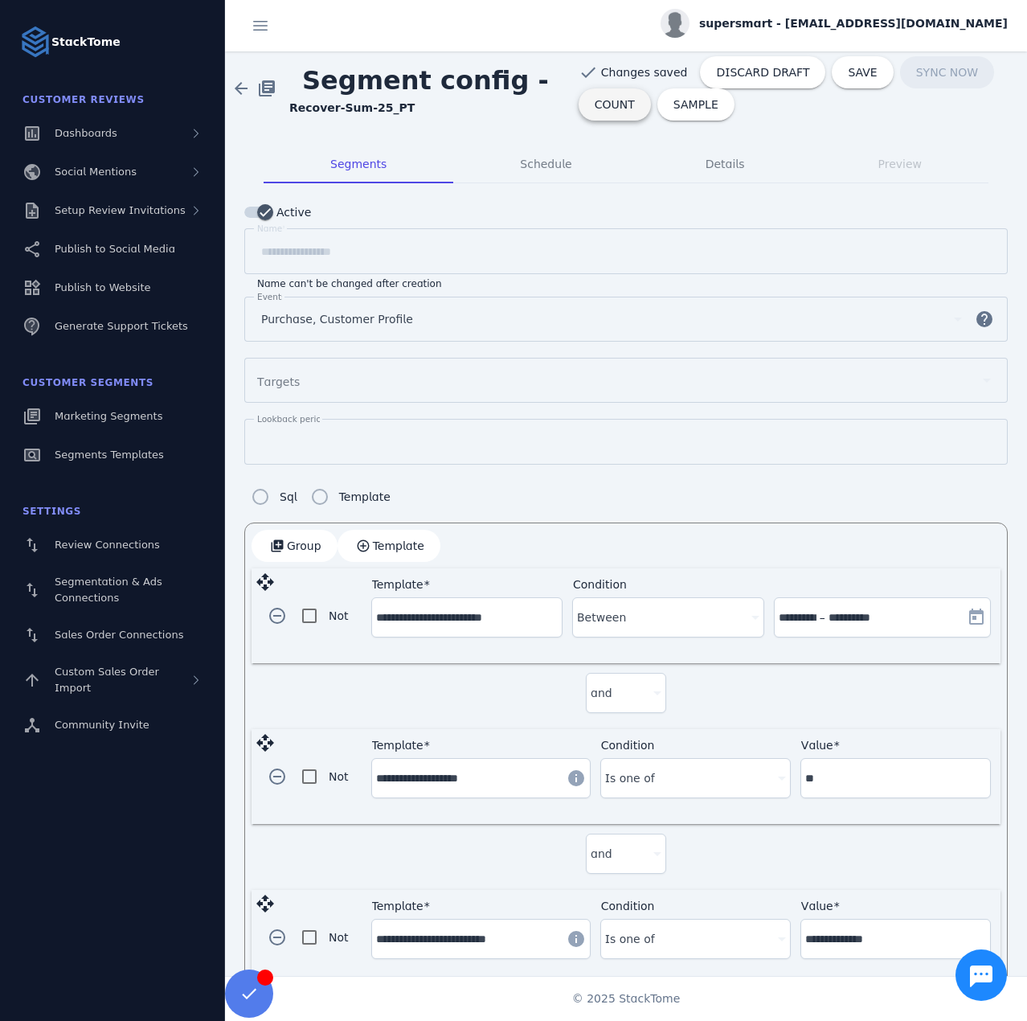
click at [597, 108] on span "COUNT" at bounding box center [615, 104] width 40 height 11
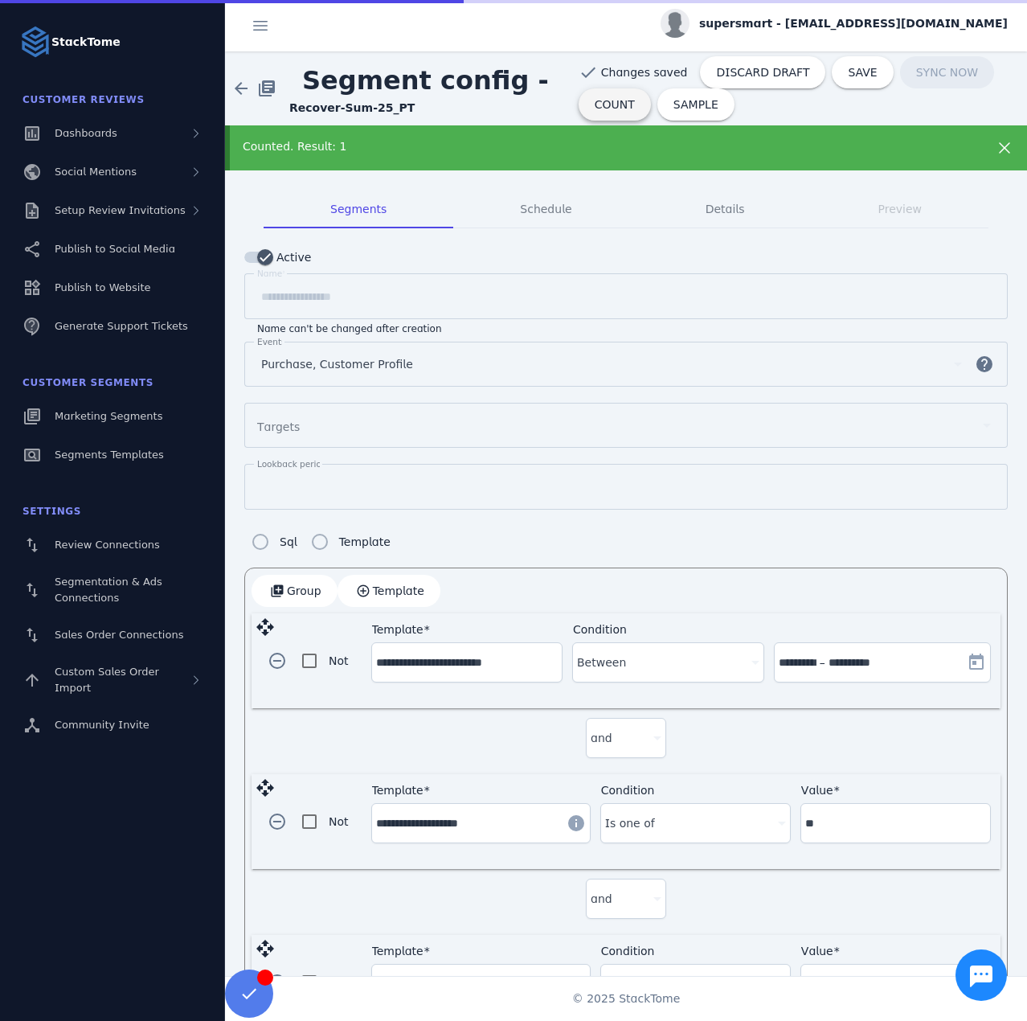
click at [595, 108] on span "COUNT" at bounding box center [615, 104] width 40 height 11
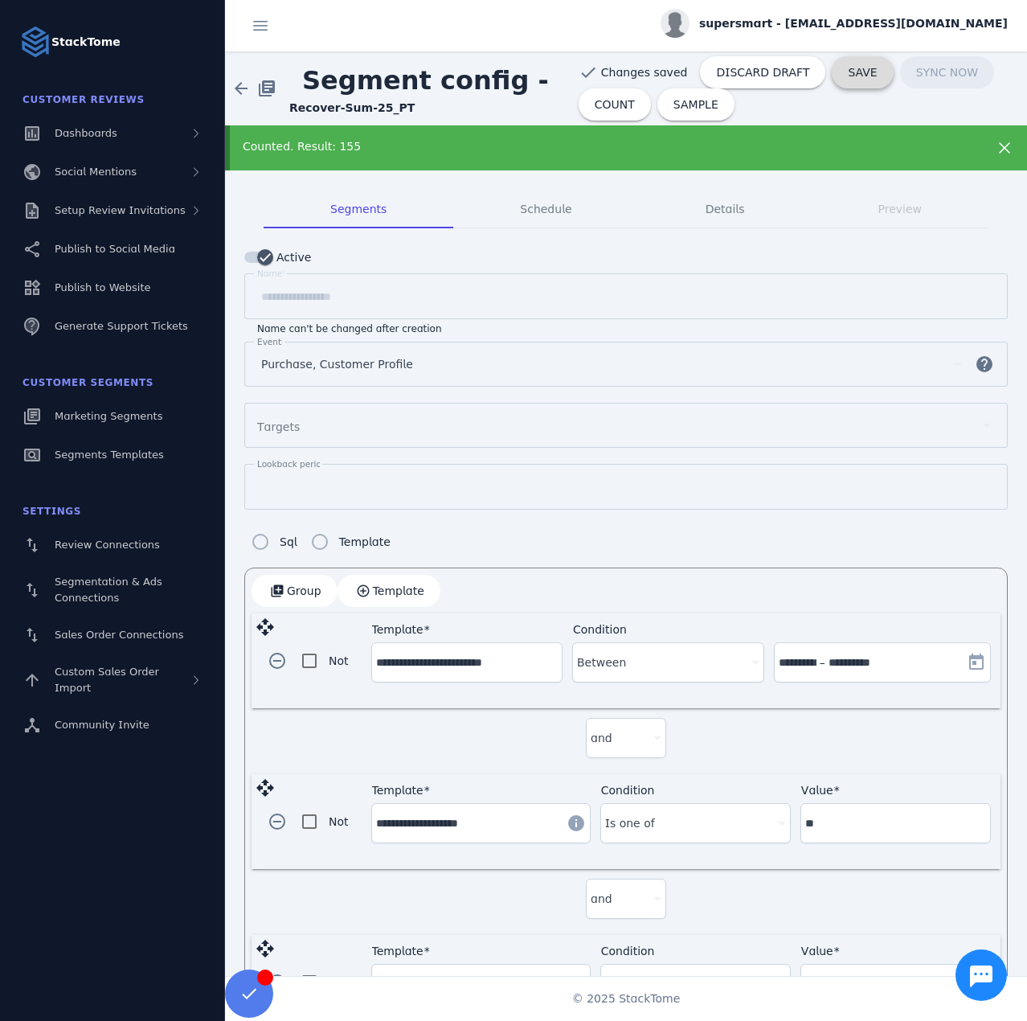
click at [832, 81] on span at bounding box center [862, 72] width 61 height 39
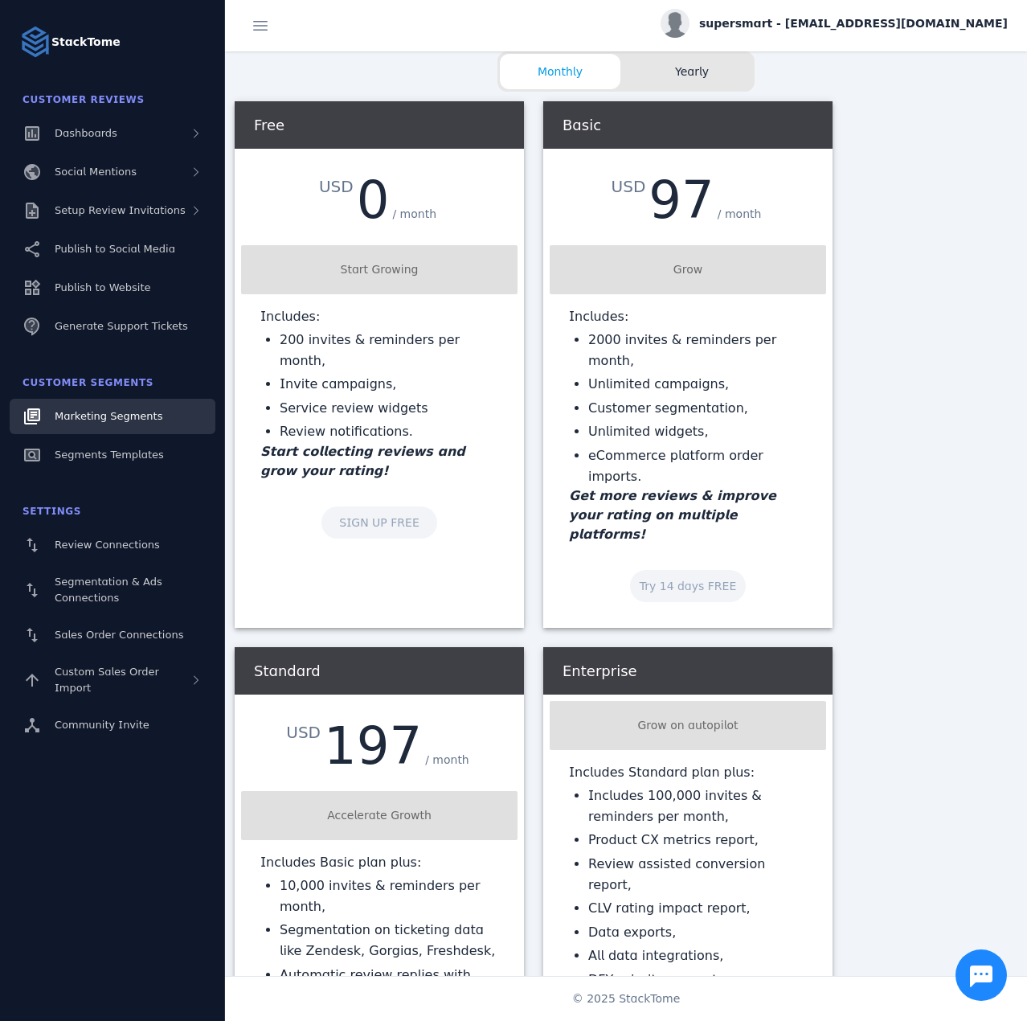
click at [167, 403] on link "Marketing Segments" at bounding box center [113, 416] width 206 height 35
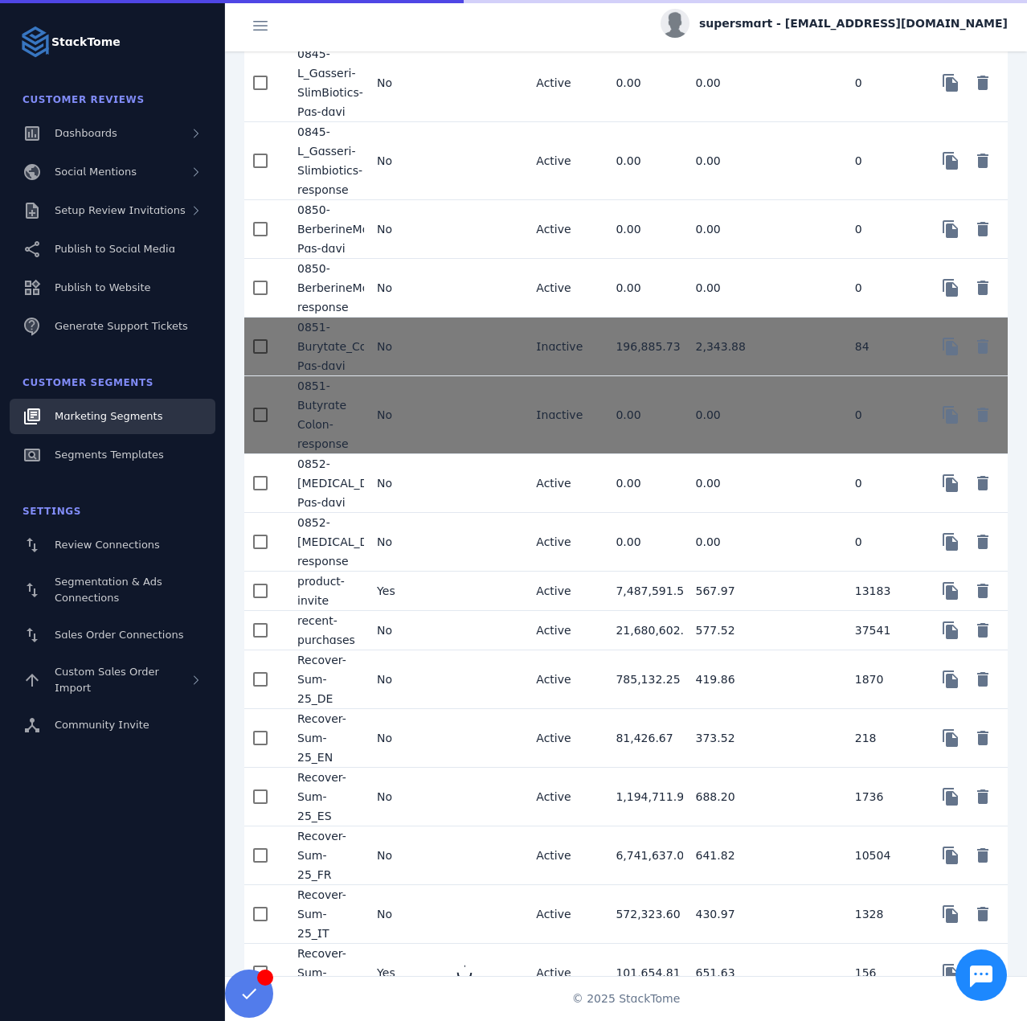
scroll to position [2412, 0]
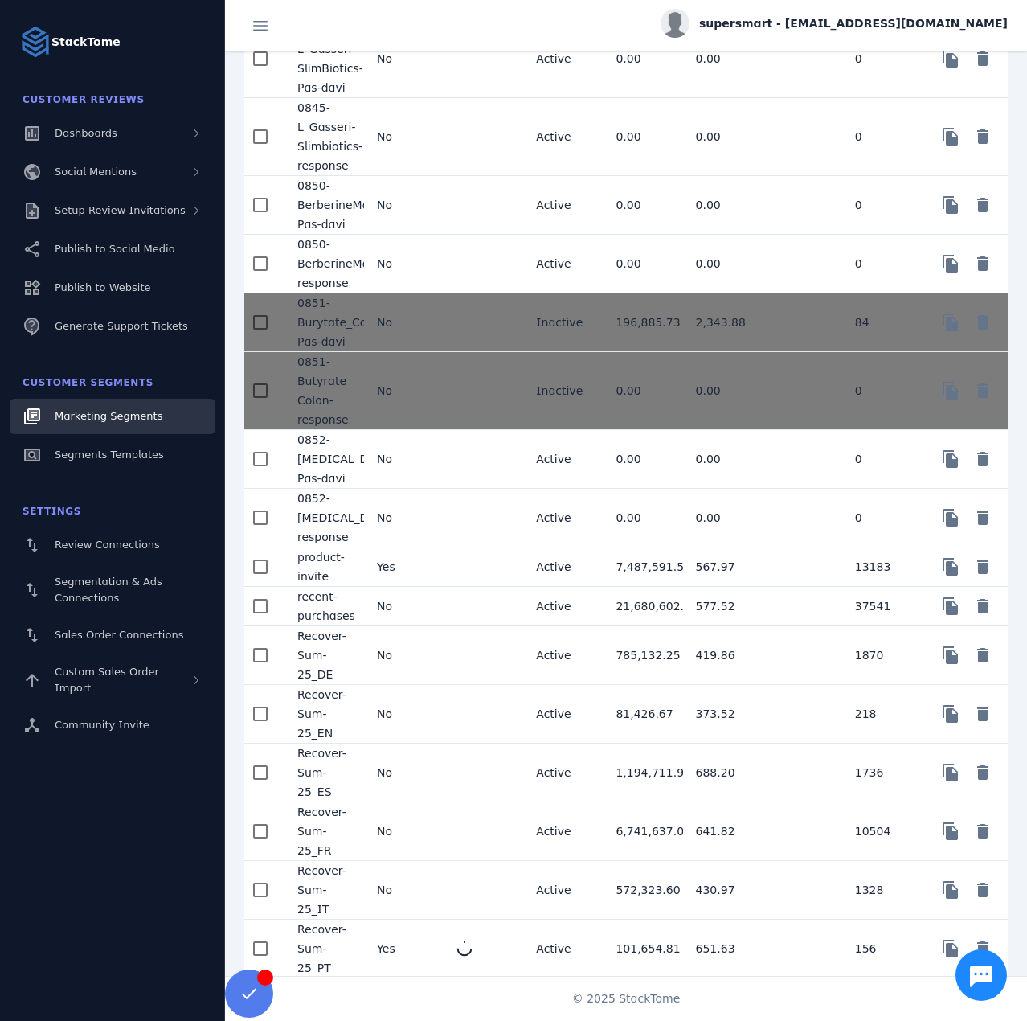
click at [428, 892] on mat-cell "No" at bounding box center [404, 890] width 80 height 59
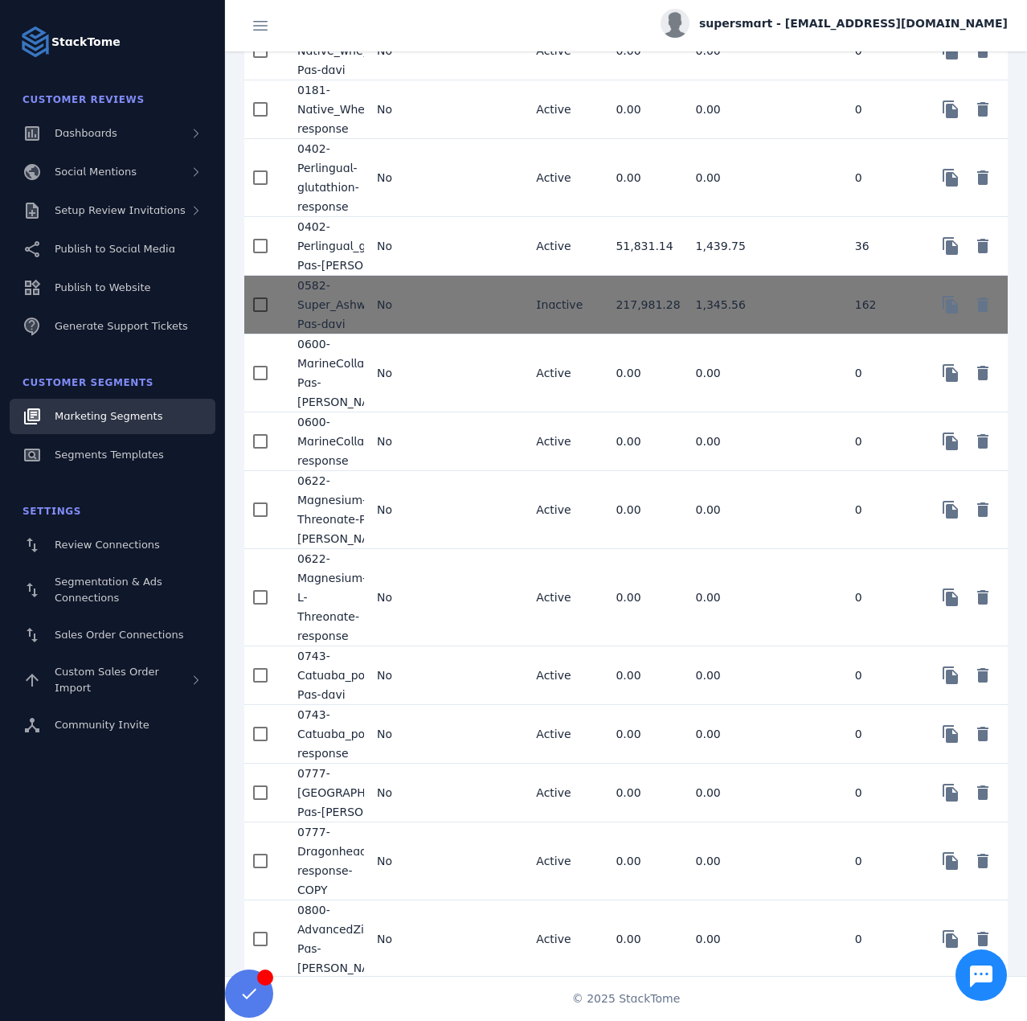
scroll to position [2412, 0]
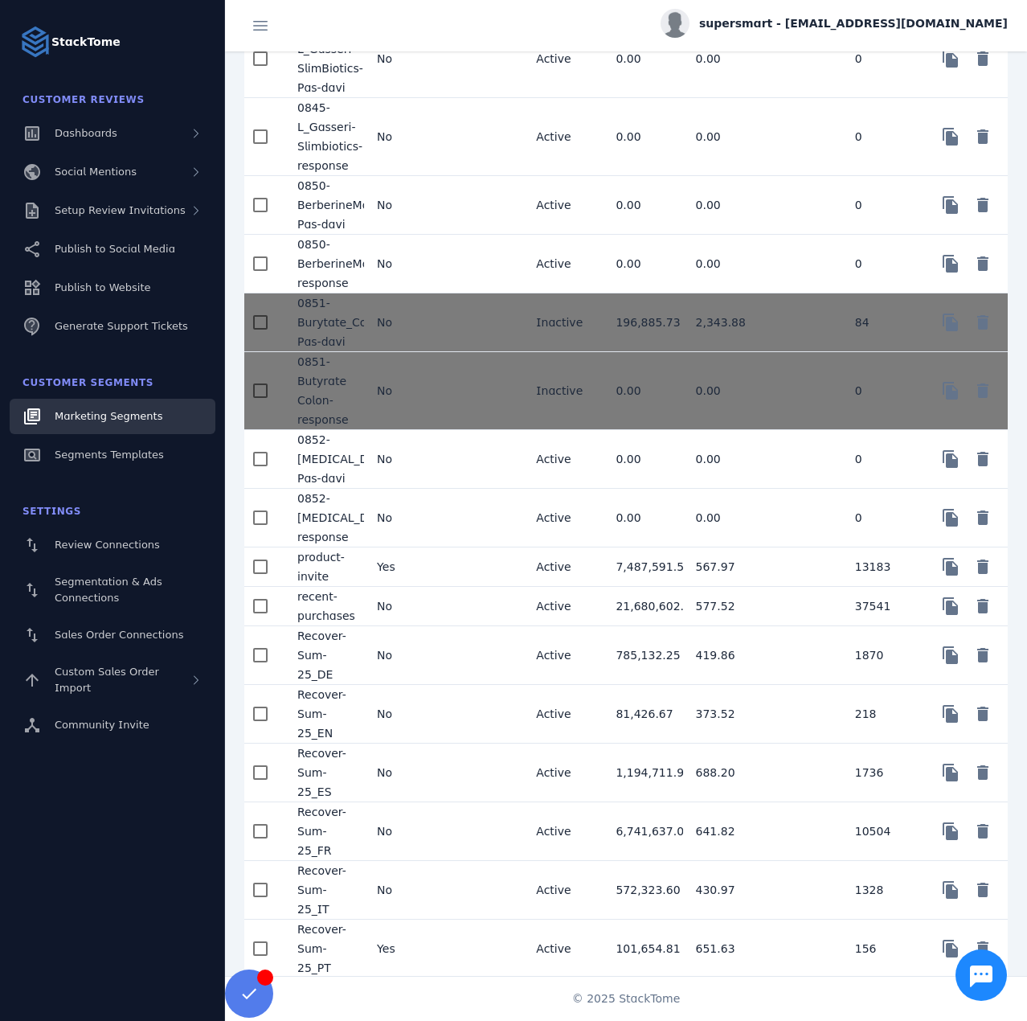
click at [417, 836] on mat-cell "No" at bounding box center [404, 831] width 80 height 59
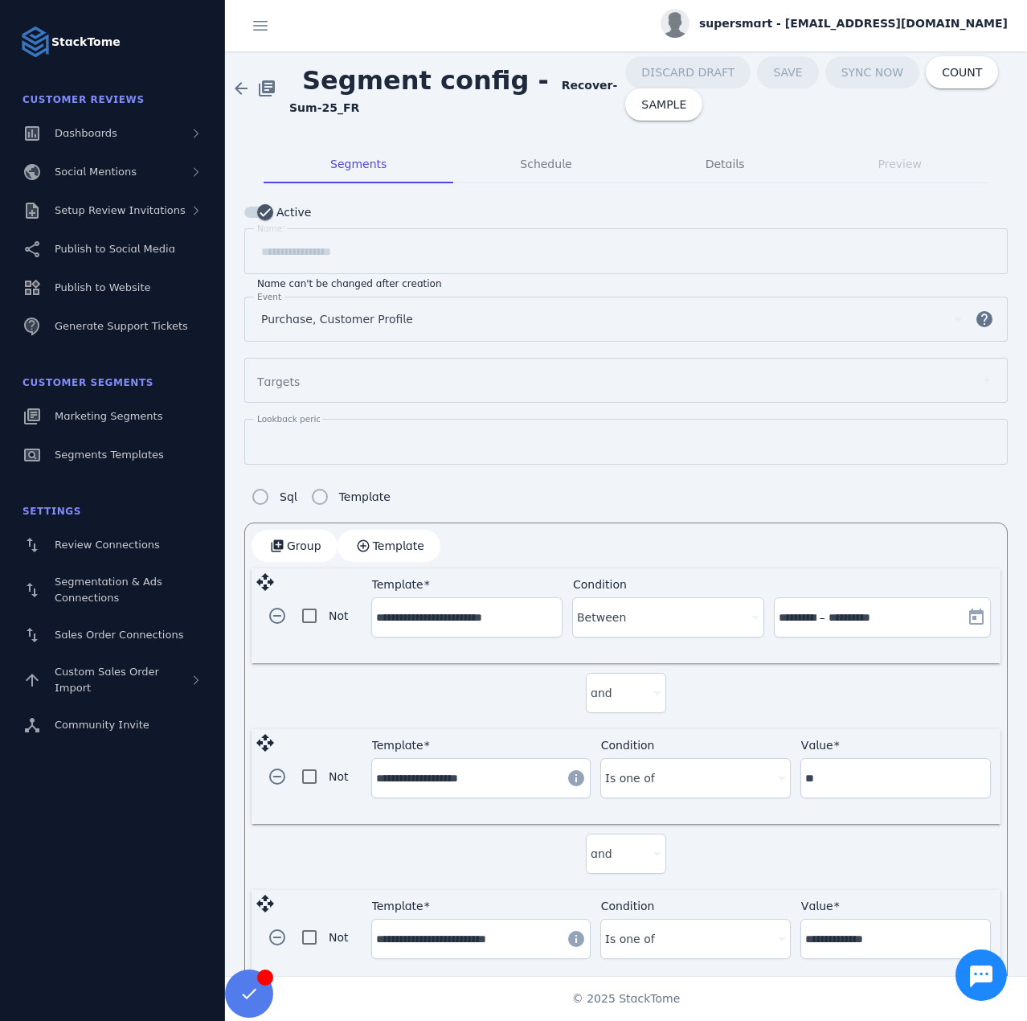
scroll to position [186, 0]
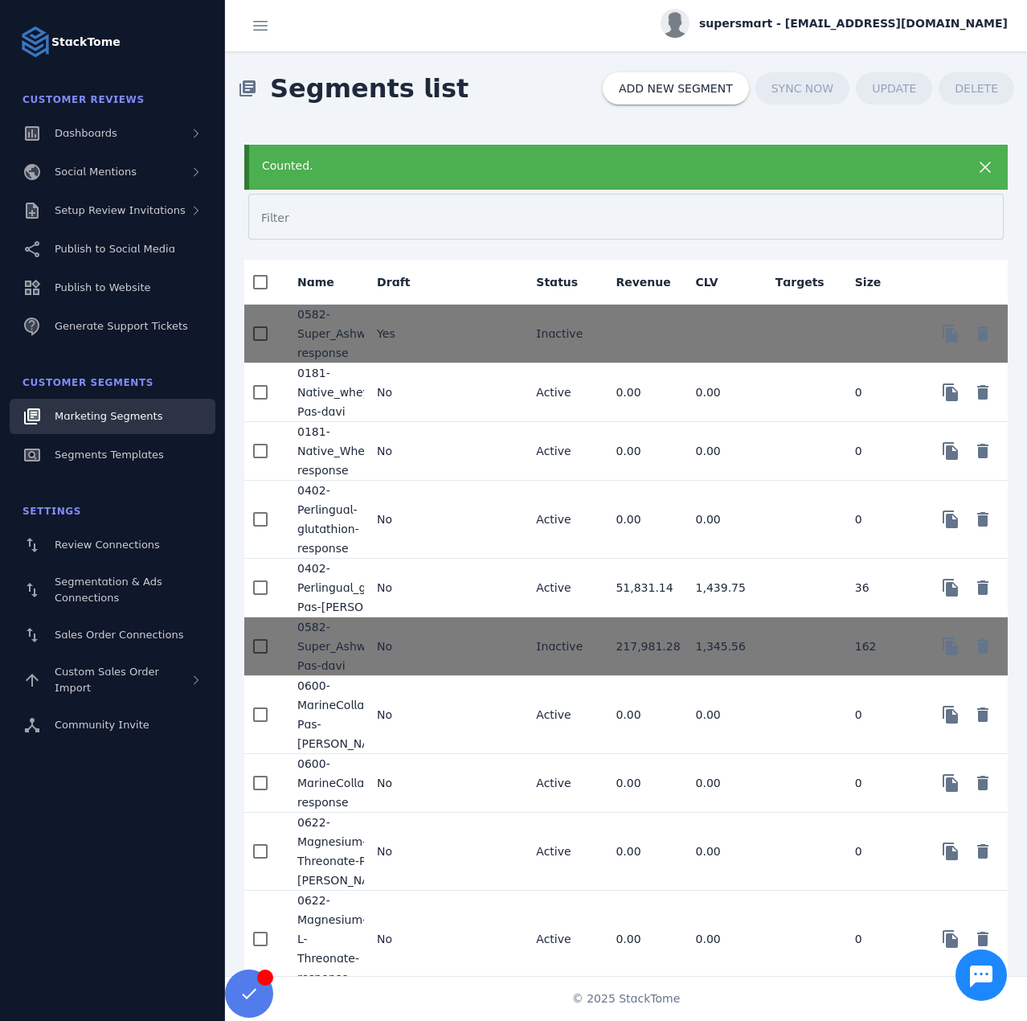
click at [157, 414] on link "Marketing Segments" at bounding box center [113, 416] width 206 height 35
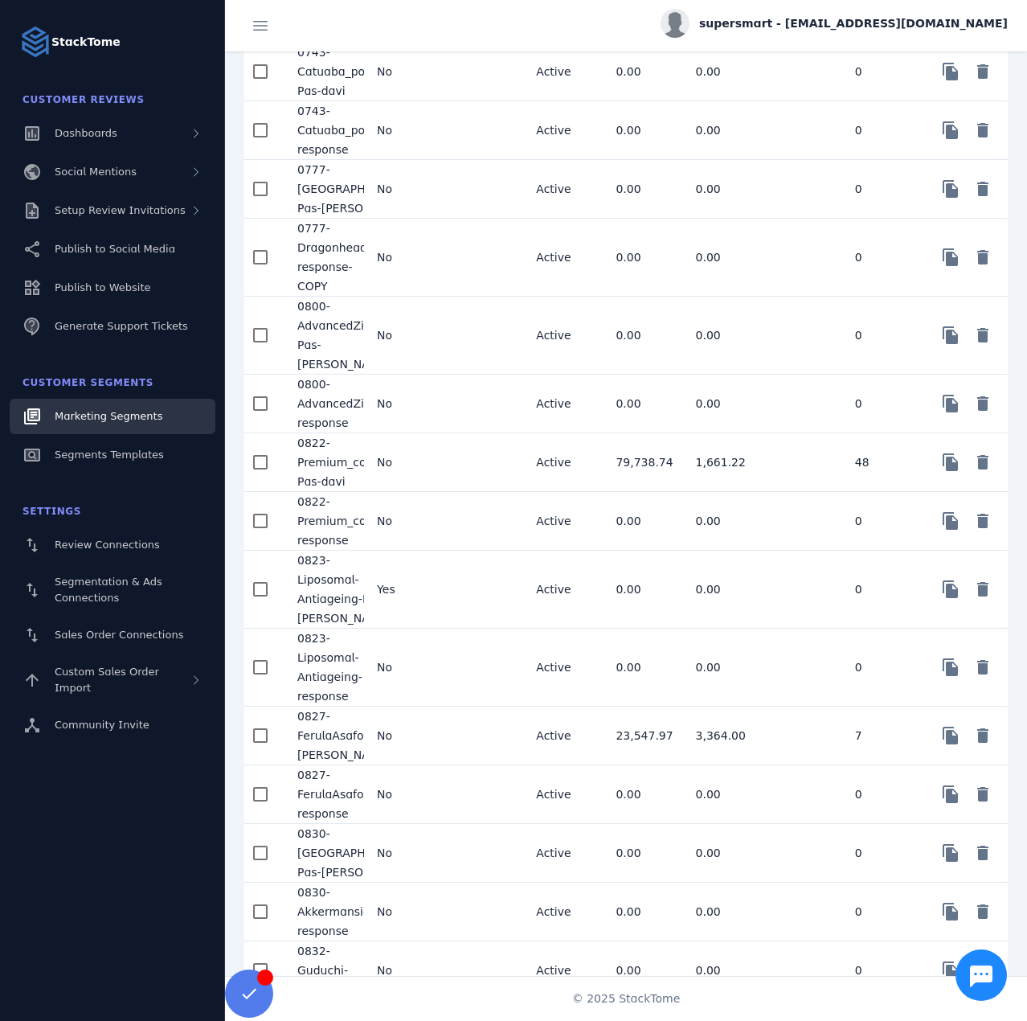
scroll to position [2412, 0]
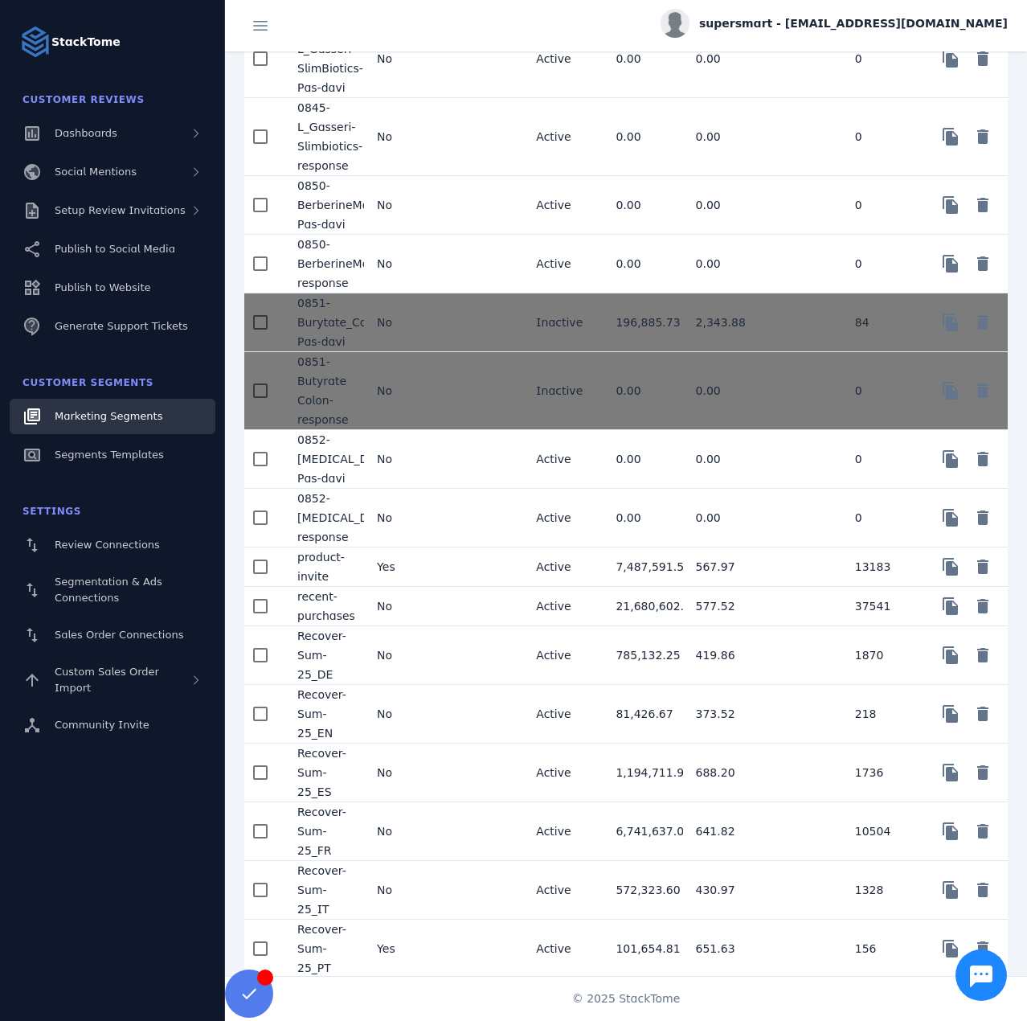
click at [440, 680] on mat-cell "No" at bounding box center [404, 655] width 80 height 59
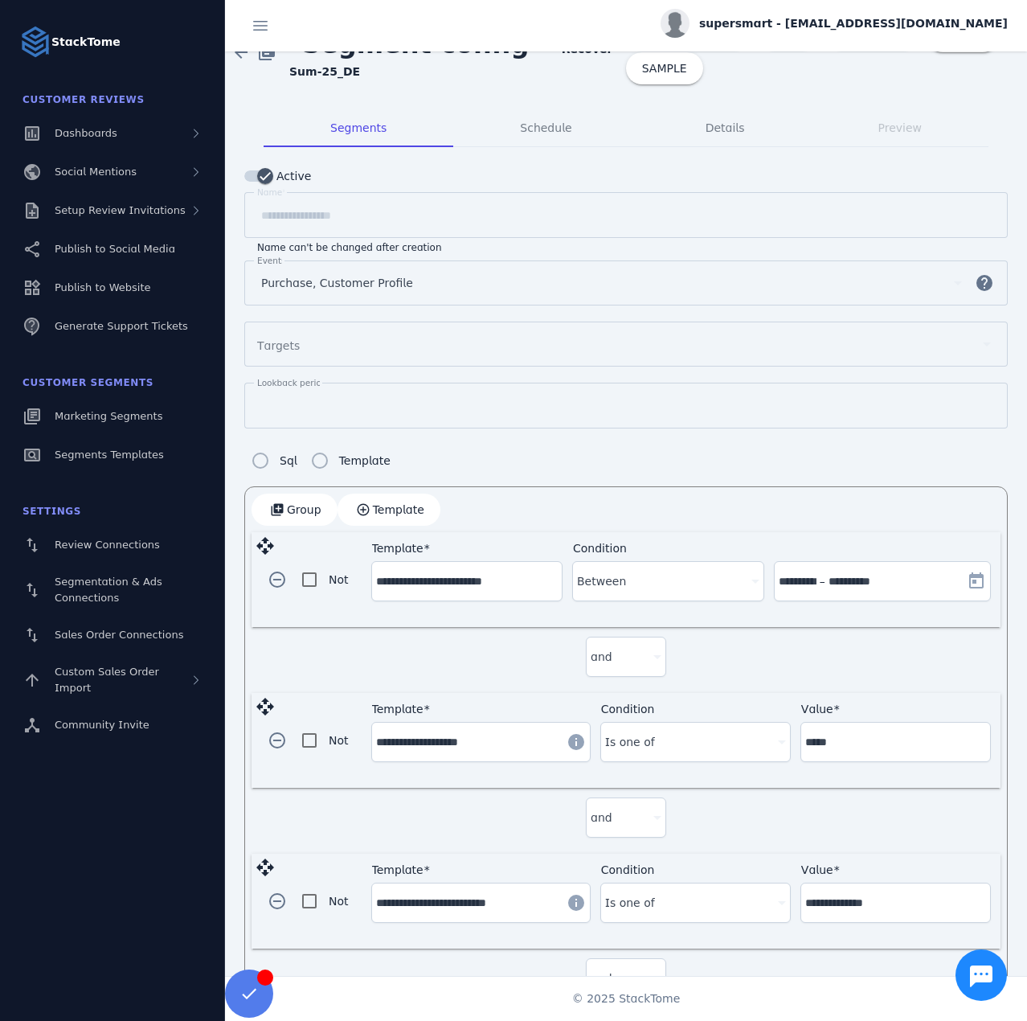
scroll to position [186, 0]
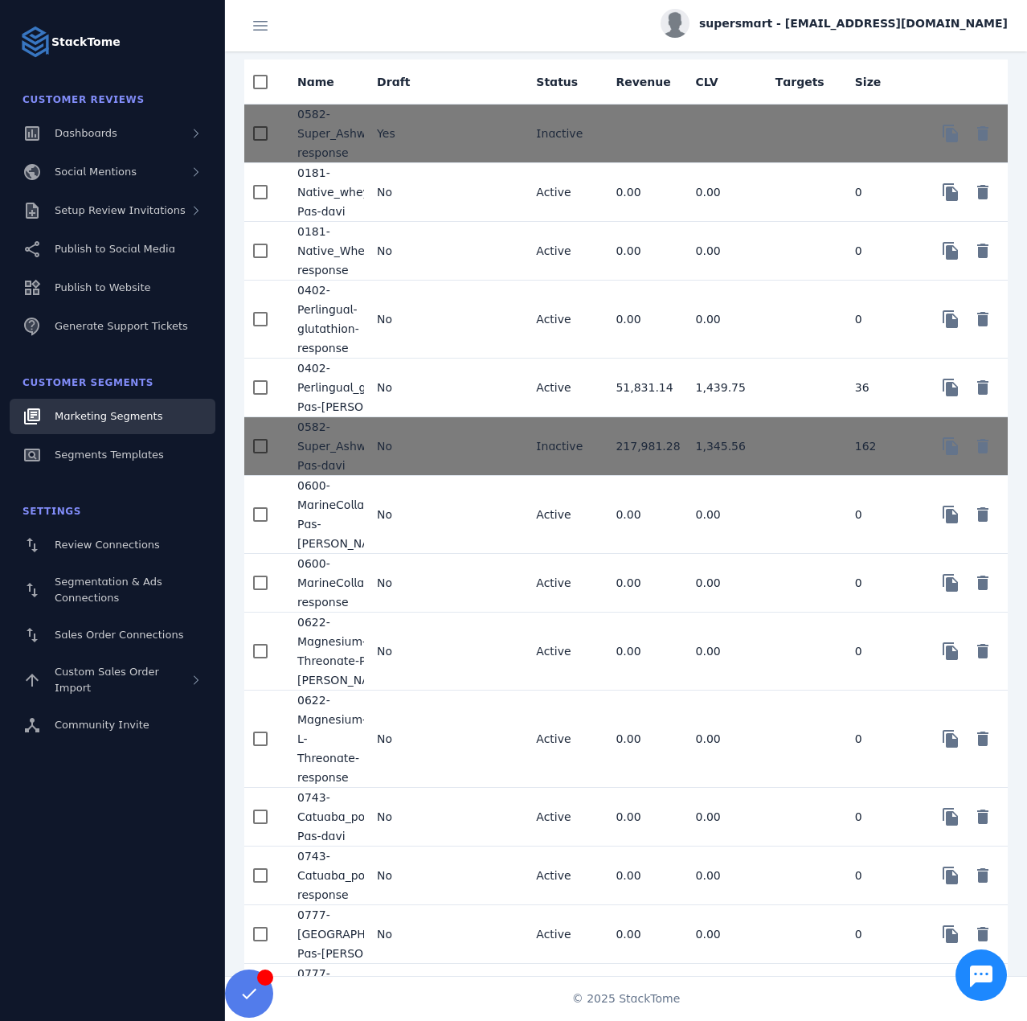
scroll to position [2412, 0]
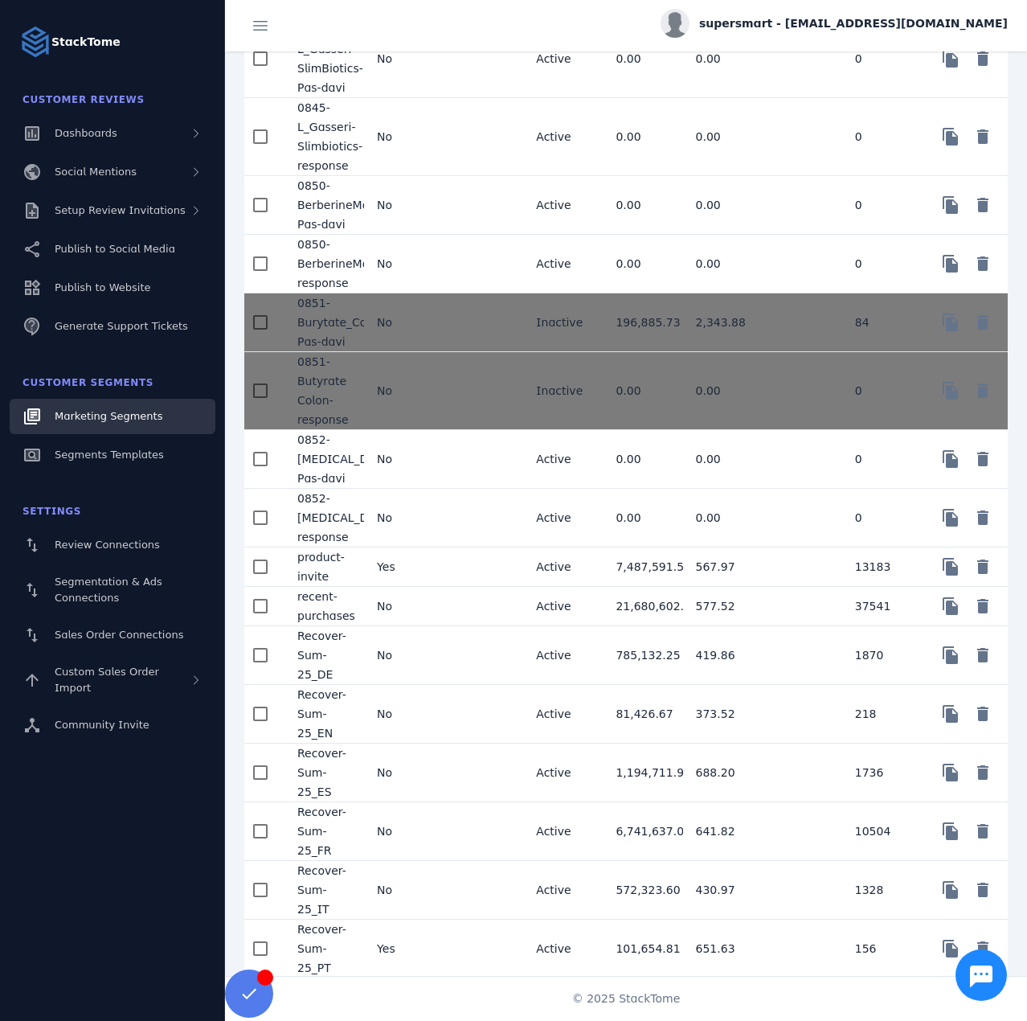
click at [420, 730] on mat-cell "No" at bounding box center [404, 714] width 80 height 59
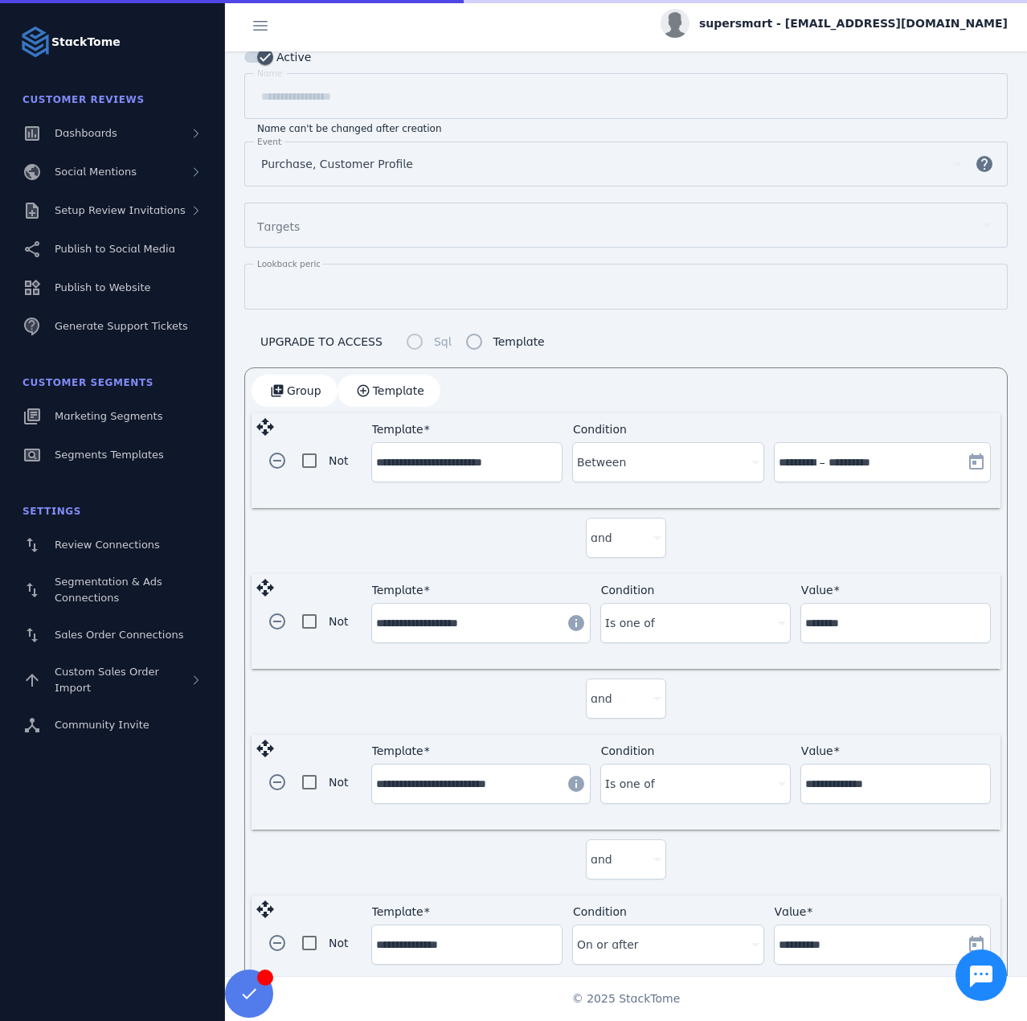
scroll to position [186, 0]
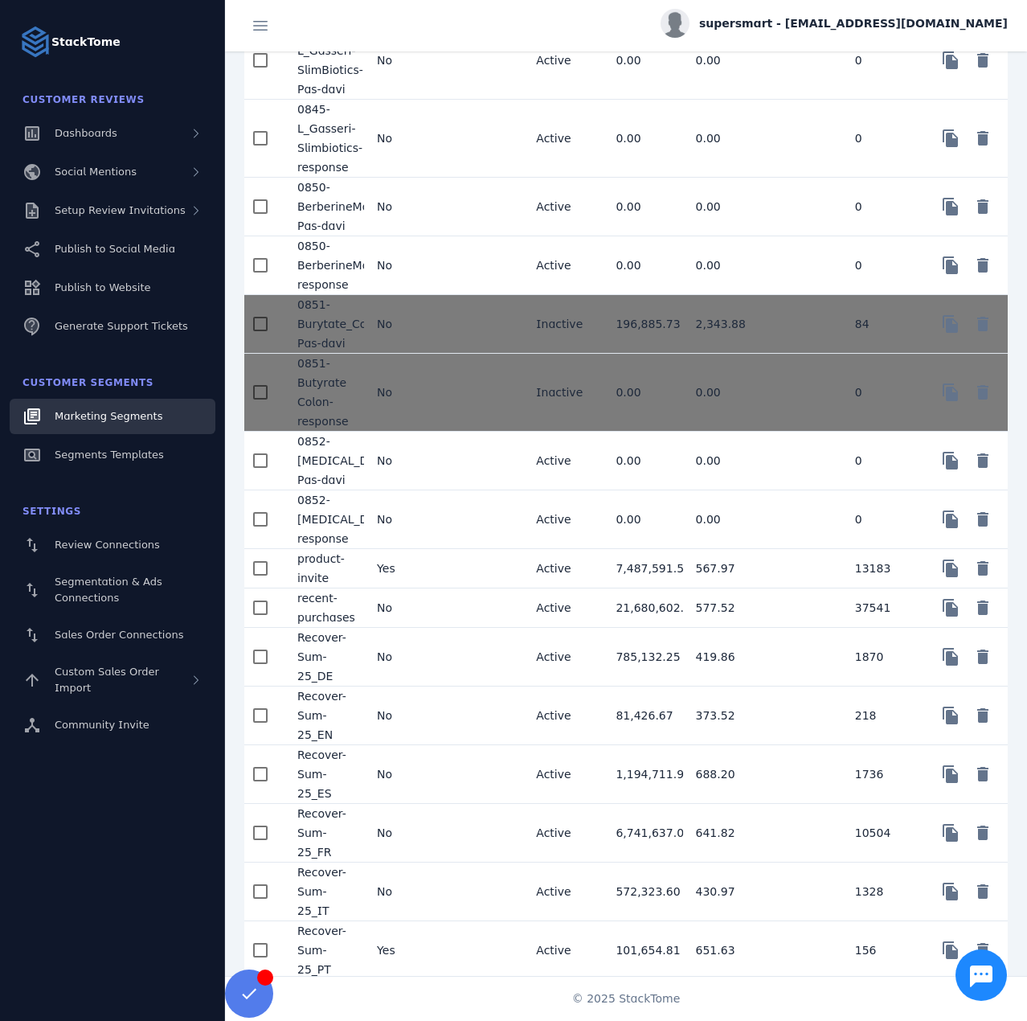
scroll to position [2412, 0]
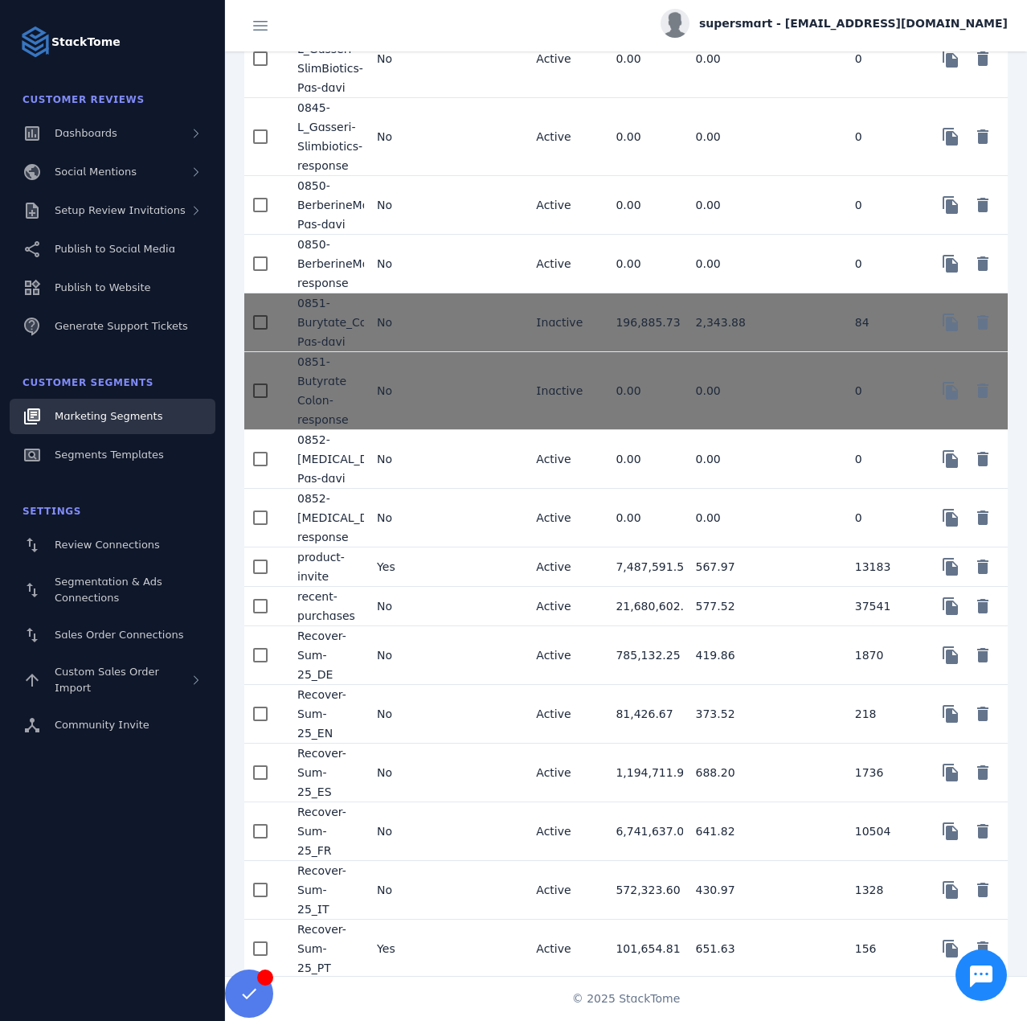
click at [439, 857] on mat-cell "No" at bounding box center [404, 831] width 80 height 59
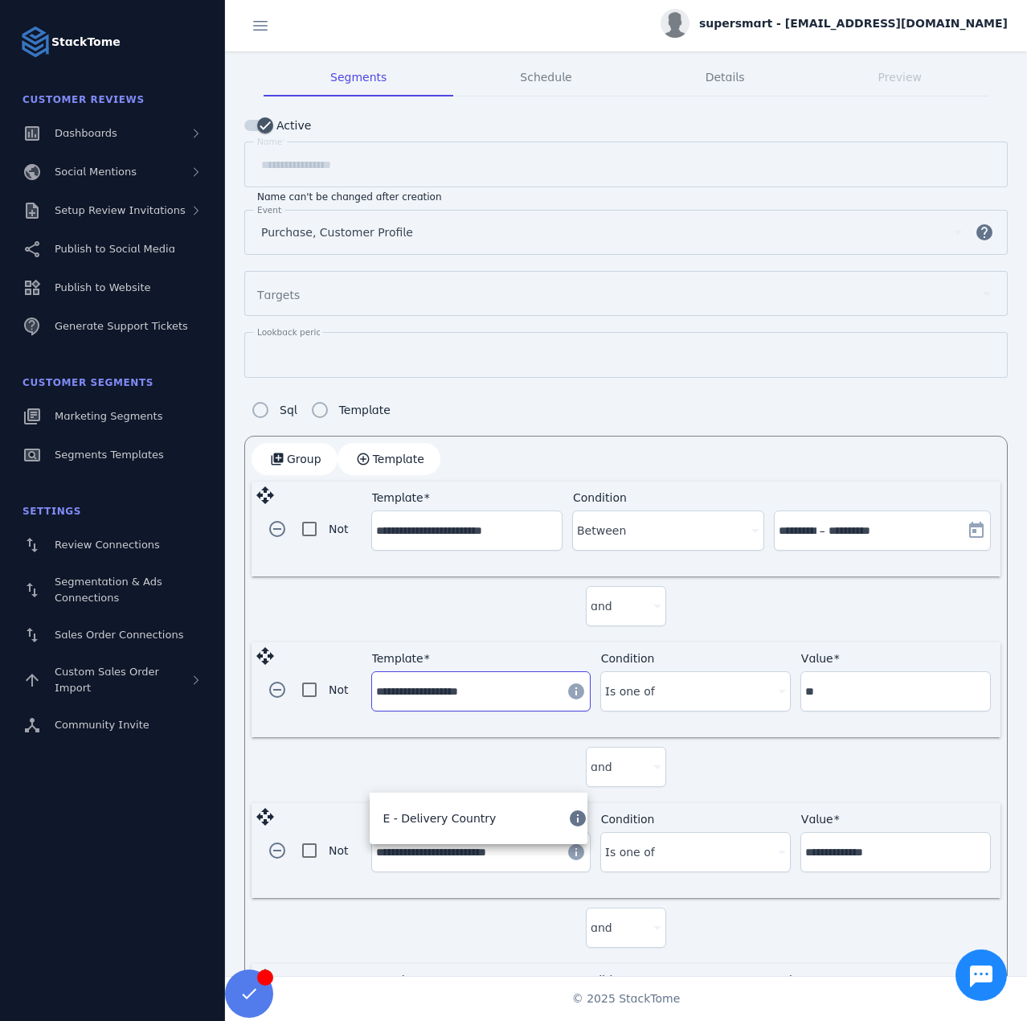
scroll to position [186, 0]
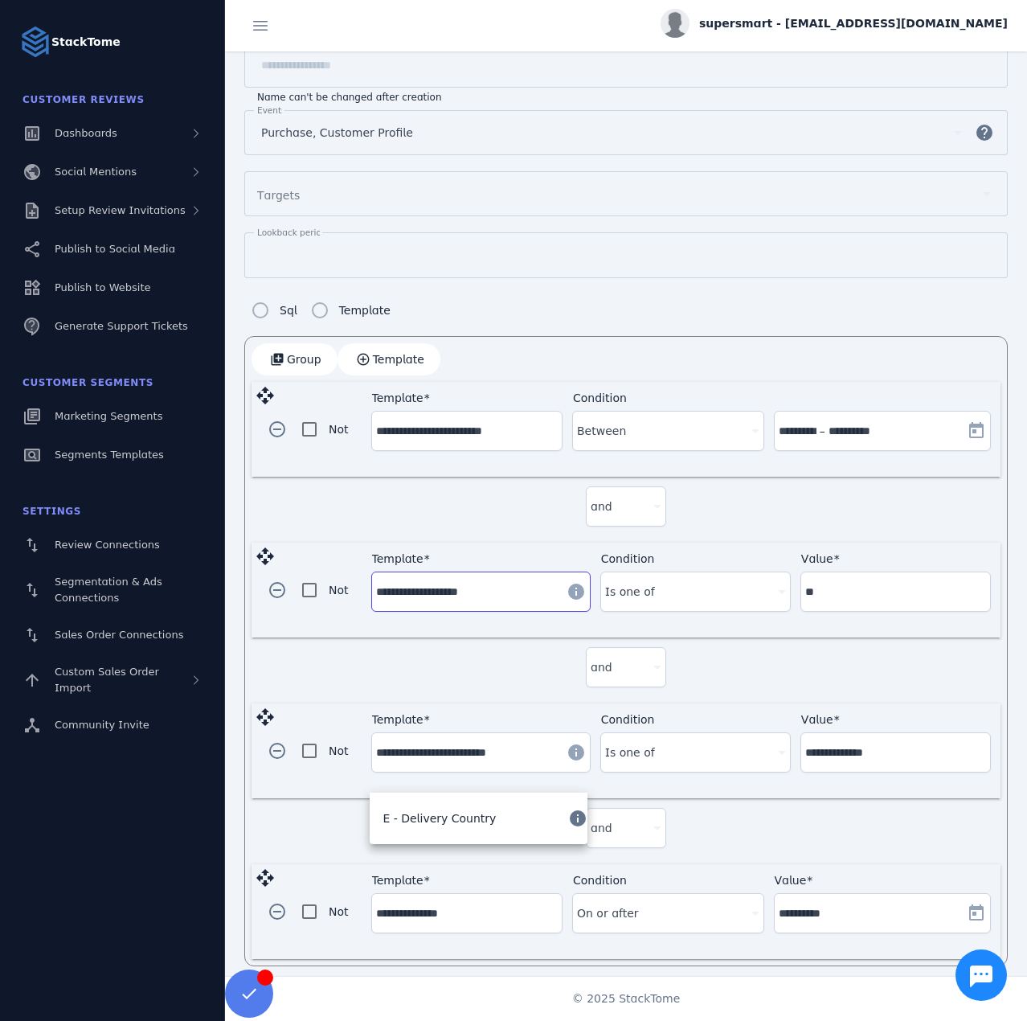
click at [484, 864] on div "**********" at bounding box center [626, 911] width 749 height 95
click at [887, 910] on input "**********" at bounding box center [870, 912] width 182 height 19
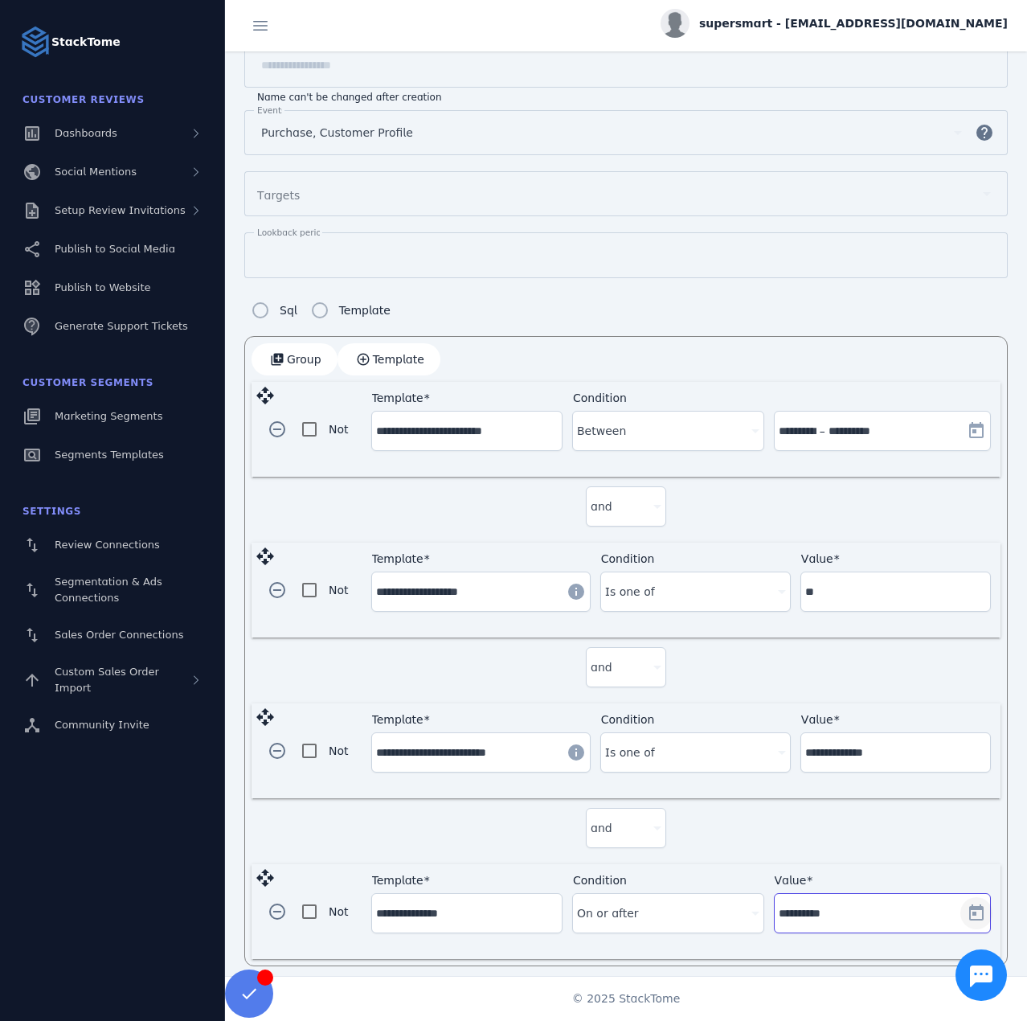
click at [961, 908] on span "Open calendar" at bounding box center [976, 913] width 39 height 39
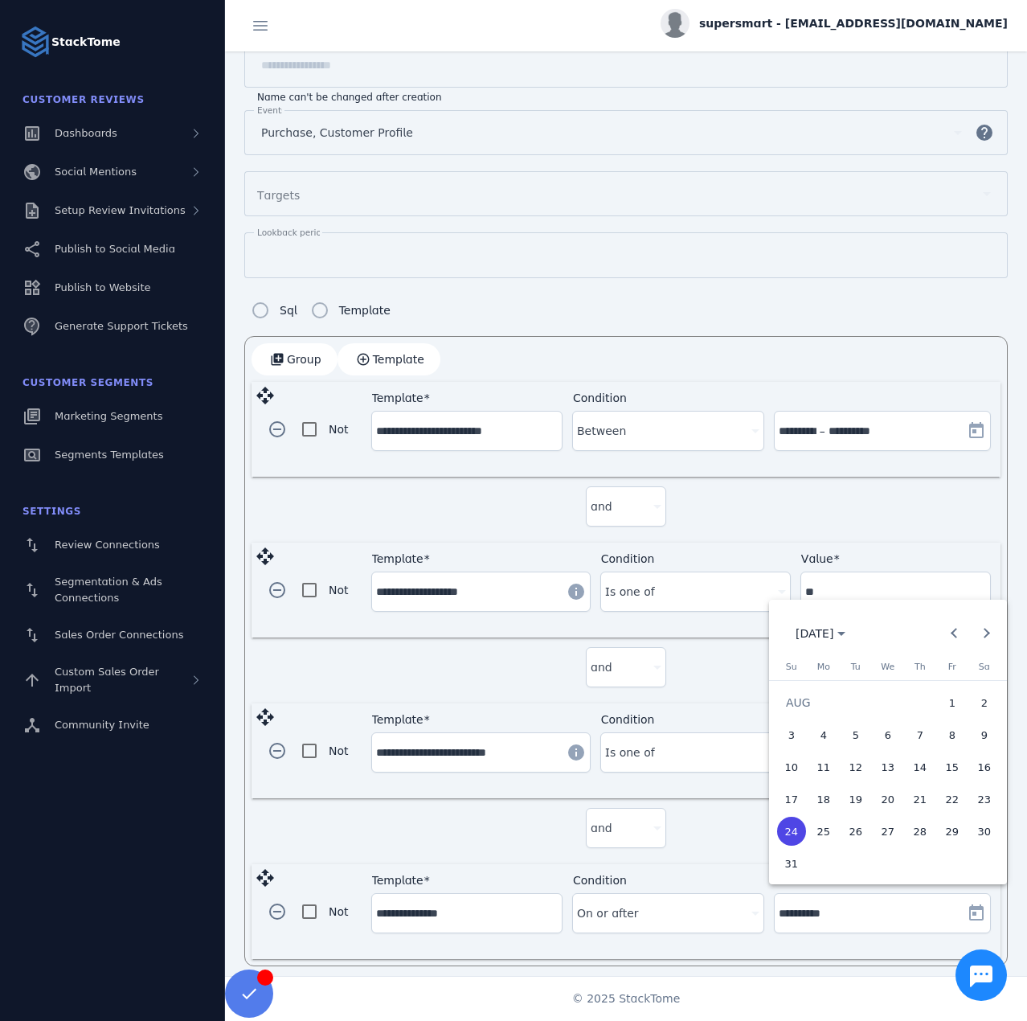
click at [834, 833] on span "25" at bounding box center [823, 830] width 29 height 29
type input "**********"
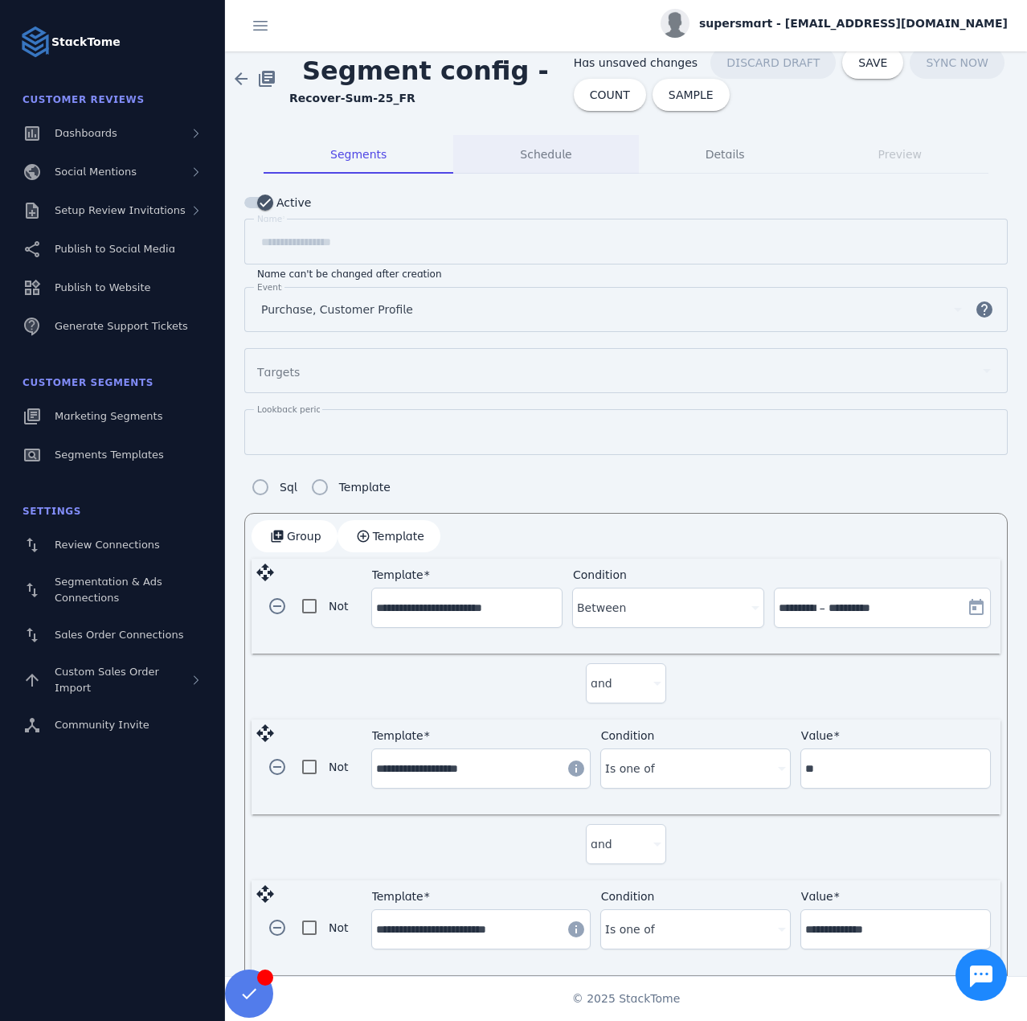
scroll to position [0, 0]
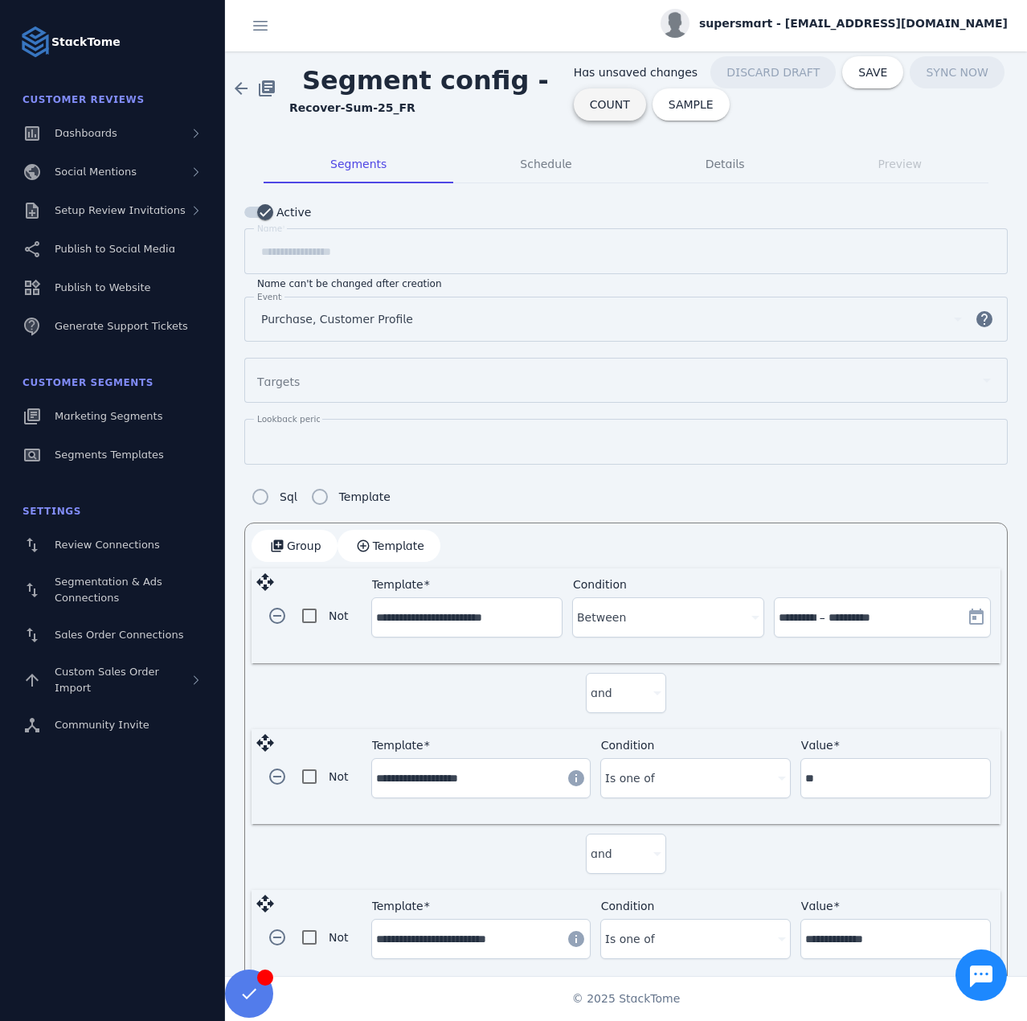
click at [591, 112] on span at bounding box center [610, 104] width 72 height 39
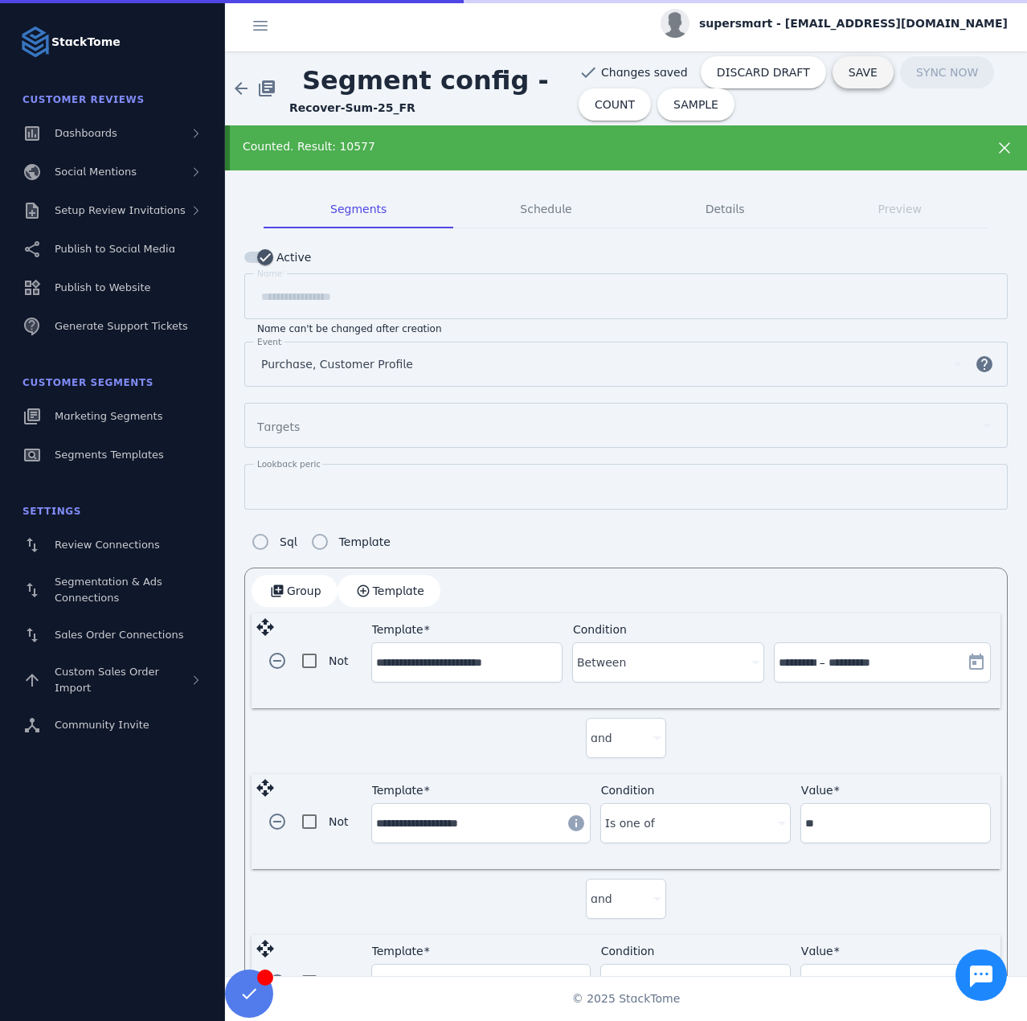
click at [849, 71] on span "SAVE" at bounding box center [863, 72] width 29 height 11
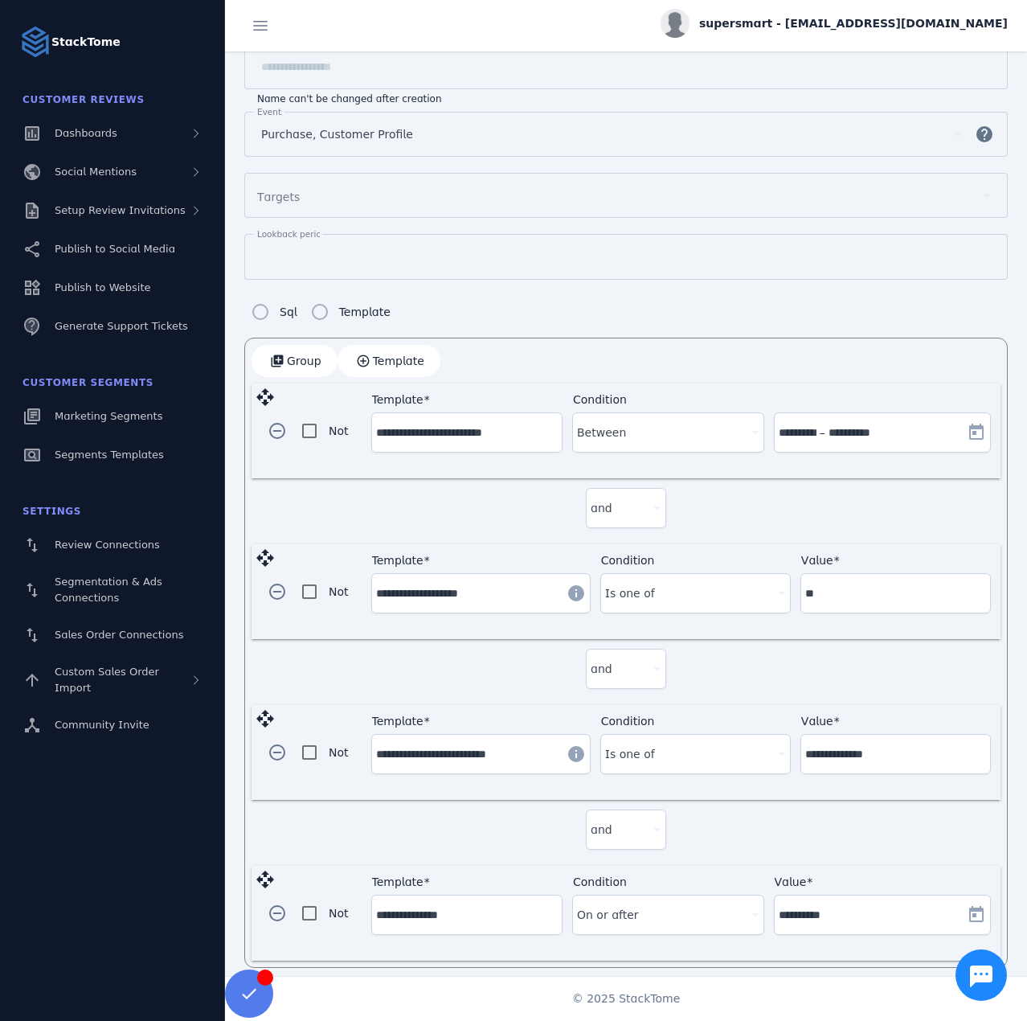
scroll to position [231, 0]
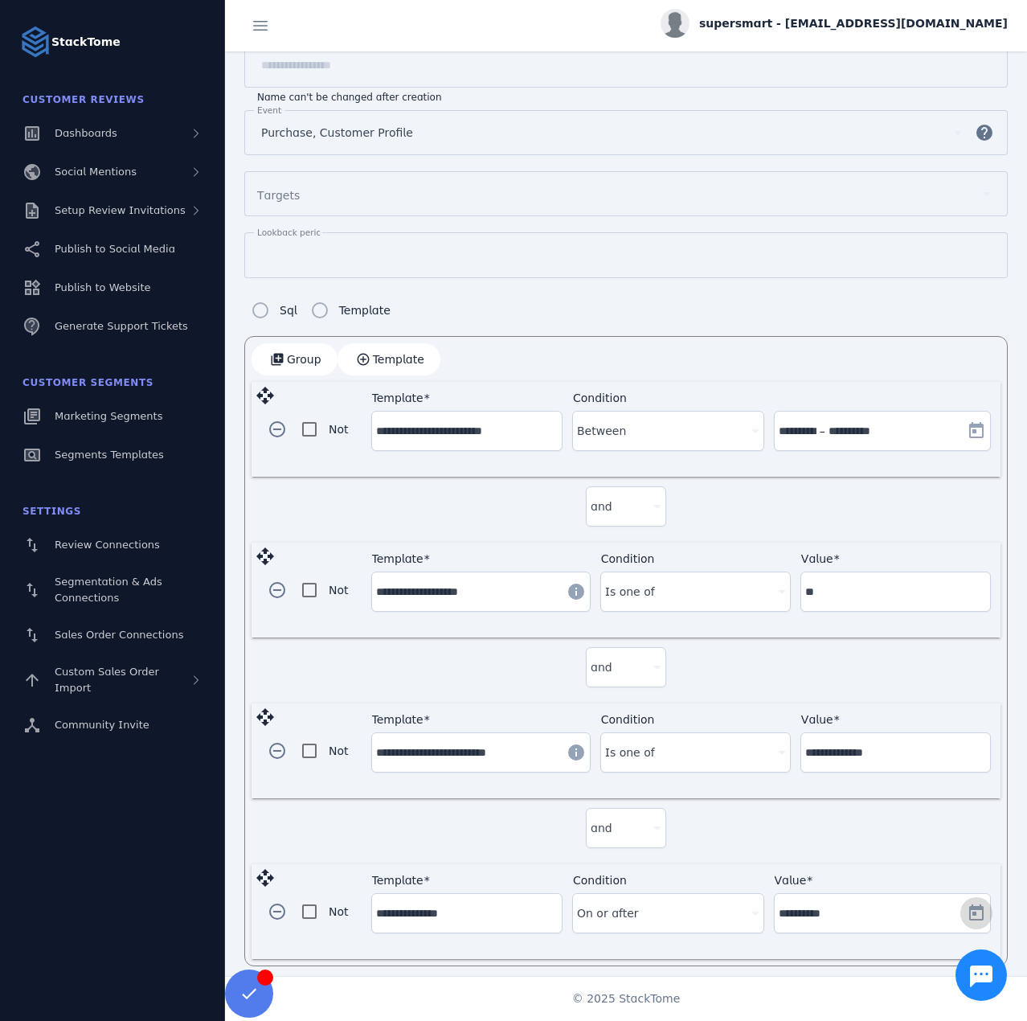
click at [970, 896] on span "Open calendar" at bounding box center [976, 913] width 39 height 39
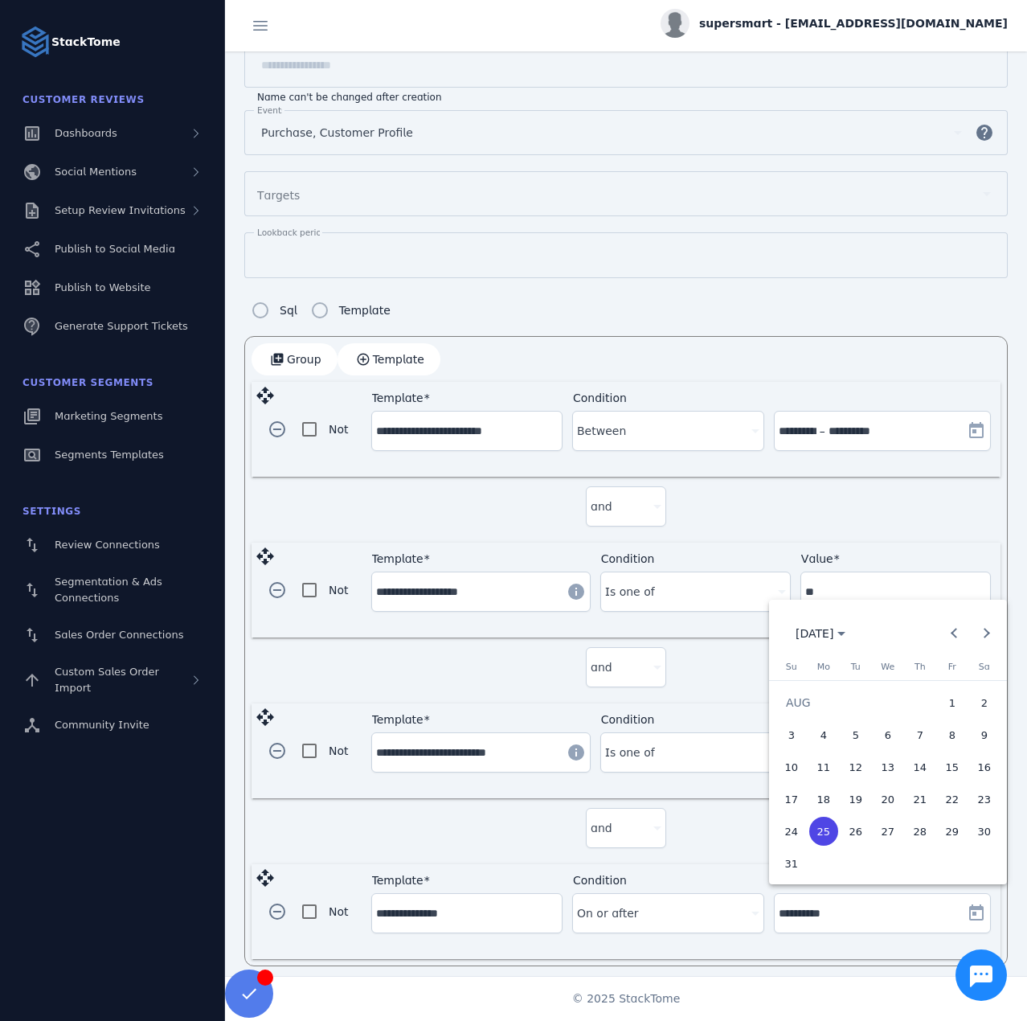
click at [715, 836] on div at bounding box center [513, 510] width 1027 height 1021
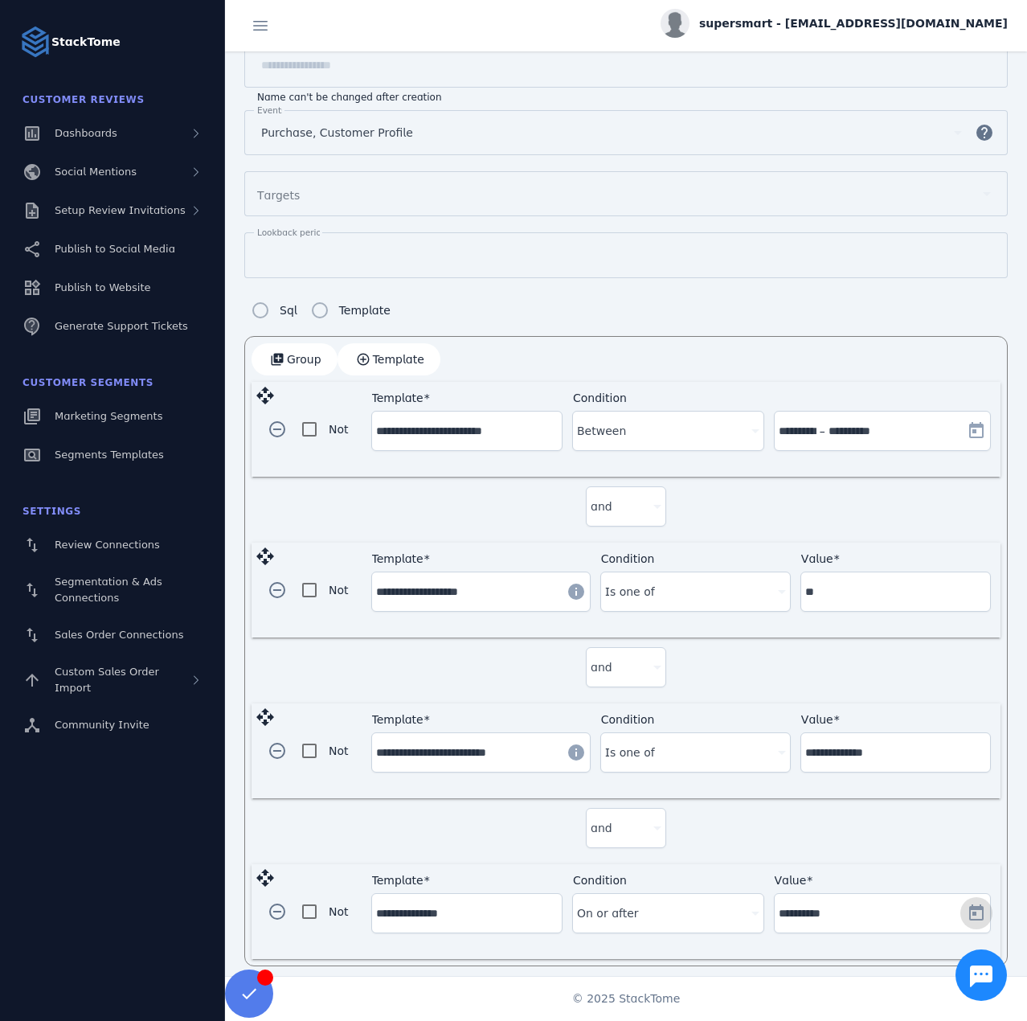
scroll to position [0, 0]
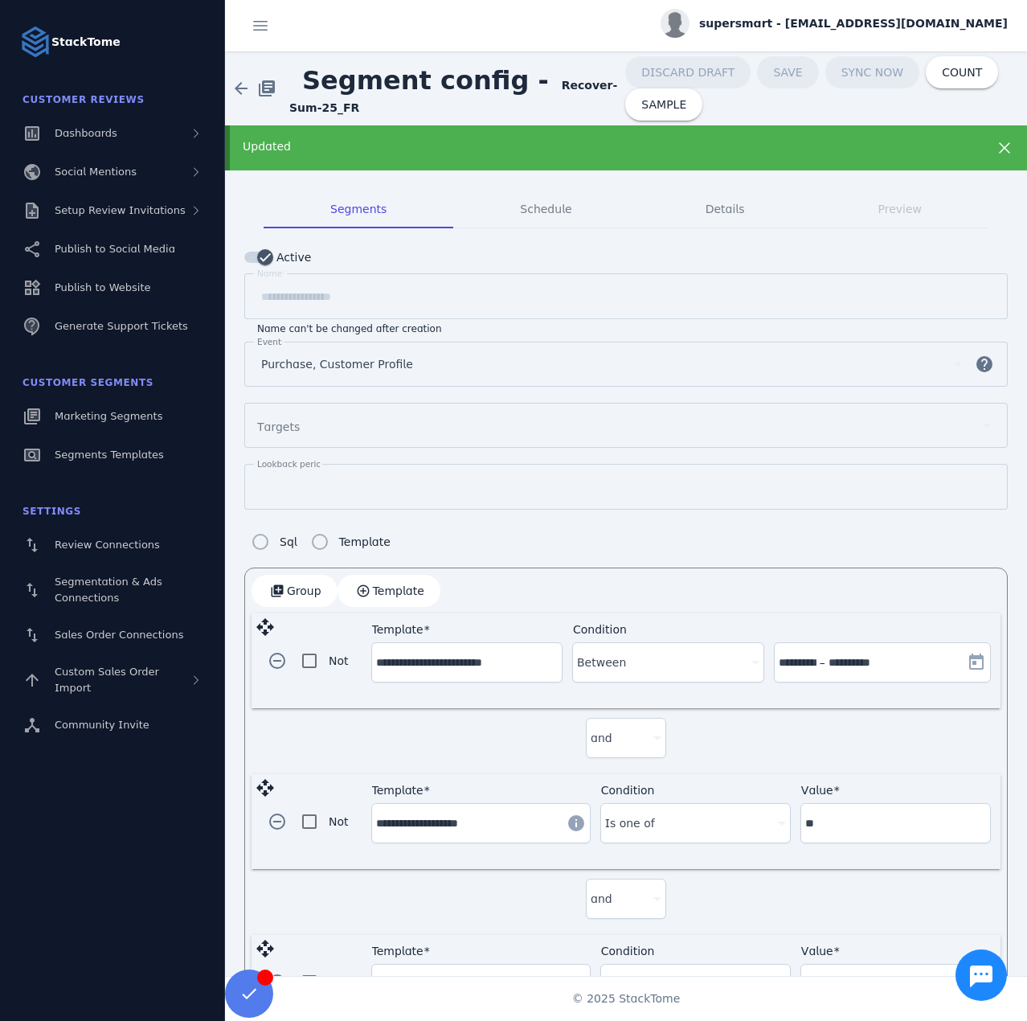
click at [817, 31] on span "supersmart - cs_supersmart@stacktome.com" at bounding box center [853, 23] width 309 height 17
click at [910, 158] on icon at bounding box center [914, 154] width 19 height 19
